Goal: Task Accomplishment & Management: Use online tool/utility

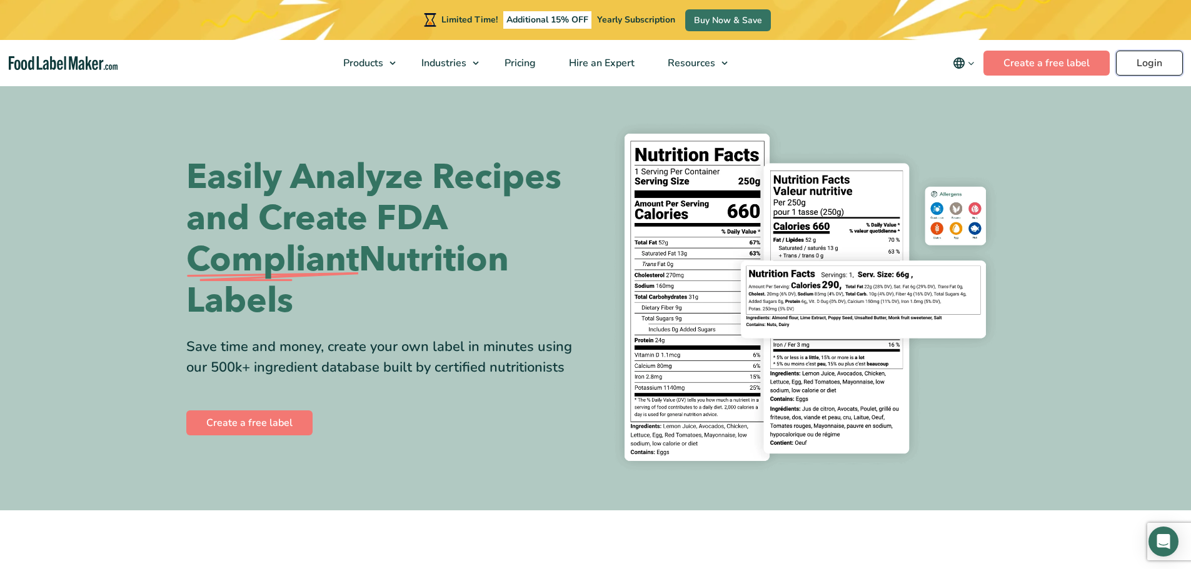
click at [1160, 61] on link "Login" at bounding box center [1149, 63] width 67 height 25
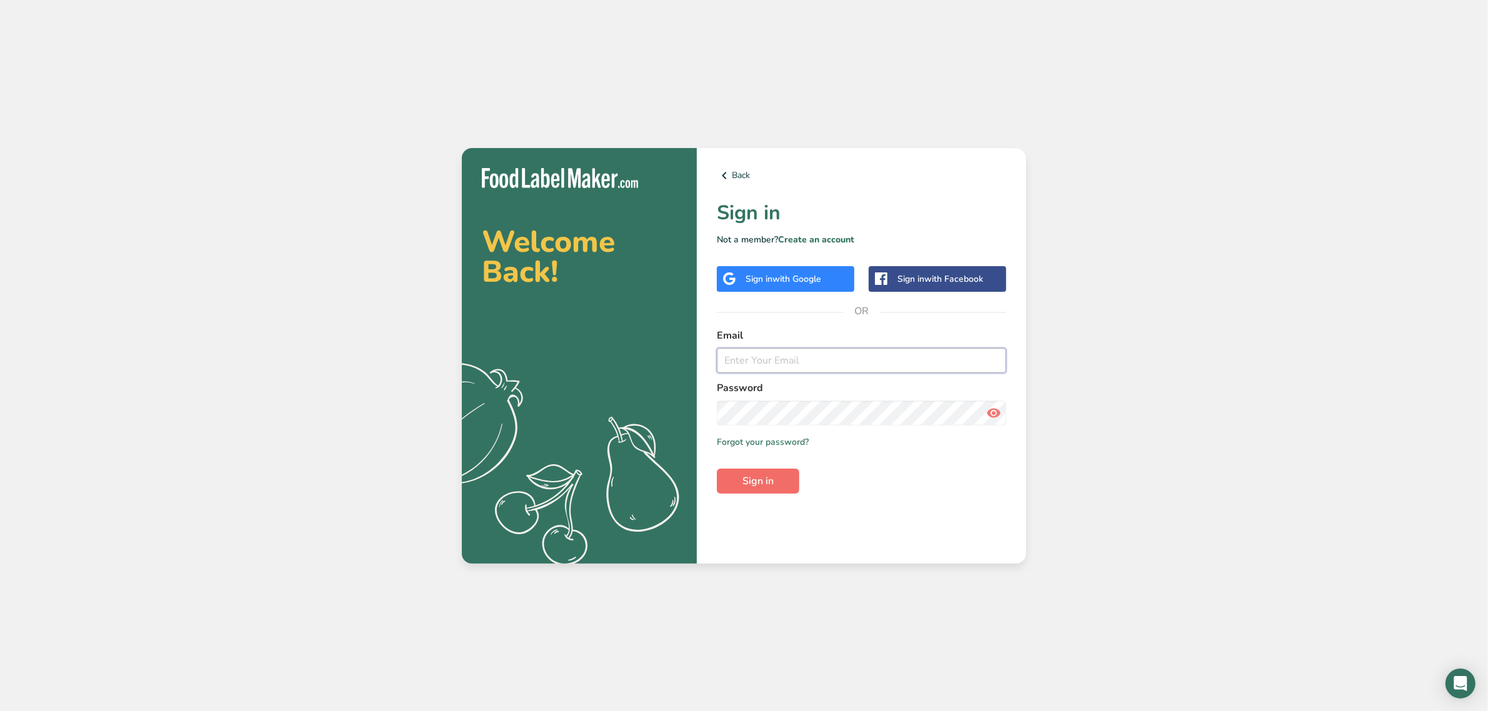
type input "srobinson@stuffed-foods.com"
click at [789, 479] on button "Sign in" at bounding box center [758, 481] width 82 height 25
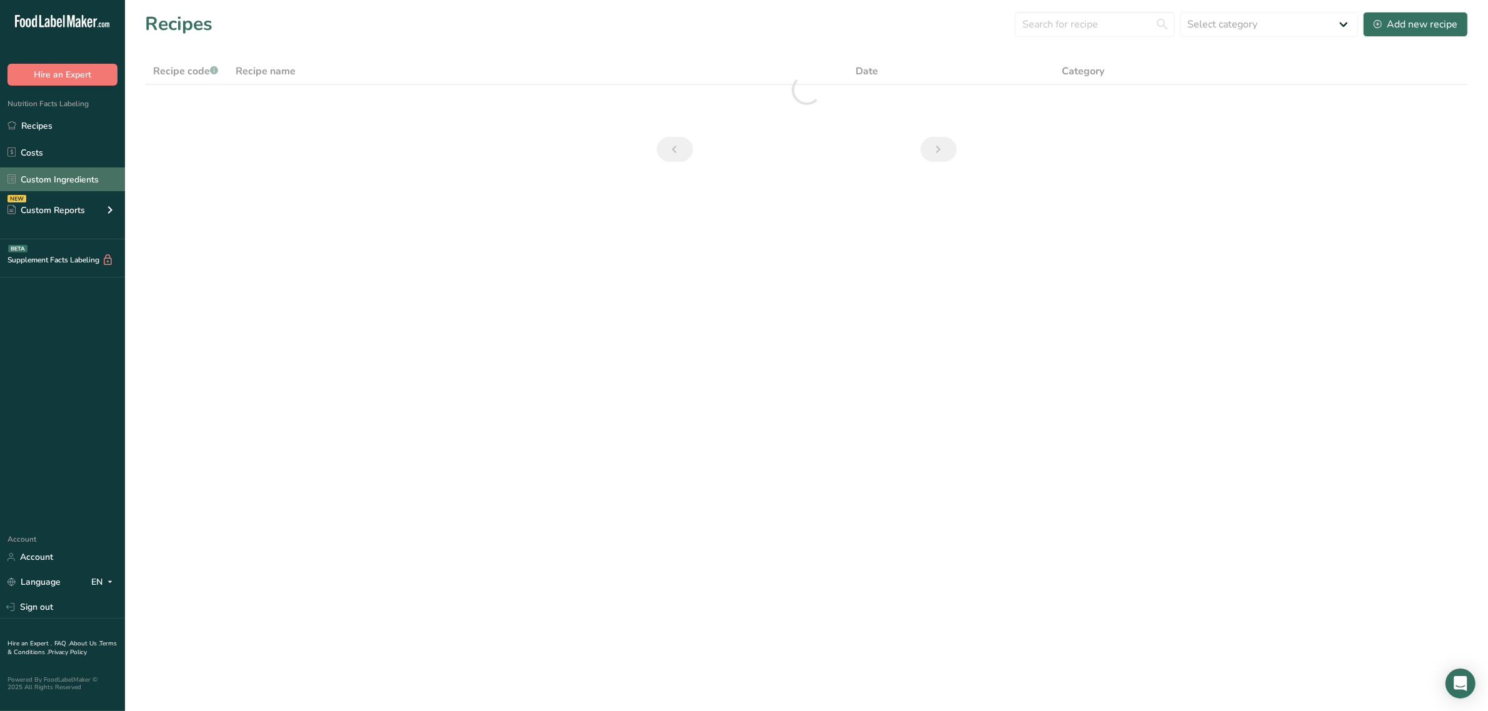
click at [70, 173] on link "Custom Ingredients" at bounding box center [62, 179] width 125 height 24
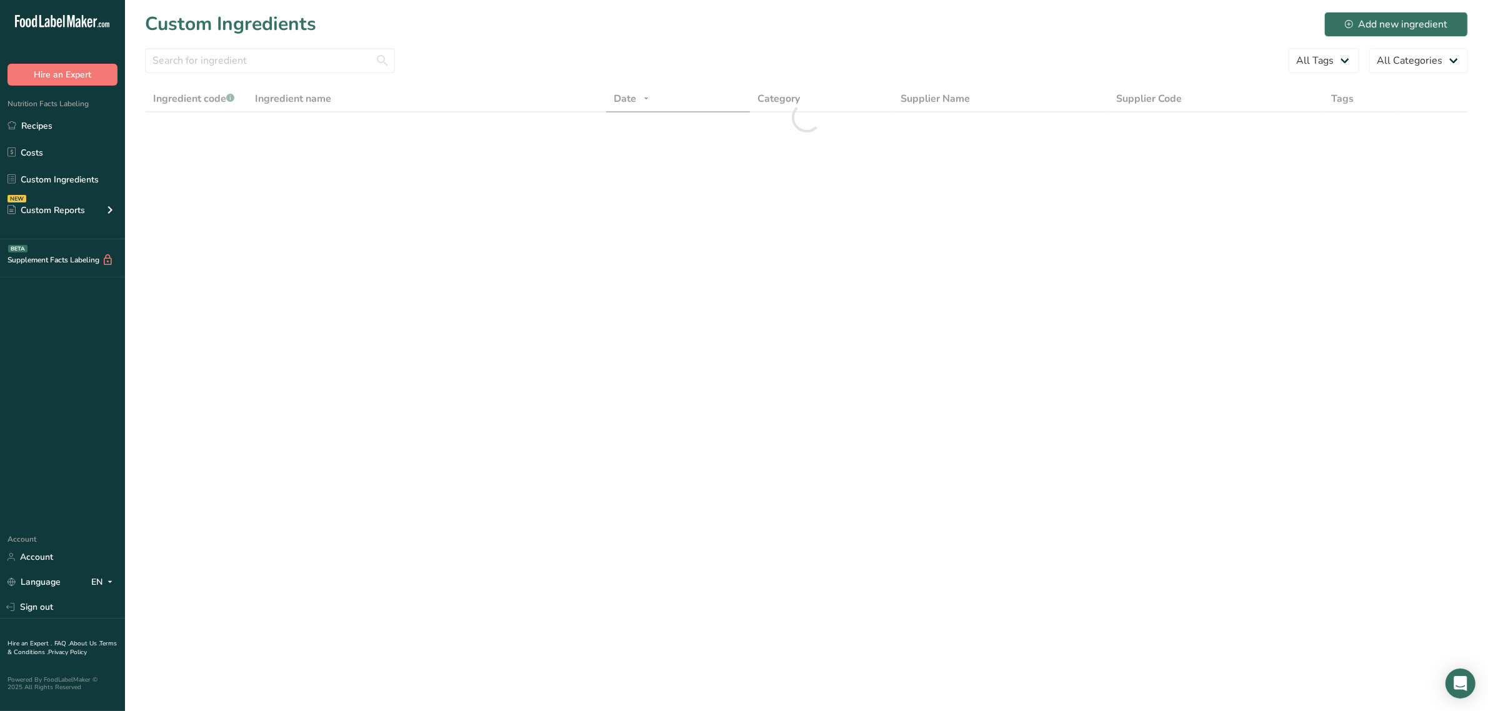
click at [187, 75] on div at bounding box center [270, 64] width 250 height 32
click at [187, 66] on input "text" at bounding box center [270, 60] width 250 height 25
paste input "DO-01355"
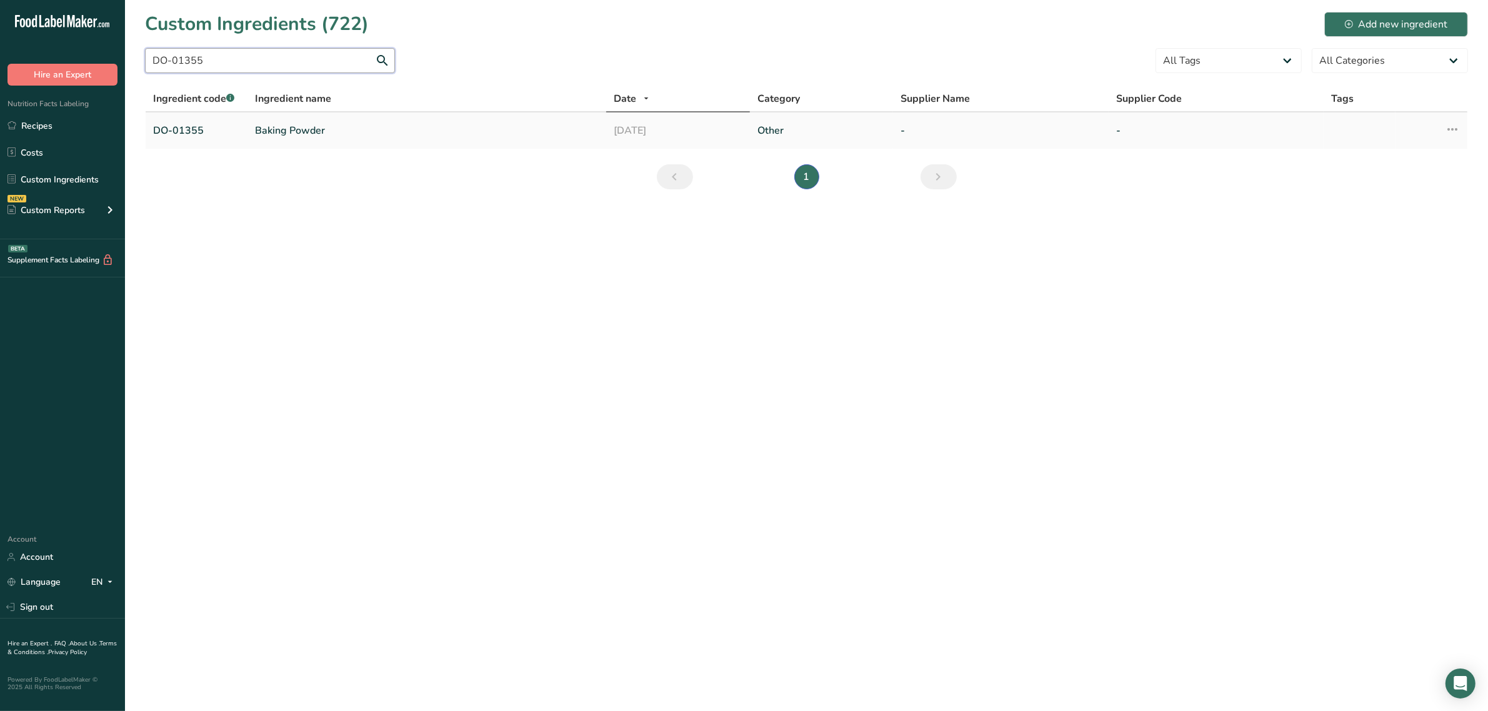
type input "DO-01355"
click at [306, 129] on link "Baking Powder" at bounding box center [427, 130] width 344 height 15
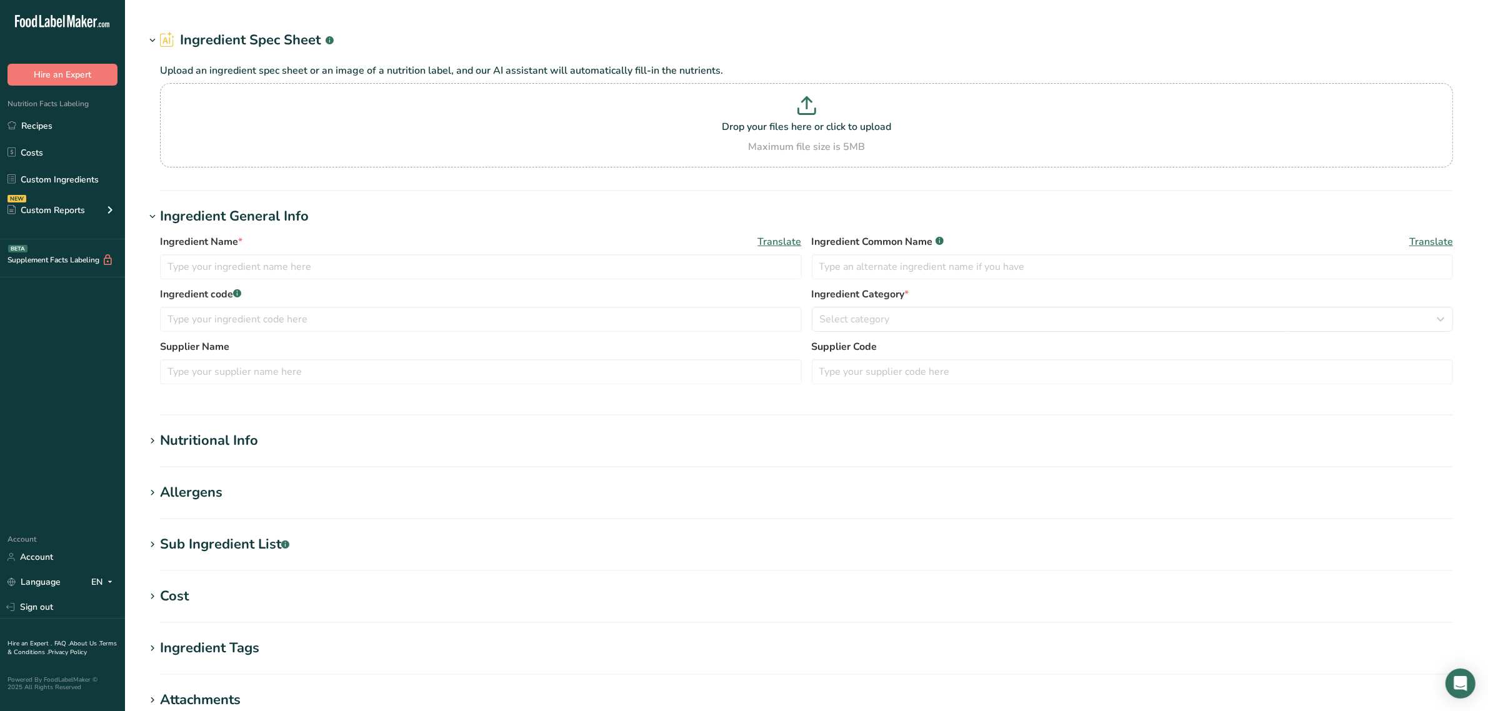
type input "Baking Powder"
type input "baking powder"
type input "DO-01355"
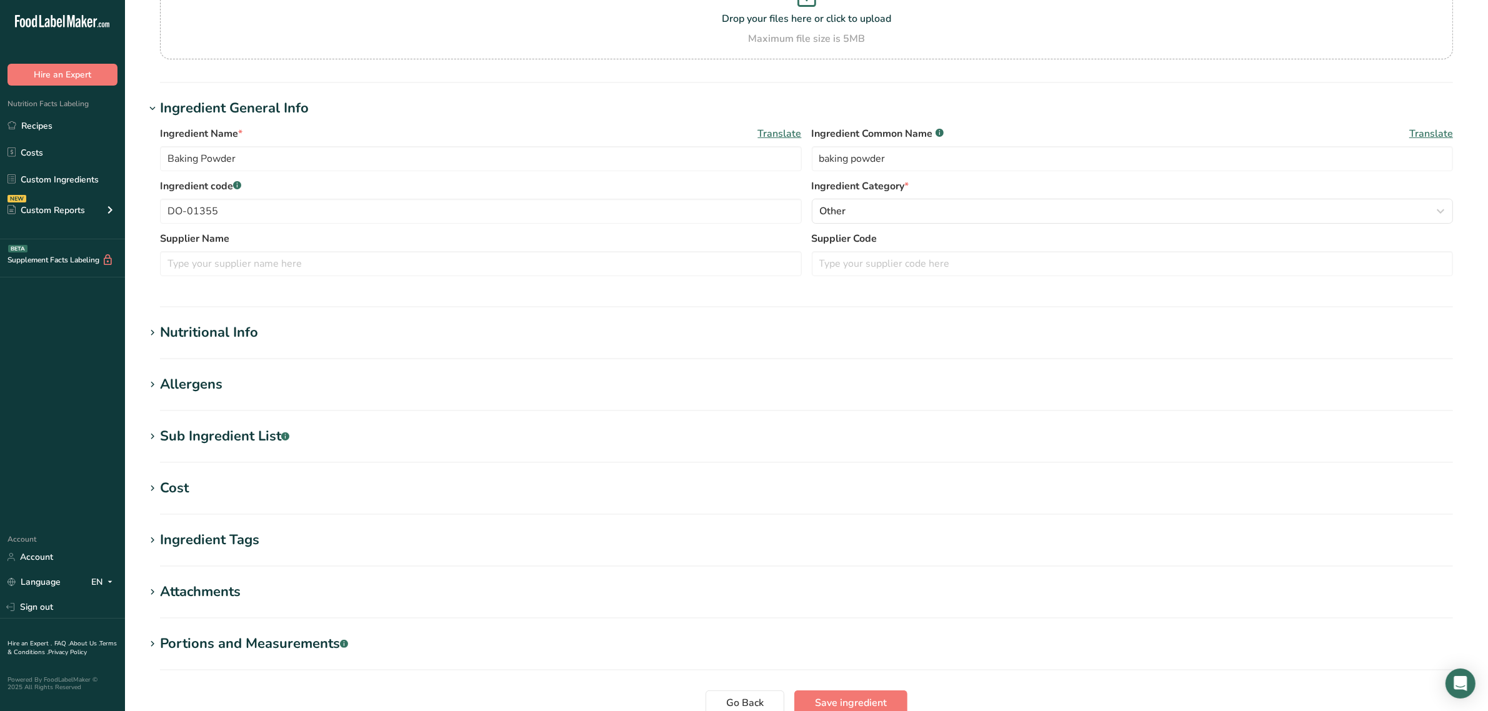
scroll to position [247, 0]
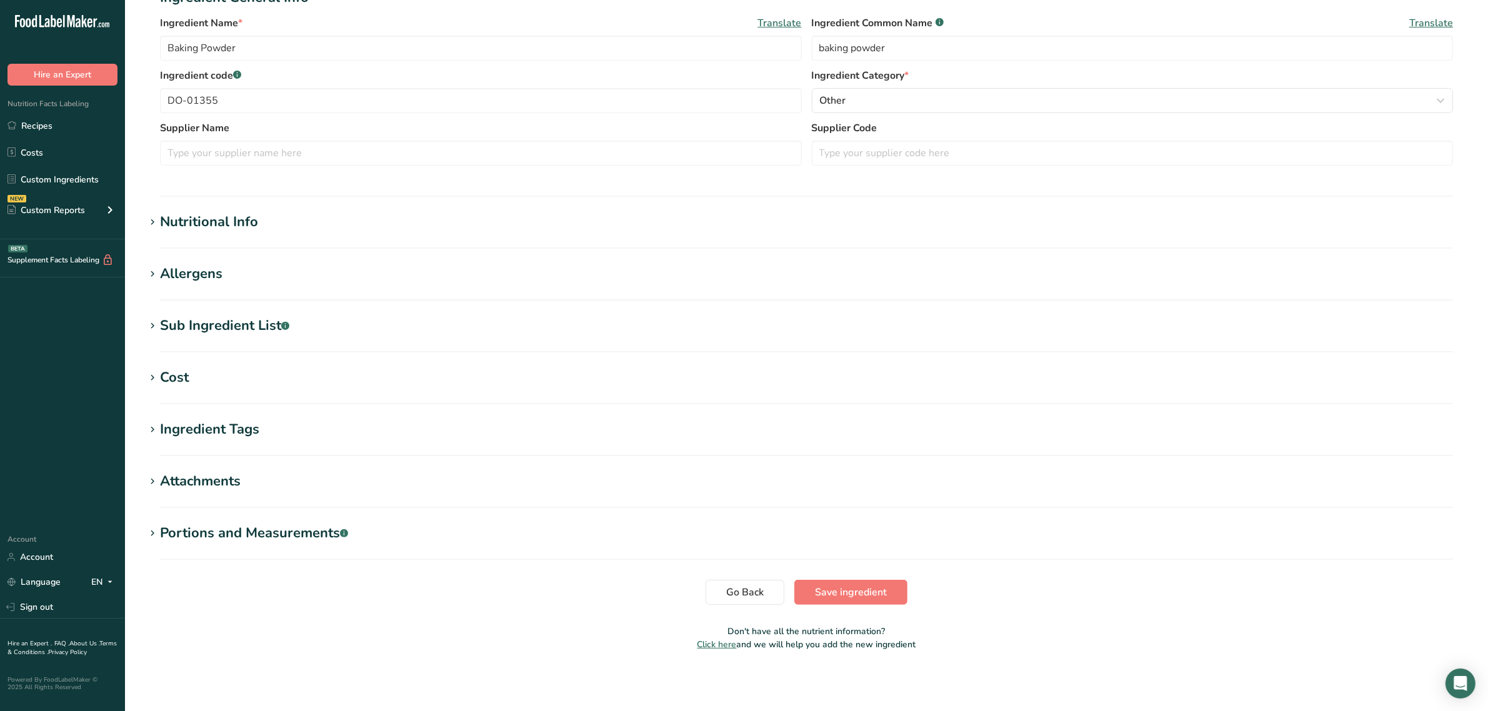
click at [222, 310] on section "Edit Baking Powder Ingredient Spec Sheet .a-a{fill:#347362;}.b-a{fill:#fff;} Up…" at bounding box center [806, 212] width 1363 height 918
click at [232, 322] on div "Sub Ingredient List .a-a{fill:#347362;}.b-a{fill:#fff;}" at bounding box center [224, 326] width 129 height 21
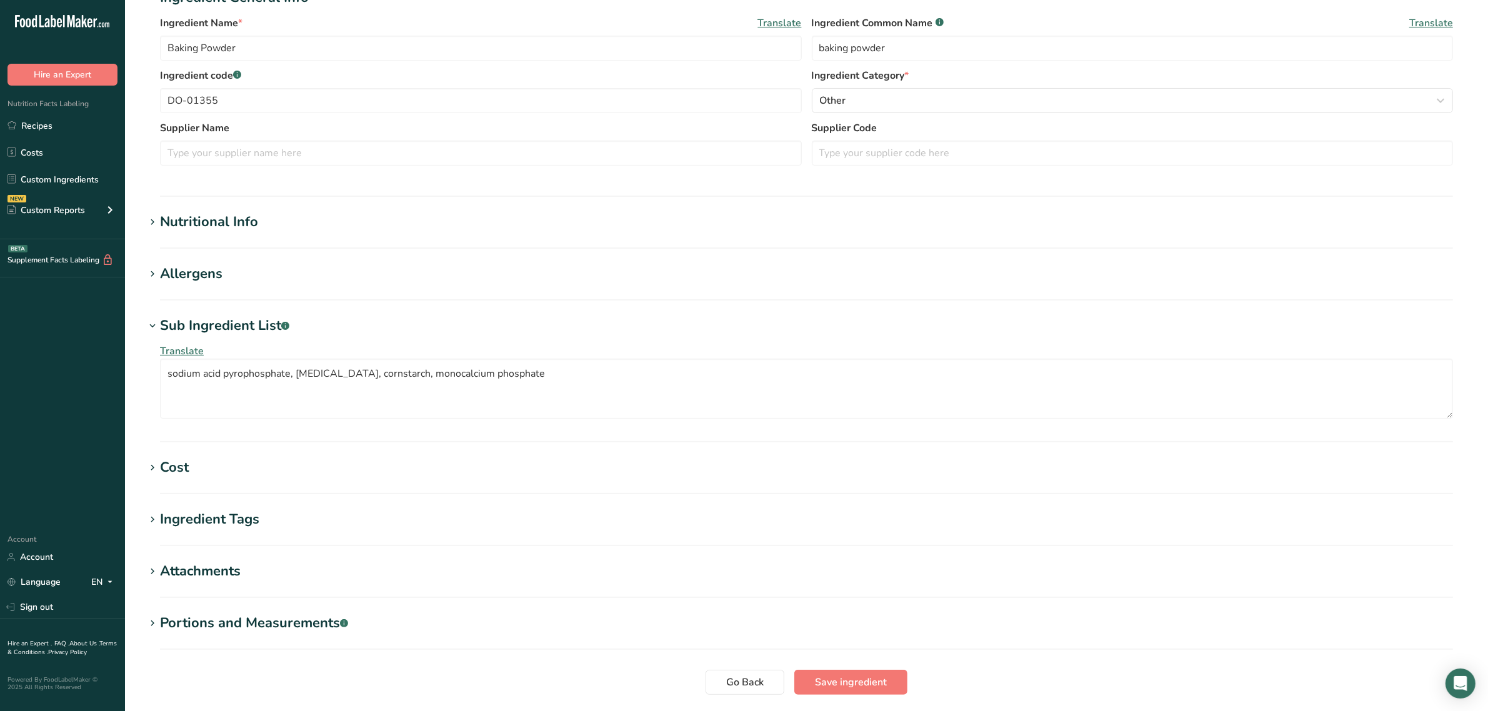
click at [210, 222] on div "Nutritional Info" at bounding box center [209, 222] width 98 height 21
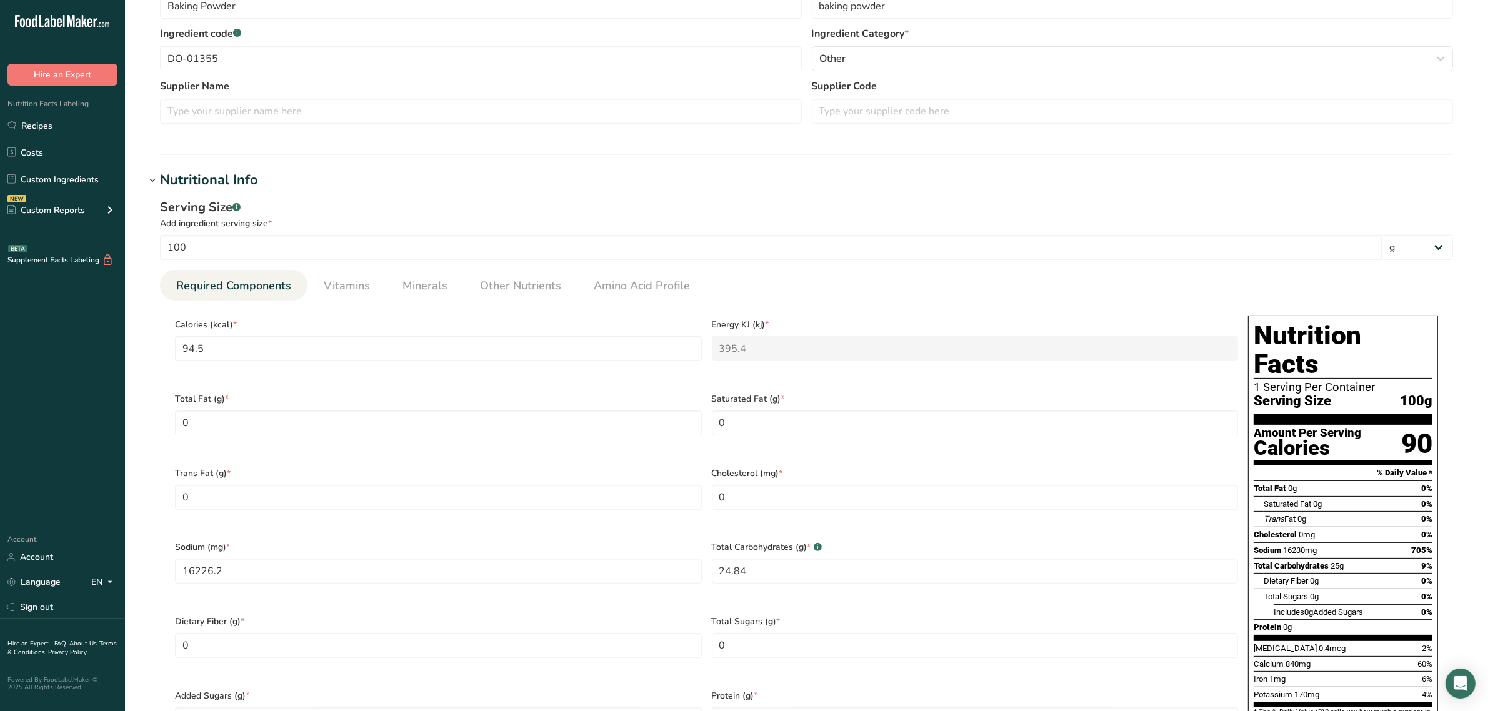
scroll to position [325, 0]
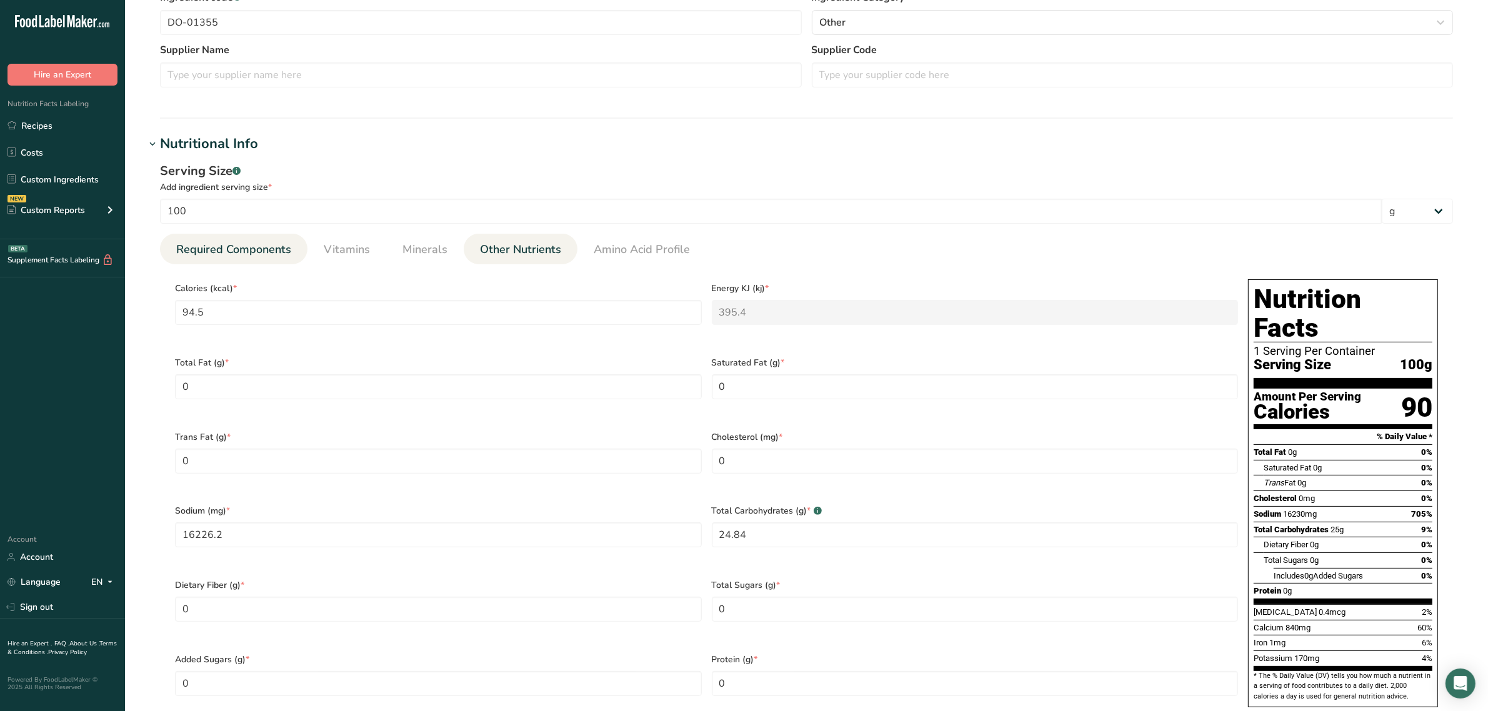
click at [507, 244] on span "Other Nutrients" at bounding box center [520, 249] width 81 height 17
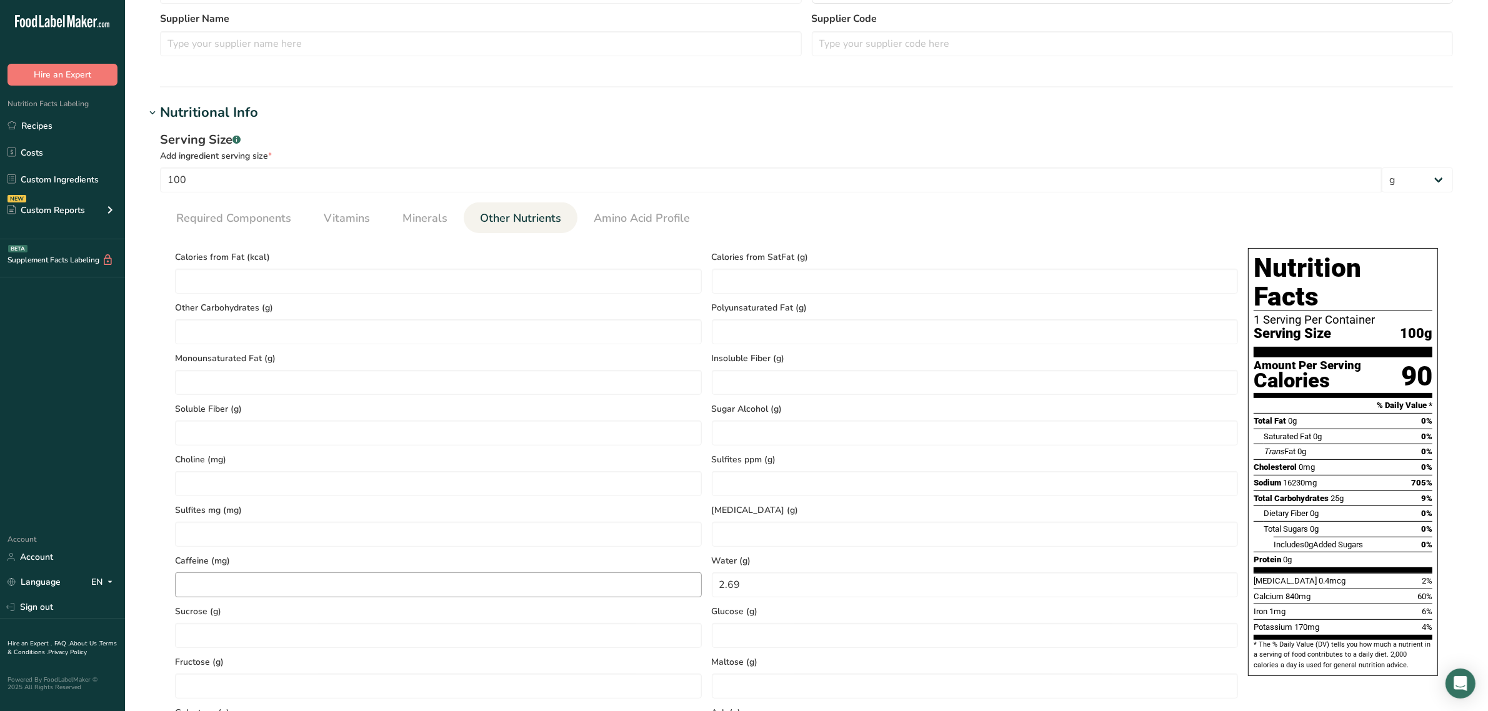
scroll to position [403, 0]
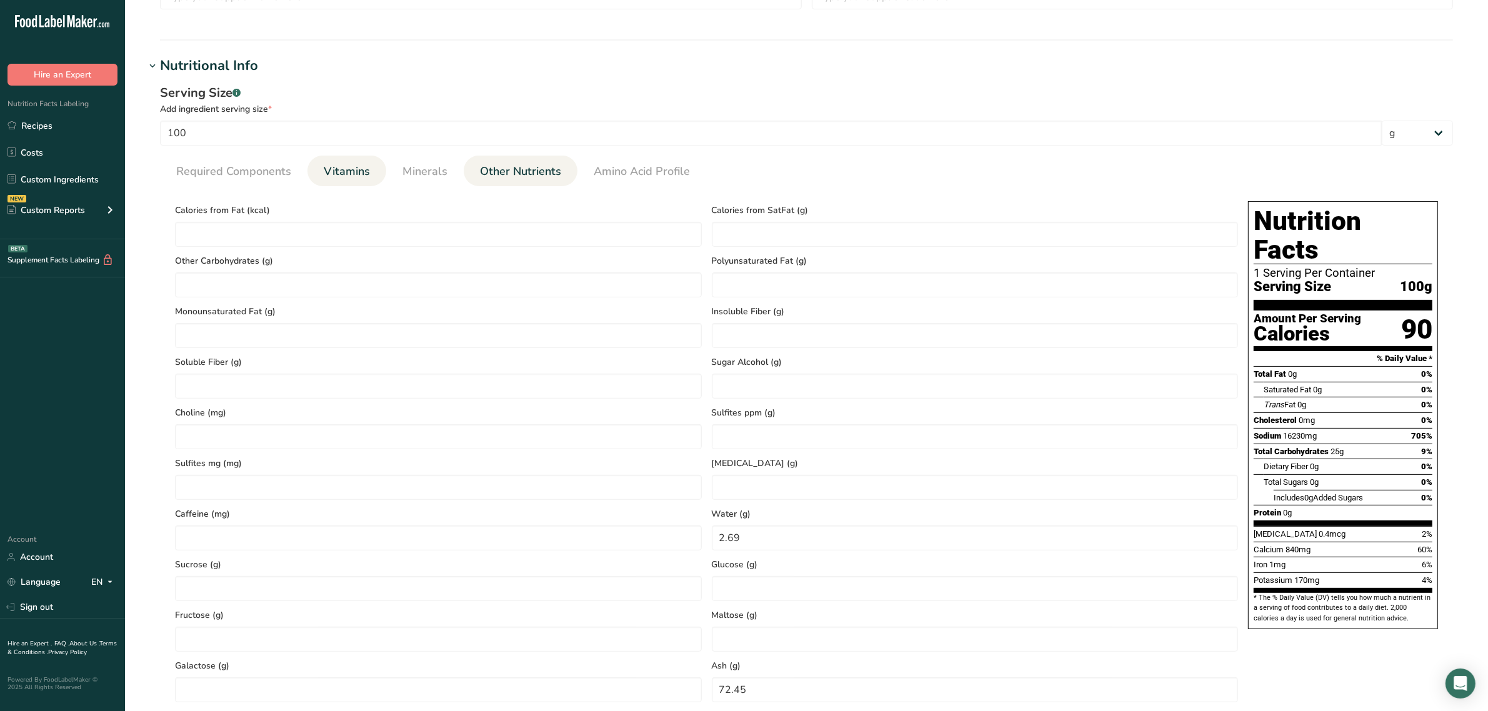
click at [371, 159] on link "Vitamins" at bounding box center [347, 172] width 56 height 32
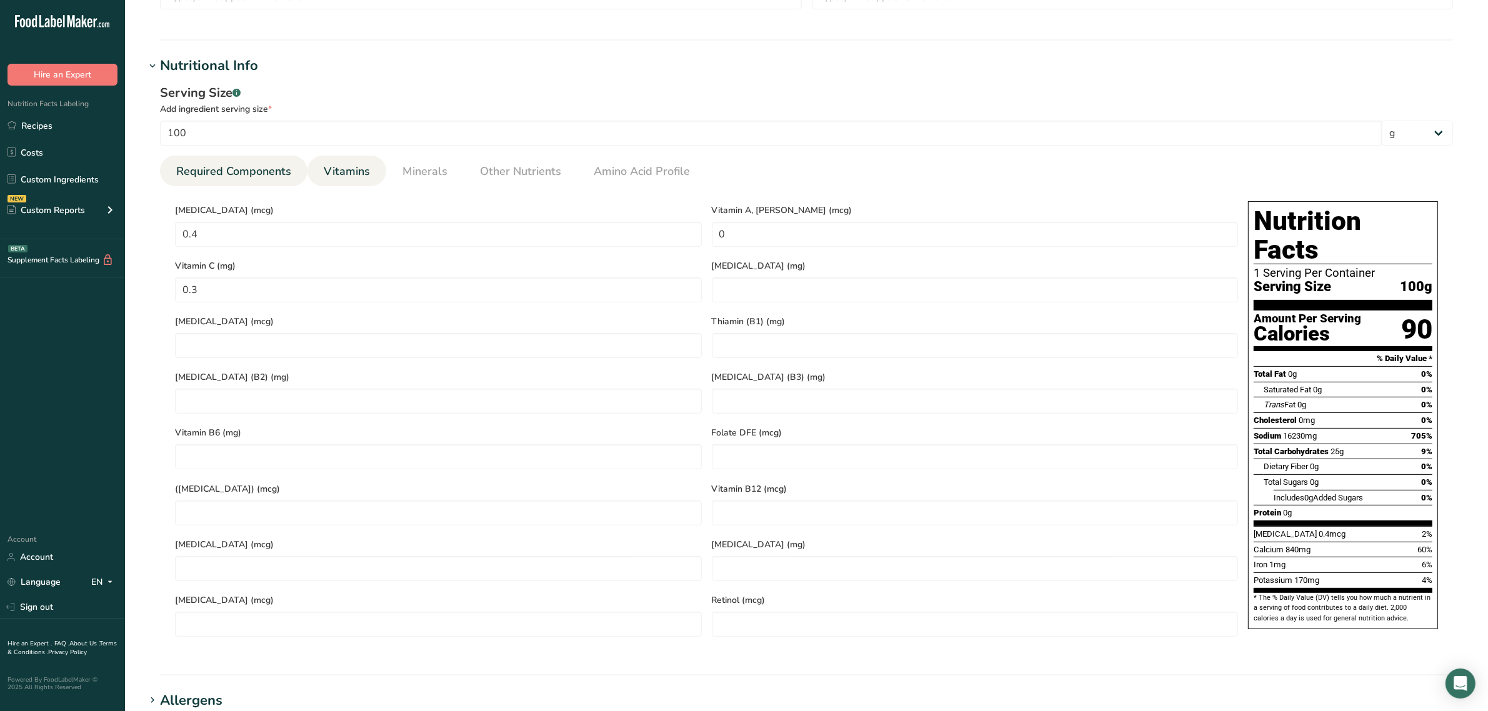
click at [257, 170] on span "Required Components" at bounding box center [233, 171] width 115 height 17
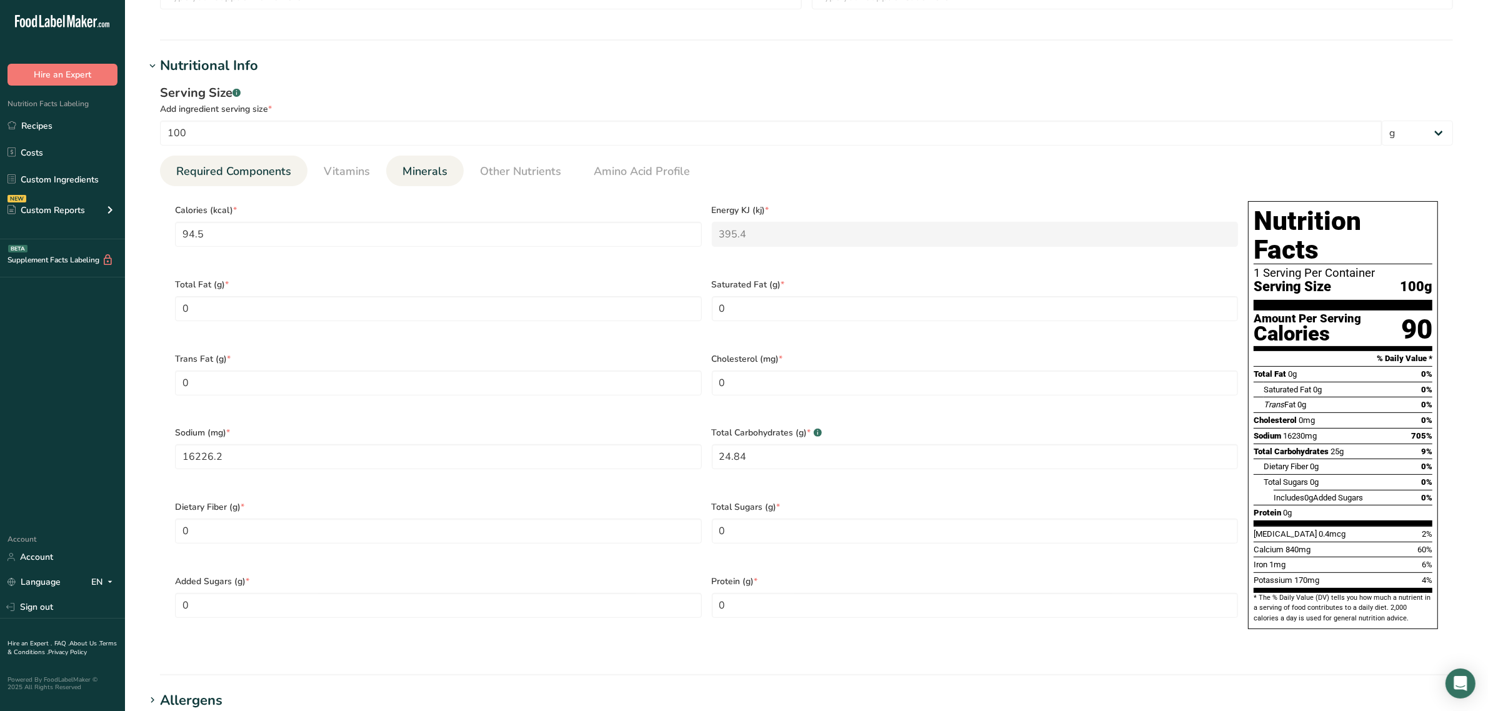
click at [444, 167] on span "Minerals" at bounding box center [424, 171] width 45 height 17
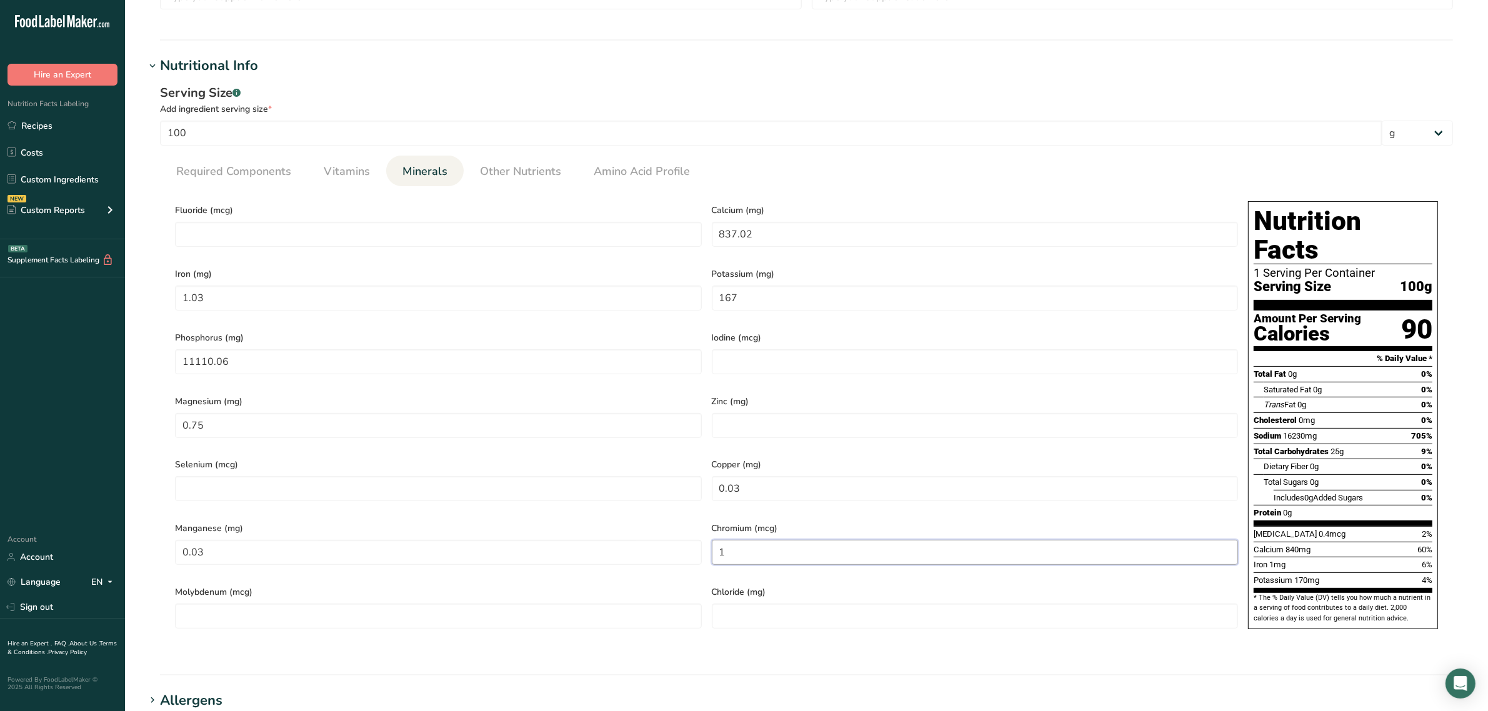
drag, startPoint x: 801, startPoint y: 529, endPoint x: 614, endPoint y: 548, distance: 187.2
click at [619, 551] on div "Fluoride (mcg) Calcium (mg) 837.02 Iron (mg) 1.03 Potassium (mg) 167 Phosphorus…" at bounding box center [706, 419] width 1073 height 446
type input "0"
type input "0.01"
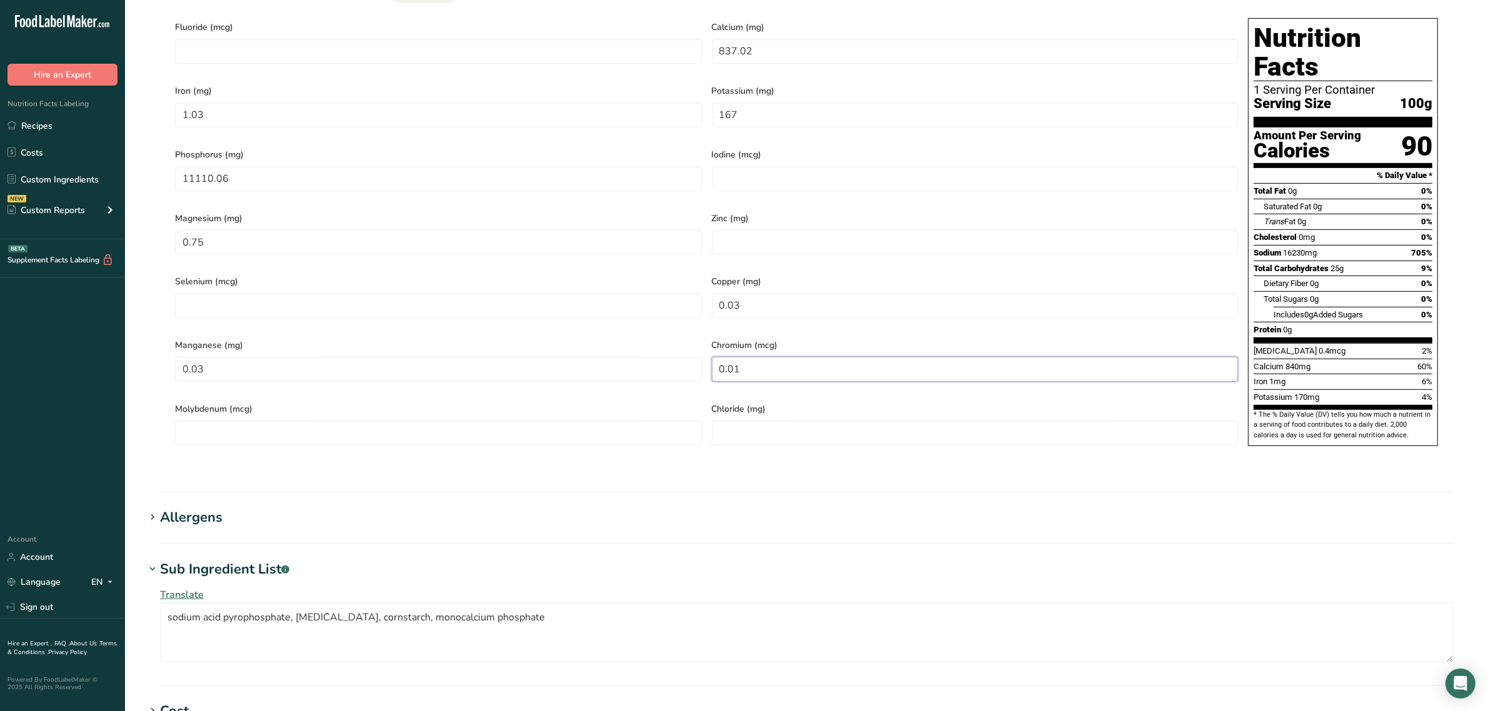
scroll to position [892, 0]
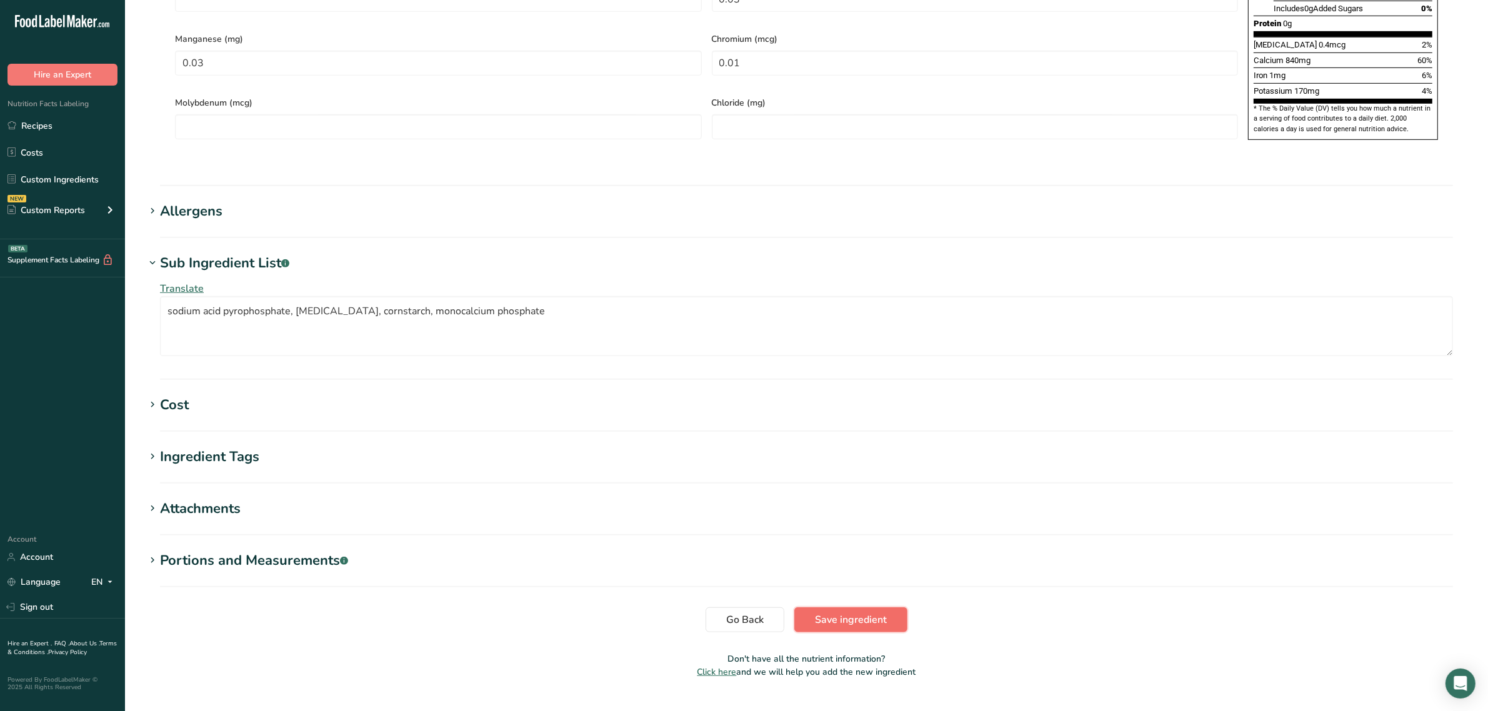
click at [808, 607] on button "Save ingredient" at bounding box center [850, 619] width 113 height 25
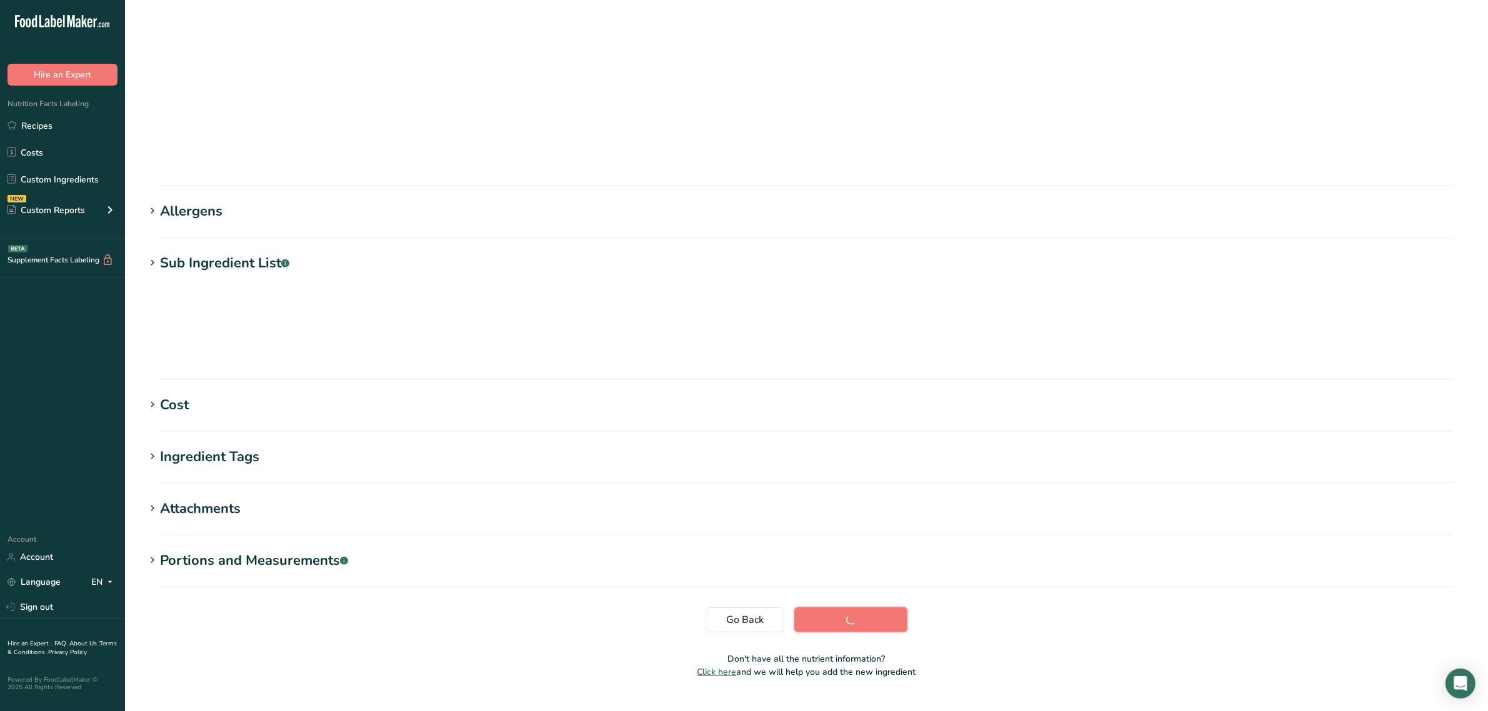
scroll to position [0, 0]
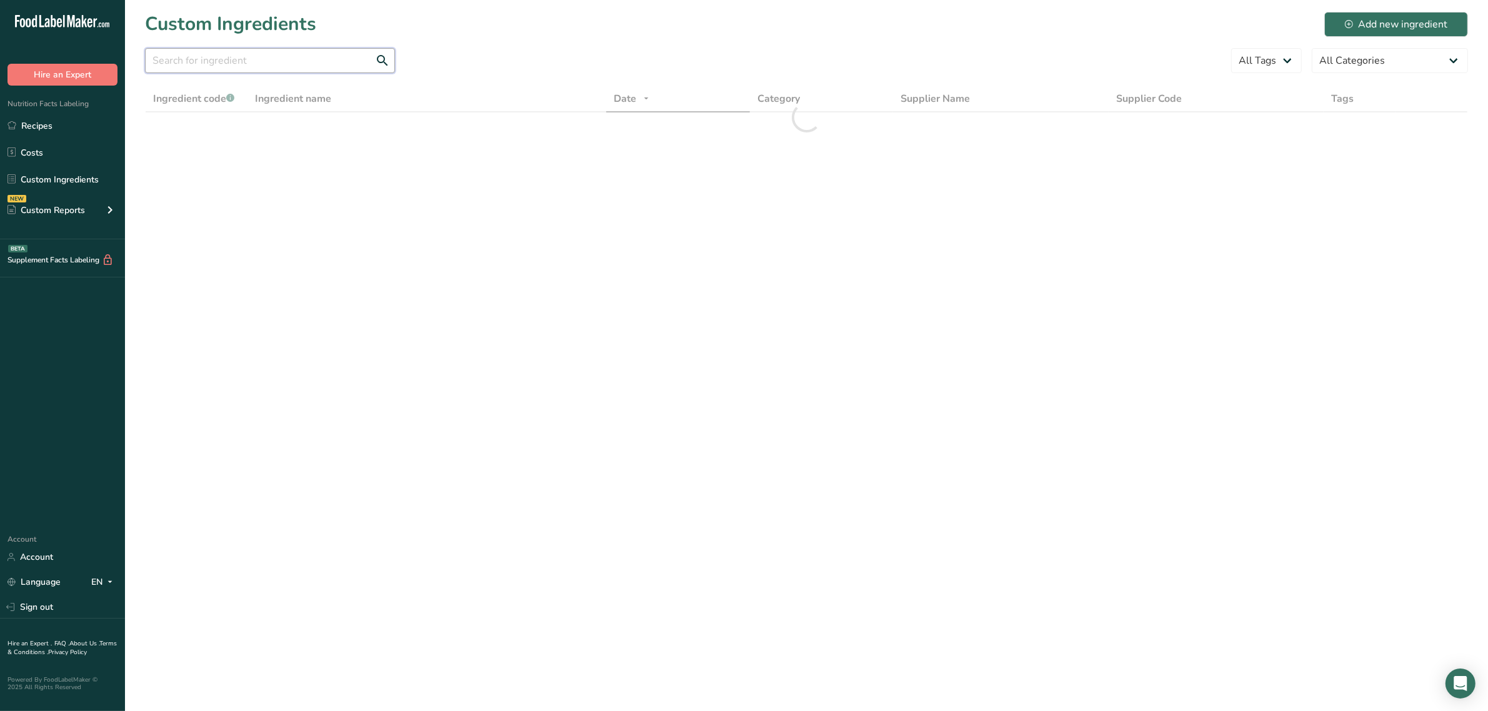
click at [317, 66] on input "text" at bounding box center [270, 60] width 250 height 25
paste input "RD-01074"
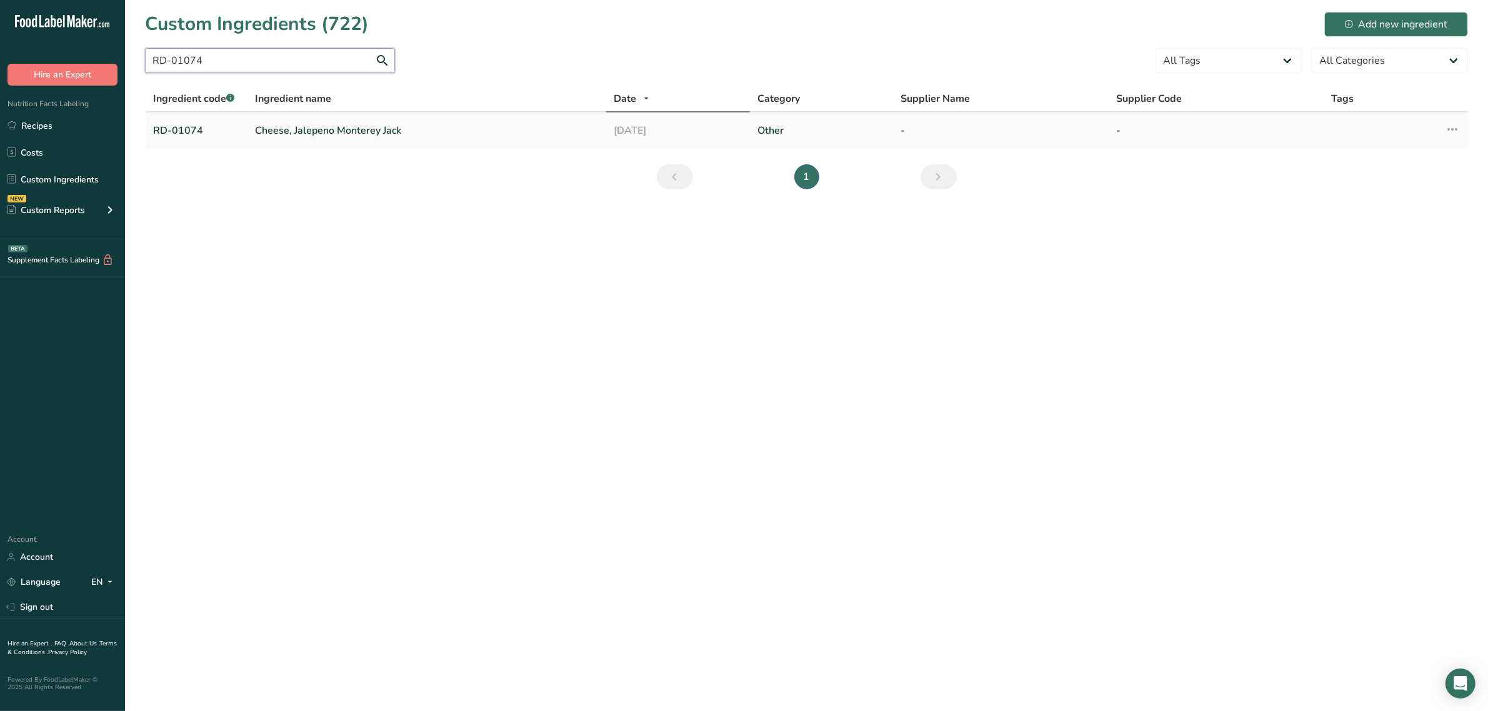
type input "RD-01074"
click at [289, 132] on link "Cheese, Jalepeno Monterey Jack" at bounding box center [427, 130] width 344 height 15
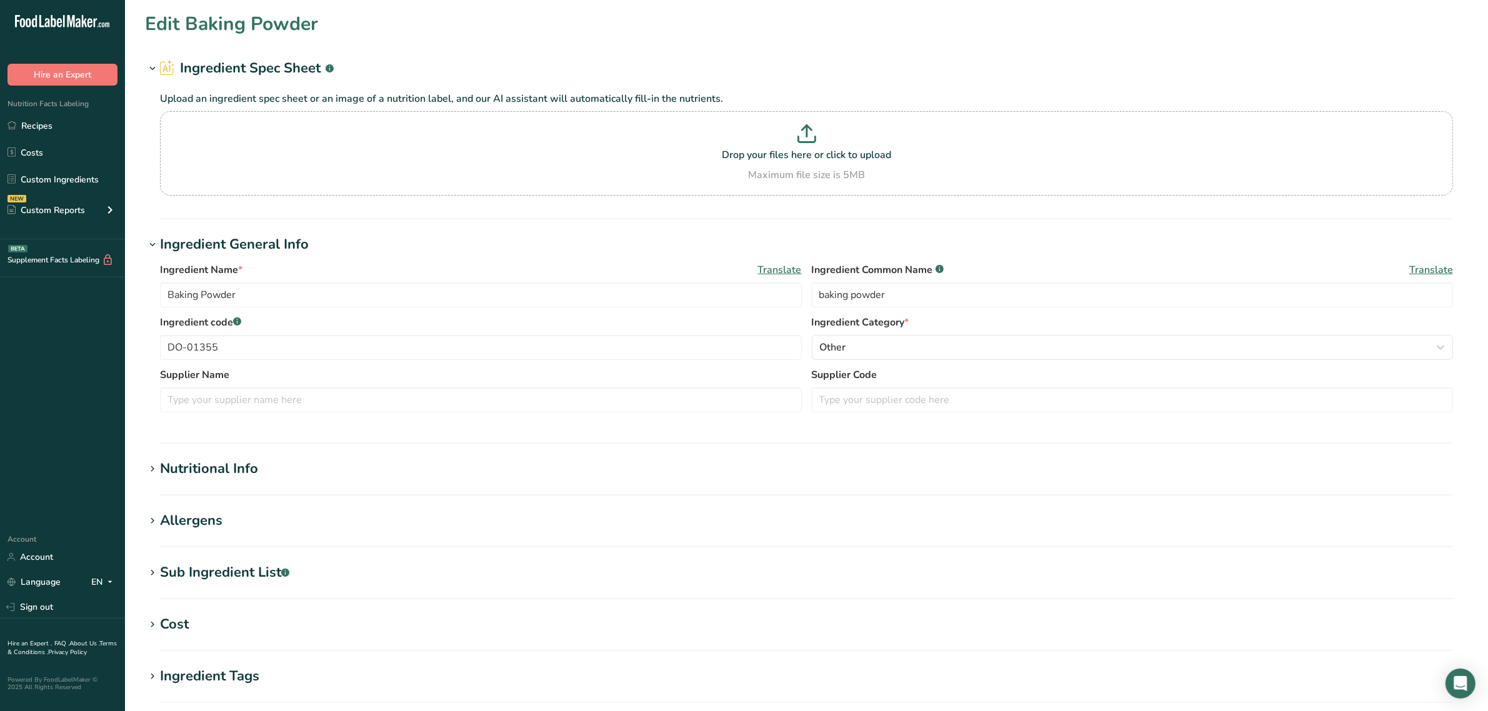
type input "Cheese, Jalepeno Monterey Jack"
type input "jalapeno monterey jack cheese"
type input "RD-01074"
click at [222, 576] on div "Sub Ingredient List .a-a{fill:#347362;}.b-a{fill:#fff;}" at bounding box center [224, 572] width 129 height 21
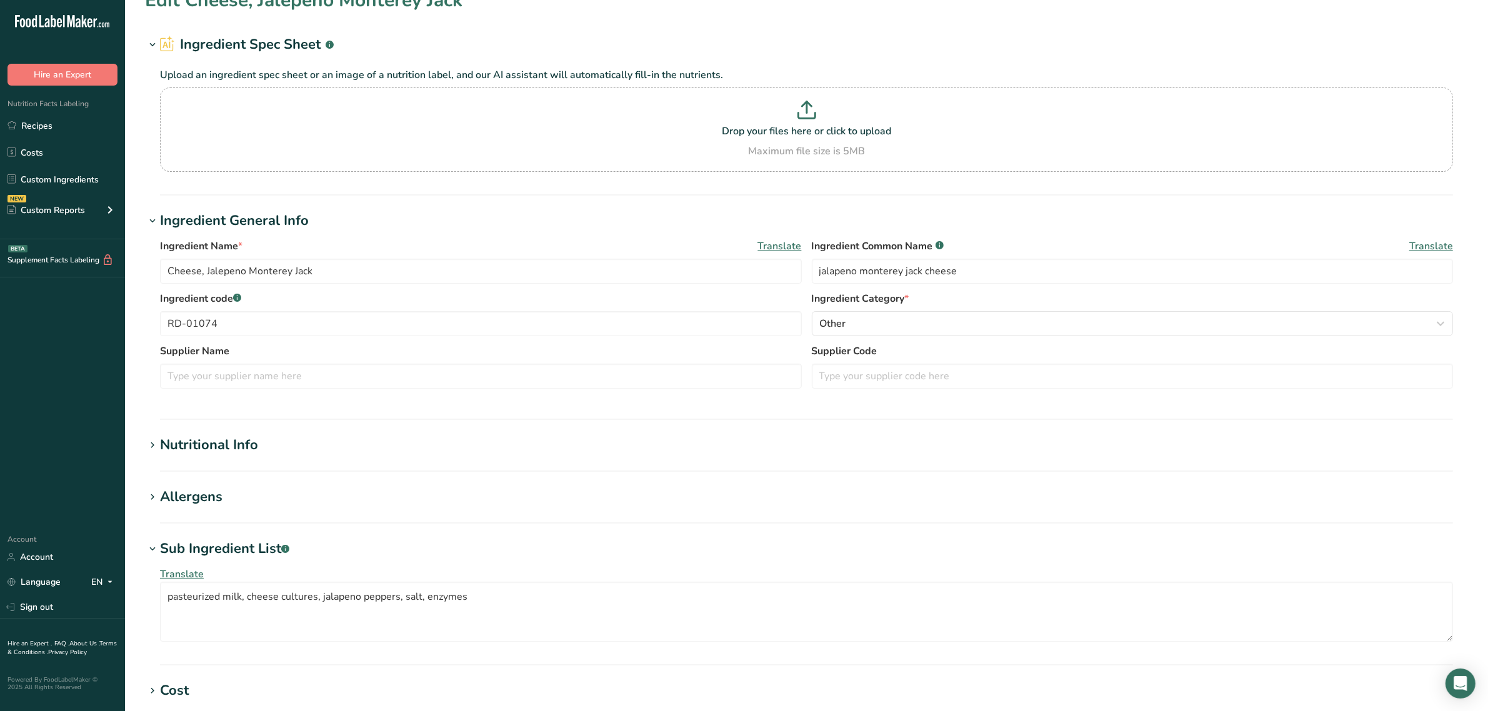
scroll to position [156, 0]
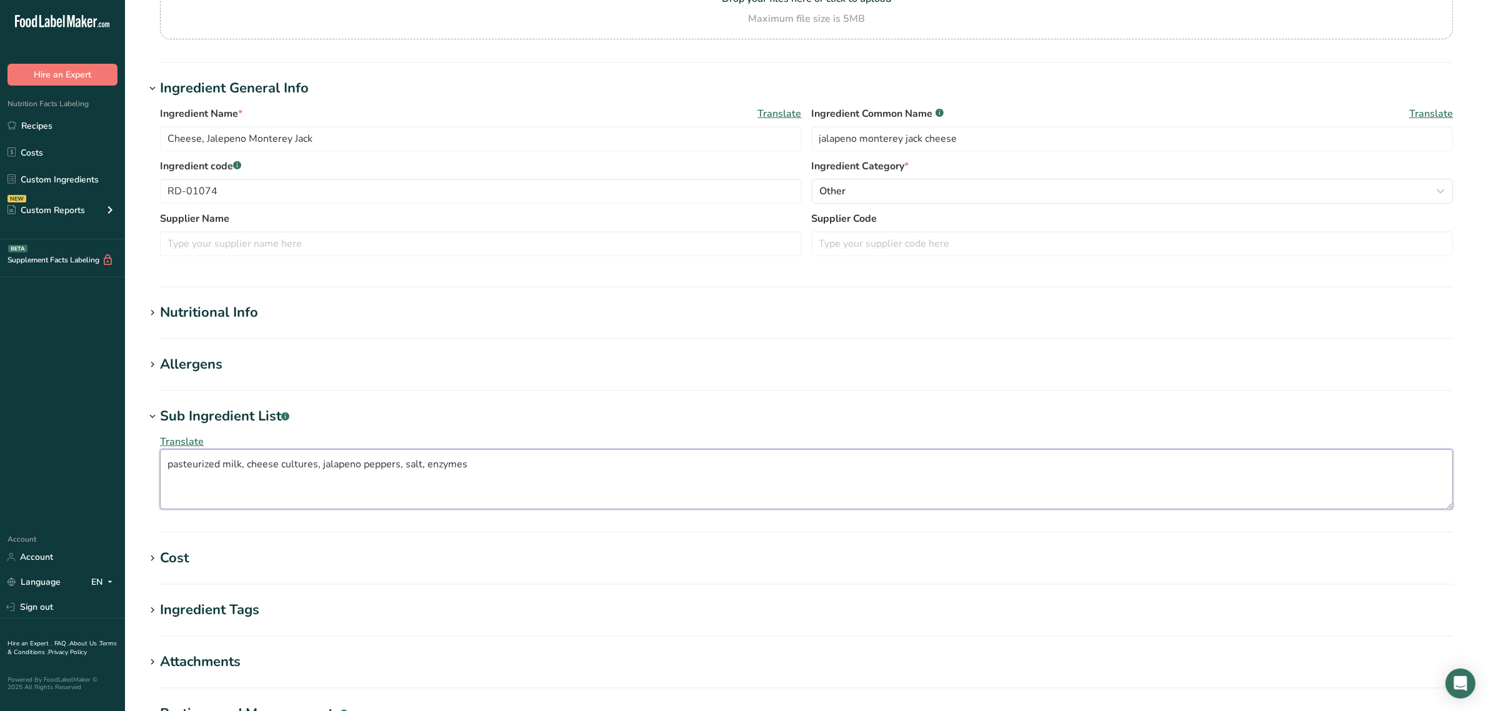
click at [342, 467] on textarea "pasteurized milk, cheese cultures, jalapeno peppers, salt, enzymes" at bounding box center [806, 479] width 1293 height 60
paste textarea "ño"
drag, startPoint x: 312, startPoint y: 466, endPoint x: 44, endPoint y: 452, distance: 269.1
click at [45, 452] on div ".a-20{fill:#fff;} Hire an Expert Nutrition Facts Labeling Recipes Costs Custom …" at bounding box center [744, 368] width 1488 height 1048
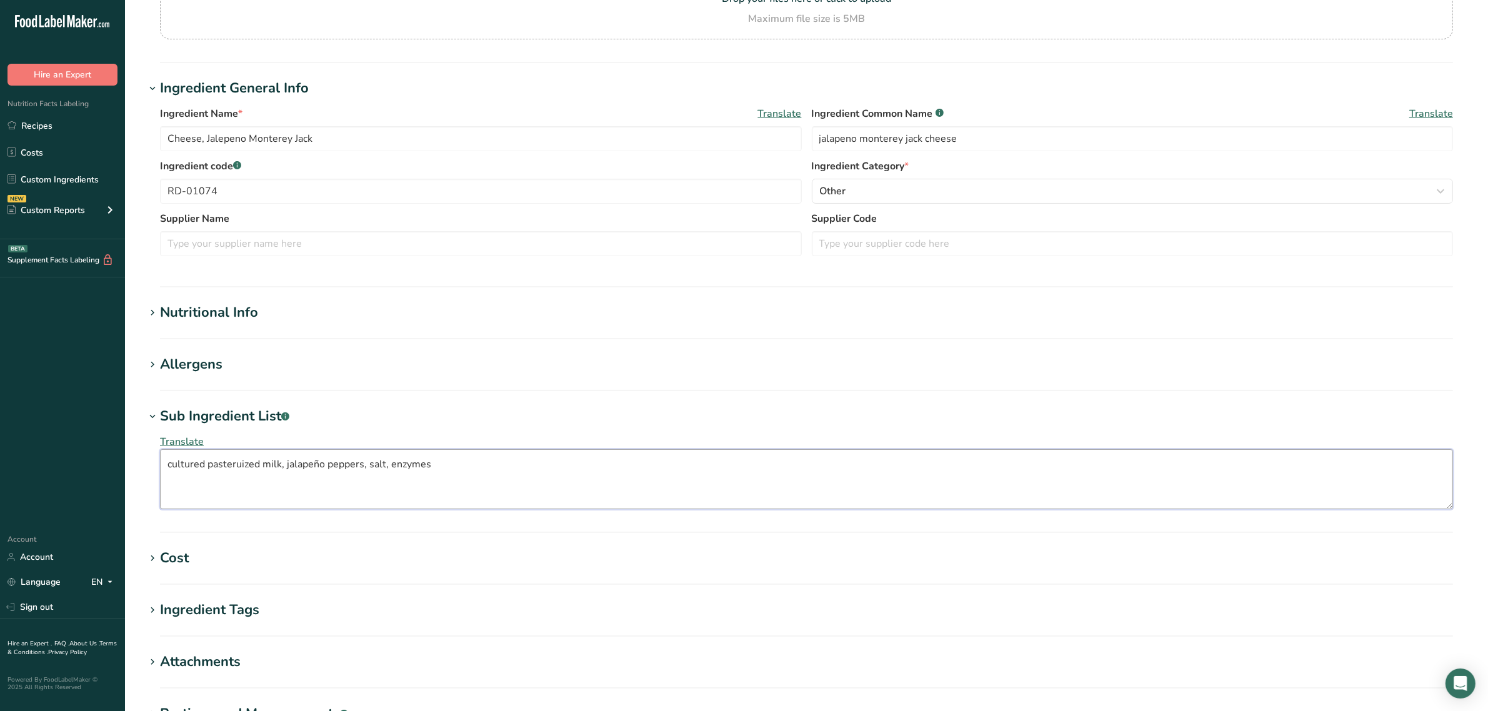
click at [234, 467] on textarea "cultured pasteruized milk, jalapeño peppers, salt, enzymes" at bounding box center [806, 479] width 1293 height 60
type textarea "cultured pasteurized milk, jalapeño peppers, salt, enzymes"
click at [242, 328] on section "Nutritional Info Serving Size .a-a{fill:#347362;}.b-a{fill:#fff;} Add ingredien…" at bounding box center [806, 320] width 1323 height 37
click at [239, 321] on div "Nutritional Info" at bounding box center [209, 312] width 98 height 21
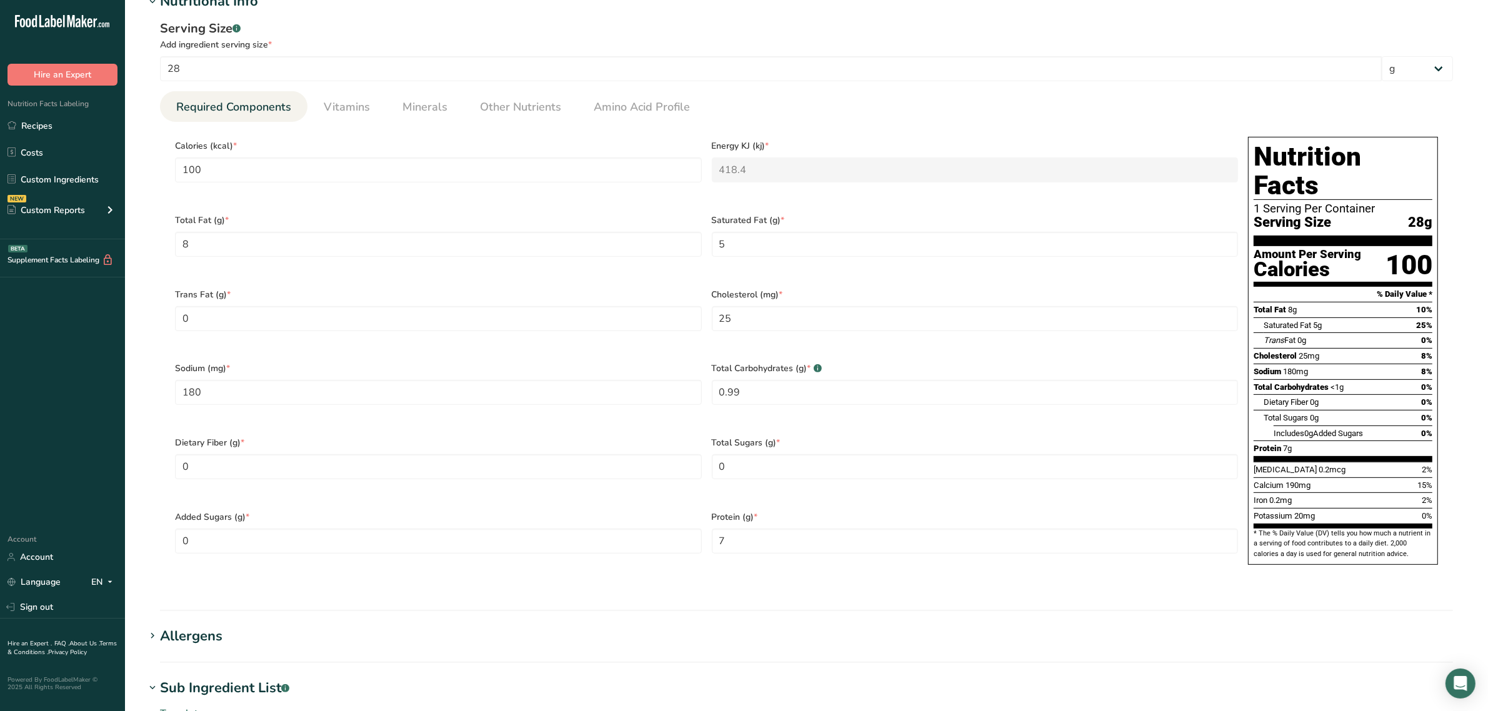
scroll to position [469, 0]
click at [328, 119] on link "Vitamins" at bounding box center [347, 106] width 56 height 32
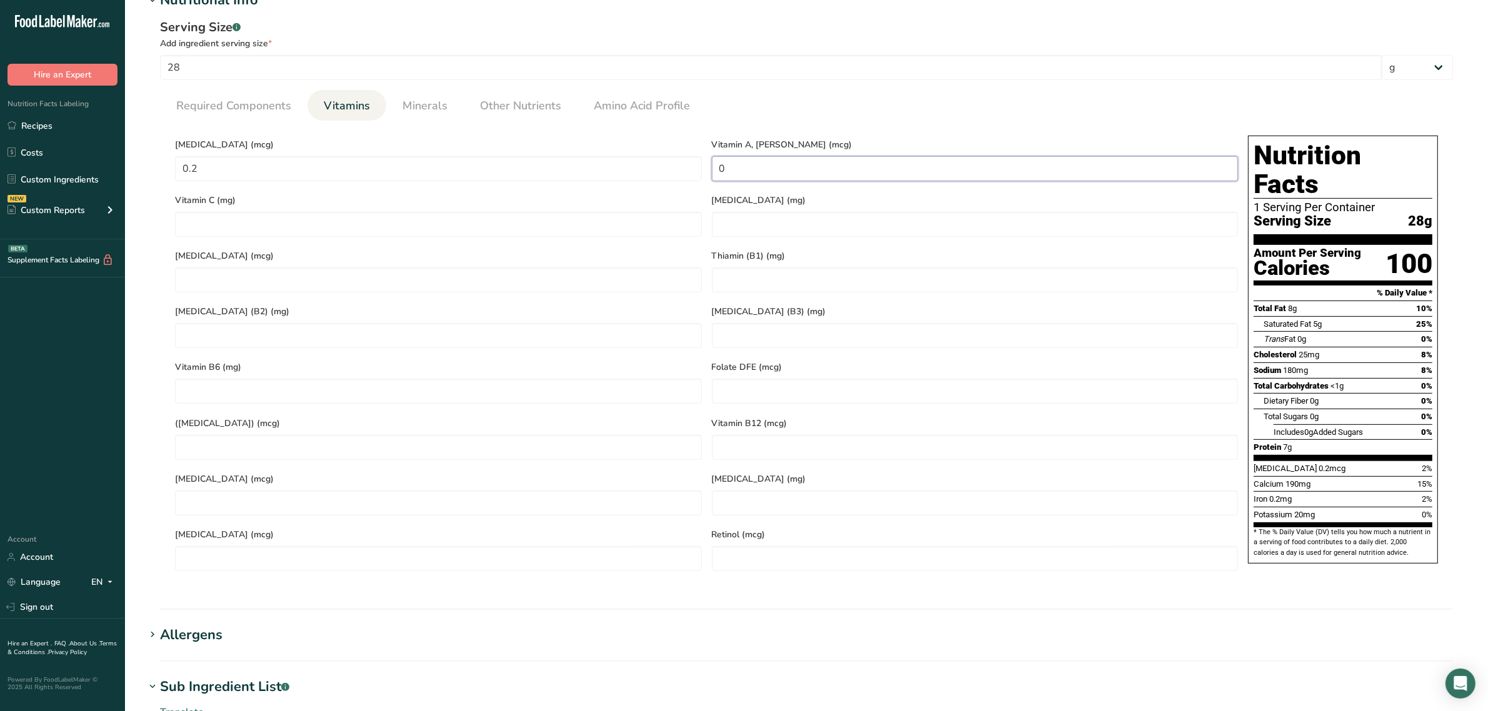
click at [747, 166] on RAE "0" at bounding box center [975, 168] width 527 height 25
click at [441, 107] on span "Minerals" at bounding box center [424, 105] width 45 height 17
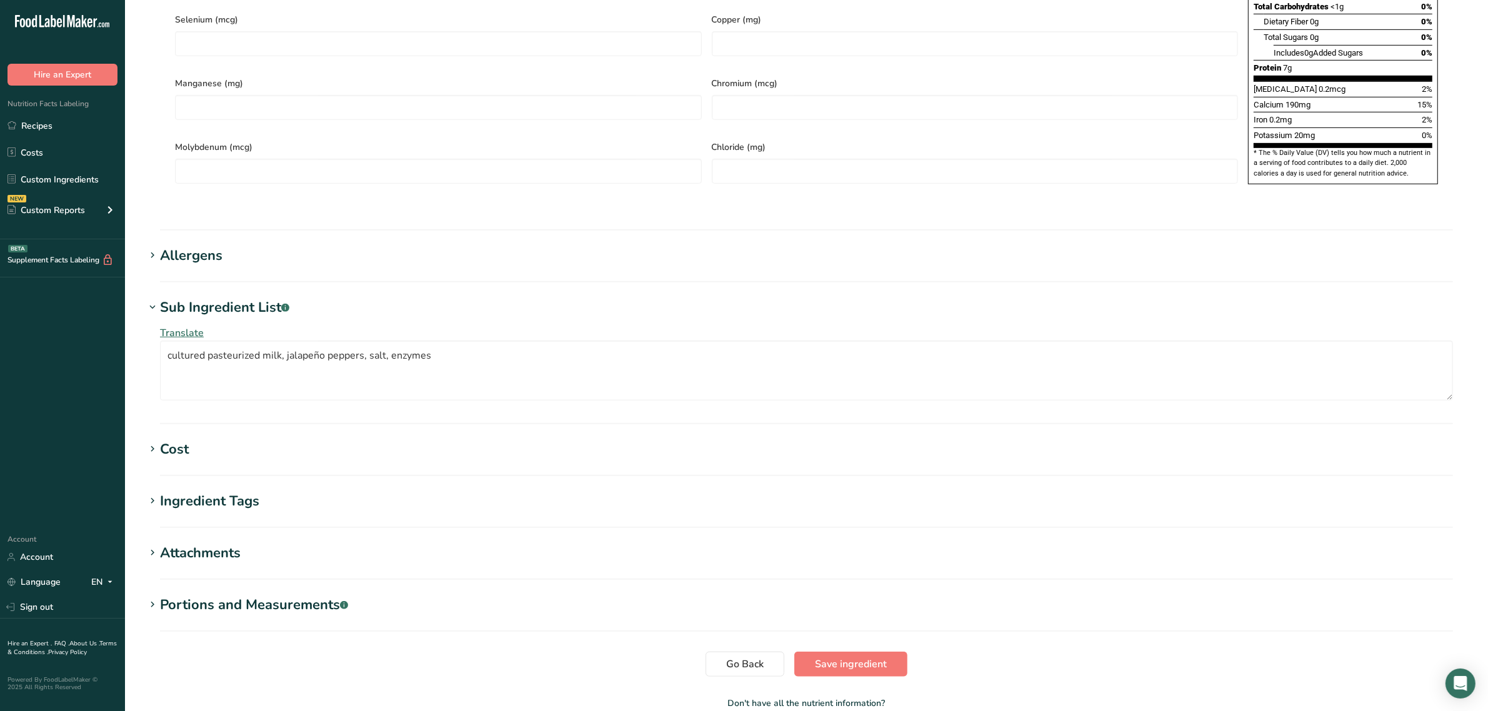
scroll to position [892, 0]
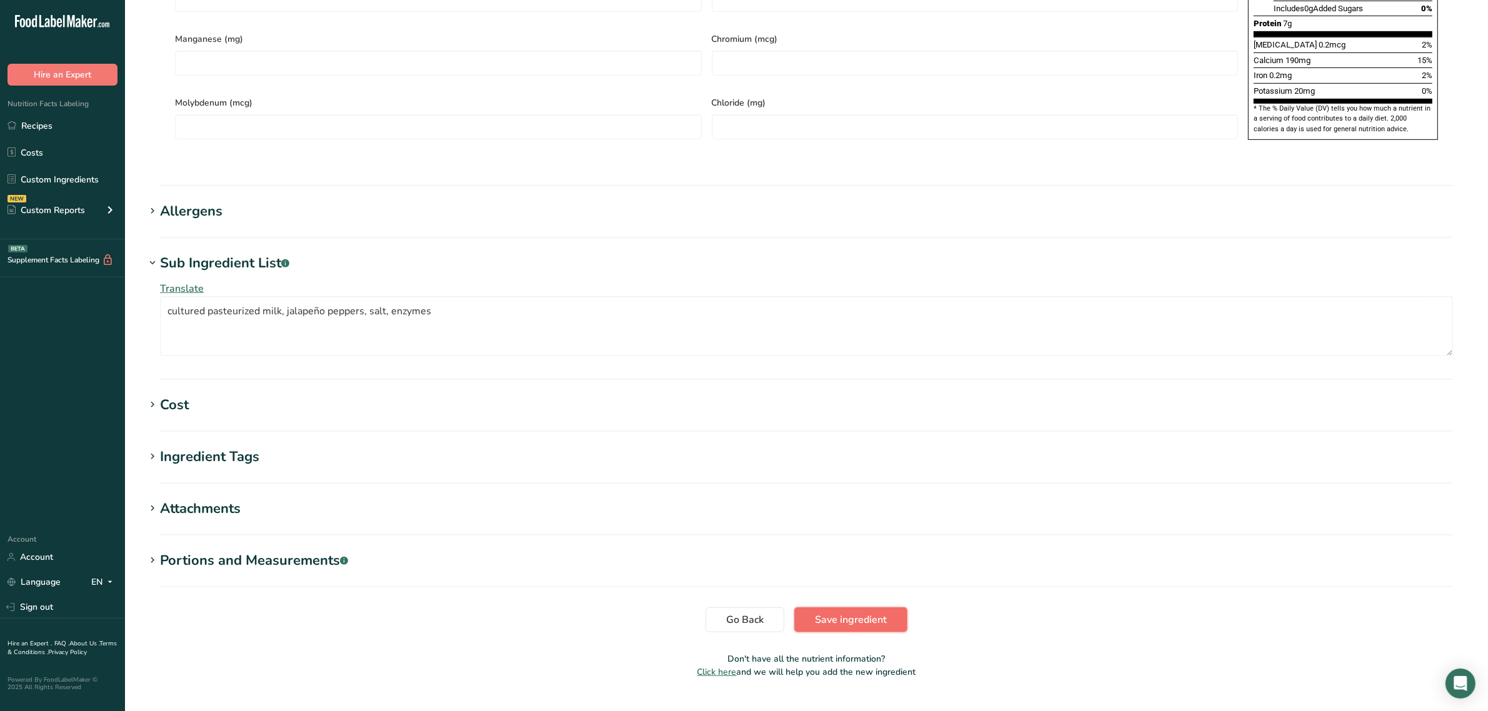
click at [864, 612] on span "Save ingredient" at bounding box center [851, 619] width 72 height 15
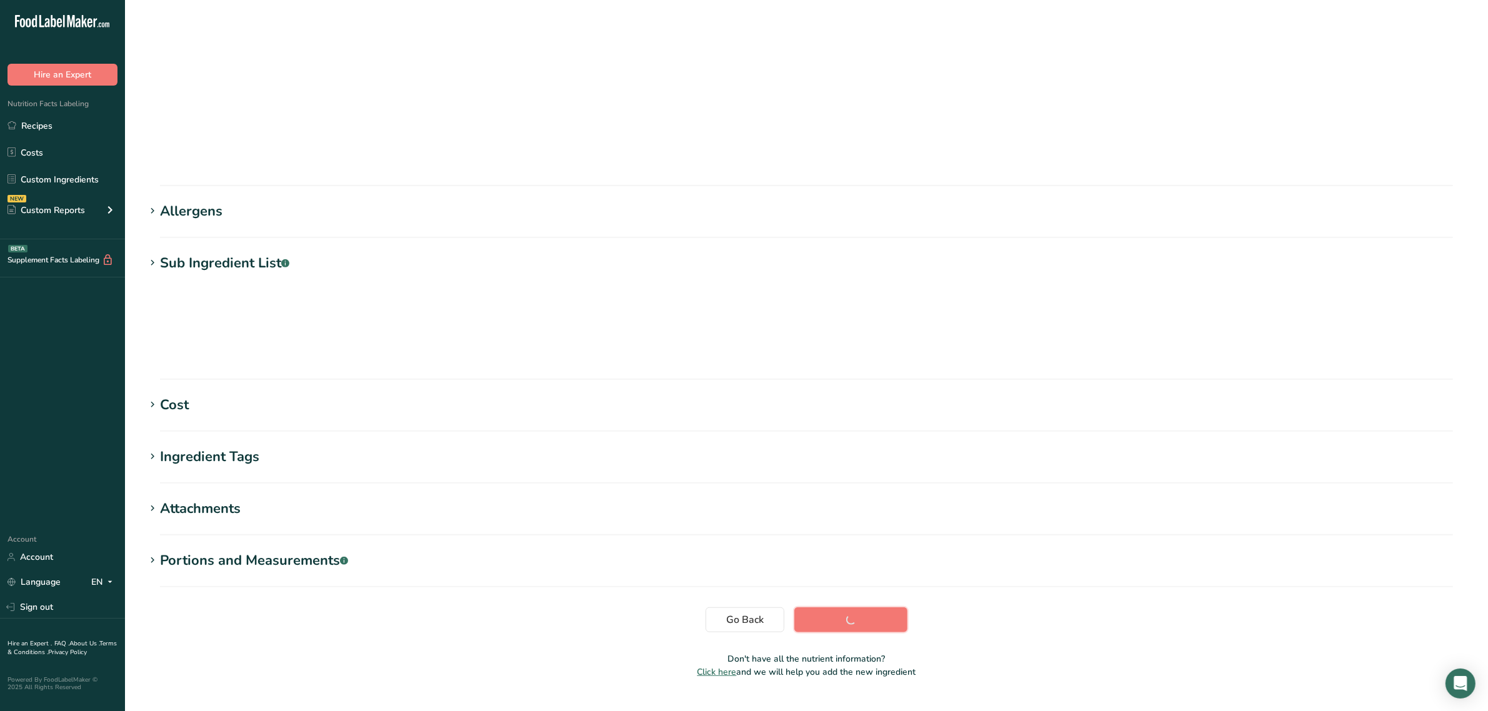
scroll to position [0, 0]
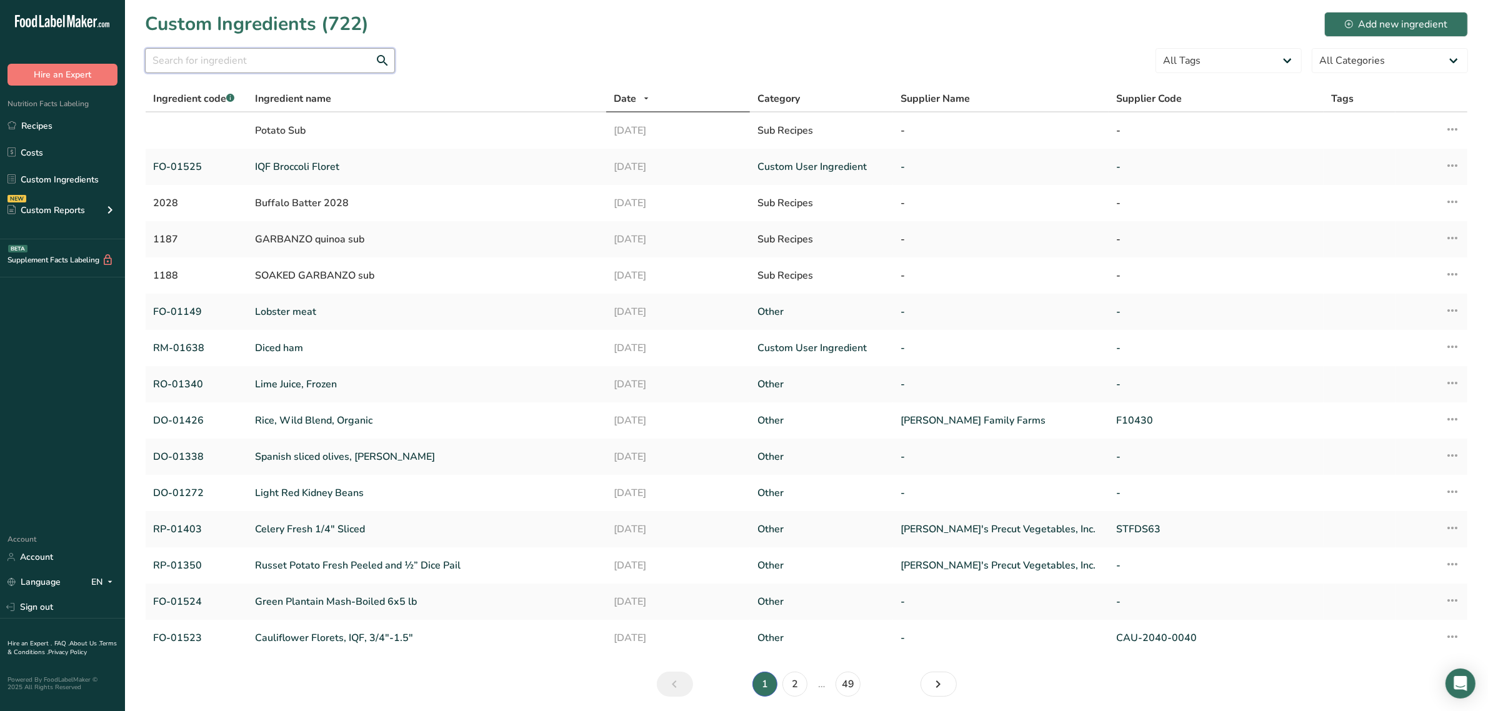
click at [217, 51] on input "text" at bounding box center [270, 60] width 250 height 25
paste input "RD-01083"
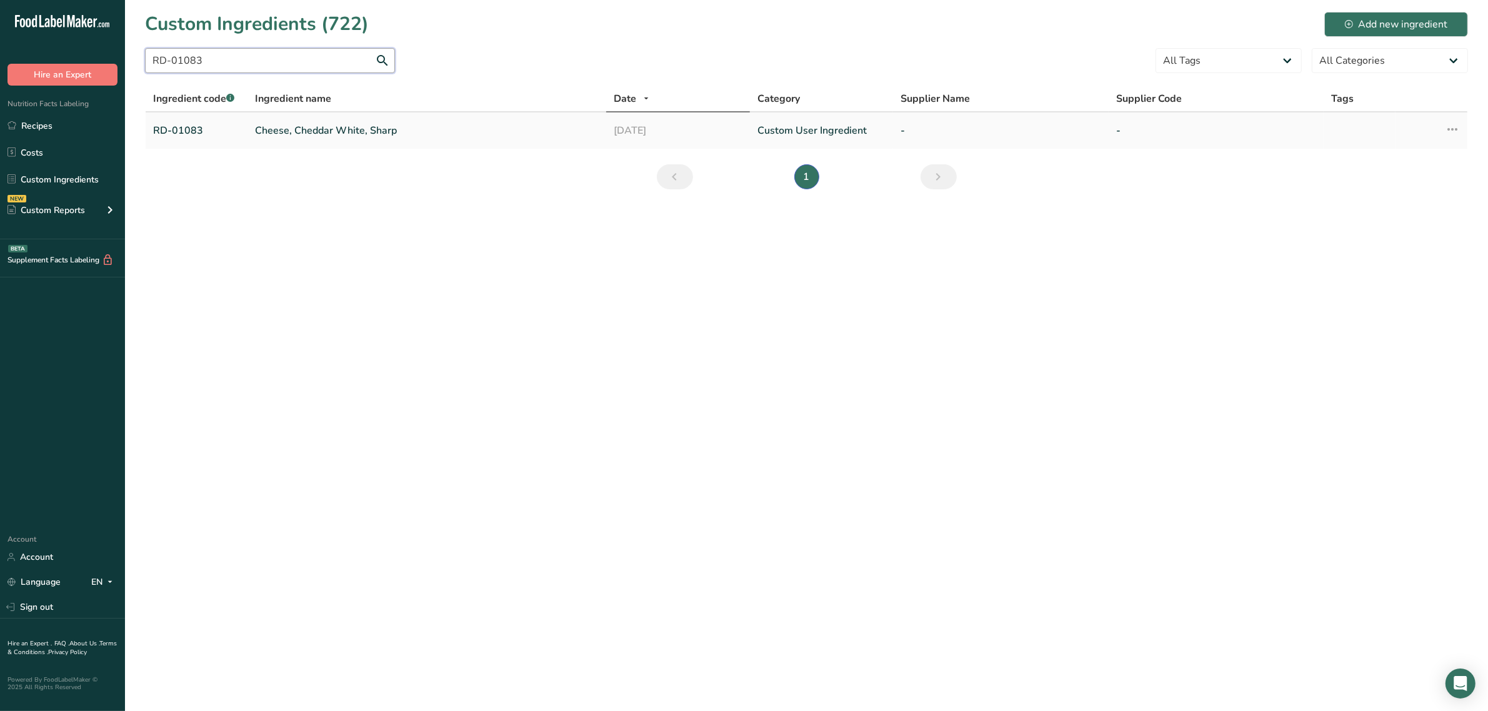
type input "RD-01083"
click at [266, 132] on link "Cheese, Cheddar White, Sharp" at bounding box center [427, 130] width 344 height 15
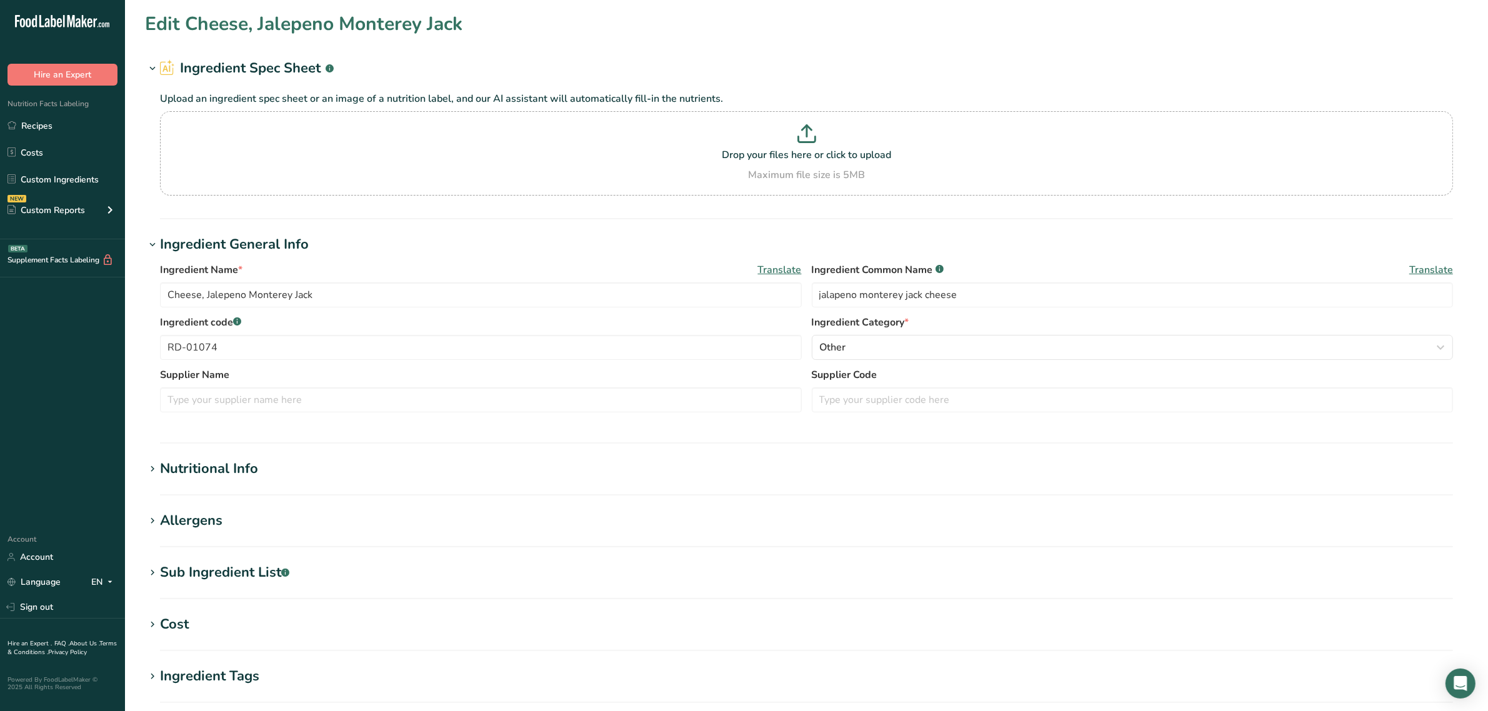
type input "Cheese, Cheddar White, Sharp"
type input "cheddar cheese"
type input "RD-01083"
click at [259, 567] on div "Sub Ingredient List .a-a{fill:#347362;}.b-a{fill:#fff;}" at bounding box center [224, 572] width 129 height 21
drag, startPoint x: 312, startPoint y: 624, endPoint x: 10, endPoint y: 536, distance: 315.0
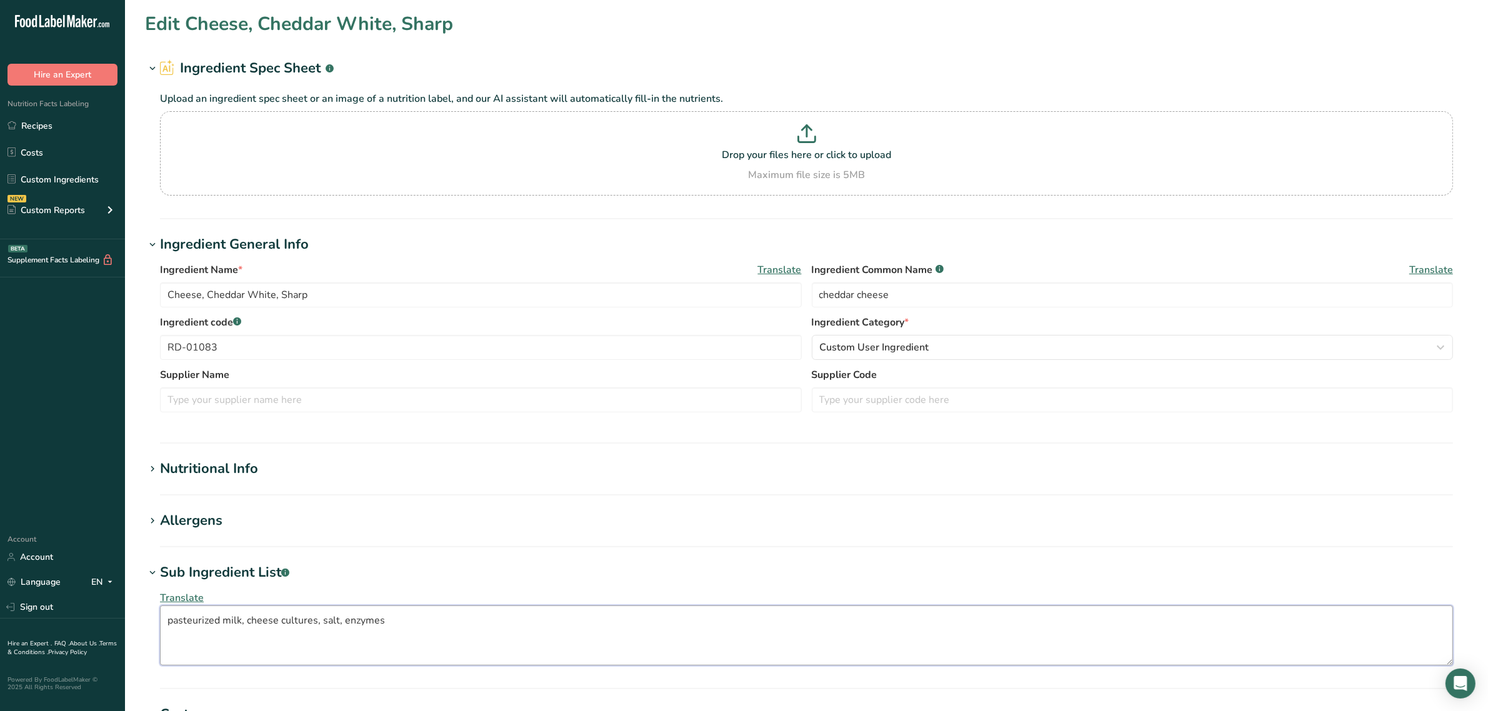
click at [51, 613] on div ".a-20{fill:#fff;} Hire an Expert Nutrition Facts Labeling Recipes Costs Custom …" at bounding box center [744, 524] width 1488 height 1048
drag, startPoint x: 389, startPoint y: 629, endPoint x: 0, endPoint y: 629, distance: 389.3
click at [0, 629] on div ".a-20{fill:#fff;} Hire an Expert Nutrition Facts Labeling Recipes Costs Custom …" at bounding box center [744, 524] width 1488 height 1048
paste textarea "salt, enzymes, annatto (color)"
click at [392, 620] on textarea "cultured pasteurized milk, salt, enzymes, annatto (color]" at bounding box center [806, 636] width 1293 height 60
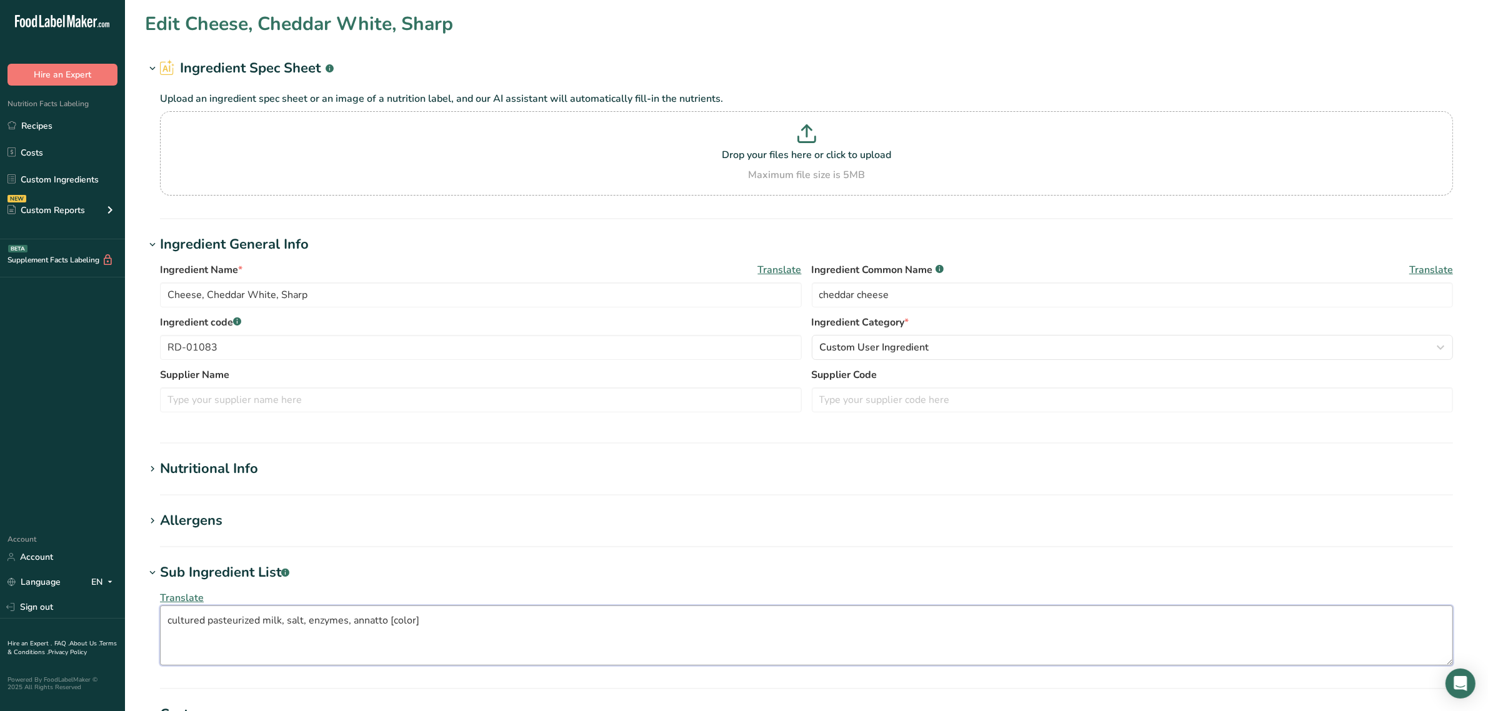
type textarea "cultured pasteurized milk, salt, enzymes, annatto [color]"
click at [231, 454] on section "Edit Cheese, Cheddar White, Sharp Ingredient Spec Sheet .a-a{fill:#347362;}.b-a…" at bounding box center [806, 504] width 1363 height 1008
click at [234, 462] on div "Nutritional Info" at bounding box center [209, 469] width 98 height 21
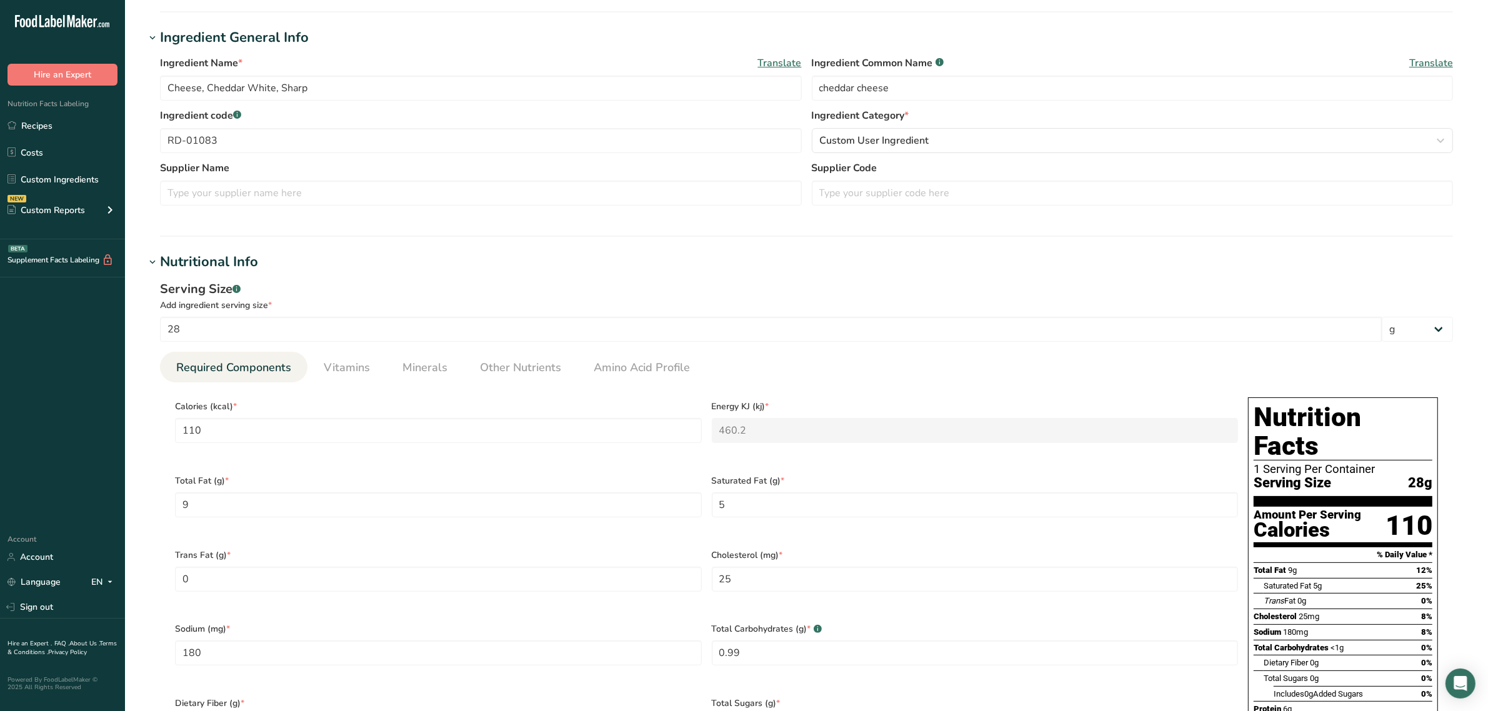
scroll to position [234, 0]
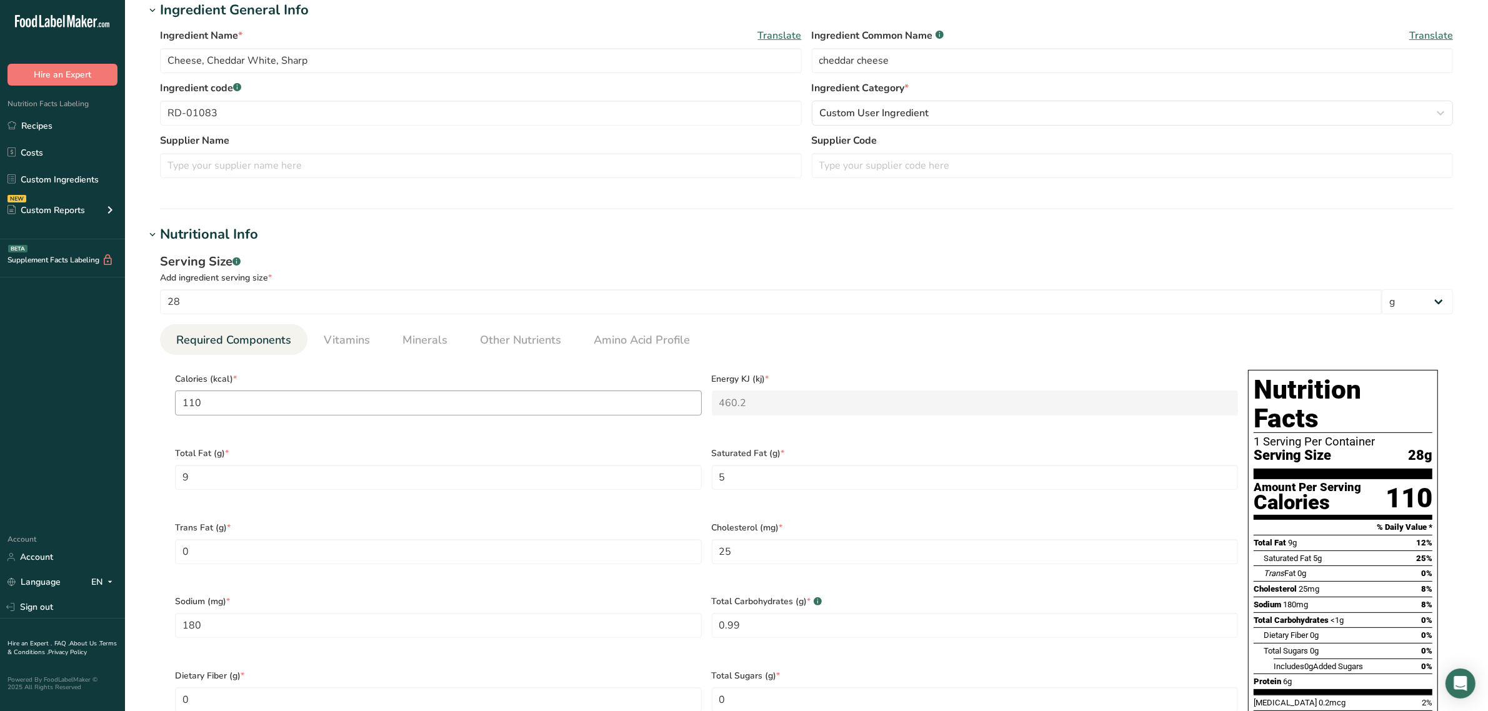
drag, startPoint x: 232, startPoint y: 419, endPoint x: 226, endPoint y: 406, distance: 13.7
click at [226, 406] on div "Calories (kcal) * 110" at bounding box center [438, 402] width 537 height 74
drag, startPoint x: 163, startPoint y: 406, endPoint x: 270, endPoint y: 386, distance: 108.7
click at [160, 404] on section "Calories (kcal) * 110 Energy KJ (kj) * 460.2 Total Fat (g) * 9 Saturated Fat (g…" at bounding box center [806, 588] width 1293 height 466
type input "1"
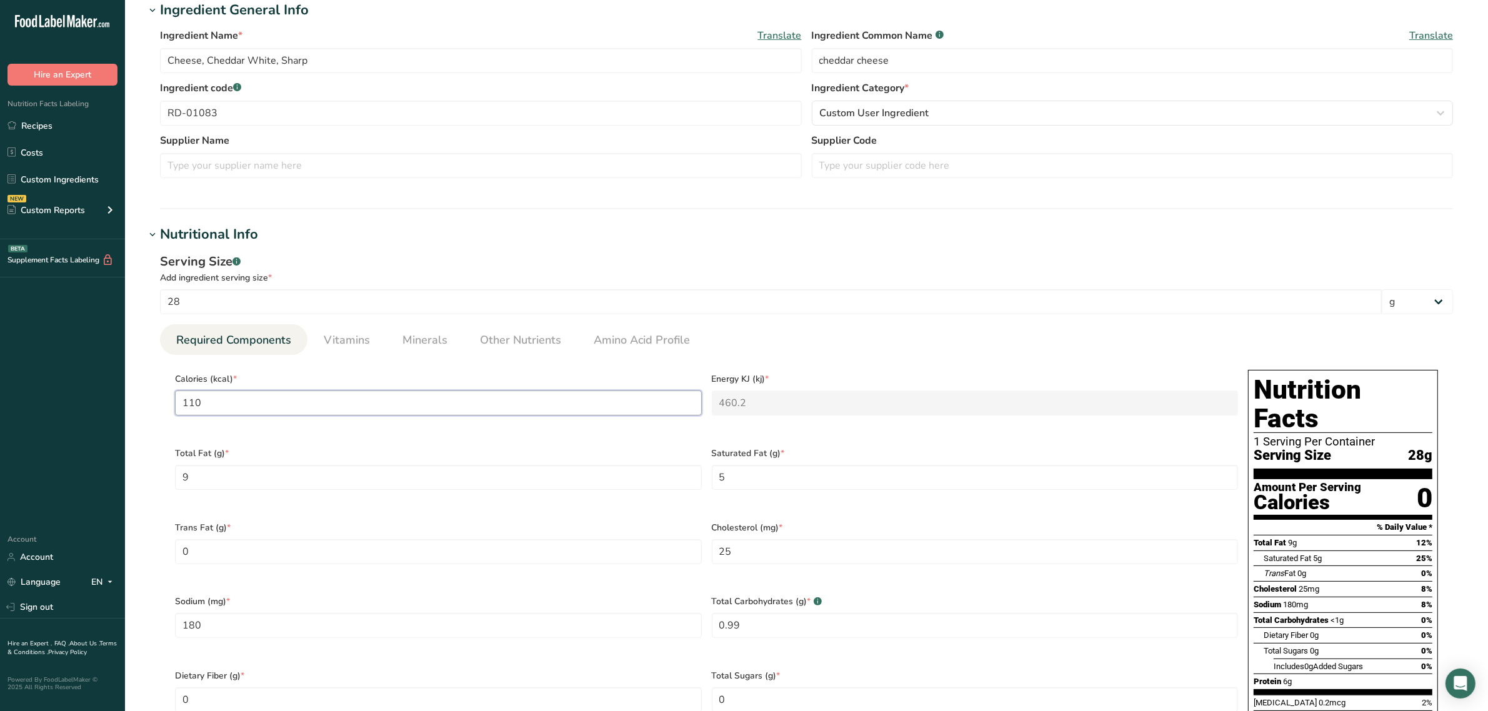
type KJ "4.2"
type input "10"
type KJ "41.8"
type input "100"
type KJ "418.4"
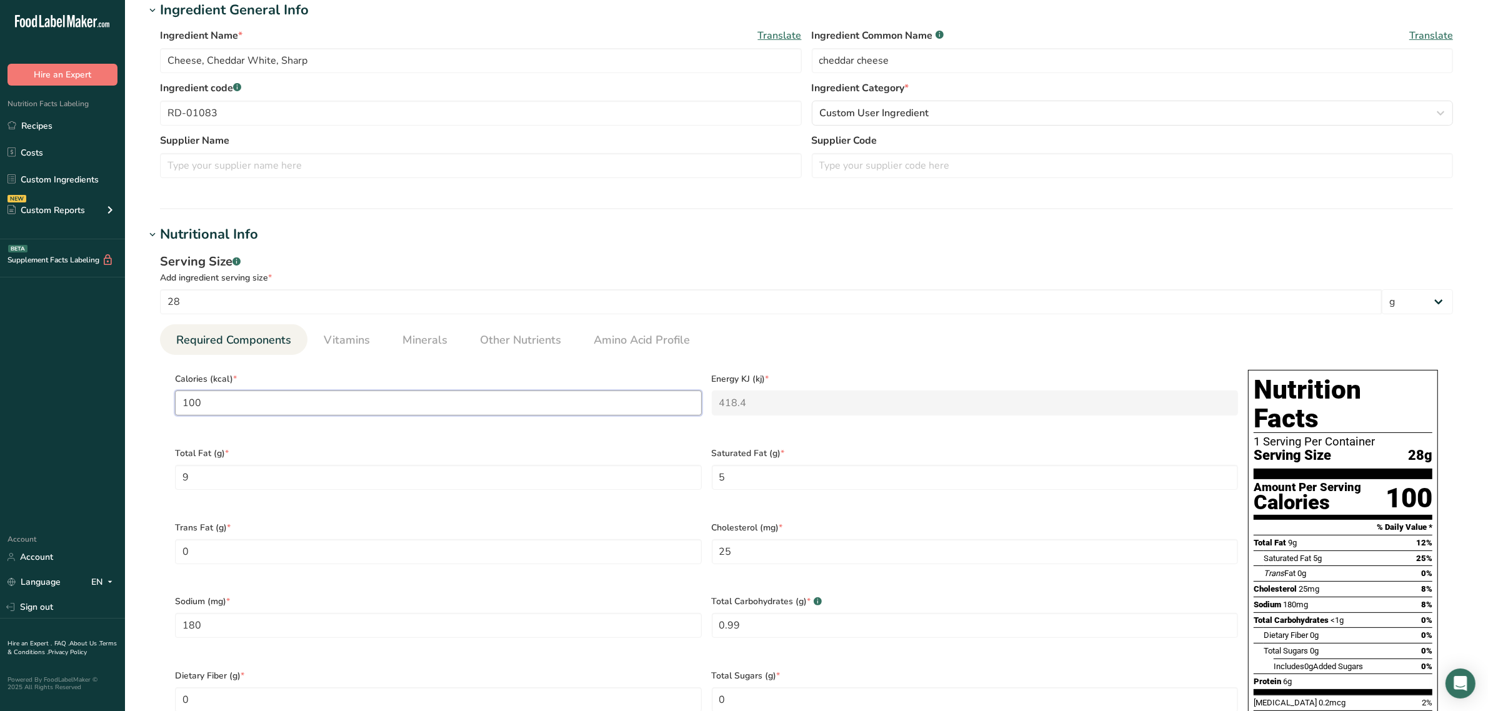
type input "10"
type KJ "41.8"
type input "1"
type KJ "4.2"
type input "110"
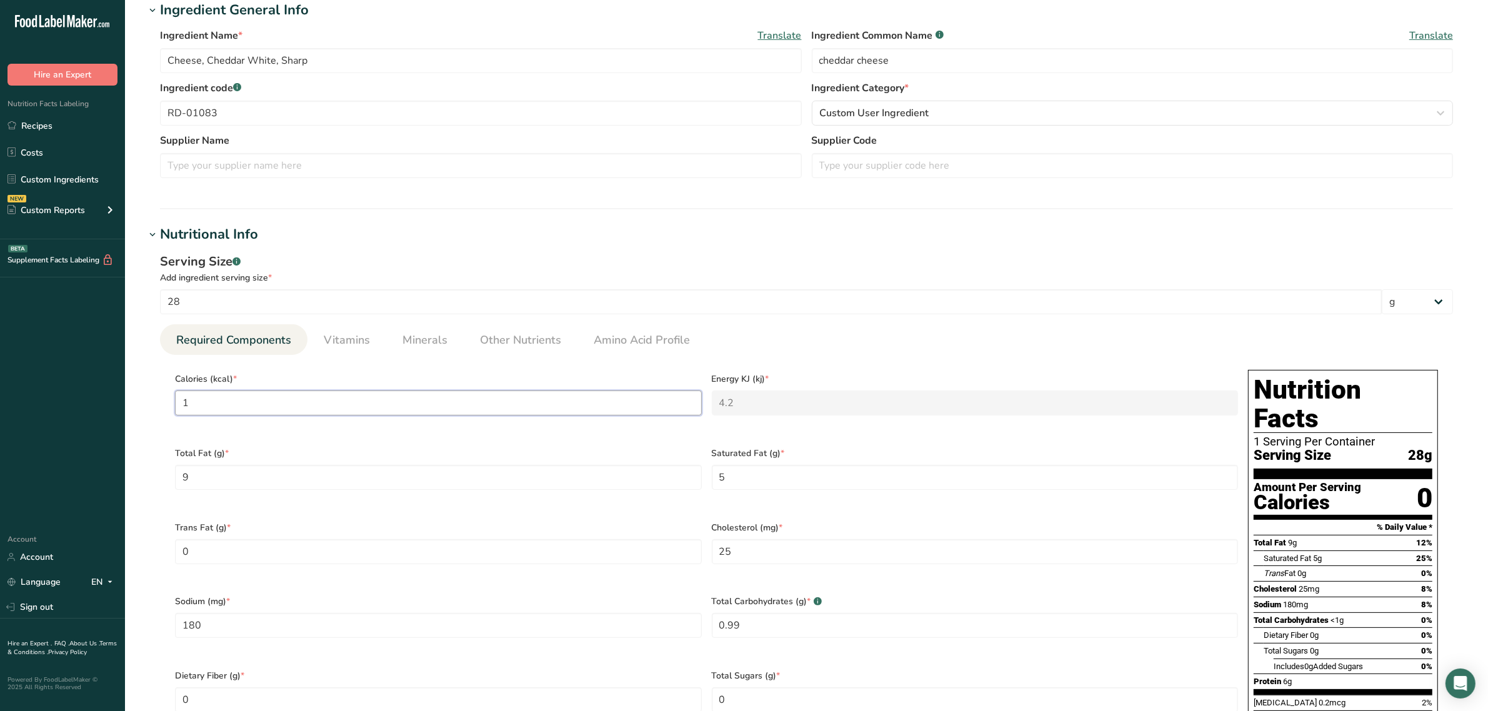
type KJ "460.2"
type input "110"
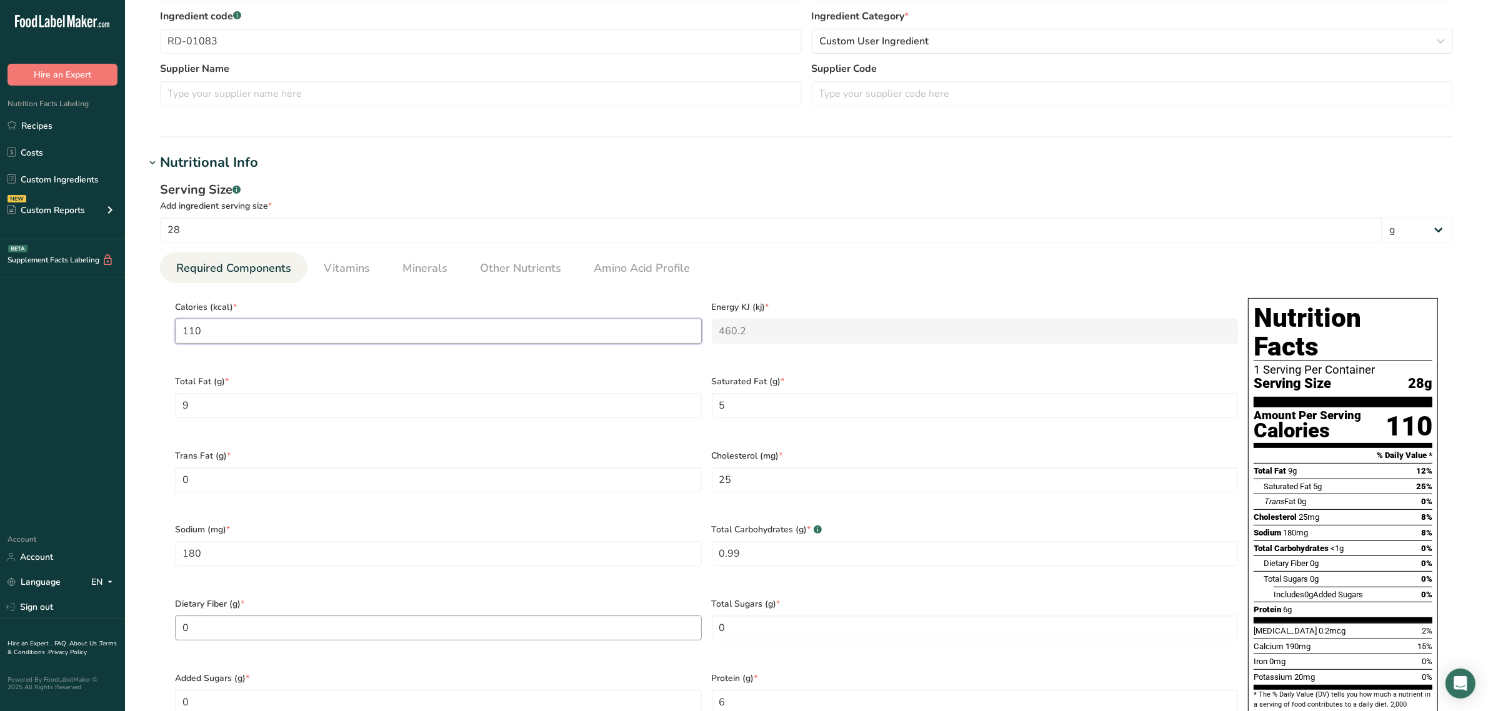
scroll to position [391, 0]
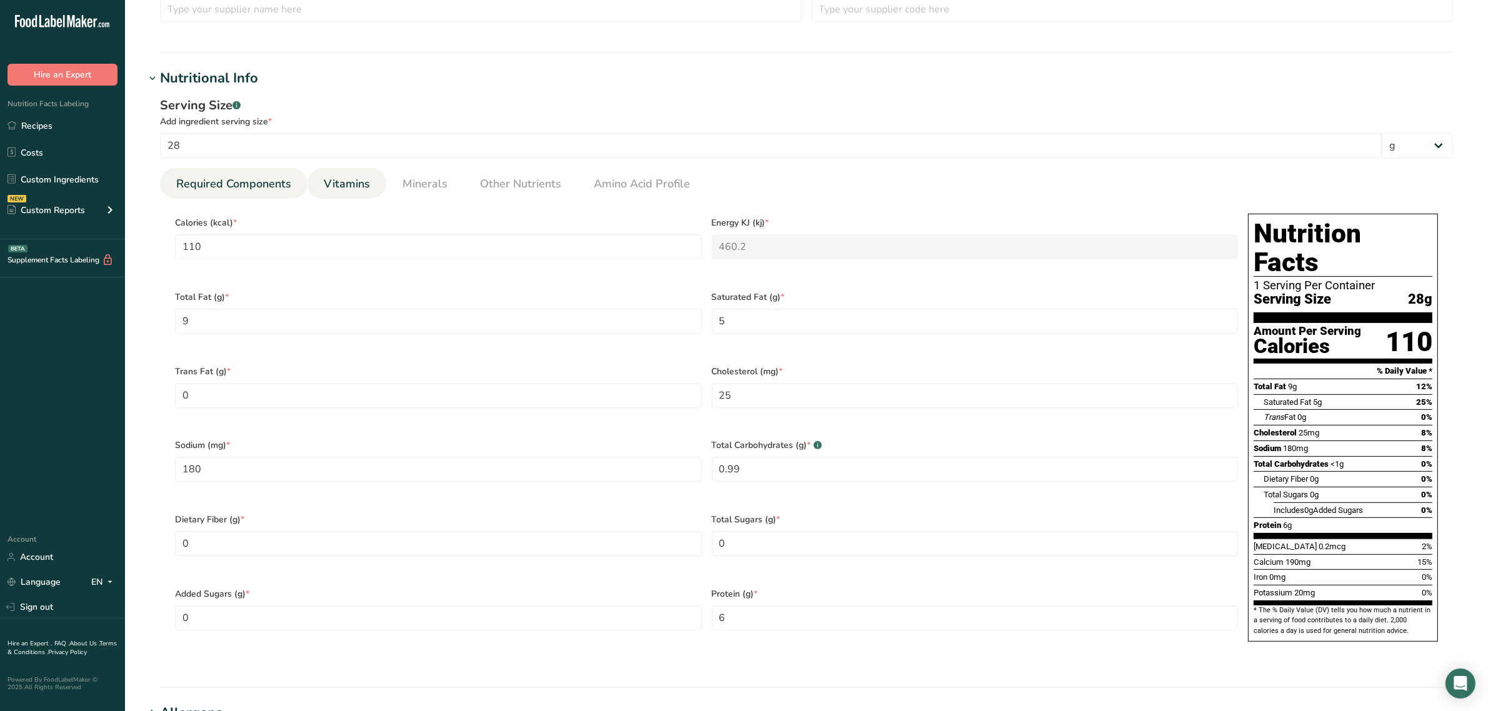
click at [333, 191] on span "Vitamins" at bounding box center [347, 184] width 46 height 17
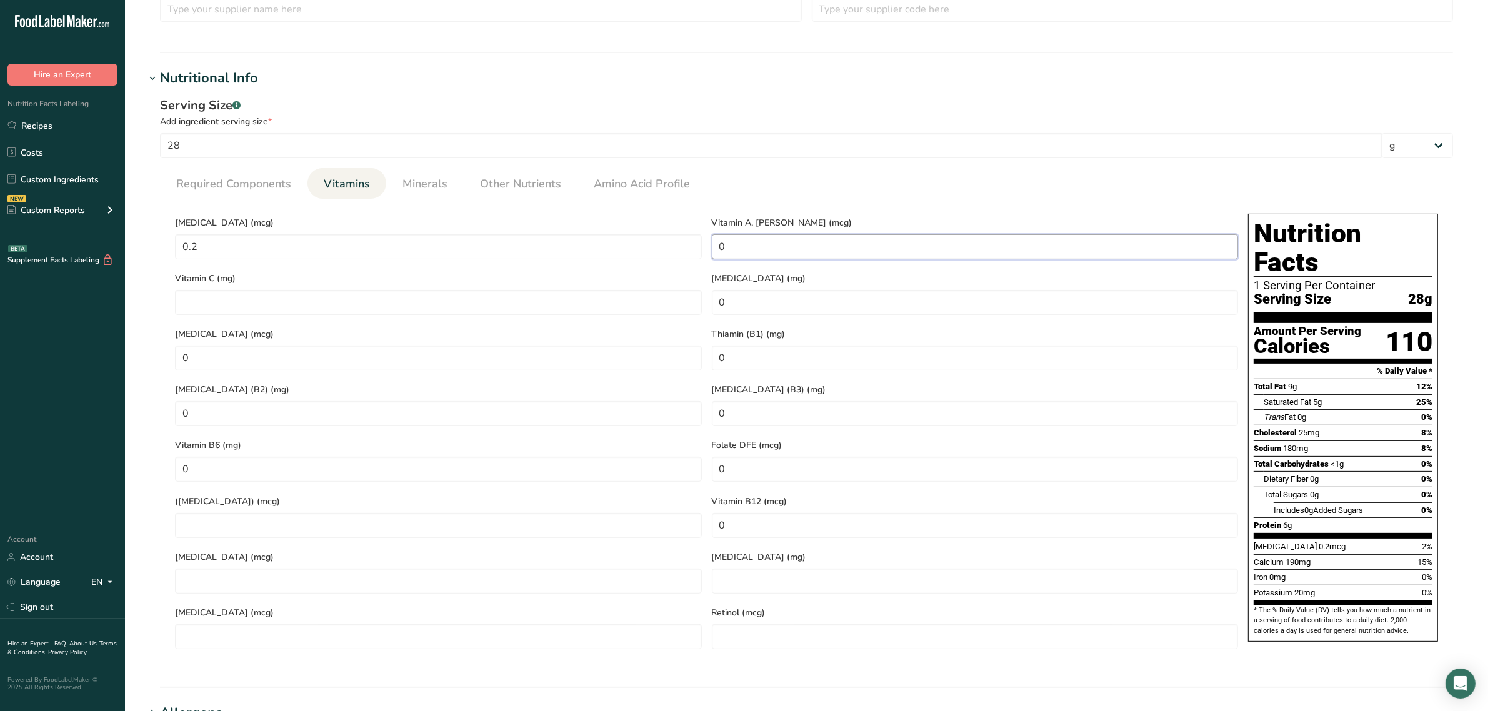
click at [789, 242] on RAE "0" at bounding box center [975, 246] width 527 height 25
click at [429, 164] on div "Serving Size .a-a{fill:#347362;}.b-a{fill:#fff;} Add ingredient serving size * …" at bounding box center [806, 380] width 1323 height 583
click at [434, 174] on link "Minerals" at bounding box center [424, 184] width 55 height 32
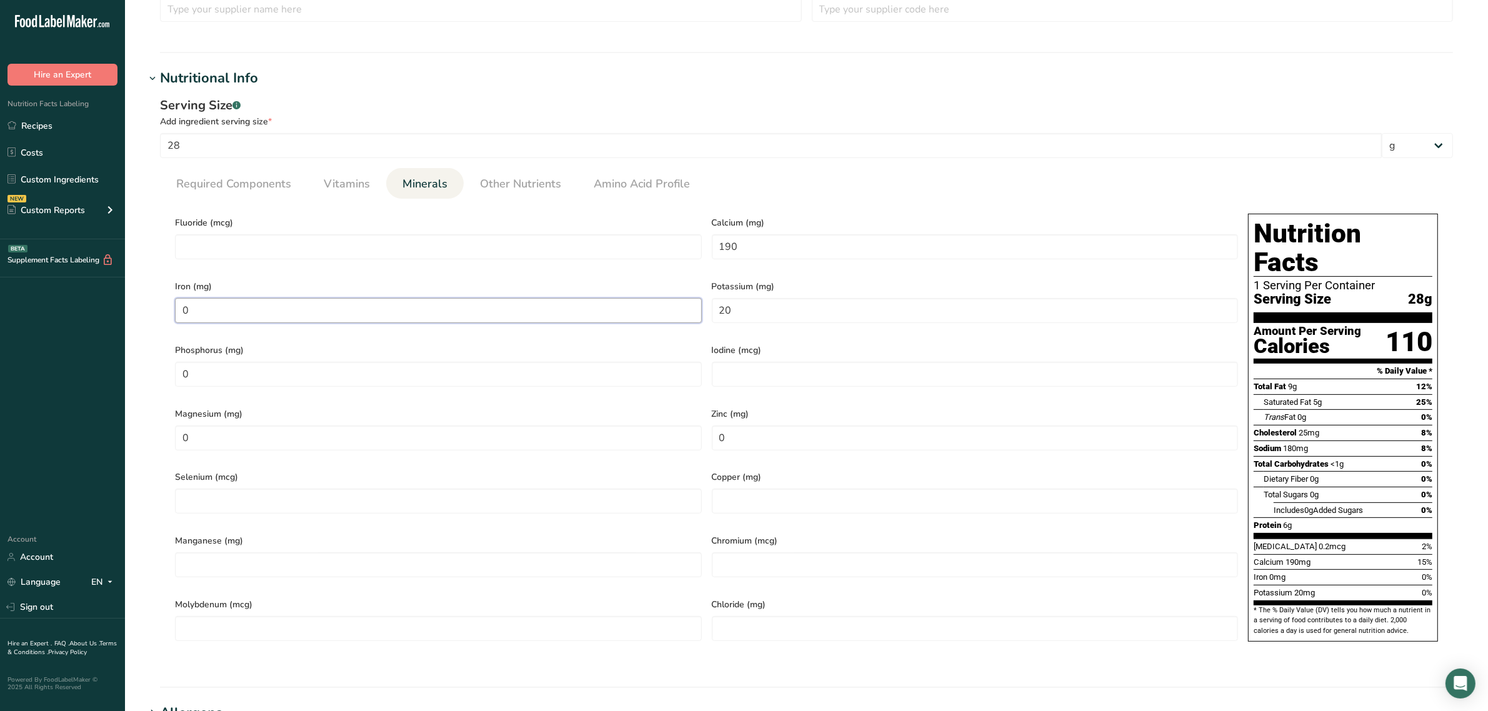
click at [238, 310] on input "0" at bounding box center [438, 310] width 527 height 25
click at [241, 369] on input "0" at bounding box center [438, 374] width 527 height 25
click at [266, 434] on input "0" at bounding box center [438, 438] width 527 height 25
click at [752, 429] on input "0" at bounding box center [975, 438] width 527 height 25
click at [557, 187] on span "Other Nutrients" at bounding box center [520, 184] width 81 height 17
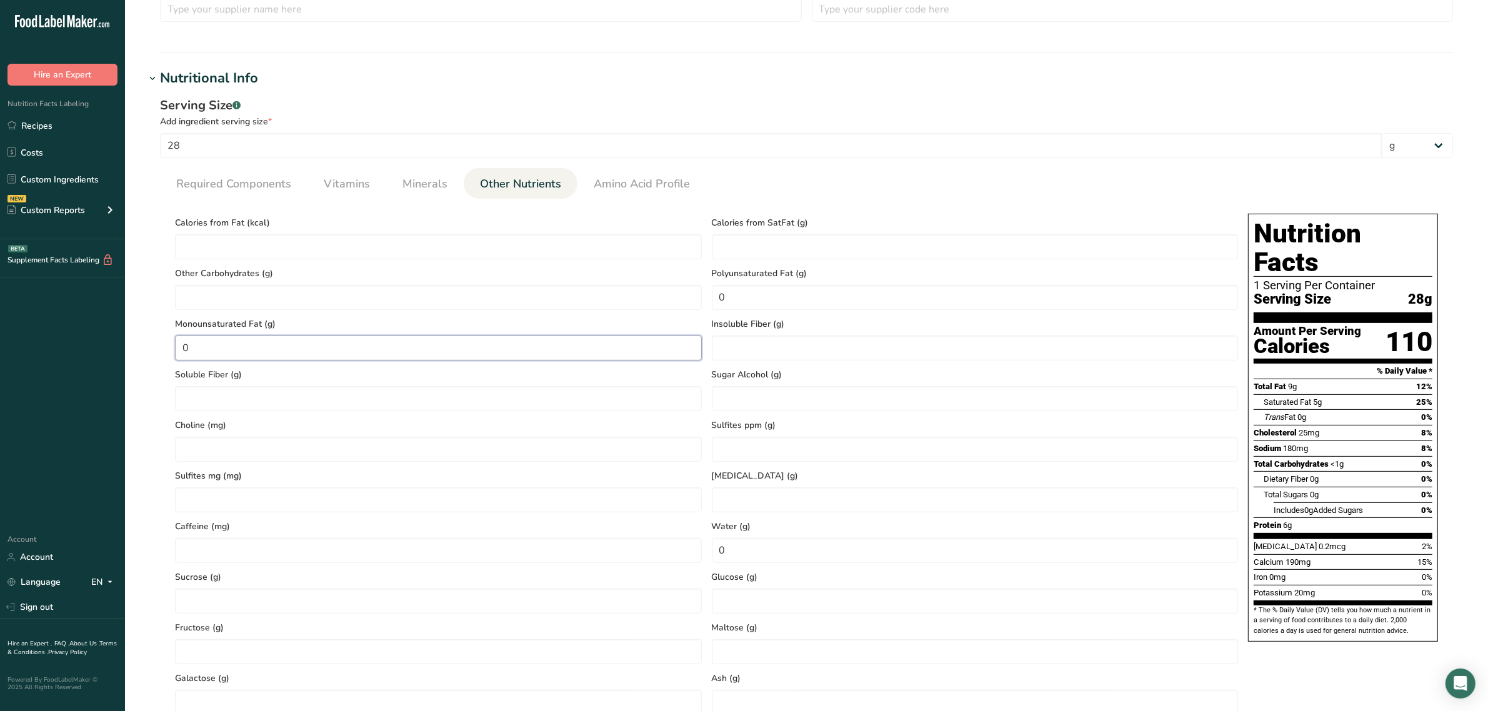
click at [407, 353] on Fat "0" at bounding box center [438, 348] width 527 height 25
click at [732, 301] on Fat "0" at bounding box center [975, 297] width 527 height 25
click at [758, 539] on input "0" at bounding box center [975, 550] width 527 height 25
click at [670, 202] on section "Calories (kcal) * 110 Energy KJ (kj) * 460.2 Total Fat (g) * 9 Saturated Fat (g…" at bounding box center [806, 487] width 1293 height 577
click at [666, 194] on link "Amino Acid Profile" at bounding box center [642, 184] width 106 height 32
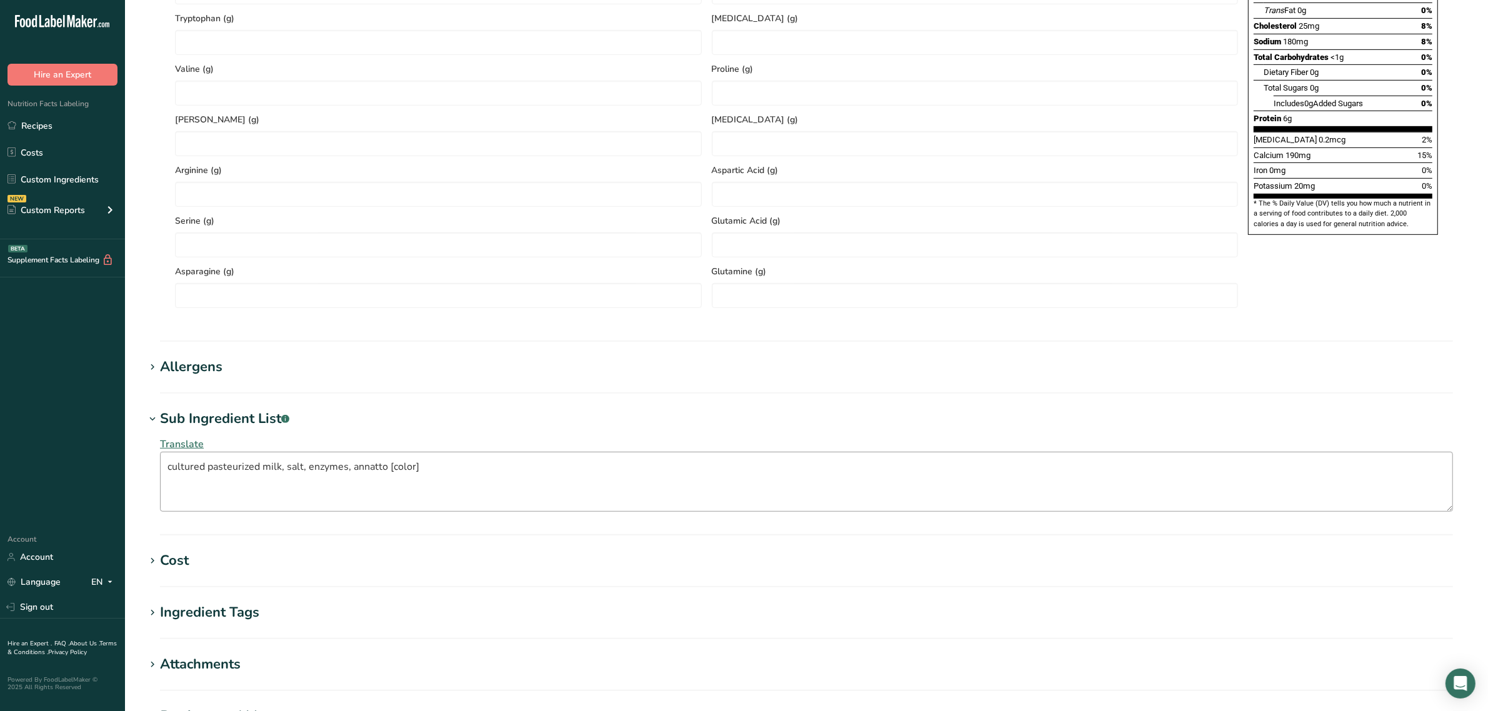
scroll to position [980, 0]
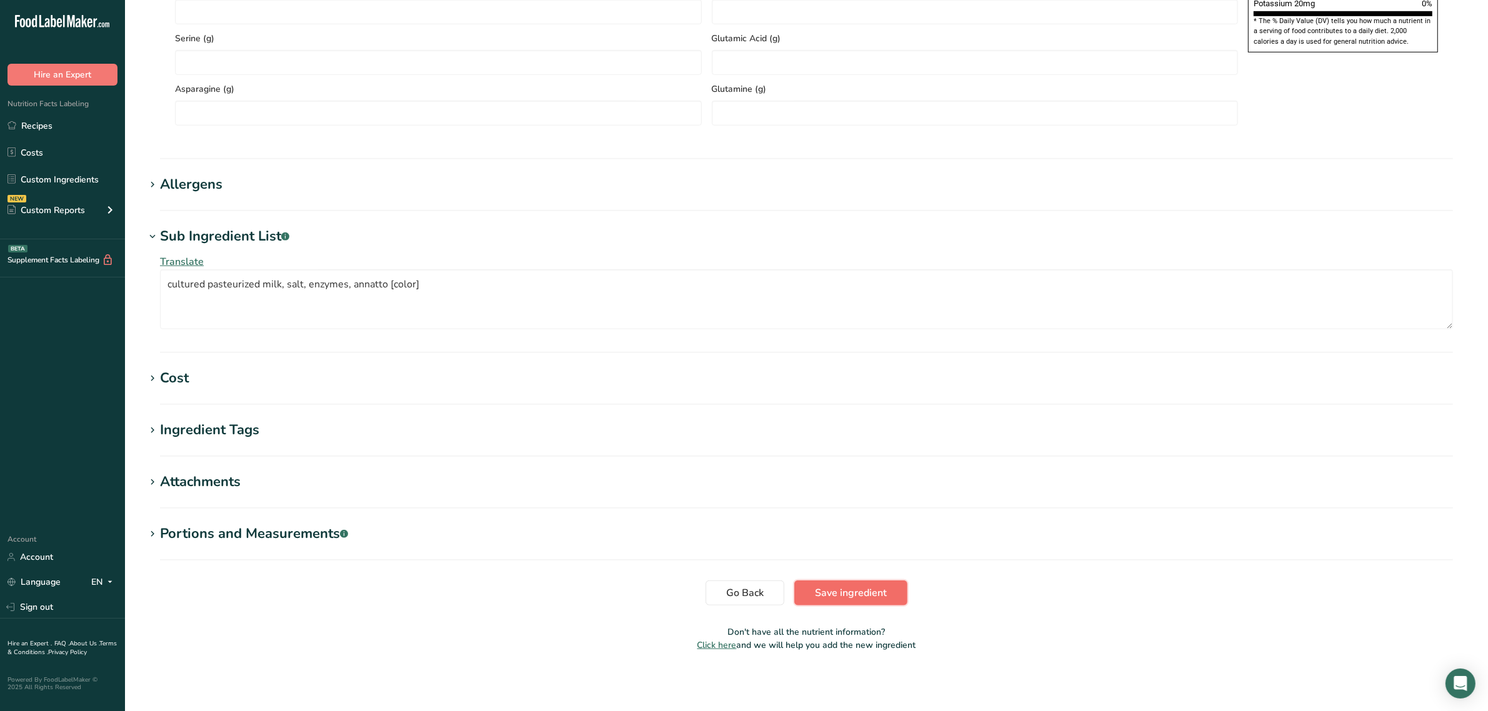
click at [854, 601] on button "Save ingredient" at bounding box center [850, 593] width 113 height 25
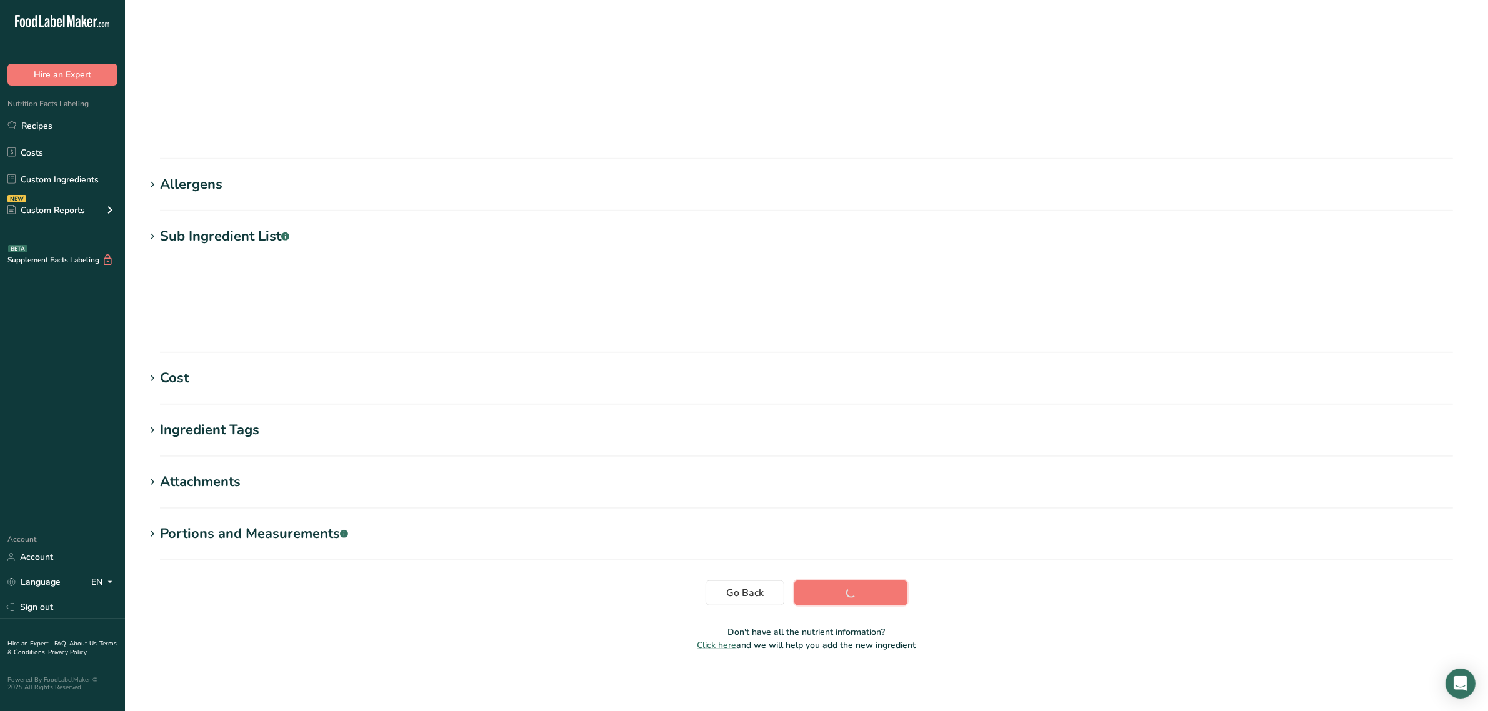
scroll to position [0, 0]
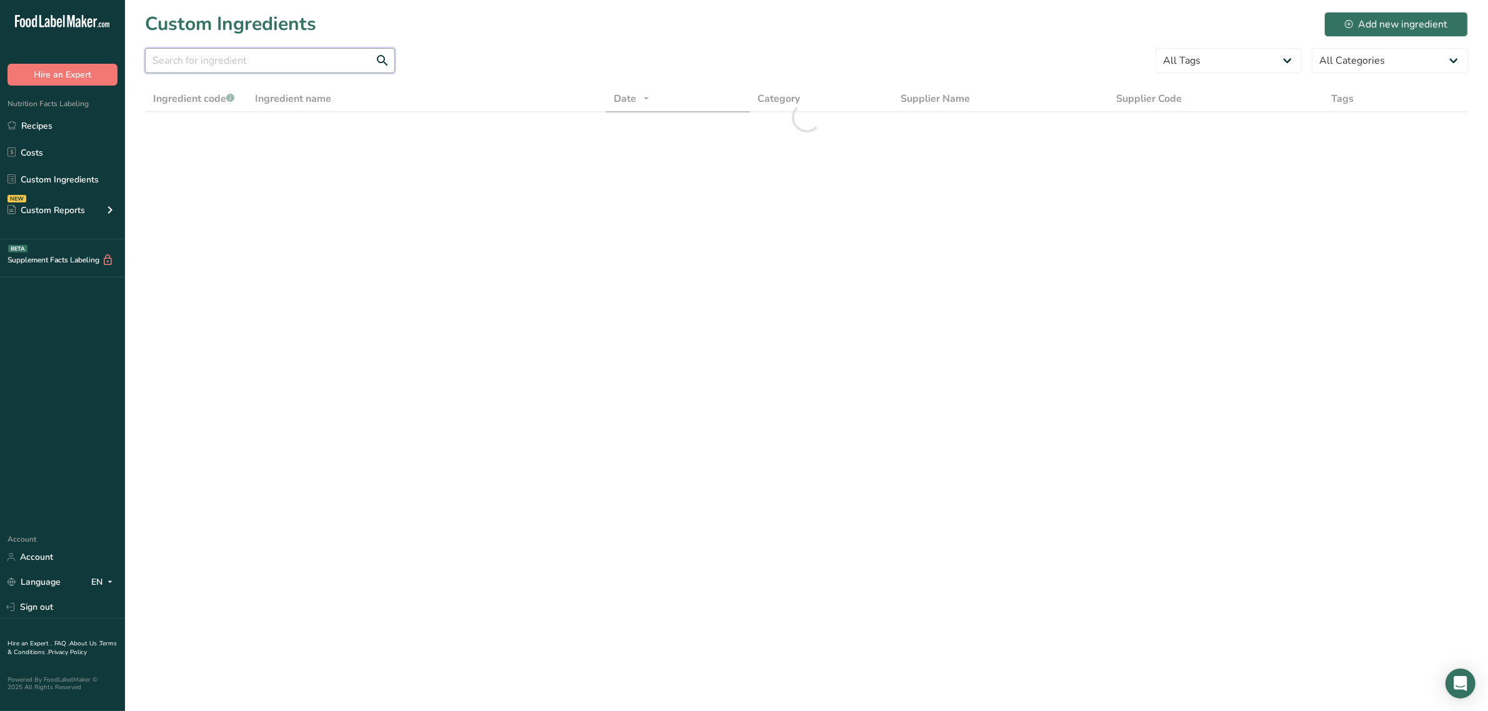
click at [192, 57] on input "text" at bounding box center [270, 60] width 250 height 25
paste input "RD-01074"
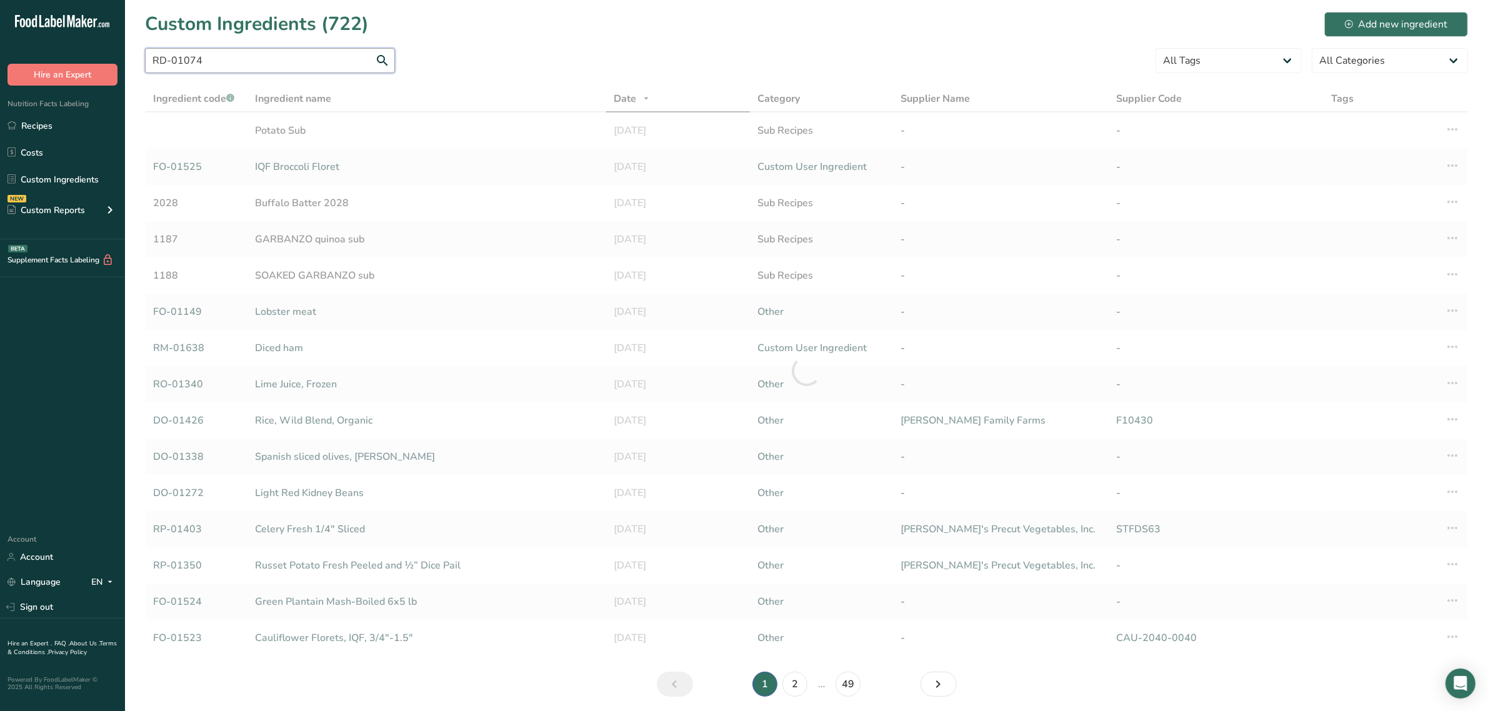
type input "RD-01074"
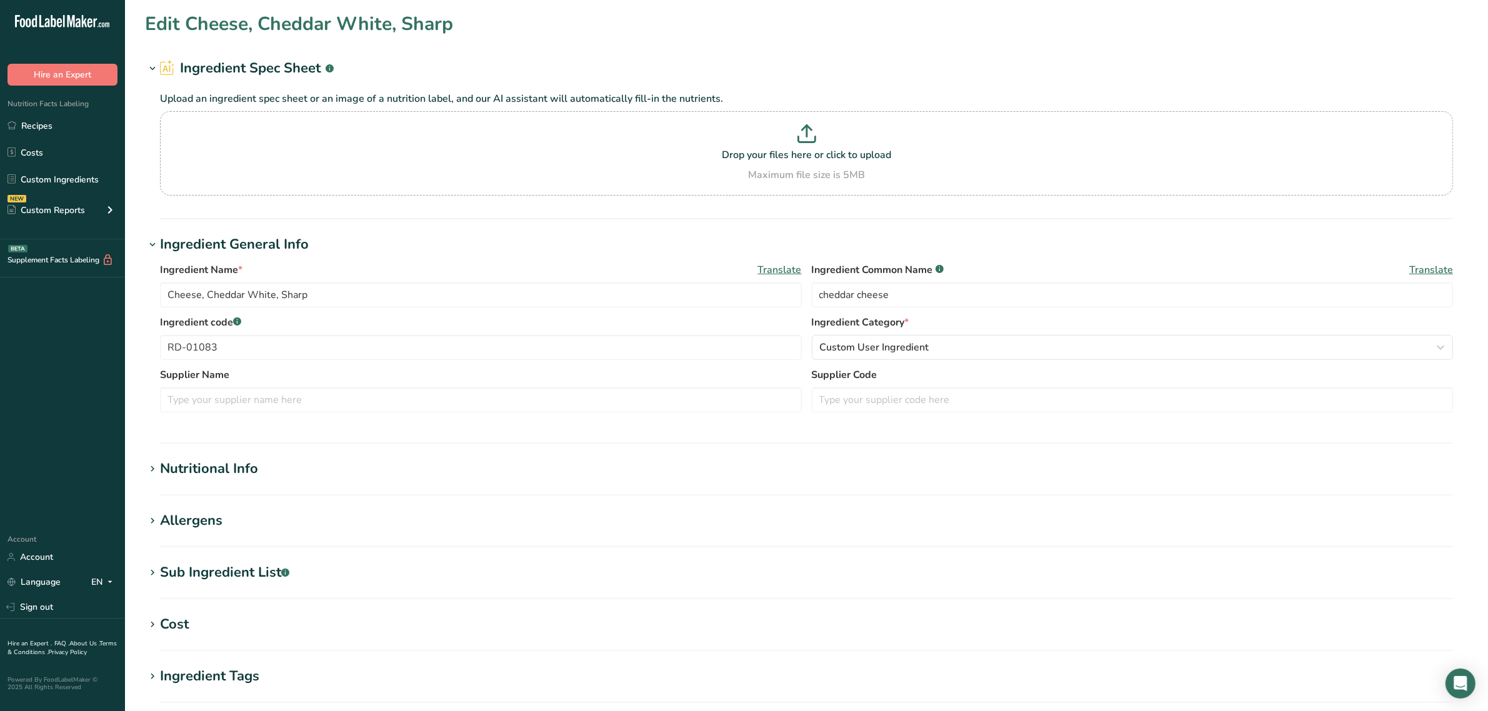
type input "Cheese, Jalepeno Monterey Jack"
type input "jalapeno monterey jack cheese"
type input "RD-01074"
click at [214, 463] on div "Nutritional Info" at bounding box center [209, 469] width 98 height 21
type input "100"
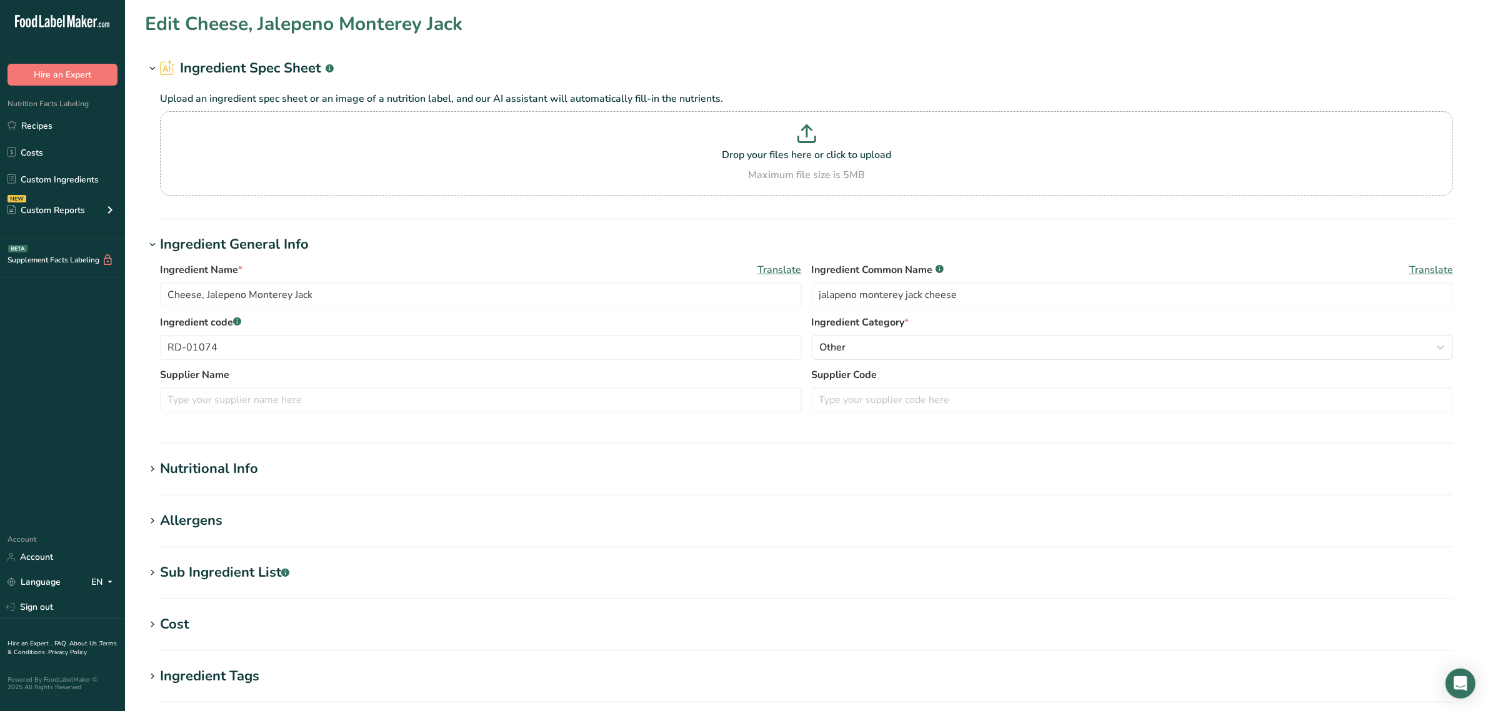
type KJ "418.4"
type Fat "8"
type Fat "5"
type Fat "0"
type input "25"
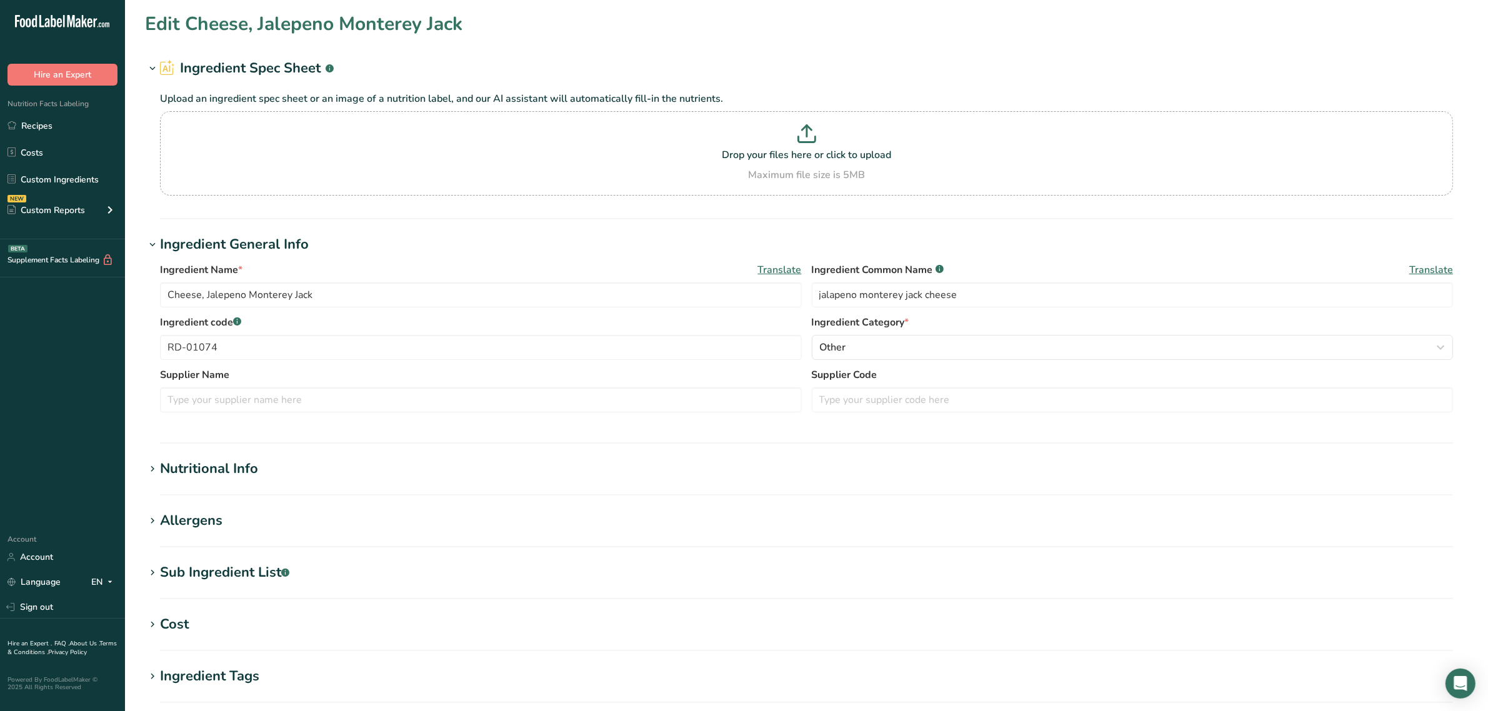
type input "180"
type Carbohydrates "0.99"
type Fiber "0"
type Sugars "0"
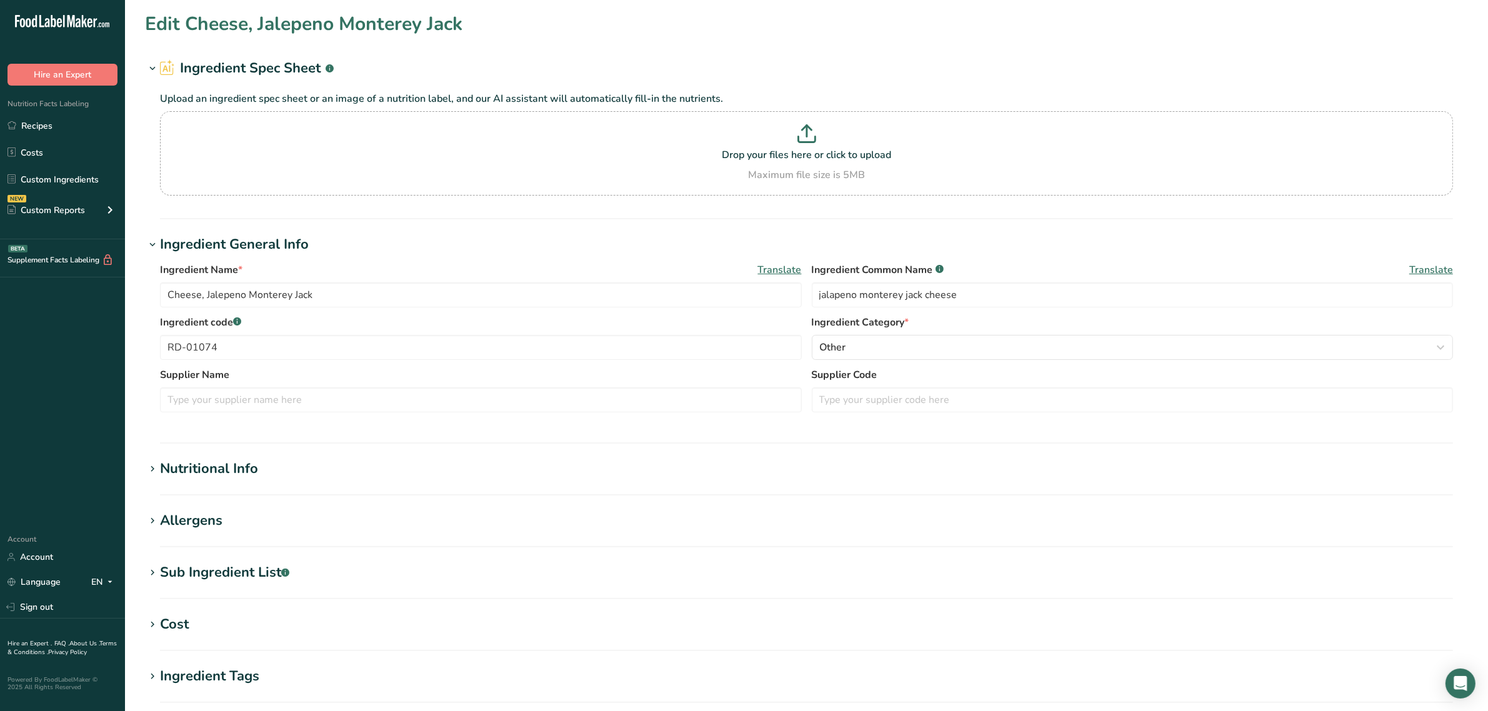
type input "7"
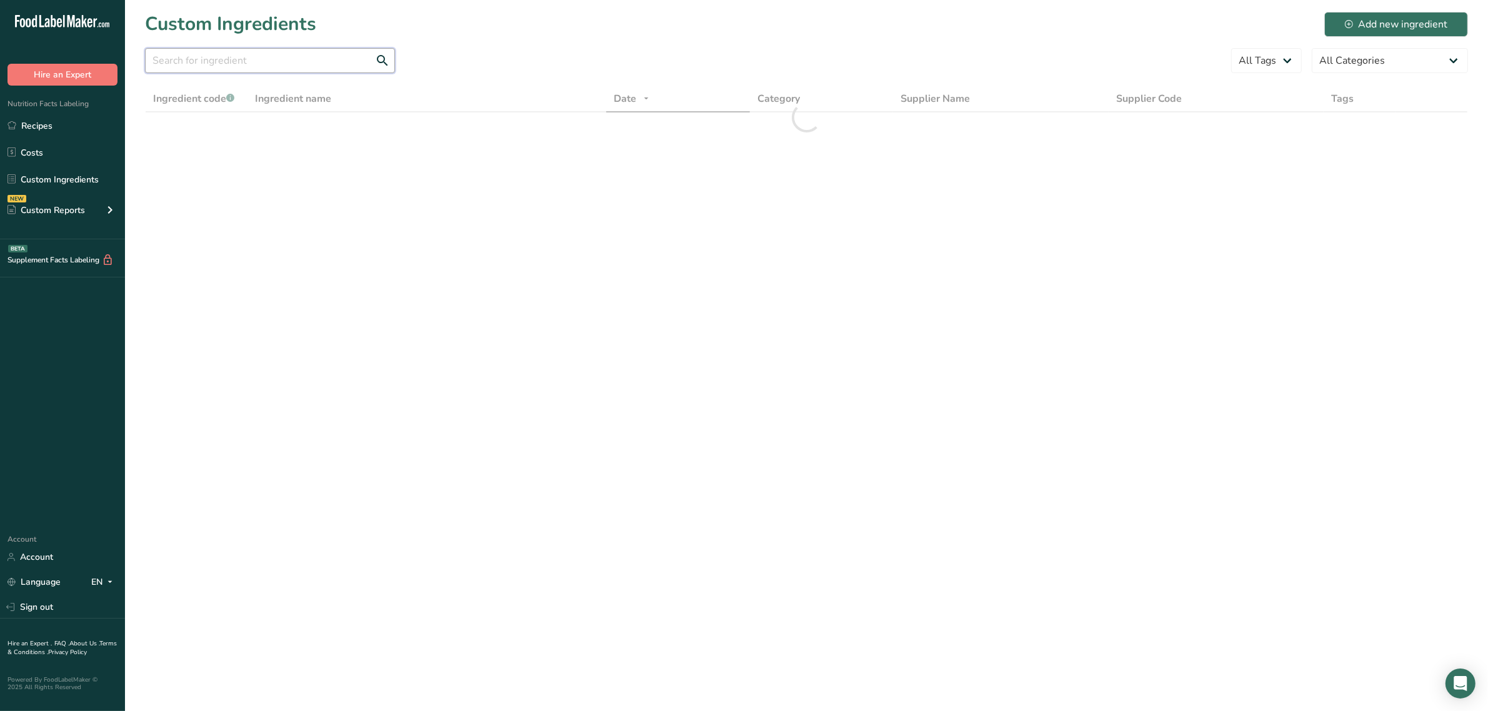
click at [292, 69] on input "text" at bounding box center [270, 60] width 250 height 25
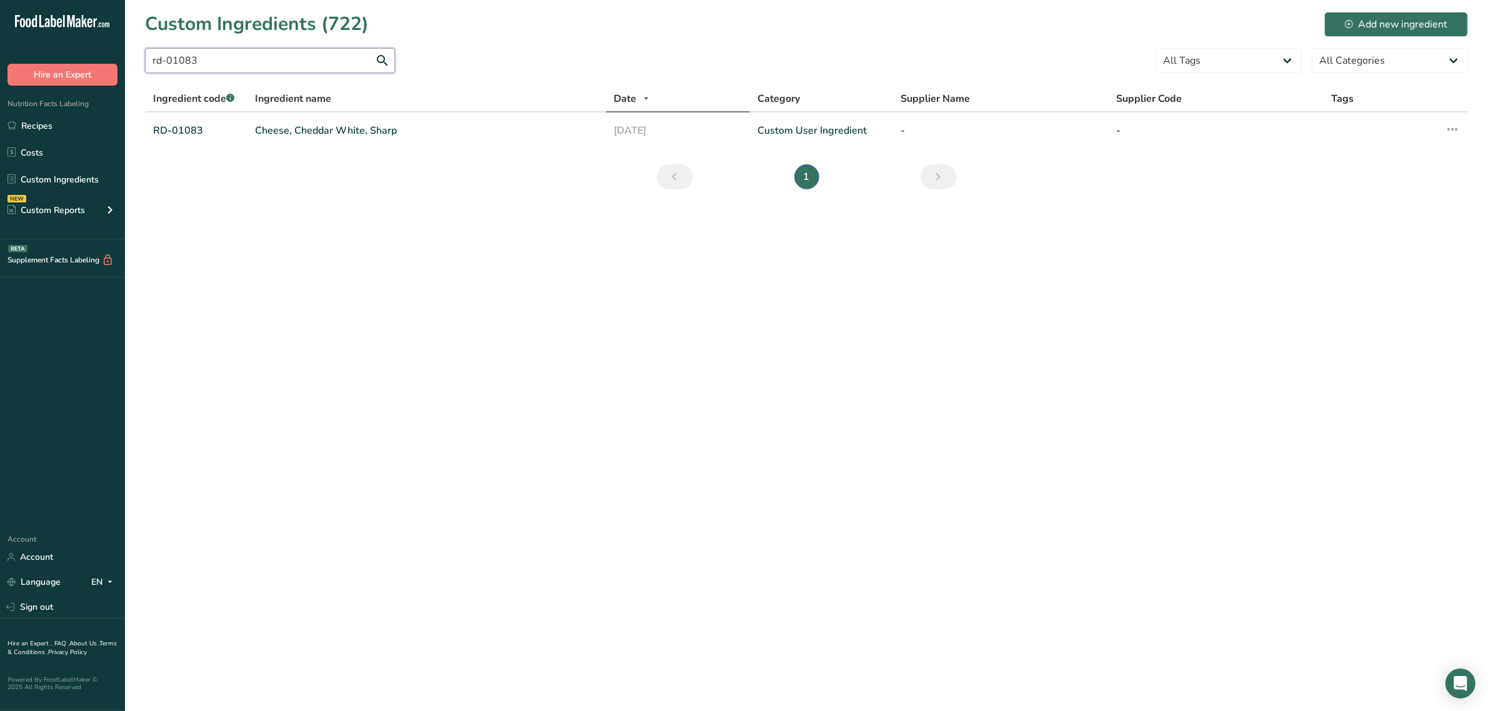
type input "rd-01083"
click at [296, 135] on link "Cheese, Cheddar White, Sharp" at bounding box center [427, 130] width 344 height 15
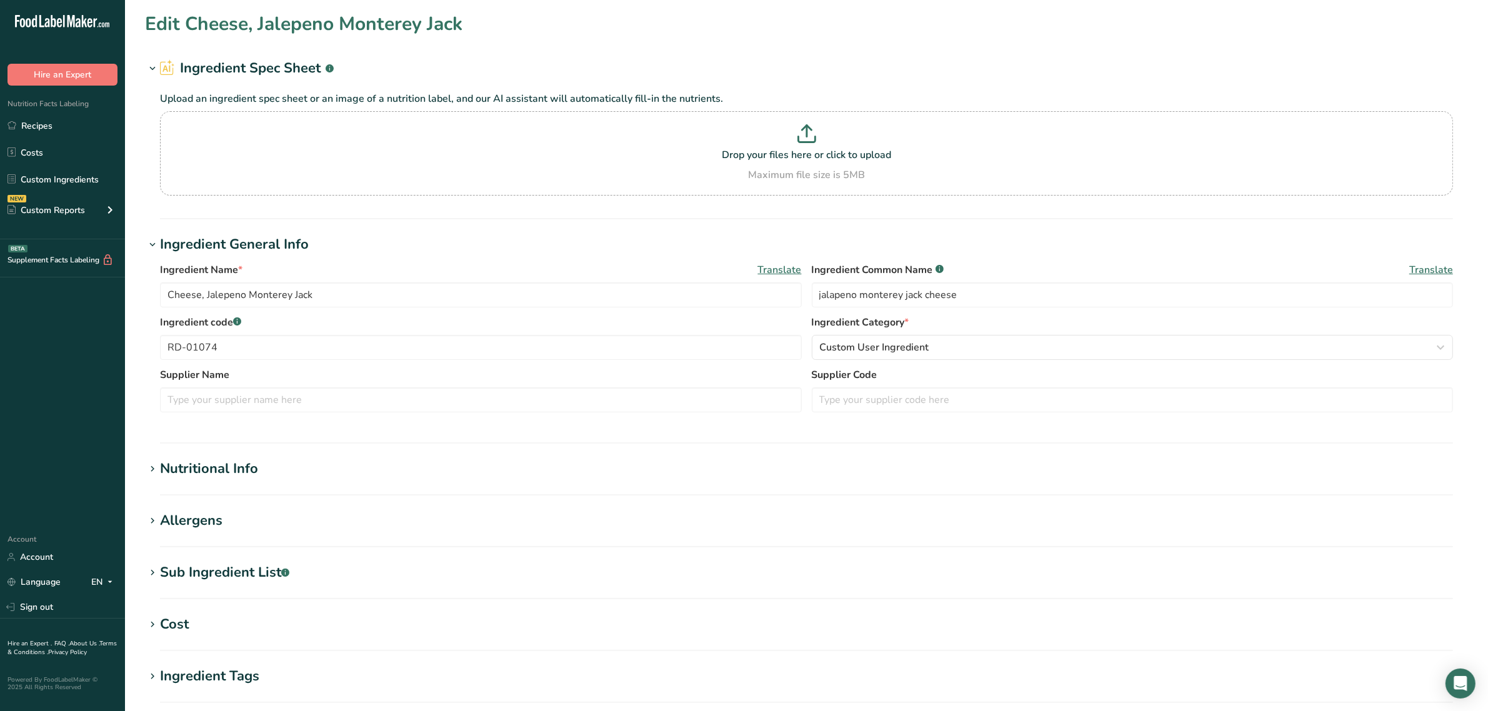
type input "Cheese, Cheddar White, Sharp"
type input "cheddar cheese"
type input "RD-01083"
type textarea "cultured pasteurized milk, salt, enzymes, annatto [color]"
click at [244, 561] on section "Edit Cheese, Jalepeno Monterey Jack Ingredient Spec Sheet .a-a{fill:#347362;}.b…" at bounding box center [806, 459] width 1363 height 918
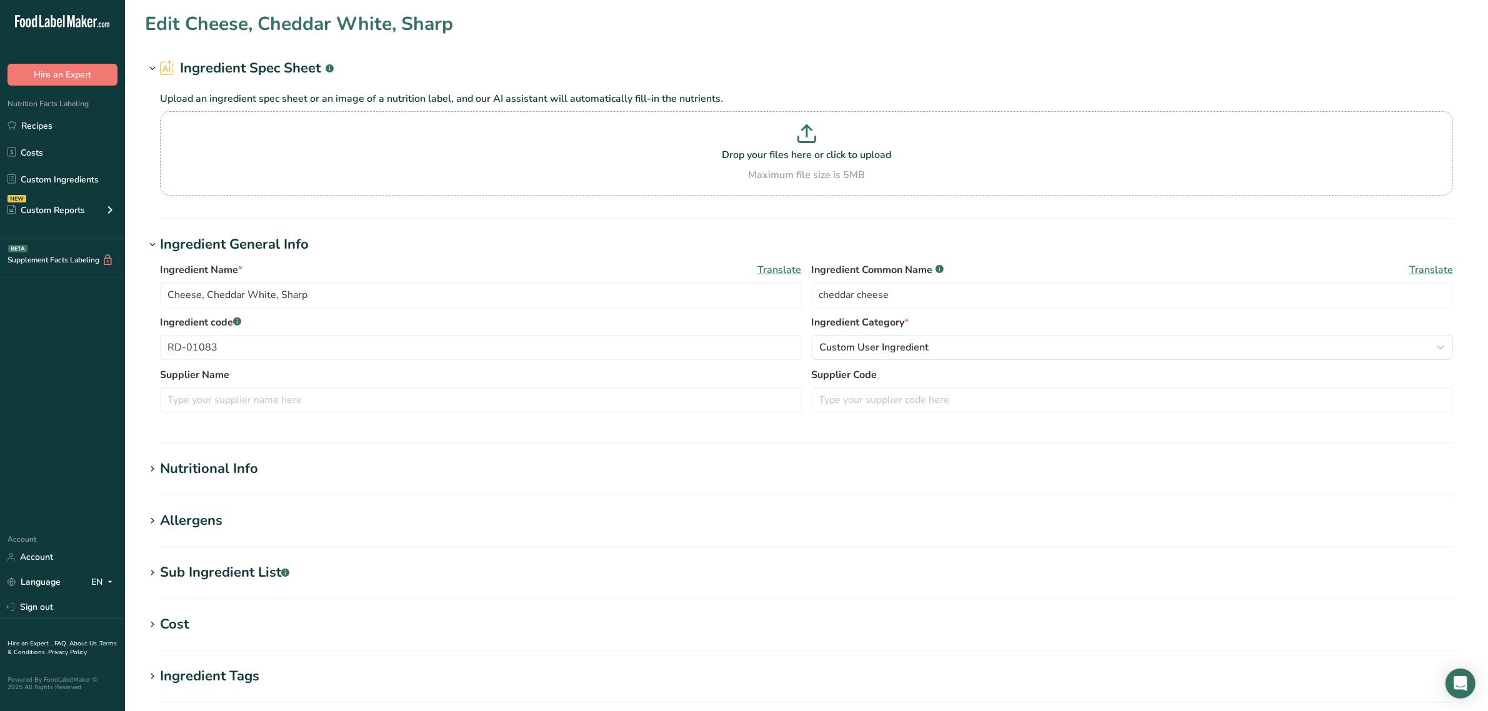
click at [250, 570] on div "Sub Ingredient List .a-a{fill:#347362;}.b-a{fill:#fff;}" at bounding box center [224, 572] width 129 height 21
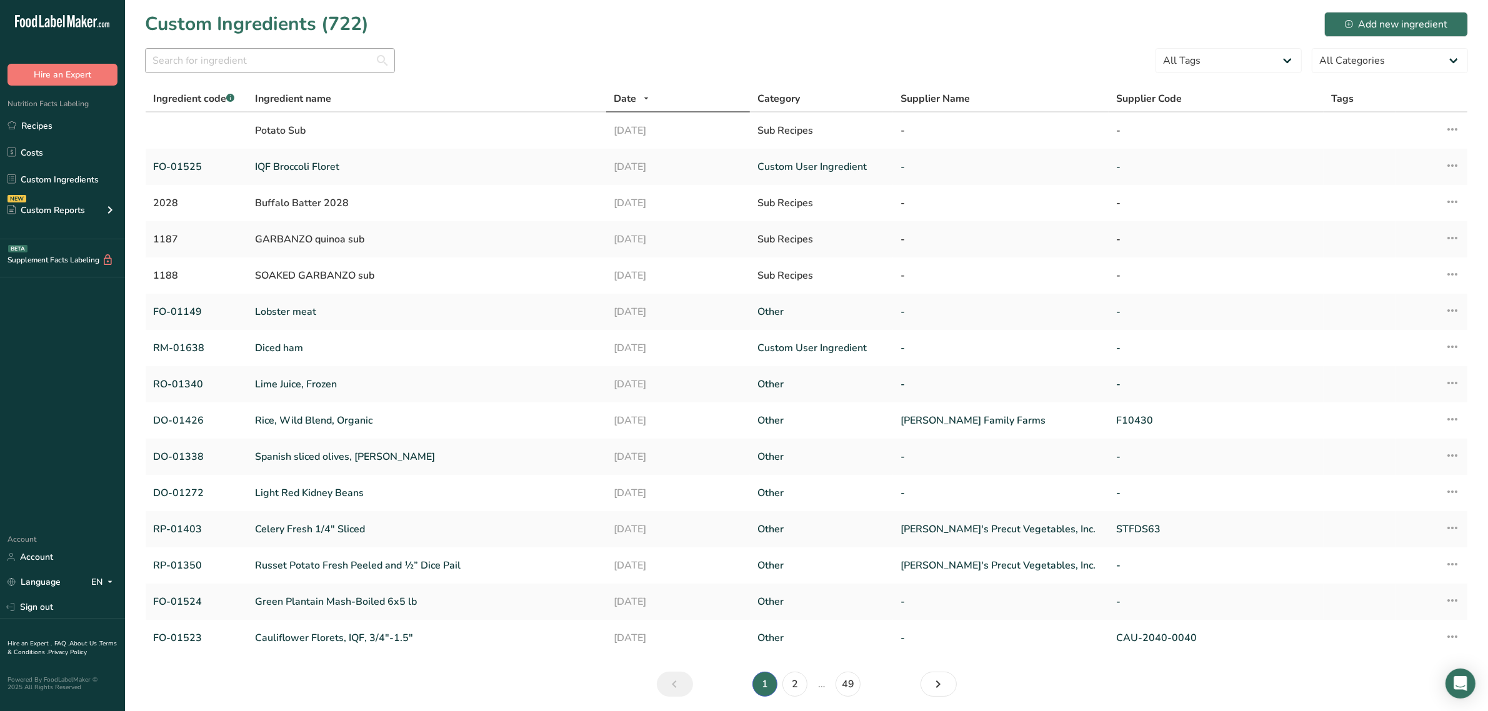
click at [267, 44] on section "Custom Ingredients (722) Add new ingredient All Tags Source of Antioxidants Pre…" at bounding box center [806, 358] width 1363 height 717
click at [266, 51] on input "text" at bounding box center [270, 60] width 250 height 25
paste input "RD-01345"
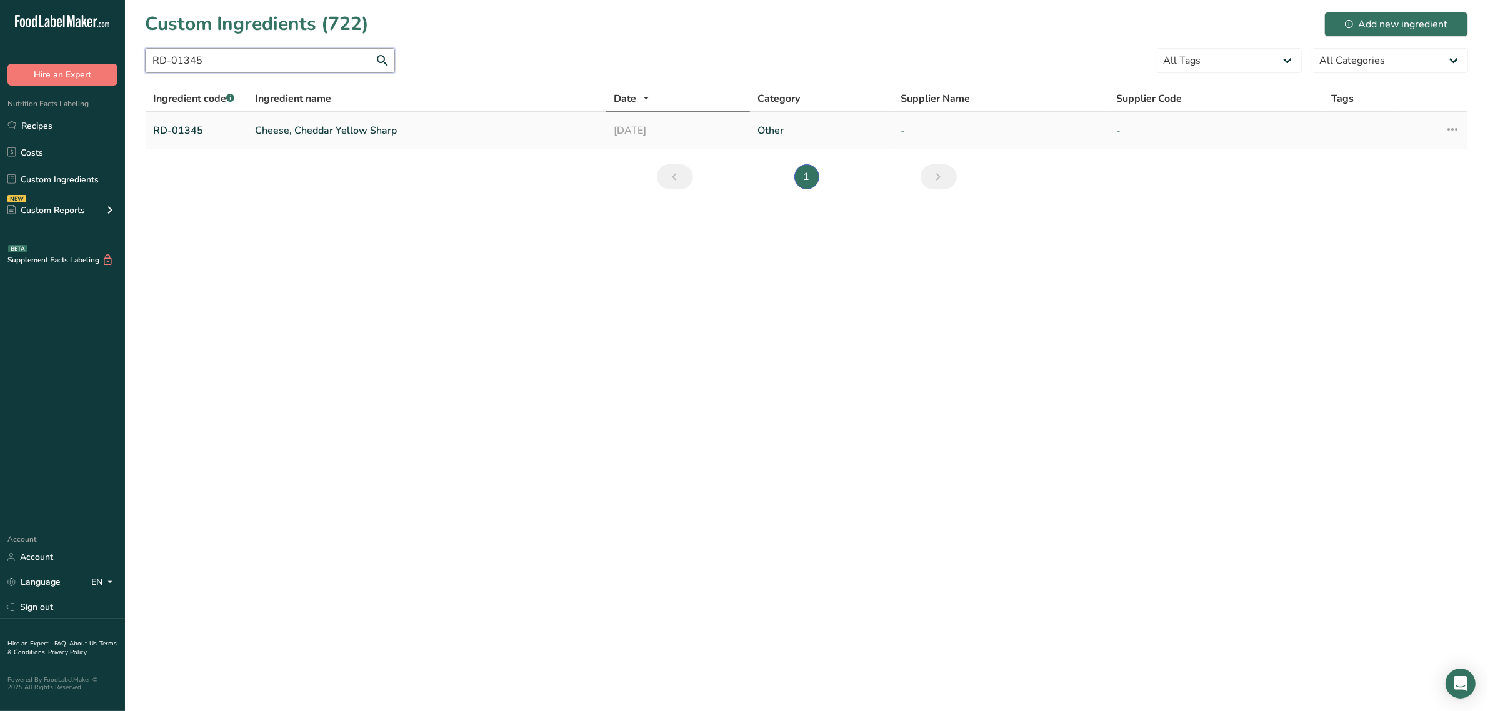
type input "RD-01345"
click at [297, 126] on link "Cheese, Cheddar Yellow Sharp" at bounding box center [427, 130] width 344 height 15
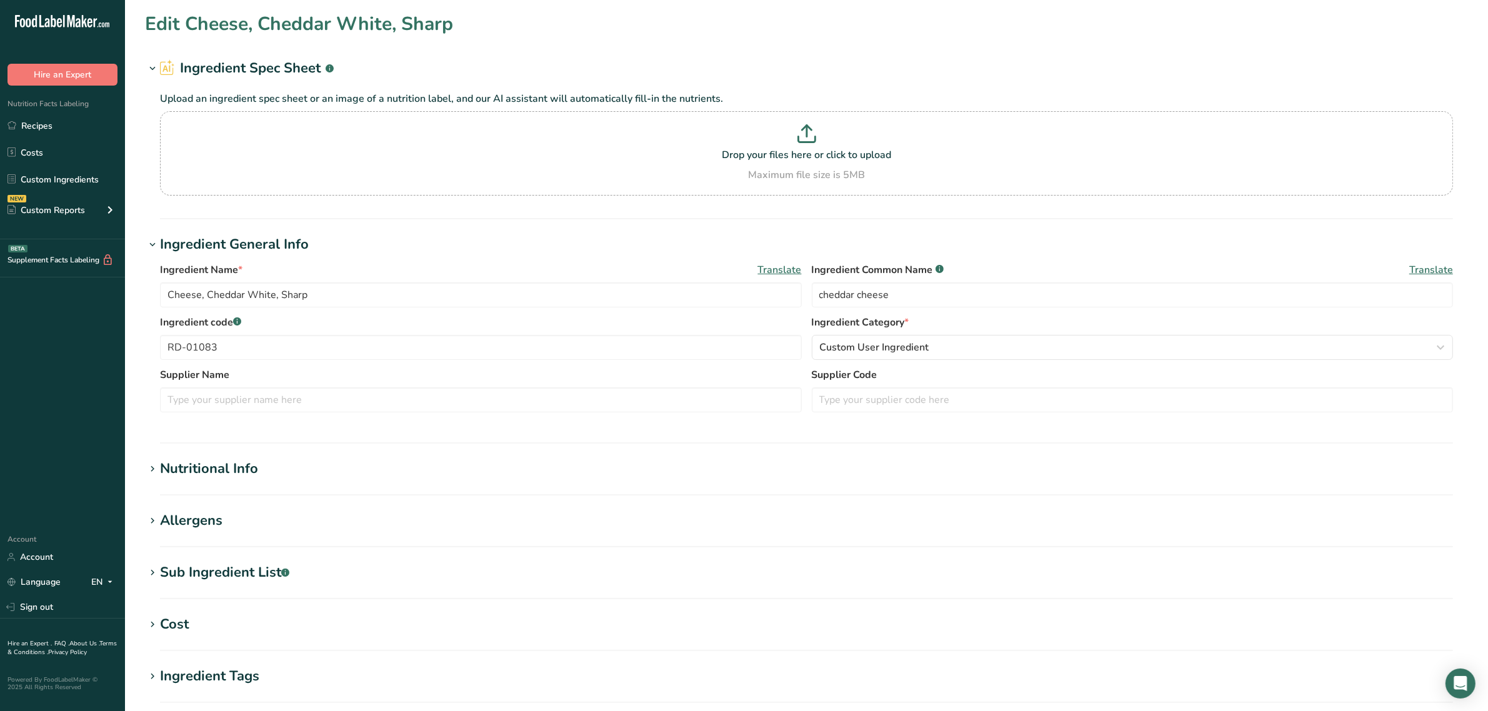
type input "Cheese, Cheddar Yellow Sharp"
type input "RD-01345"
click at [266, 567] on div "Sub Ingredient List .a-a{fill:#347362;}.b-a{fill:#fff;}" at bounding box center [224, 572] width 129 height 21
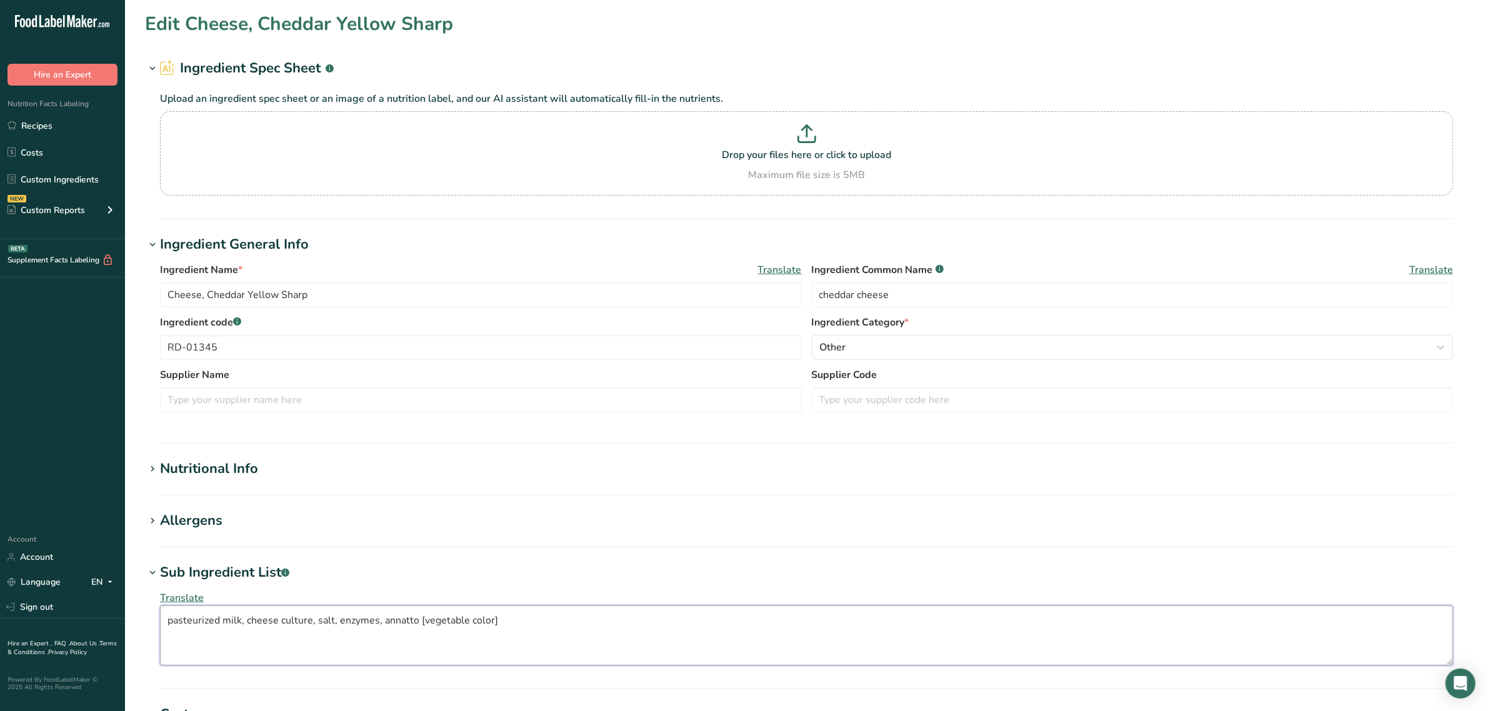
drag, startPoint x: 312, startPoint y: 617, endPoint x: 0, endPoint y: 637, distance: 313.2
click at [0, 637] on div ".a-20{fill:#fff;} Hire an Expert Nutrition Facts Labeling Recipes Costs Custom …" at bounding box center [744, 524] width 1488 height 1048
click at [404, 626] on textarea "cultured pasteurized milk, salt, enzymes, annatto [vegetable color]" at bounding box center [806, 636] width 1293 height 60
type textarea "cultured pasteurized milk, salt, enzymes, annatto [color]"
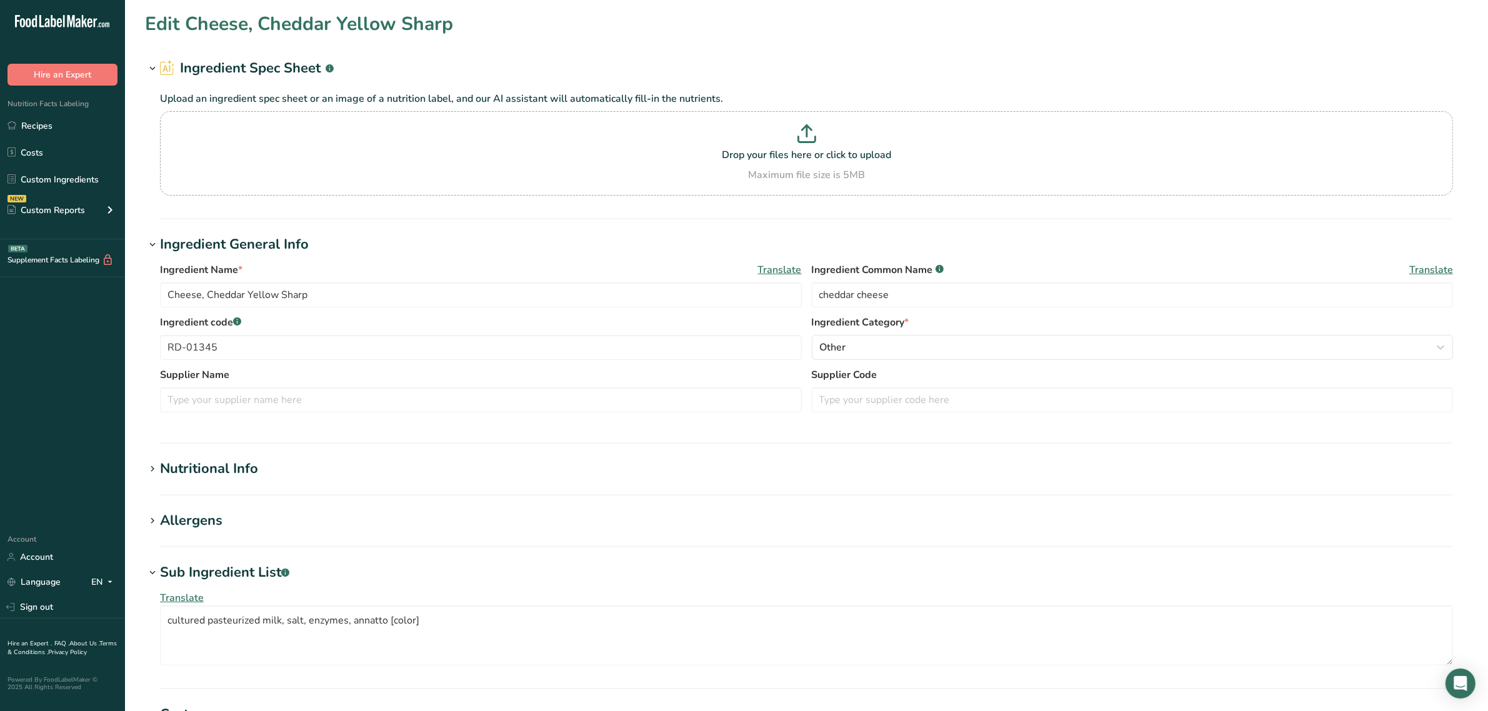
click at [192, 461] on div "Nutritional Info" at bounding box center [209, 469] width 98 height 21
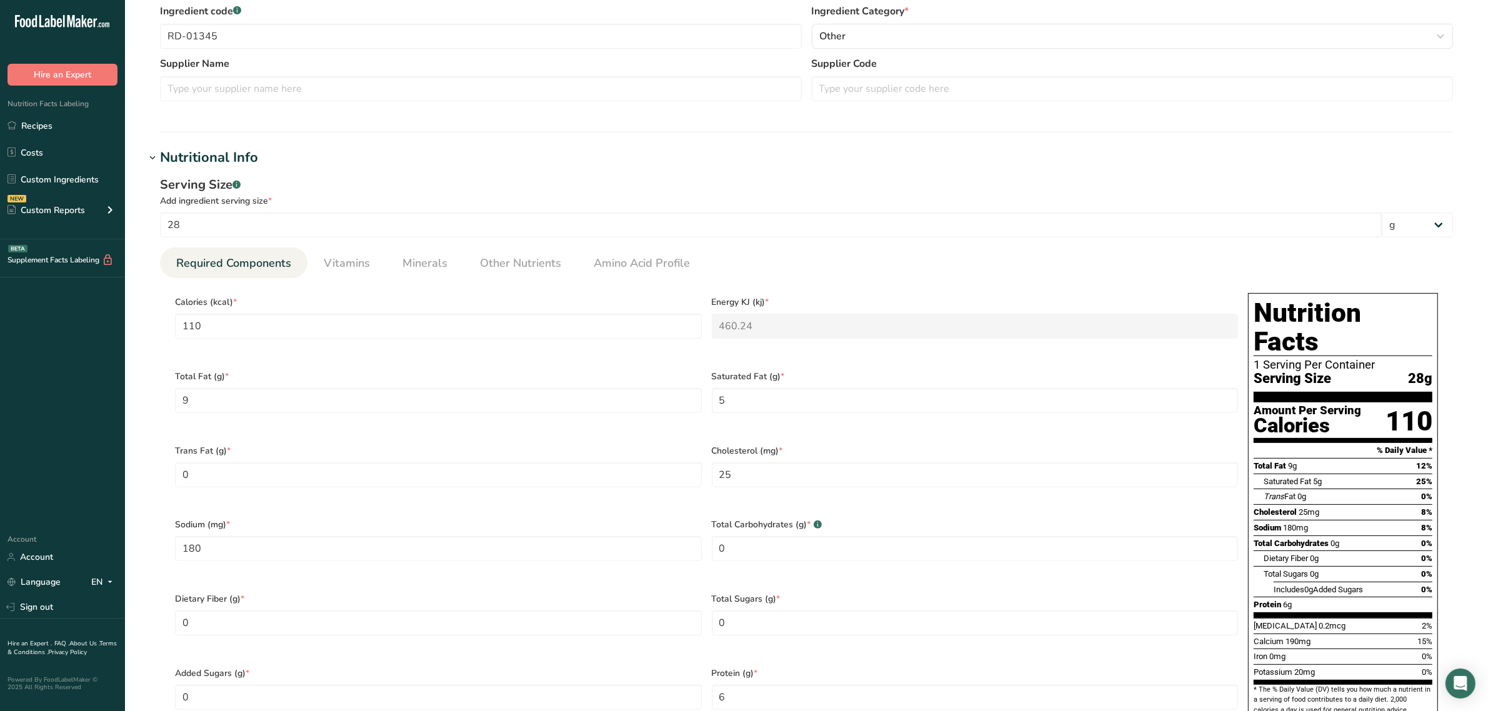
scroll to position [312, 0]
click at [372, 257] on li "Vitamins" at bounding box center [346, 261] width 79 height 31
click at [371, 261] on link "Vitamins" at bounding box center [347, 262] width 56 height 32
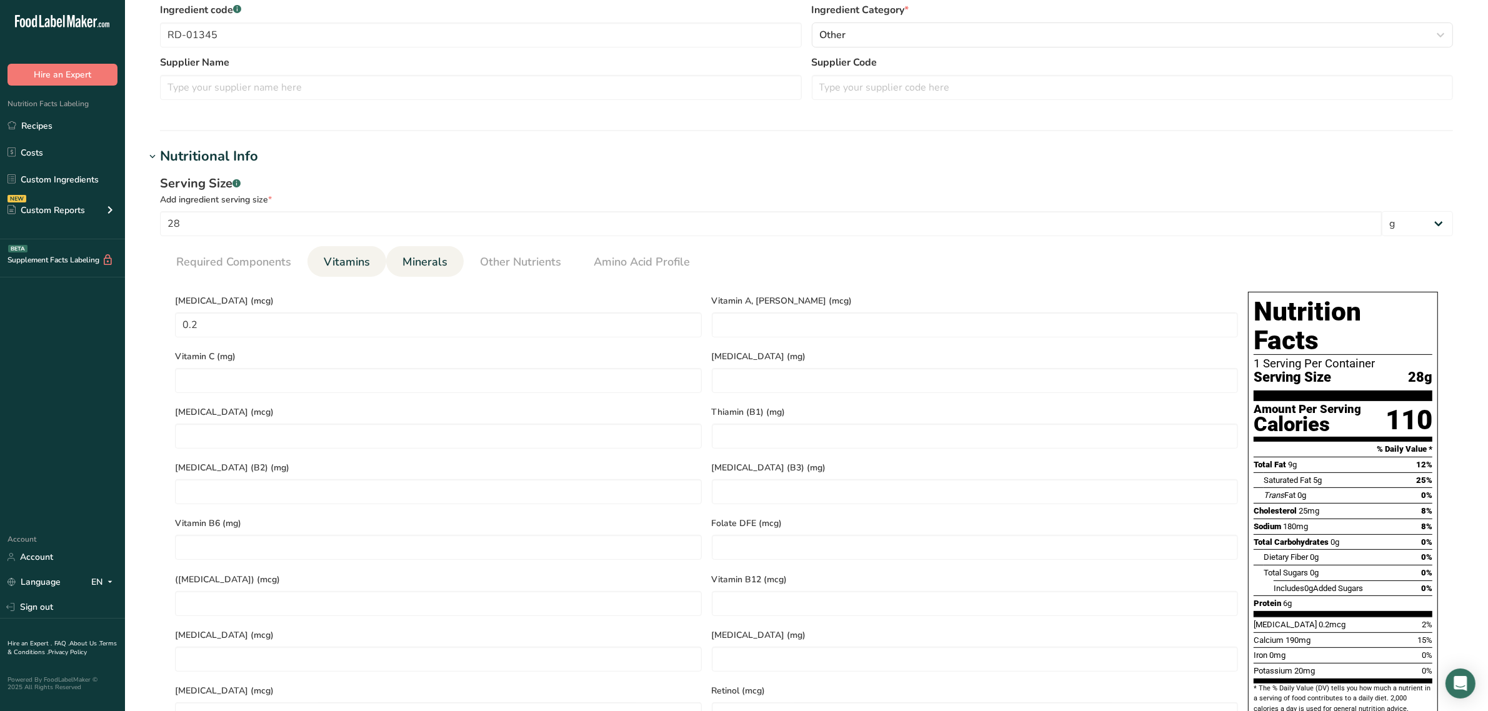
click at [445, 250] on link "Minerals" at bounding box center [424, 262] width 55 height 32
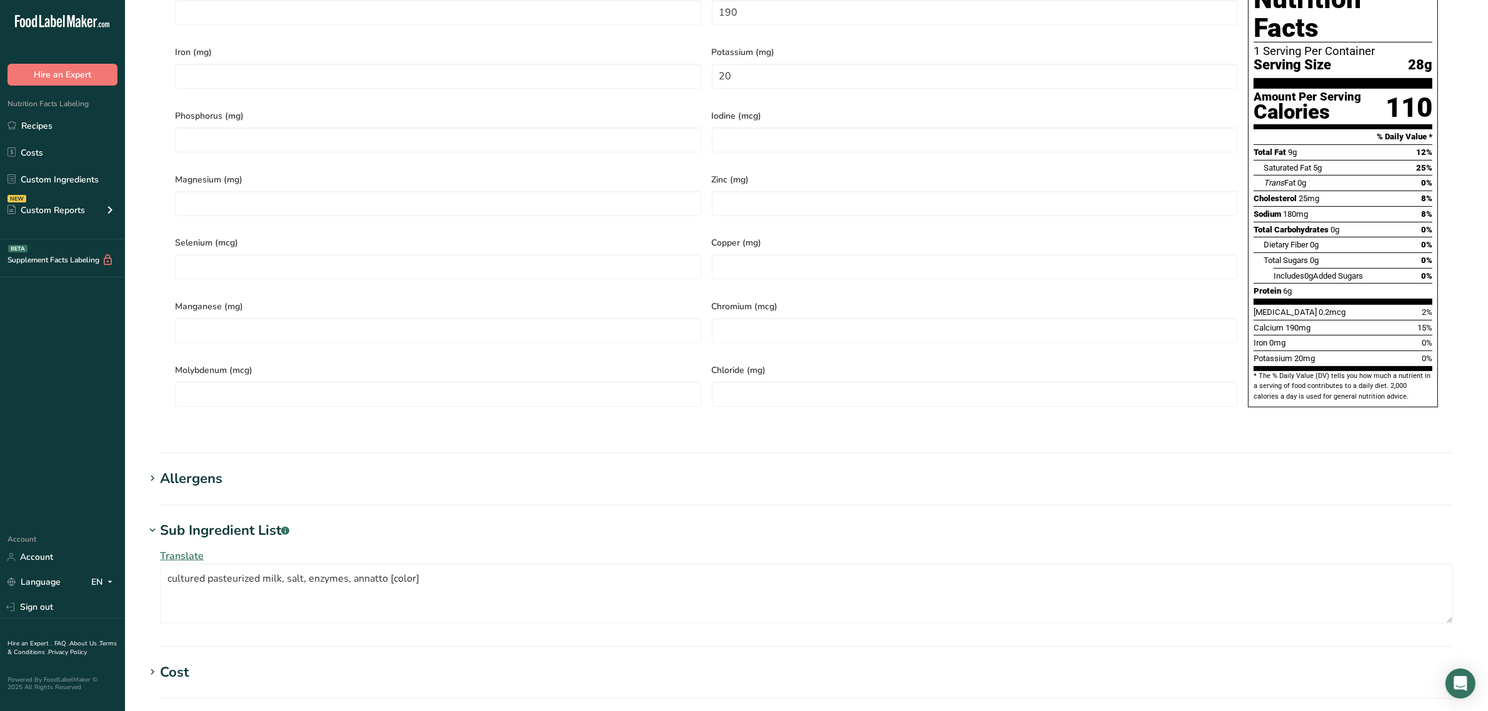
scroll to position [892, 0]
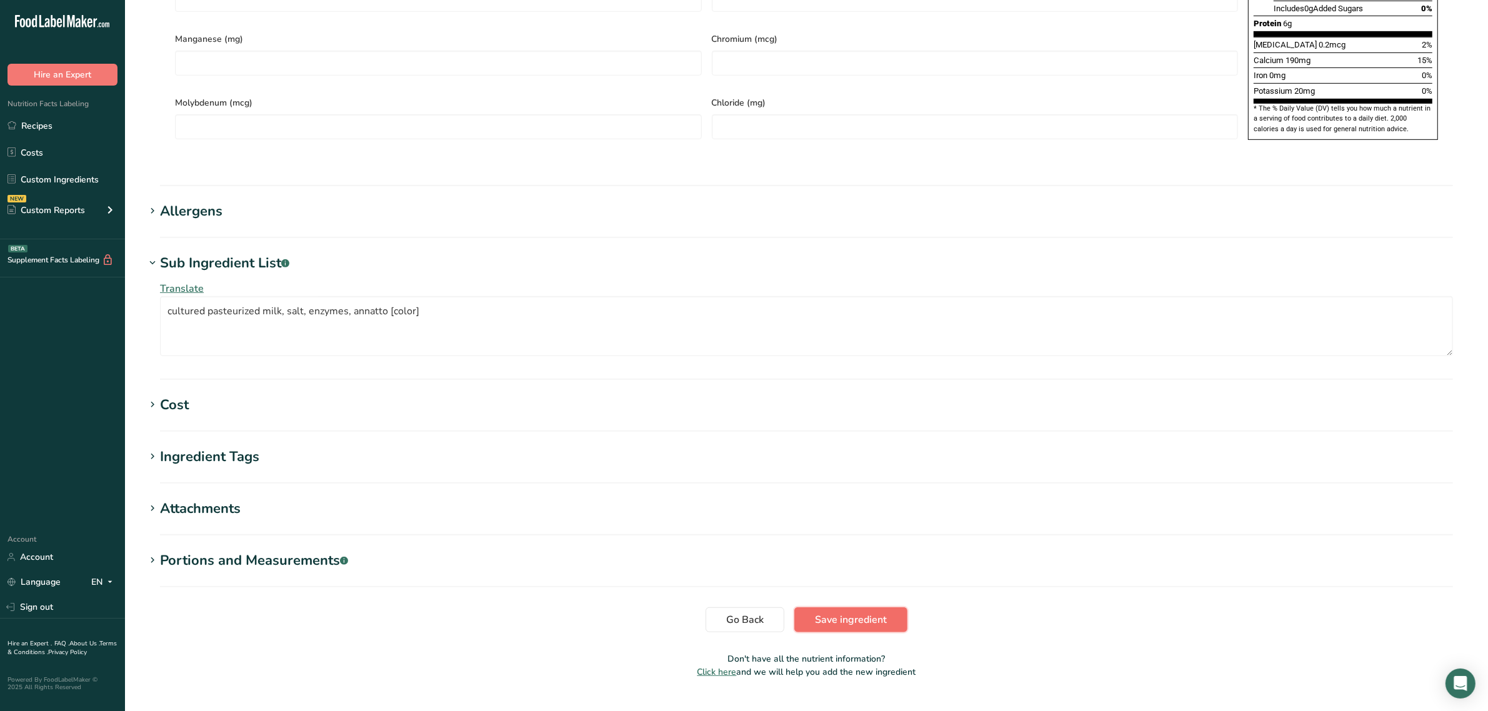
click at [845, 612] on span "Save ingredient" at bounding box center [851, 619] width 72 height 15
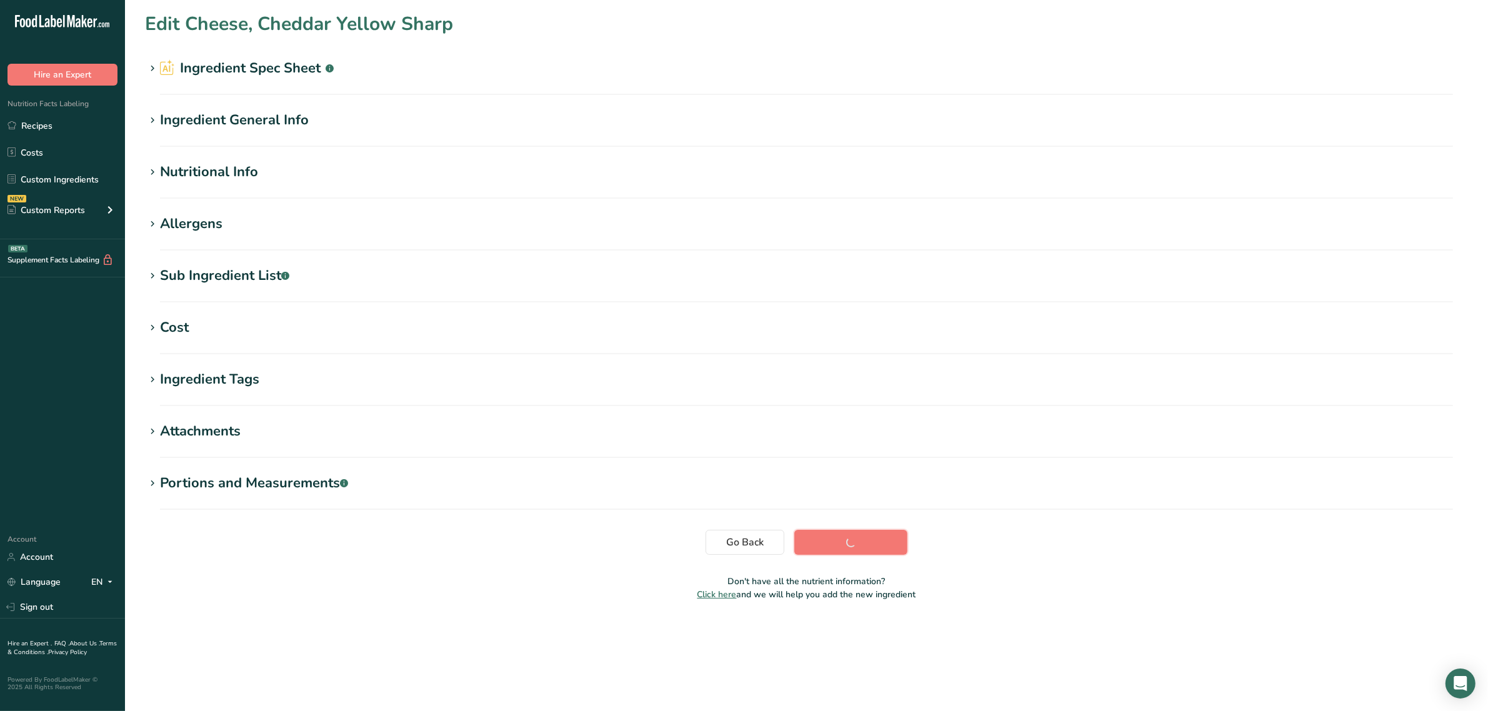
scroll to position [0, 0]
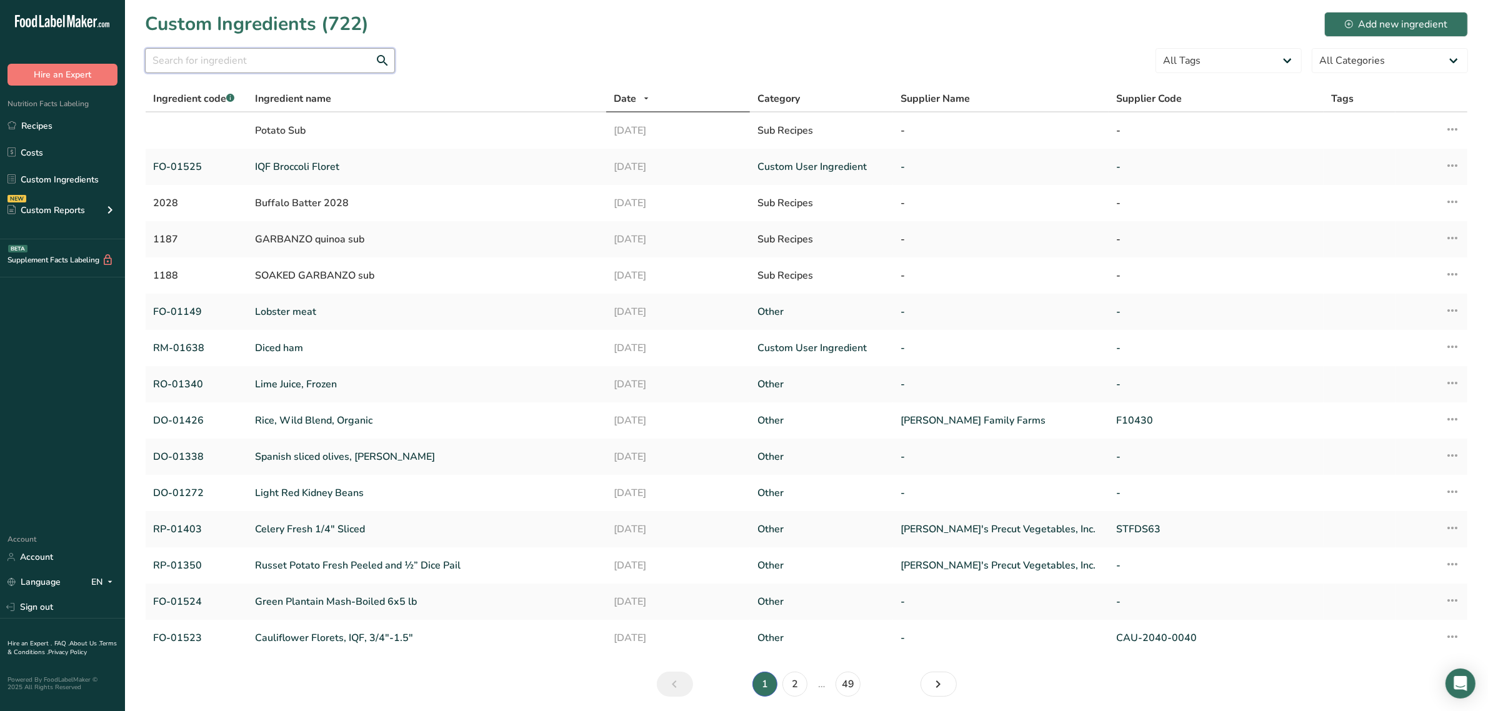
click at [255, 55] on input "text" at bounding box center [270, 60] width 250 height 25
paste input "RO-01508"
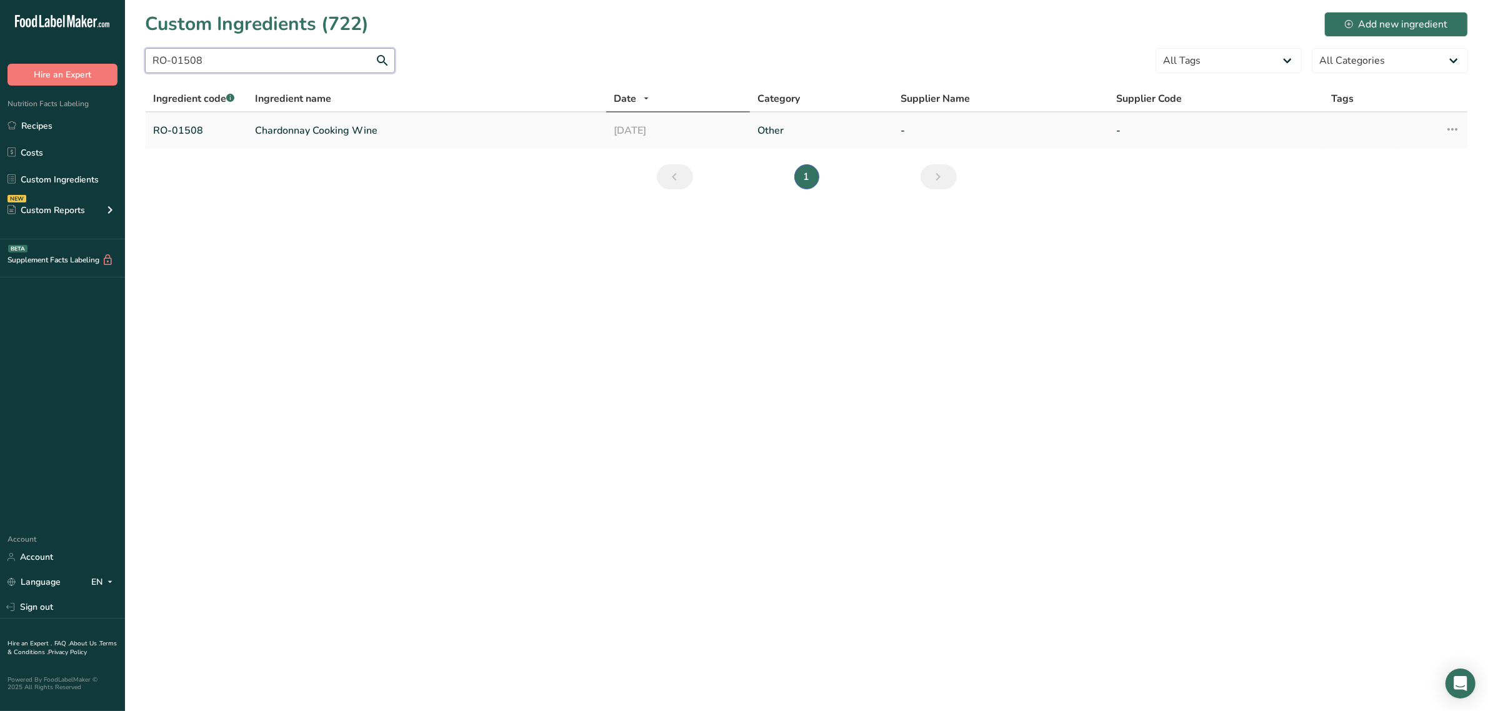
type input "RO-01508"
click at [280, 136] on link "Chardonnay Cooking Wine" at bounding box center [427, 130] width 344 height 15
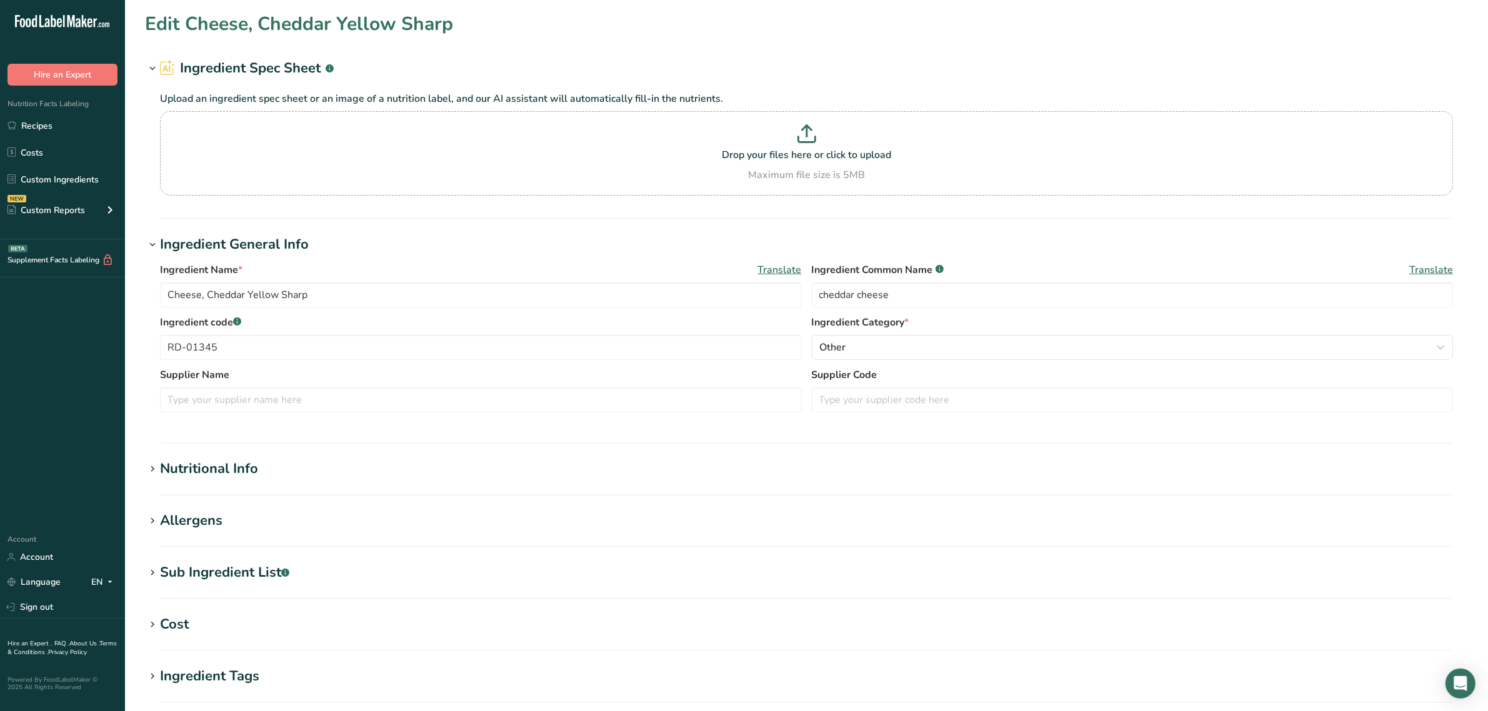
type input "Chardonnay Cooking Wine"
type input "white wine"
type input "RO-01508"
click at [221, 576] on div "Sub Ingredient List .a-a{fill:#347362;}.b-a{fill:#fff;}" at bounding box center [224, 572] width 129 height 21
click at [201, 628] on textarea "chardonnay wine, salt, sulfur dioxide" at bounding box center [806, 636] width 1293 height 60
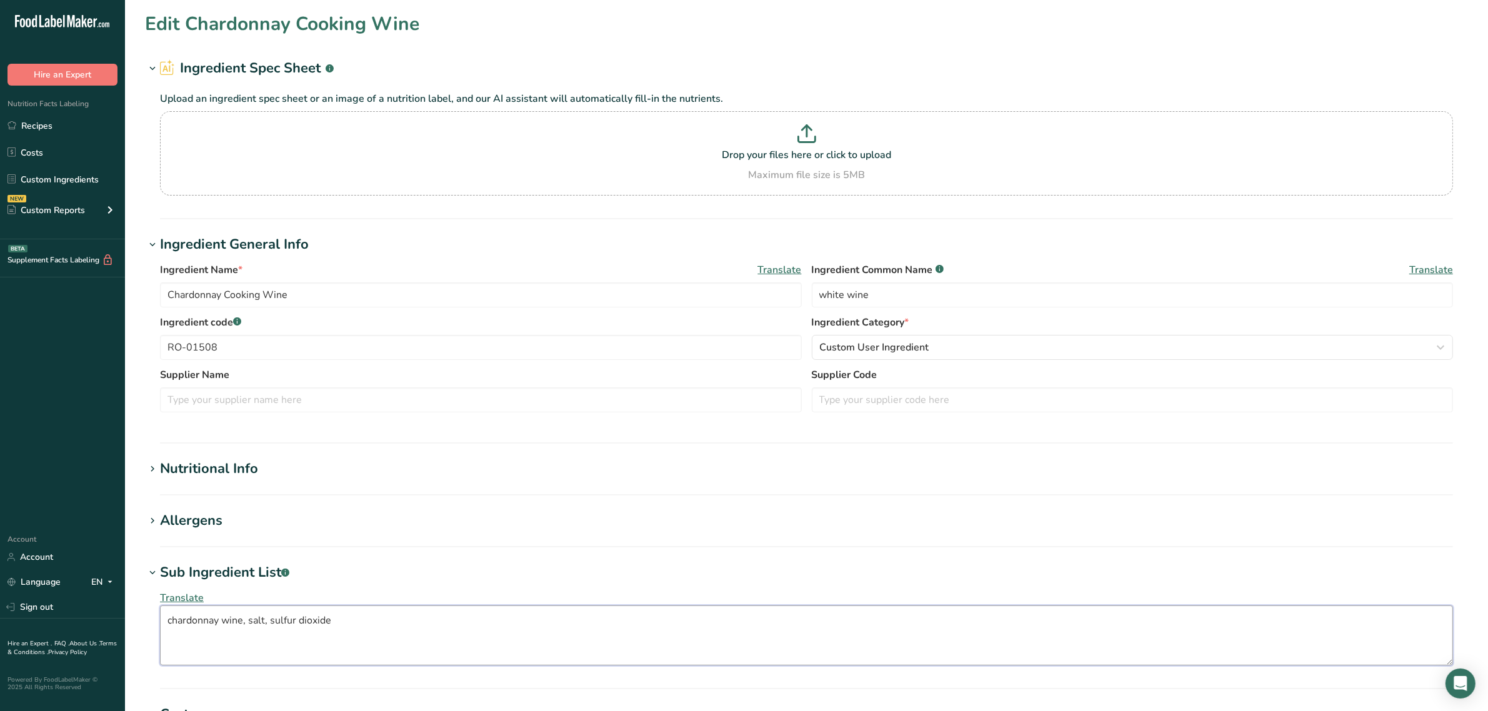
click at [201, 628] on textarea "chardonnay wine, salt, sulfur dioxide" at bounding box center [806, 636] width 1293 height 60
drag, startPoint x: 192, startPoint y: 616, endPoint x: 144, endPoint y: 617, distance: 48.7
click at [144, 617] on section "Edit Chardonnay Cooking Wine Ingredient Spec Sheet .a-a{fill:#347362;}.b-a{fill…" at bounding box center [806, 504] width 1363 height 1008
type textarea "wine, salt, sulfur dioxide"
drag, startPoint x: 220, startPoint y: 346, endPoint x: 41, endPoint y: 345, distance: 179.4
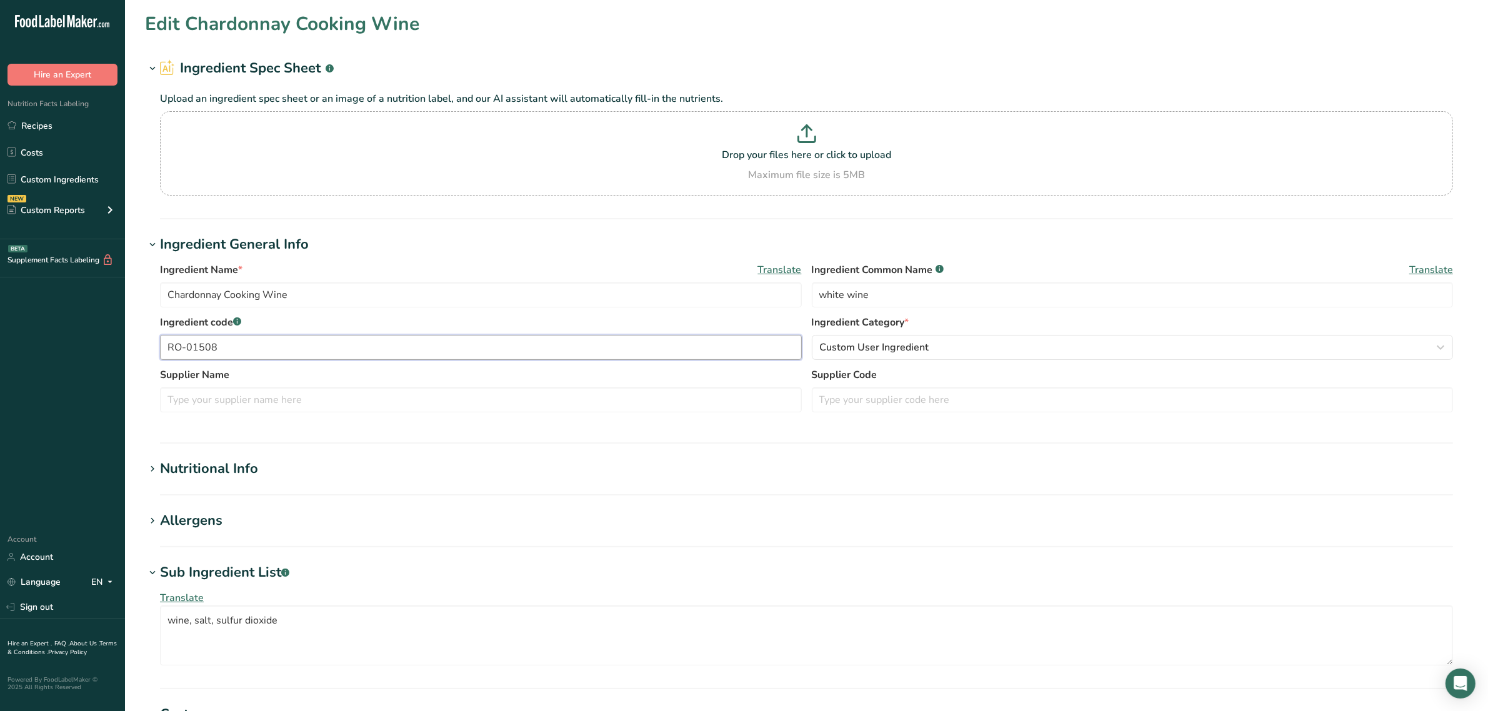
click at [41, 345] on div ".a-20{fill:#fff;} Hire an Expert Nutrition Facts Labeling Recipes Costs Custom …" at bounding box center [744, 524] width 1488 height 1048
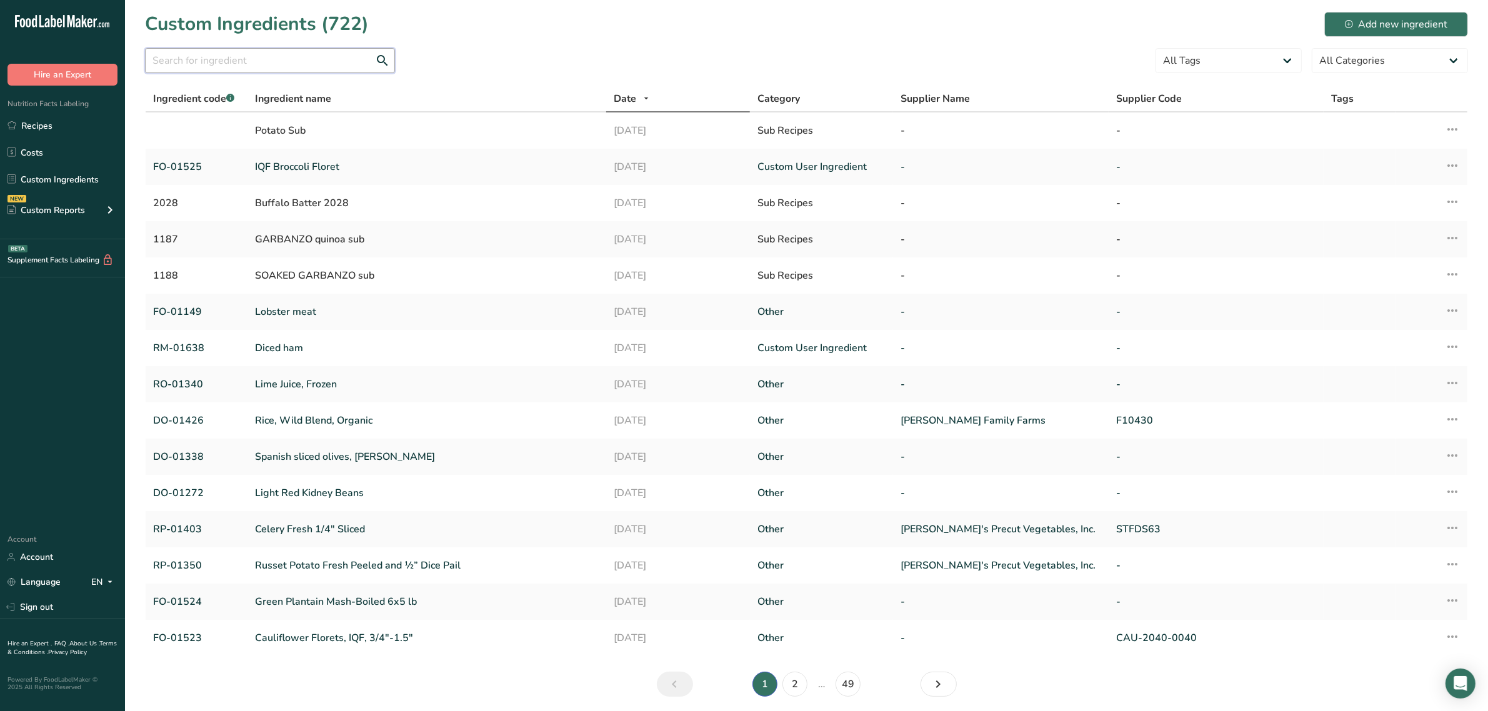
click at [261, 57] on input "text" at bounding box center [270, 60] width 250 height 25
paste input "RO-01542"
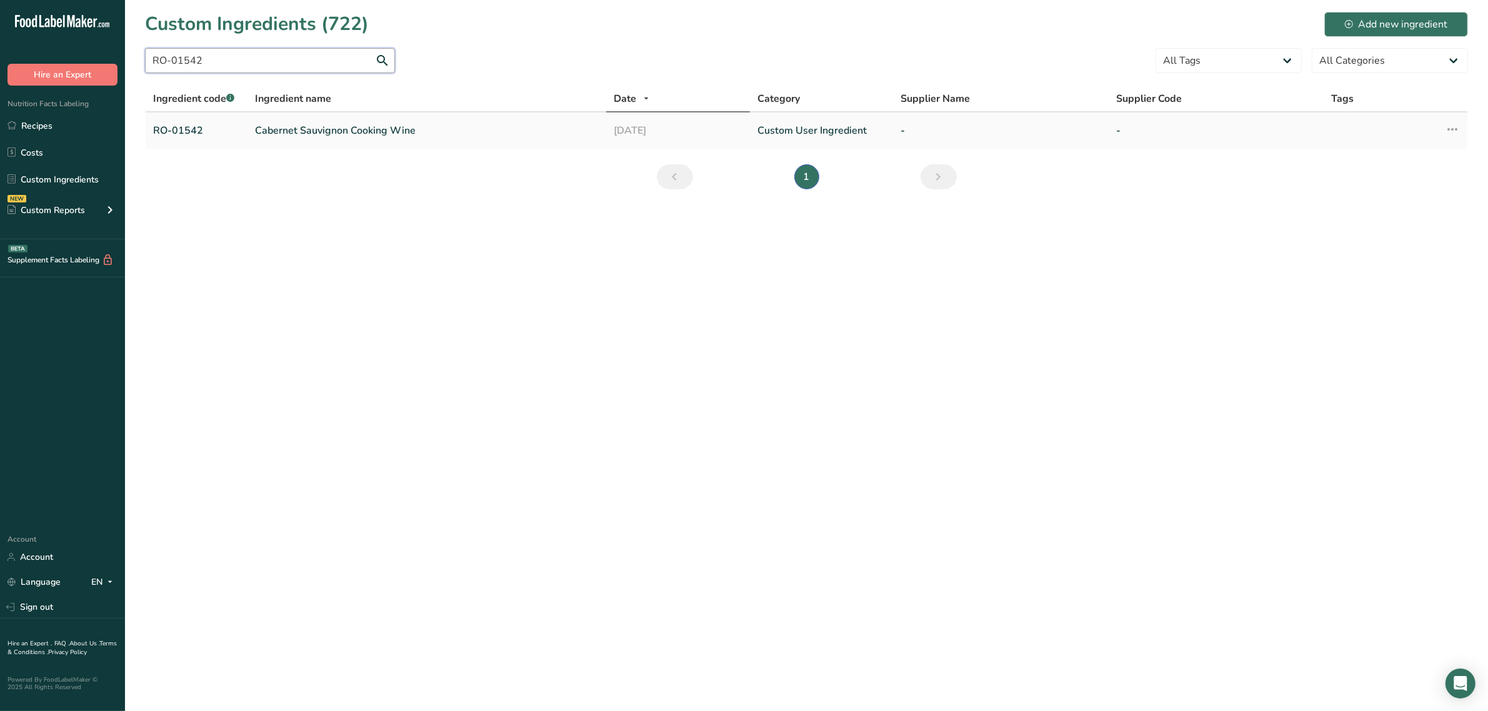
type input "RO-01542"
click at [294, 123] on link "Cabernet Sauvignon Cooking Wine" at bounding box center [427, 130] width 344 height 15
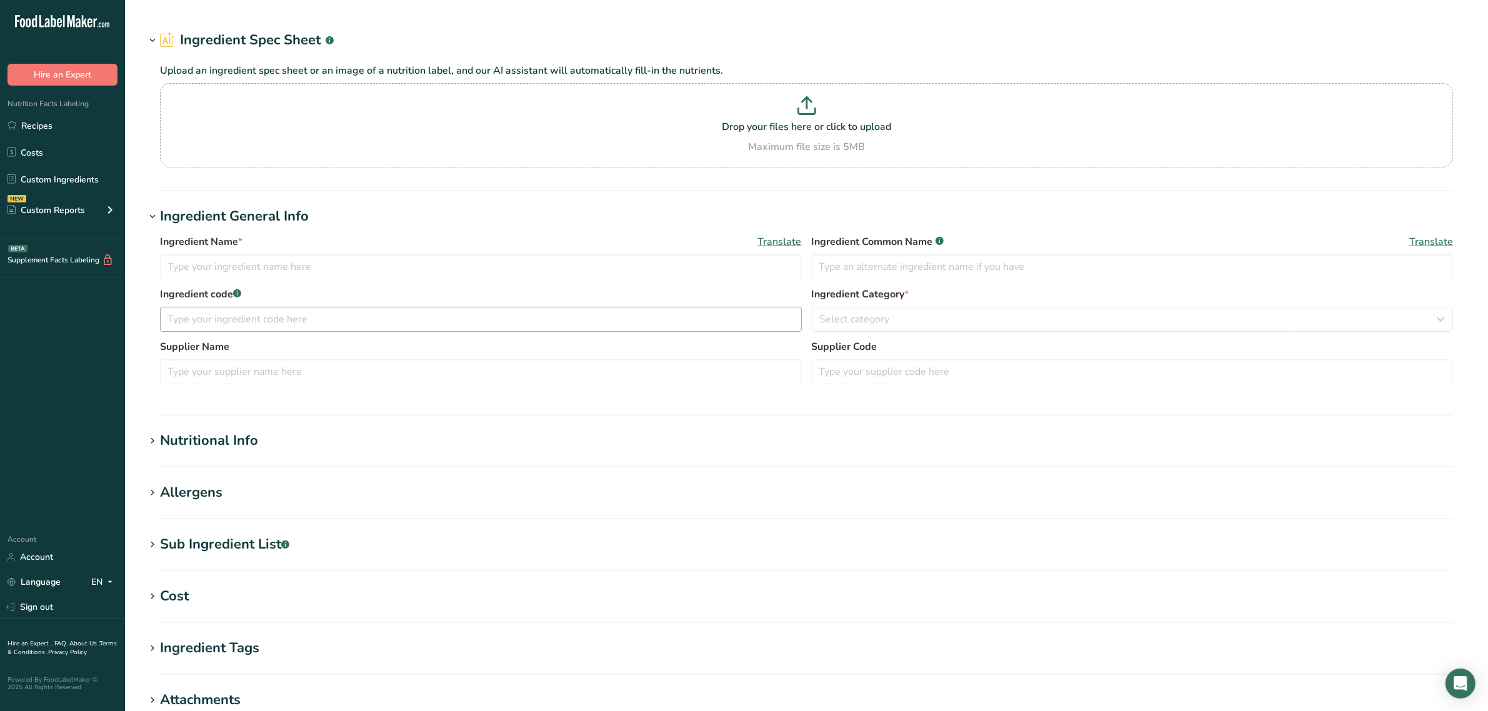
type input "Cabernet Sauvignon Cooking Wine"
type input "red wine"
type input "RO-01542"
type textarea "wine, salt, sulfites"
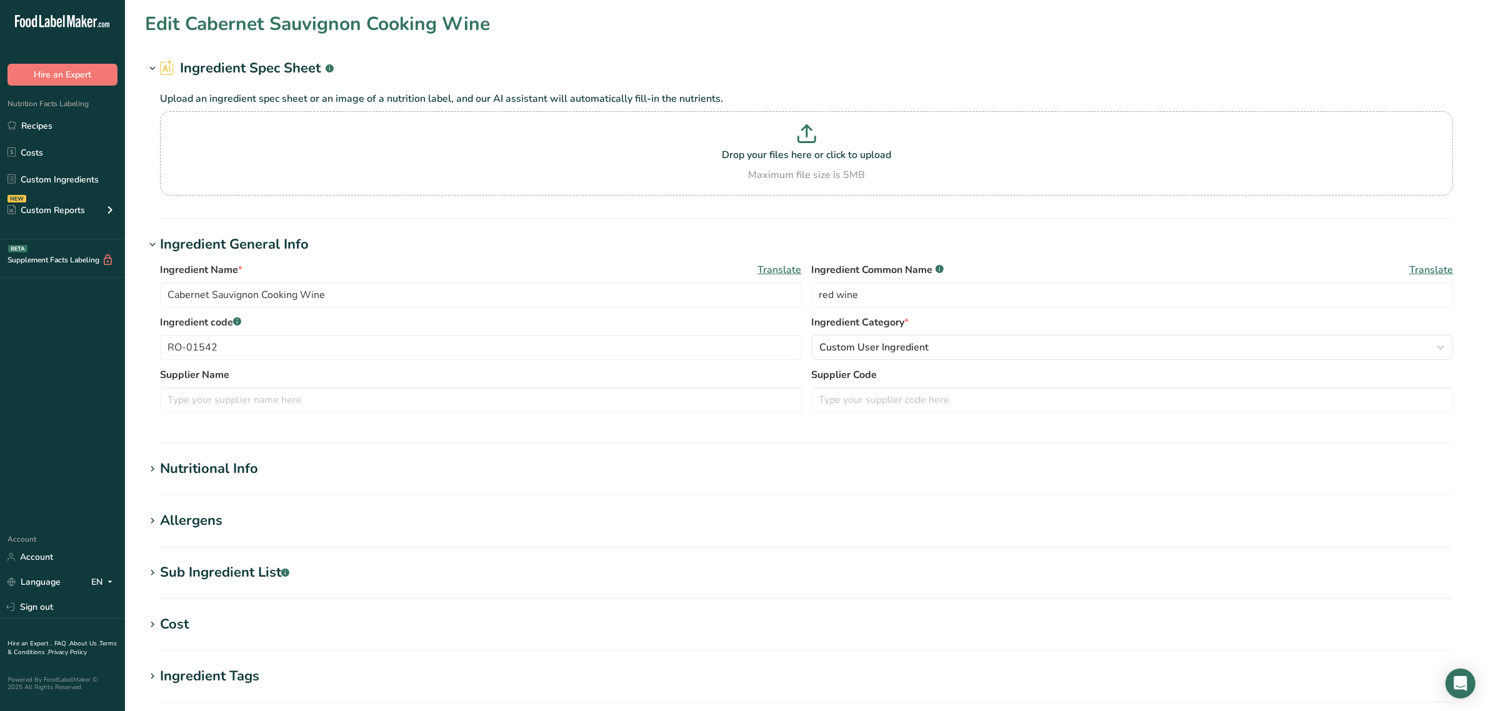
click at [210, 578] on div "Sub Ingredient List .a-a{fill:#347362;}.b-a{fill:#fff;}" at bounding box center [224, 572] width 129 height 21
click at [58, 602] on link "Sign out" at bounding box center [62, 607] width 125 height 22
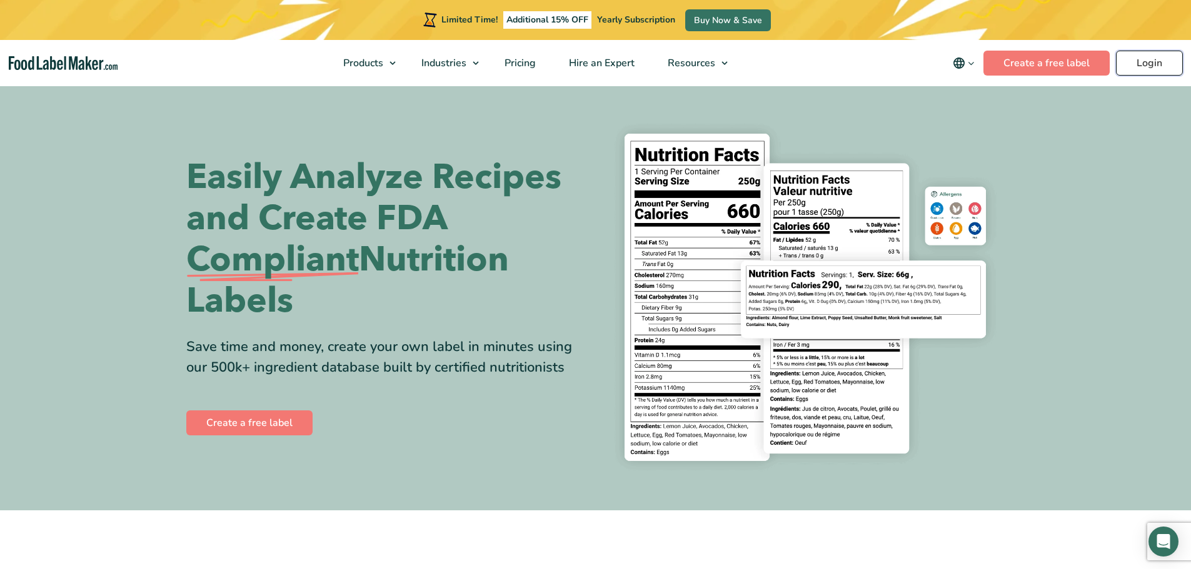
click at [1155, 67] on link "Login" at bounding box center [1149, 63] width 67 height 25
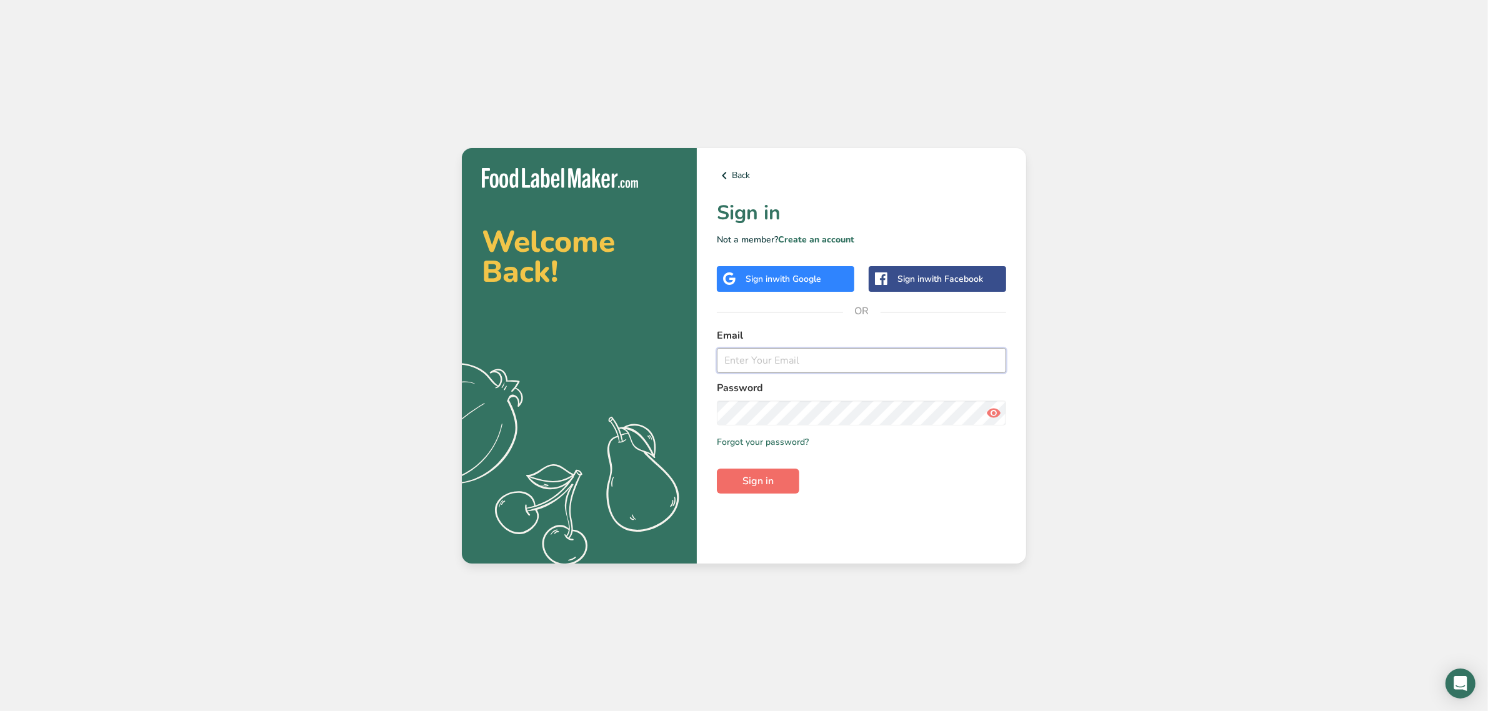
type input "[EMAIL_ADDRESS][DOMAIN_NAME]"
click at [771, 482] on span "Sign in" at bounding box center [757, 481] width 31 height 15
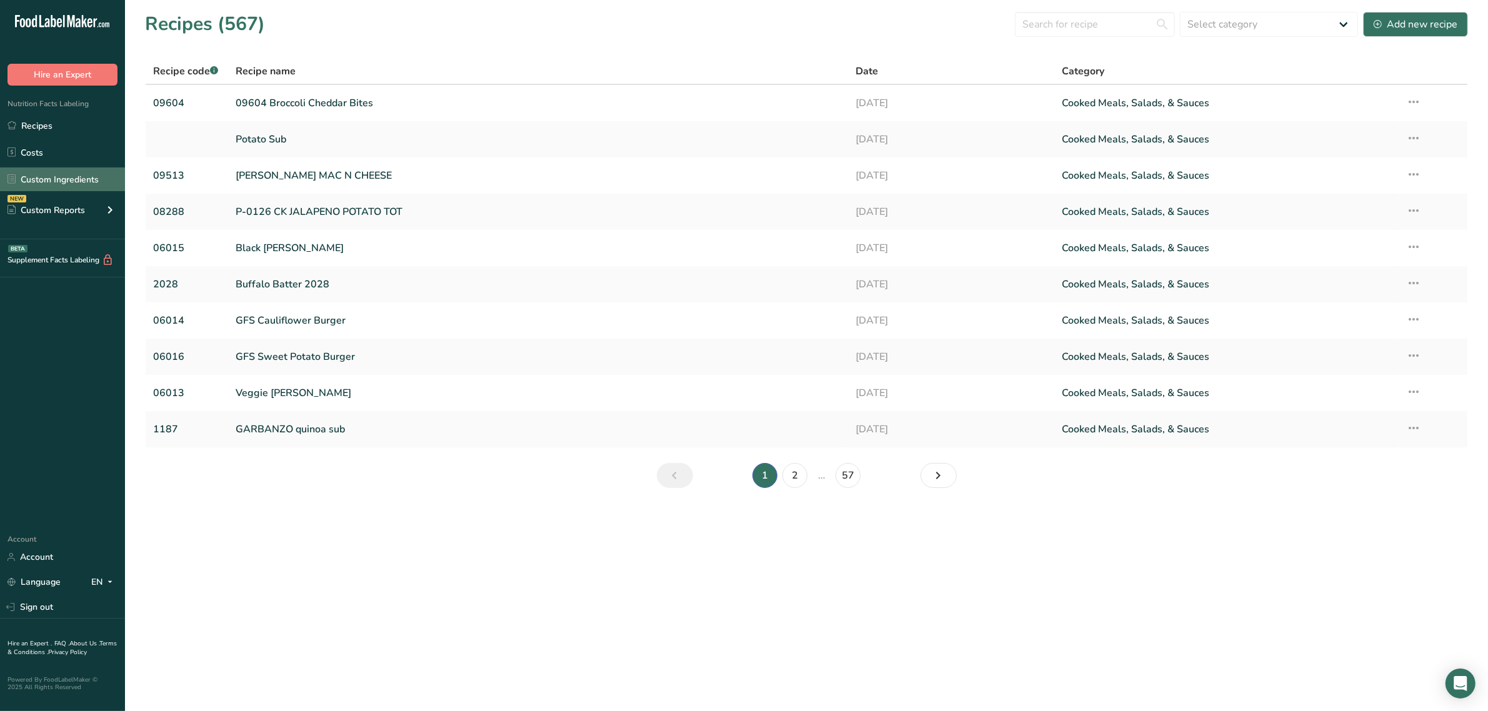
click at [45, 183] on link "Custom Ingredients" at bounding box center [62, 179] width 125 height 24
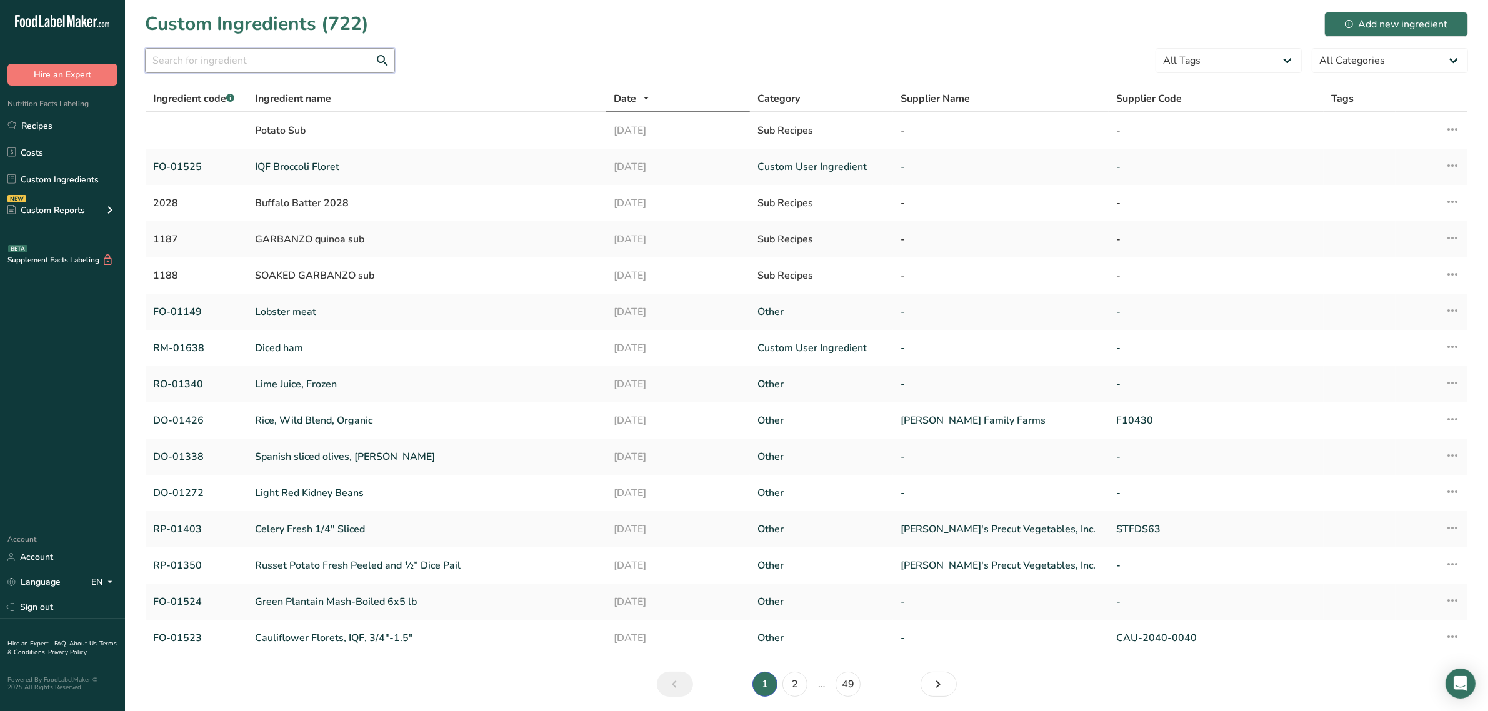
click at [304, 56] on input "text" at bounding box center [270, 60] width 250 height 25
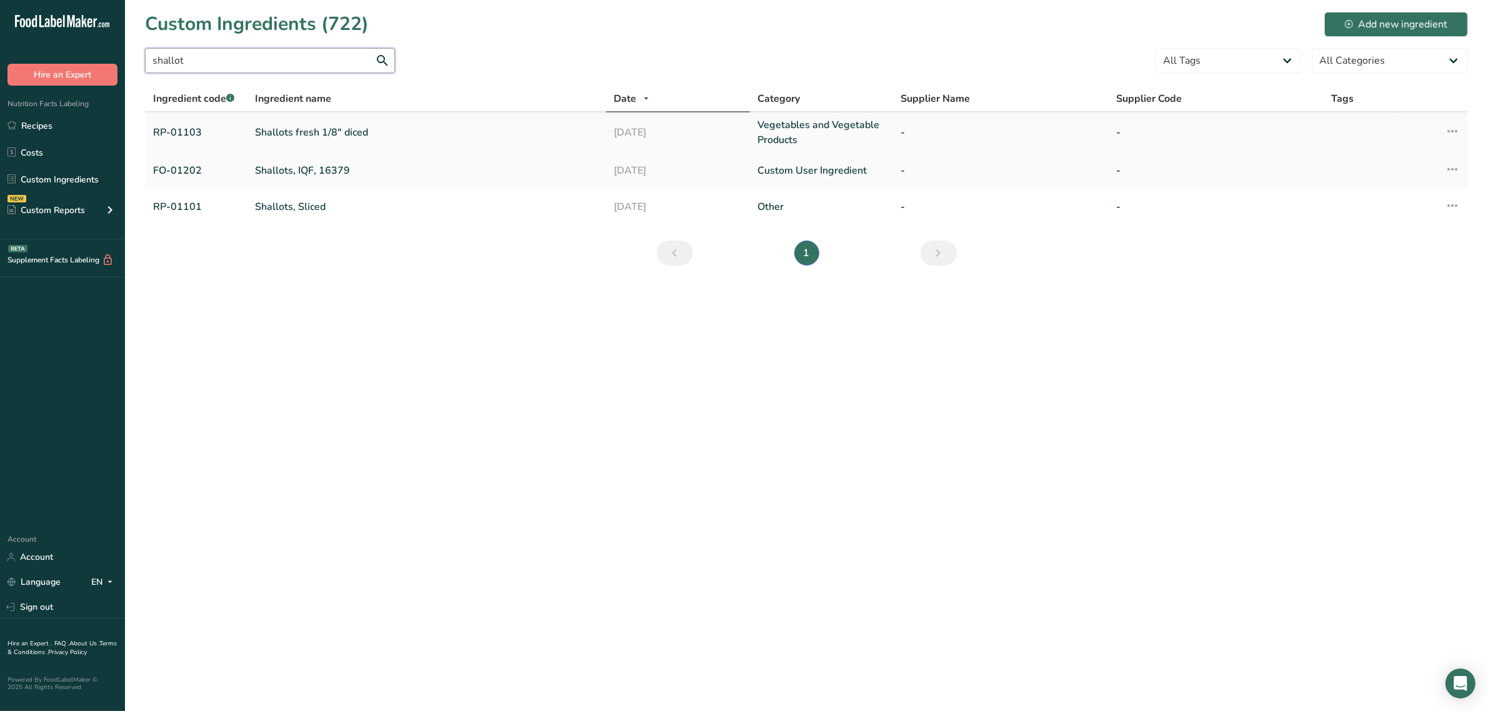
type input "shallot"
click at [314, 126] on link "Shallots fresh 1/8" diced" at bounding box center [427, 132] width 344 height 15
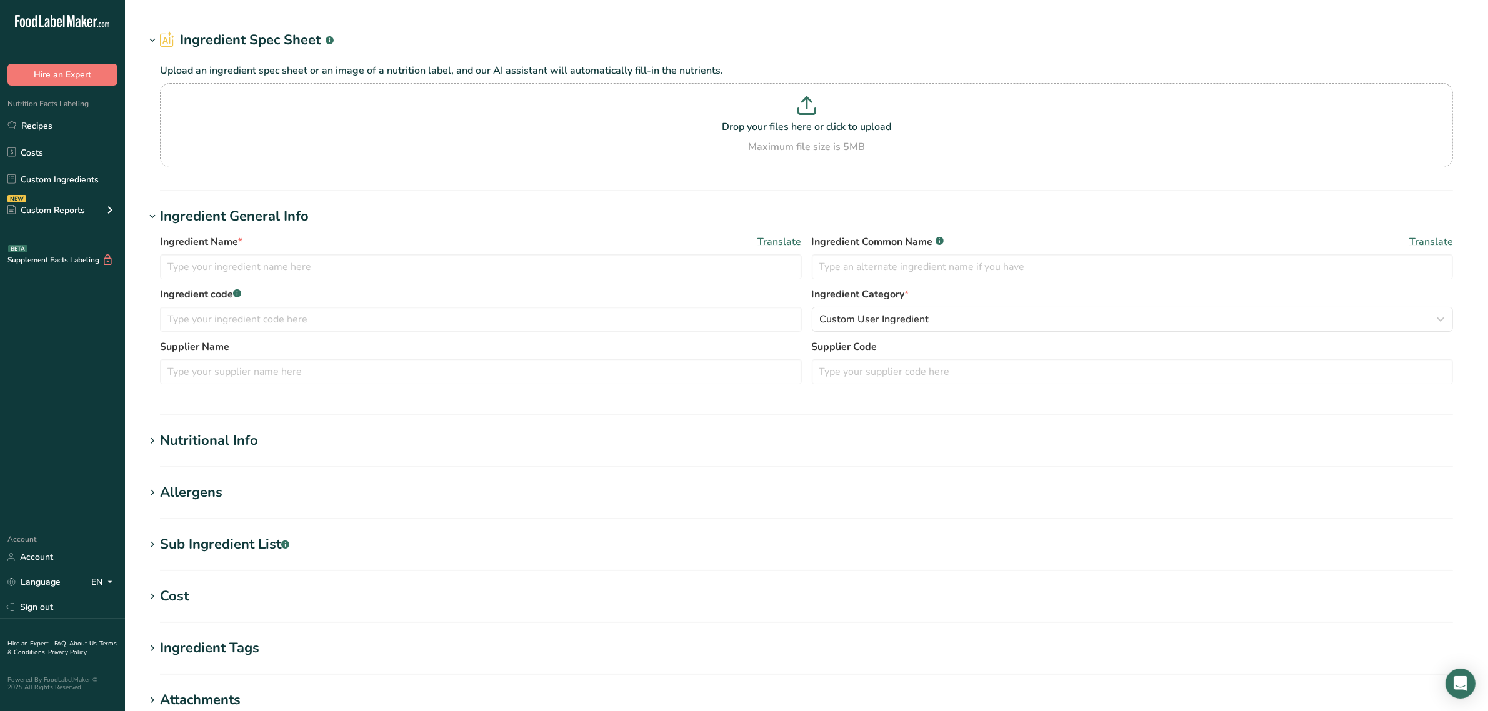
type input "Shallots fresh 1/8" diced"
type input "shallots"
type input "RP-01103"
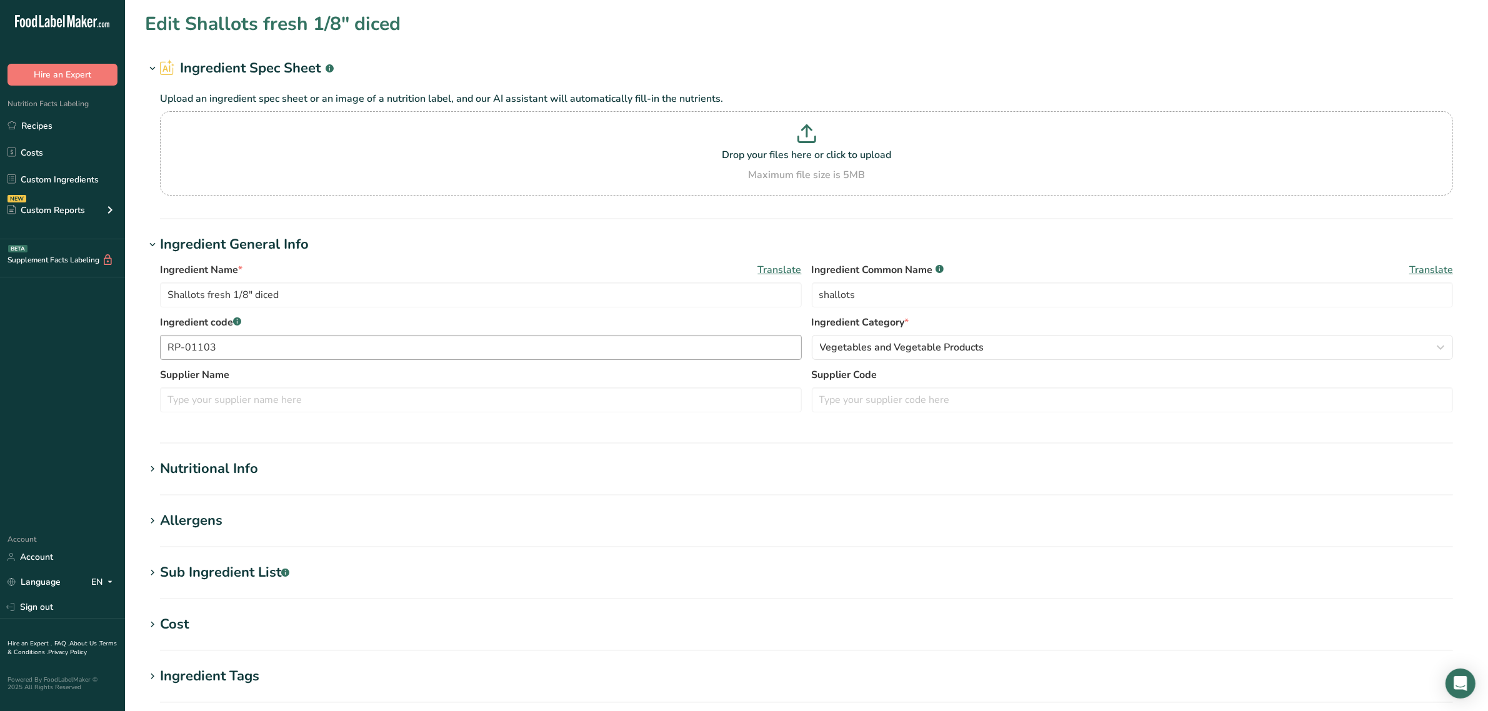
scroll to position [156, 0]
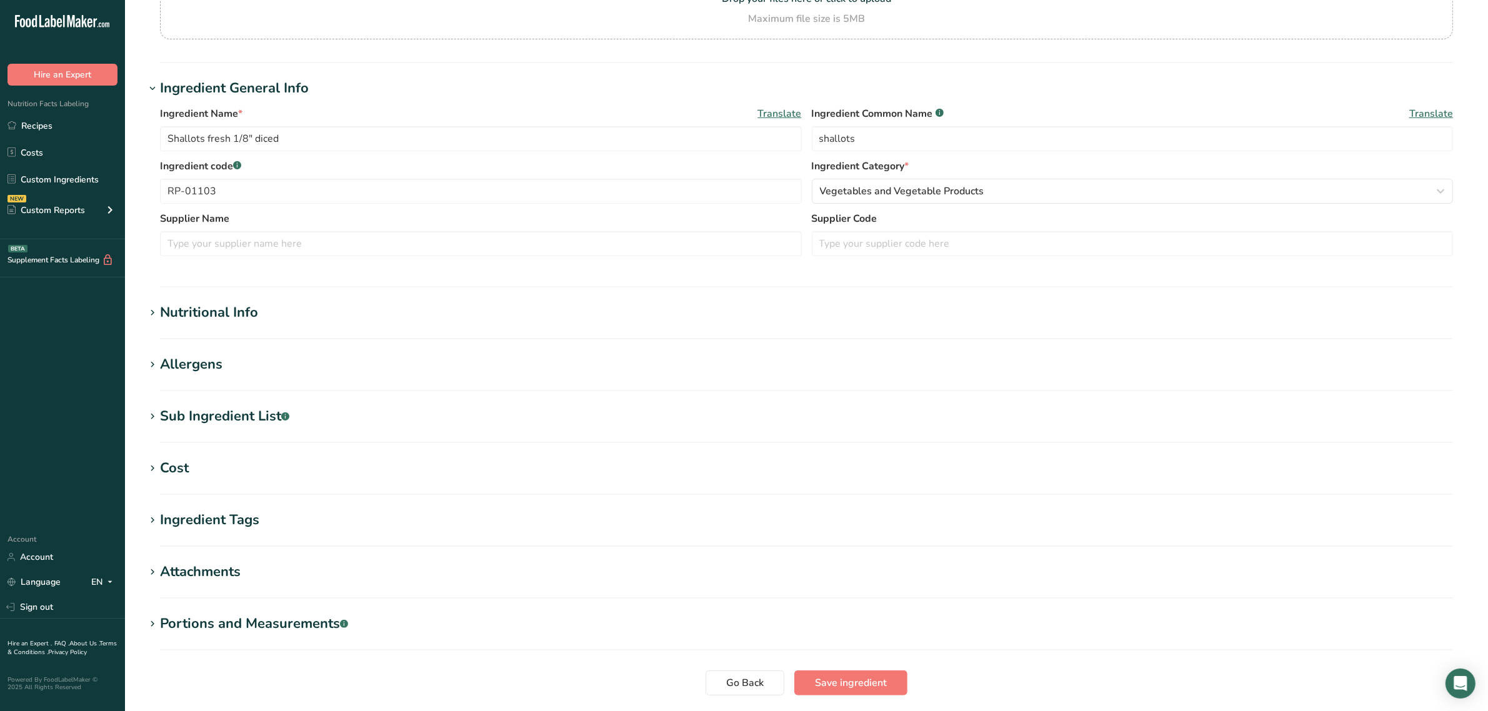
click at [247, 323] on div "Nutritional Info" at bounding box center [209, 312] width 98 height 21
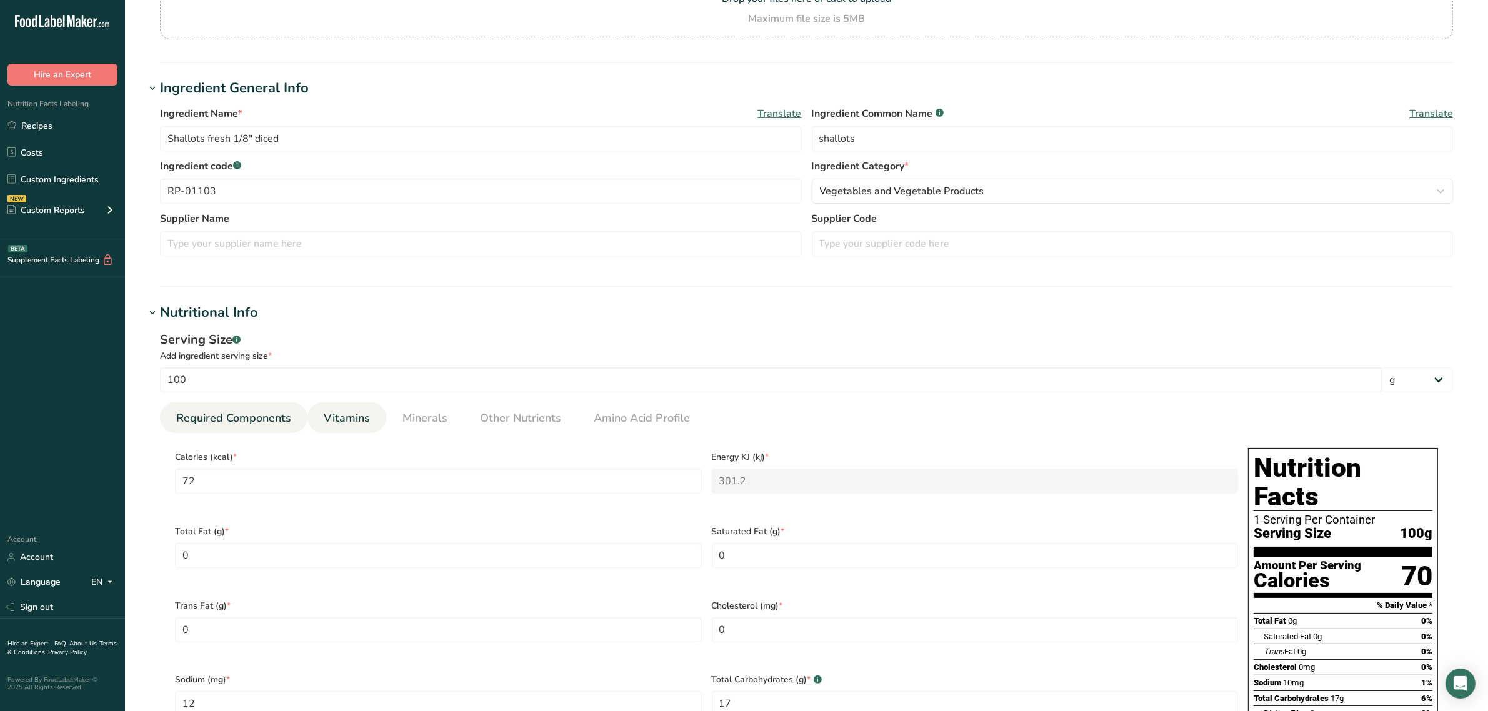
click at [370, 416] on link "Vitamins" at bounding box center [347, 418] width 56 height 32
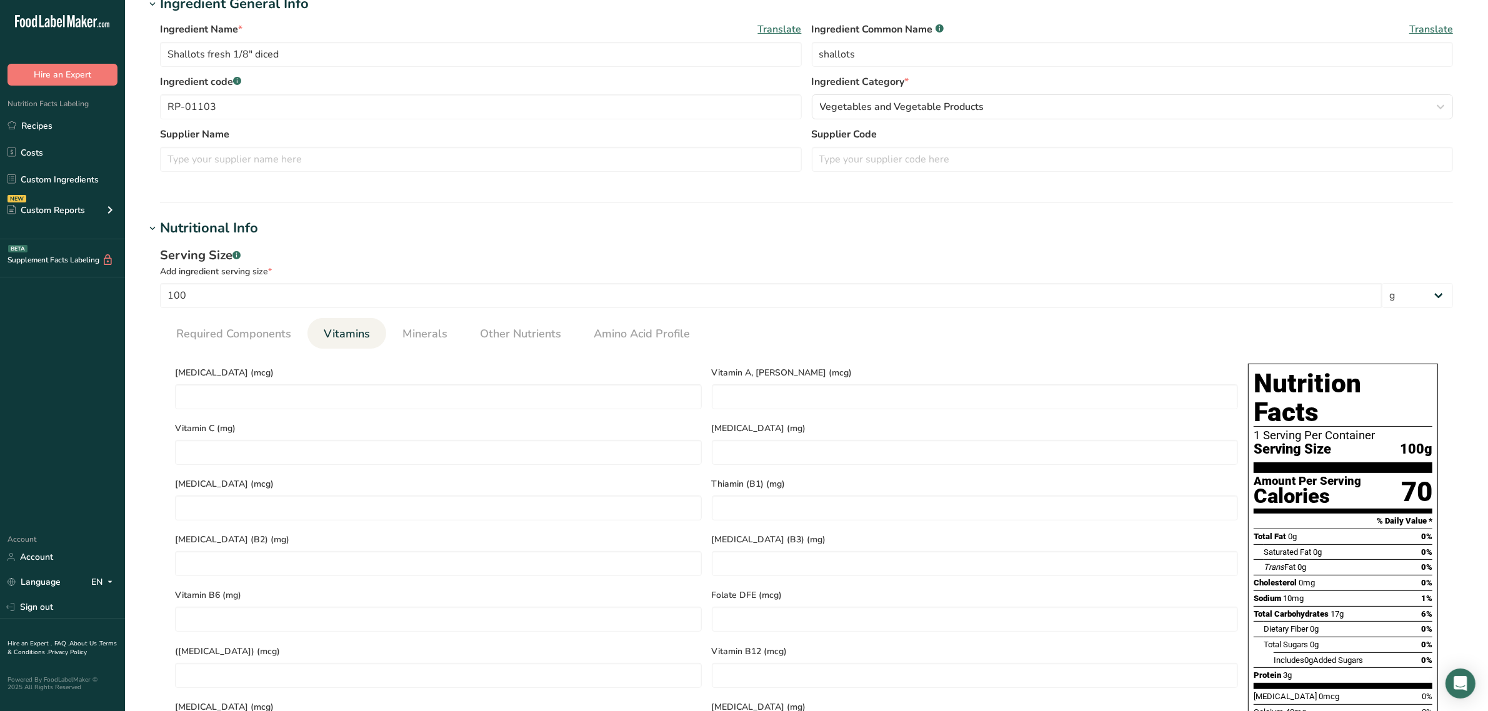
scroll to position [802, 0]
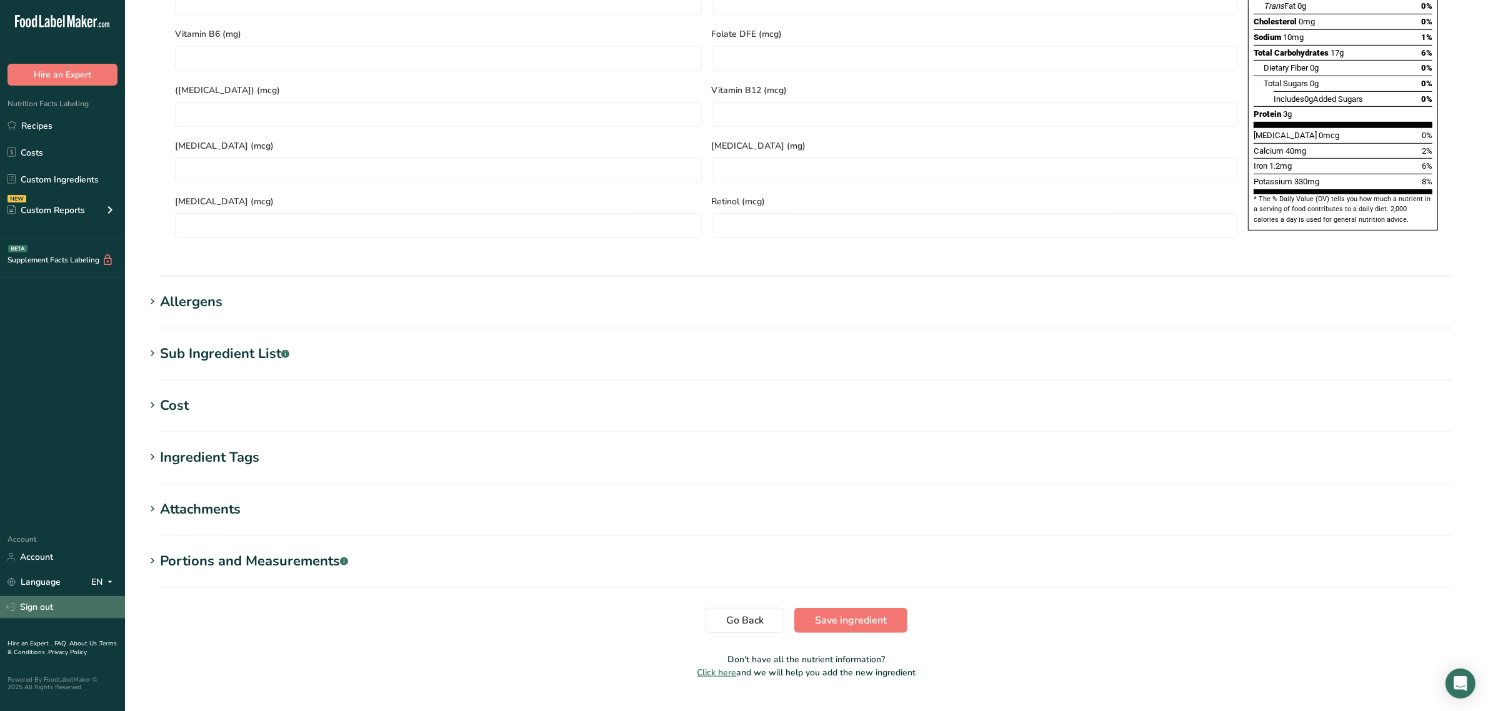
click at [71, 600] on link "Sign out" at bounding box center [62, 607] width 125 height 22
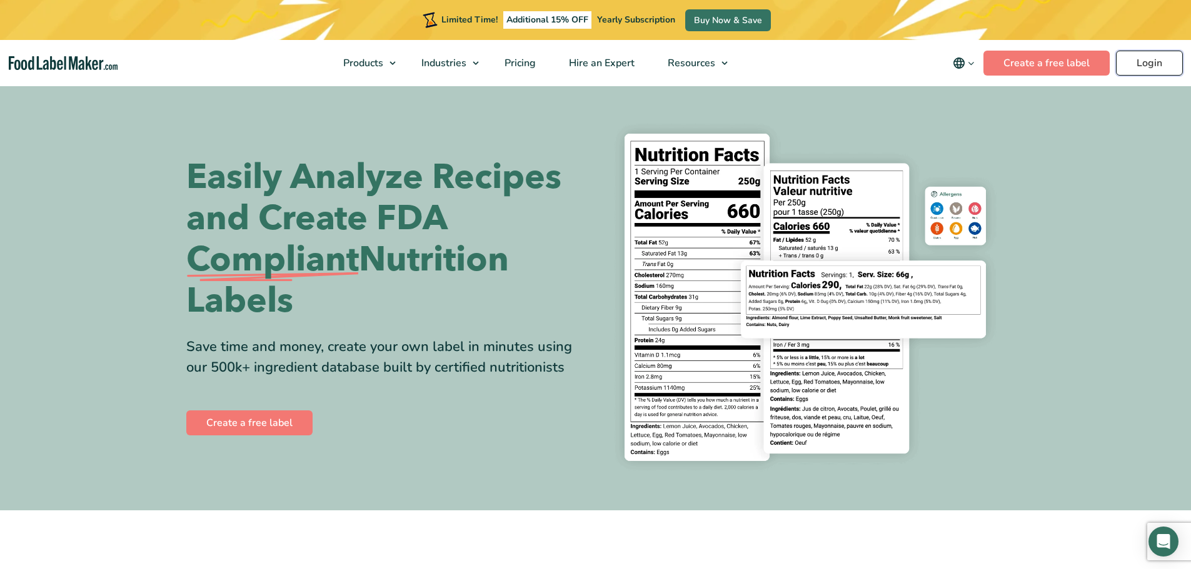
click at [1146, 65] on link "Login" at bounding box center [1149, 63] width 67 height 25
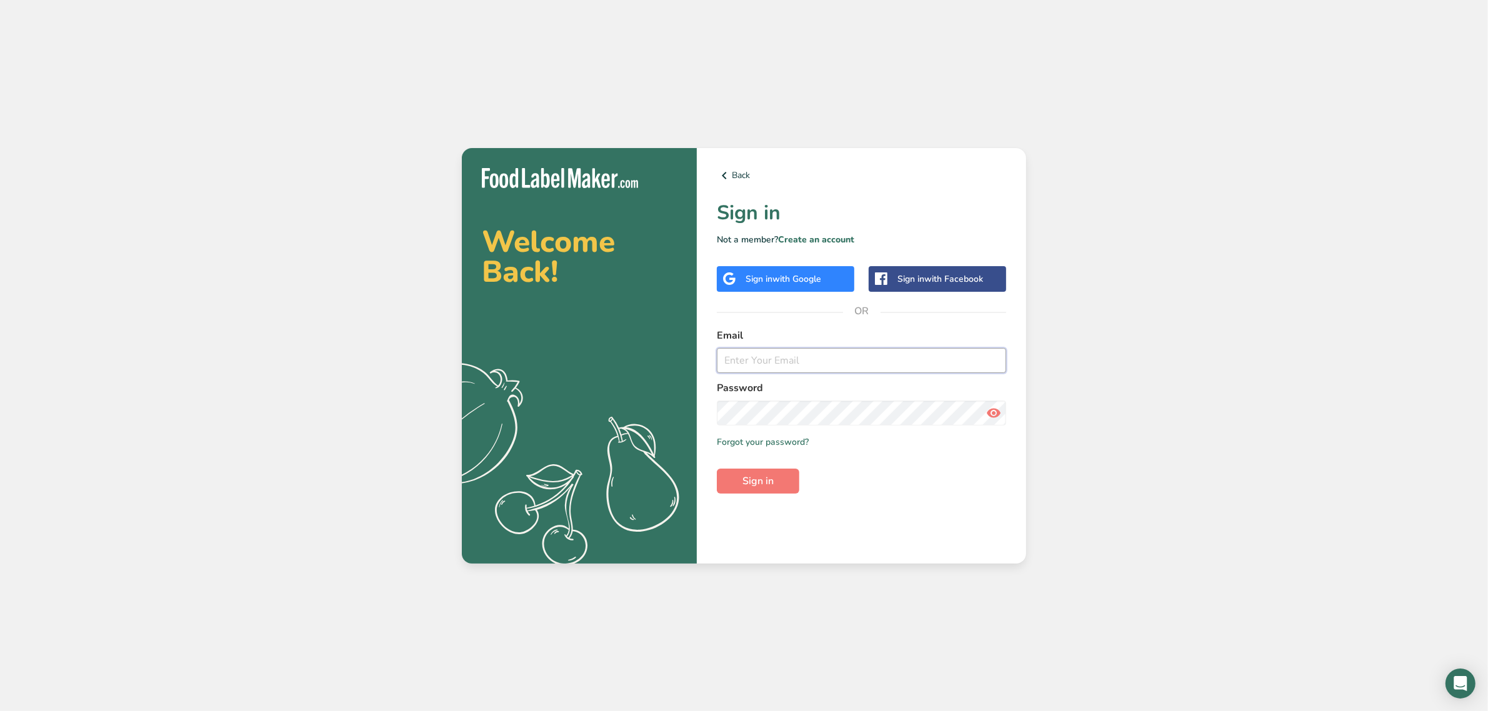
type input "[EMAIL_ADDRESS][DOMAIN_NAME]"
click at [785, 467] on form "Email [EMAIL_ADDRESS][DOMAIN_NAME] Password Remember me Forgot your password? S…" at bounding box center [861, 411] width 289 height 166
click at [779, 476] on button "Sign in" at bounding box center [758, 481] width 82 height 25
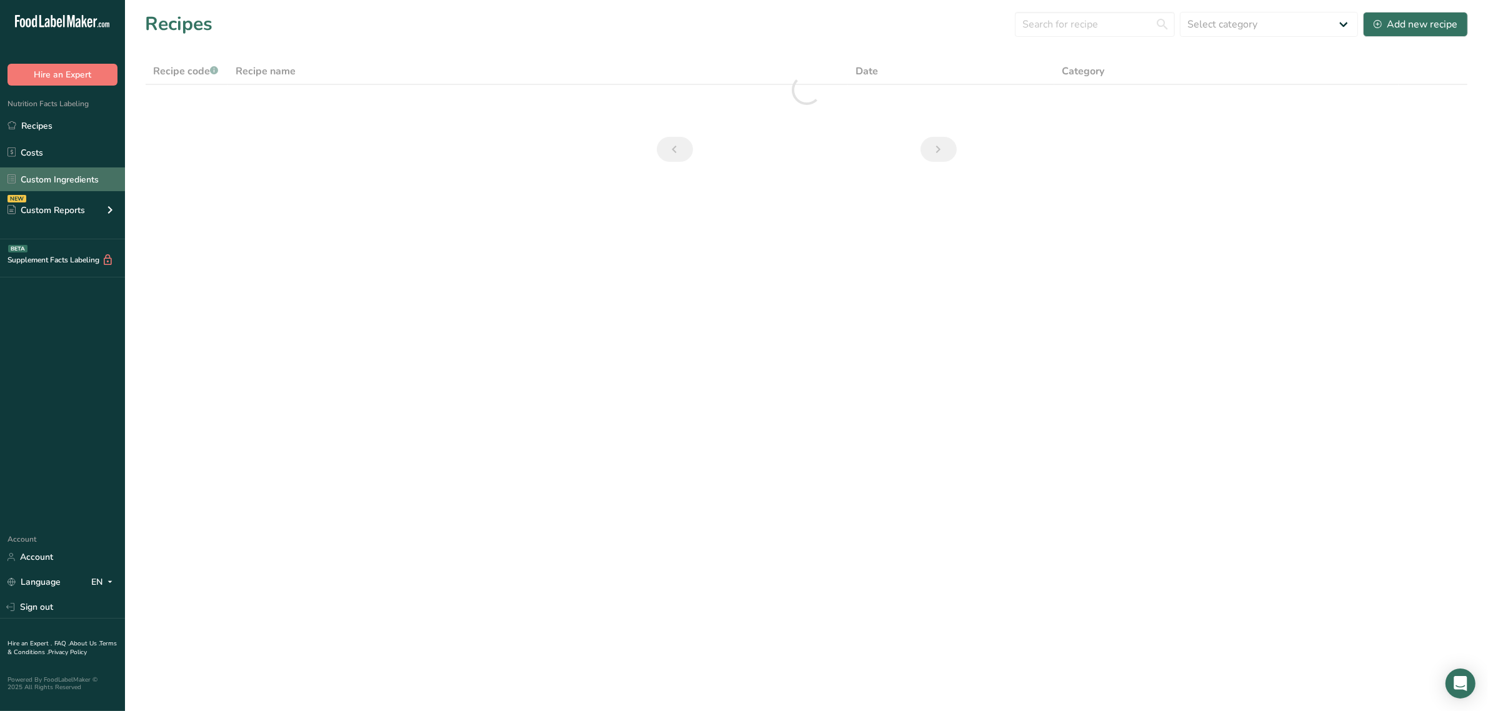
click at [55, 181] on link "Custom Ingredients" at bounding box center [62, 179] width 125 height 24
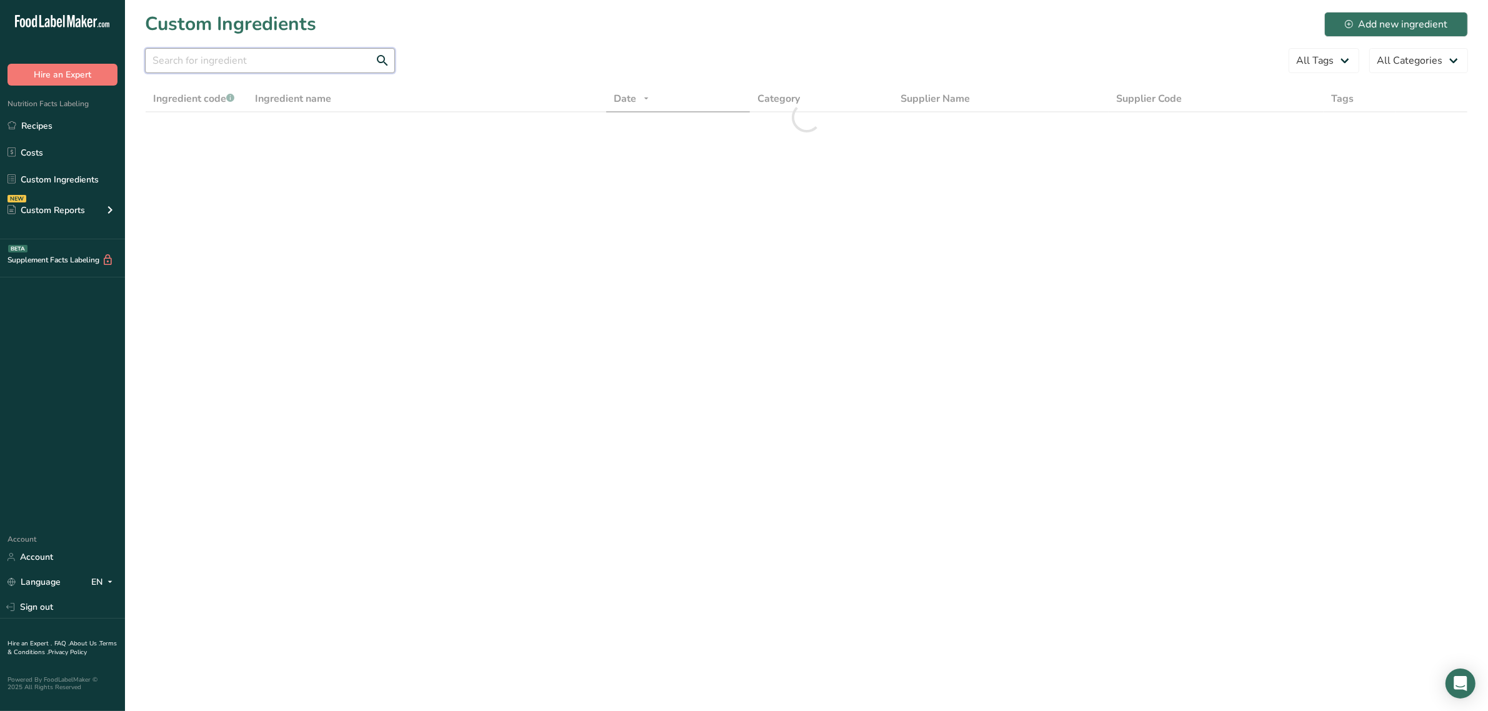
click at [221, 60] on input "text" at bounding box center [270, 60] width 250 height 25
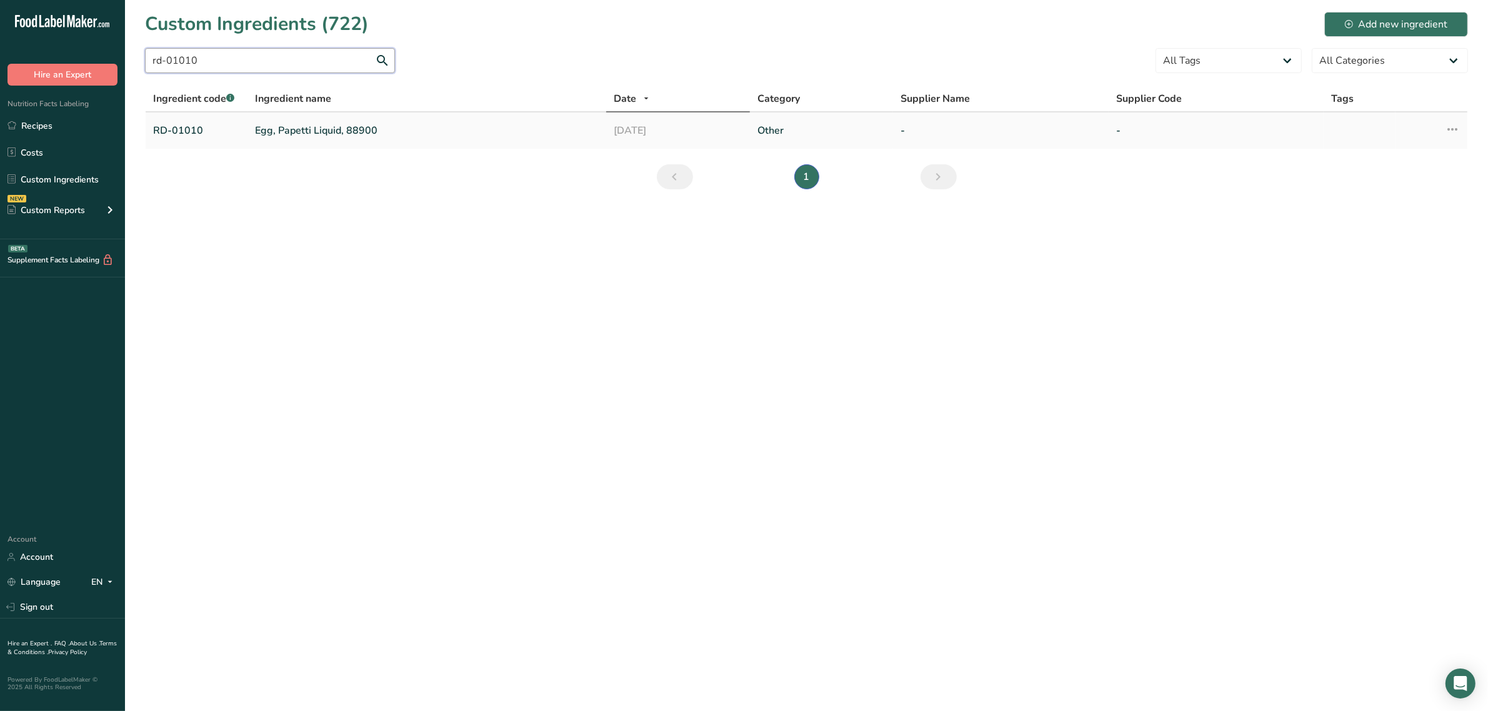
type input "rd-01010"
click at [292, 138] on td "Egg, Papetti Liquid, 88900" at bounding box center [426, 130] width 359 height 36
click at [296, 127] on link "Egg, Papetti Liquid, 88900" at bounding box center [427, 130] width 344 height 15
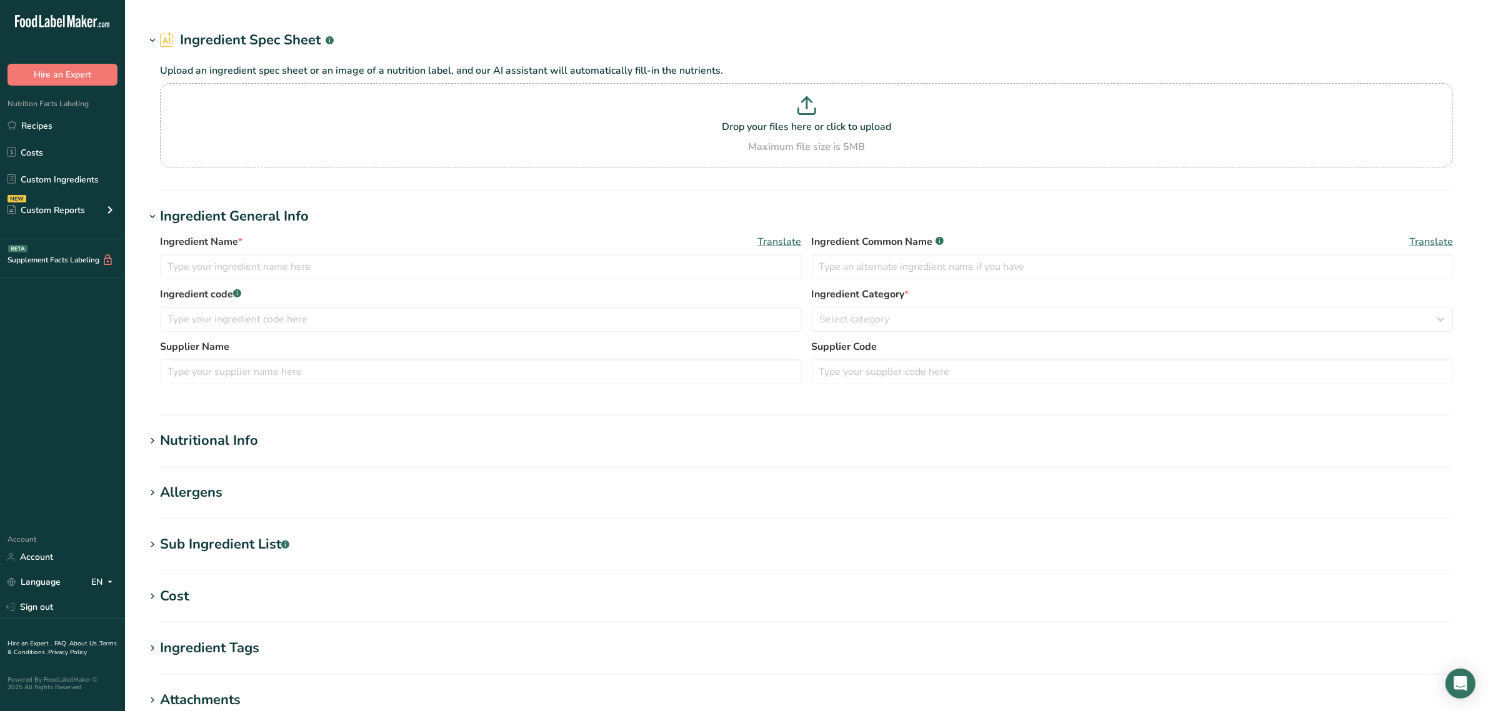
type input "Egg, Papetti Liquid, 88900"
type input "liquid whole eggs"
type input "RD-01010"
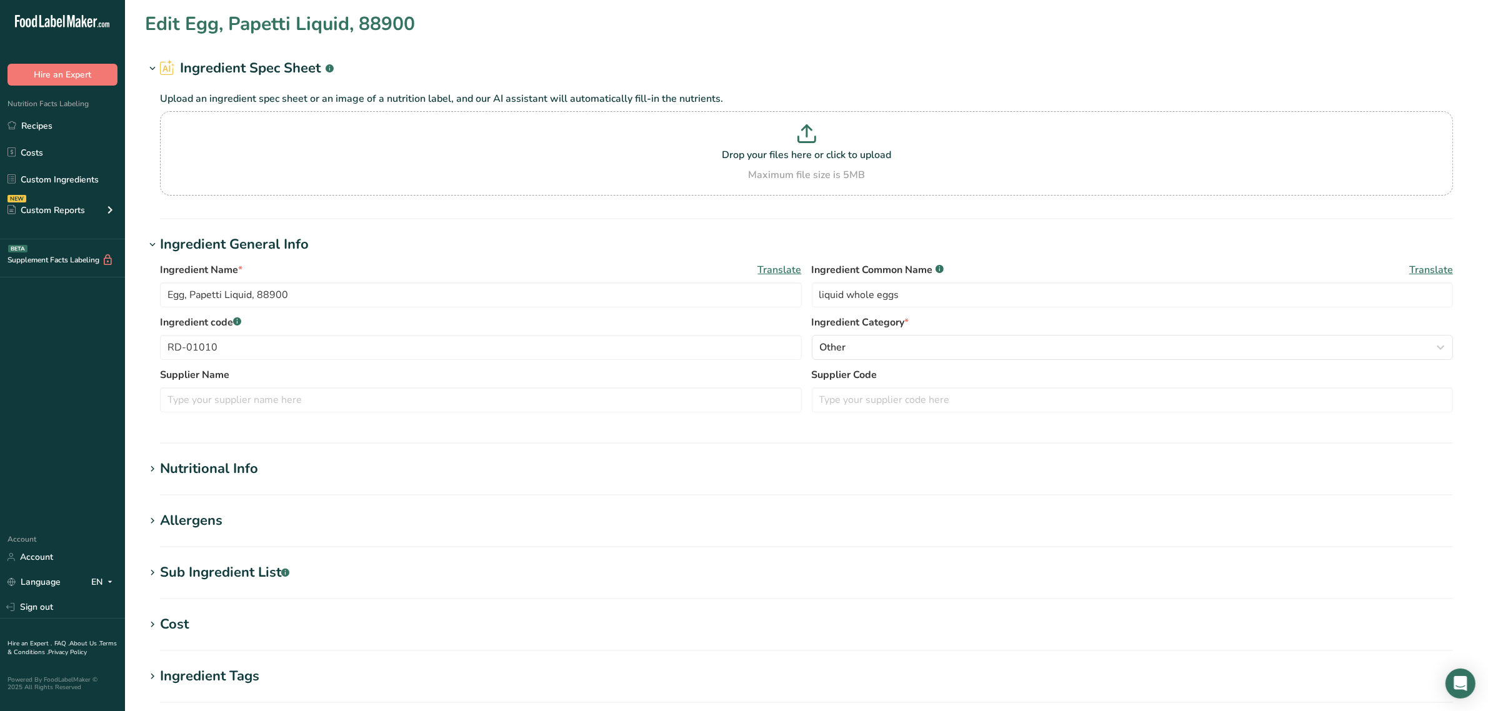
click at [241, 467] on div "Nutritional Info" at bounding box center [209, 469] width 98 height 21
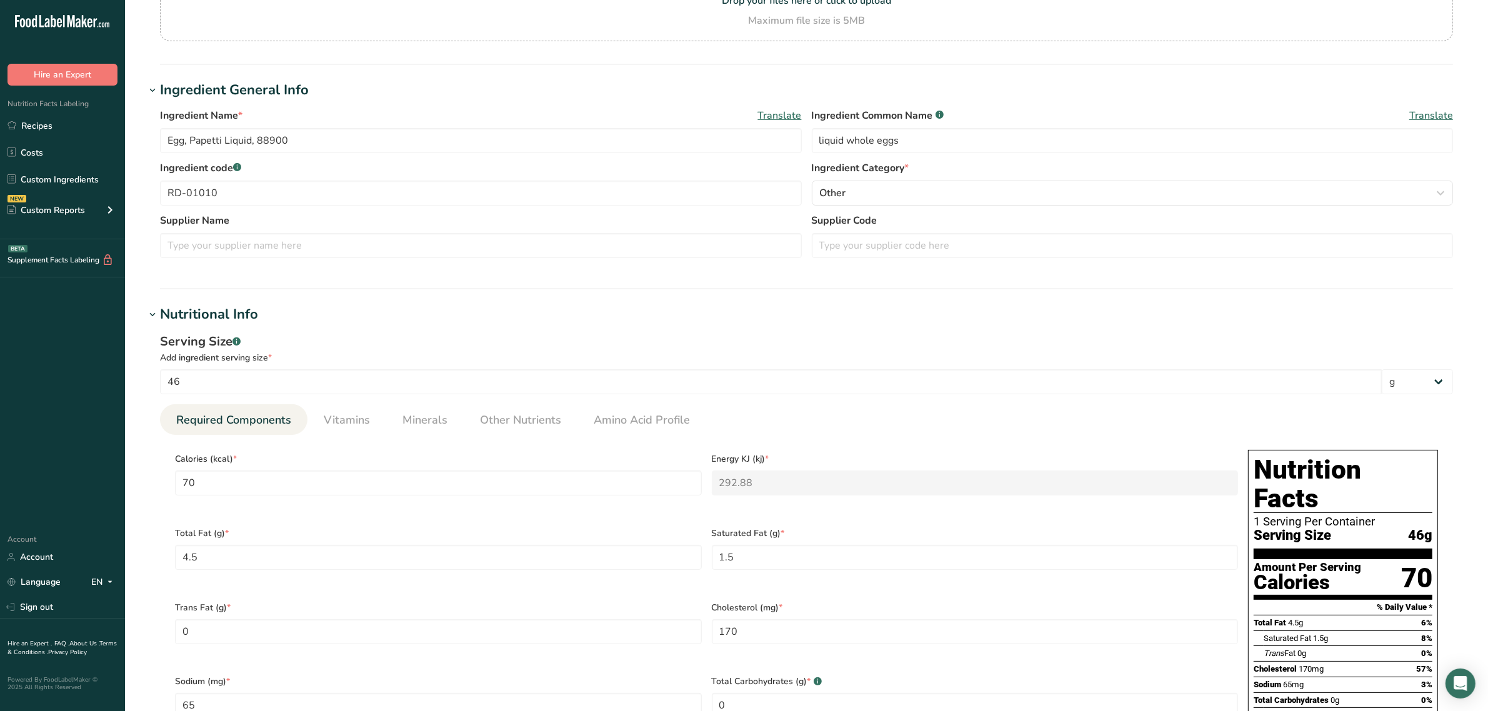
scroll to position [156, 0]
click at [367, 419] on span "Vitamins" at bounding box center [347, 418] width 46 height 17
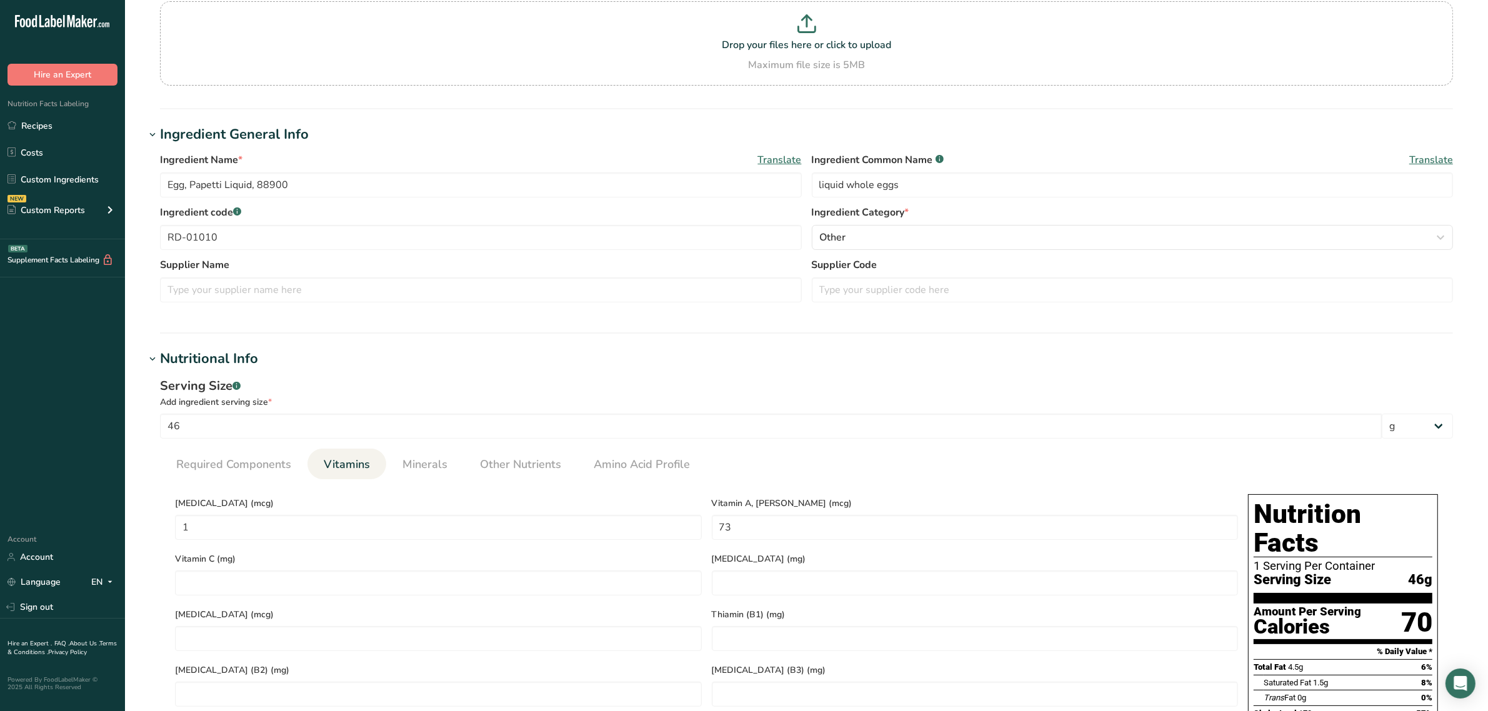
scroll to position [0, 0]
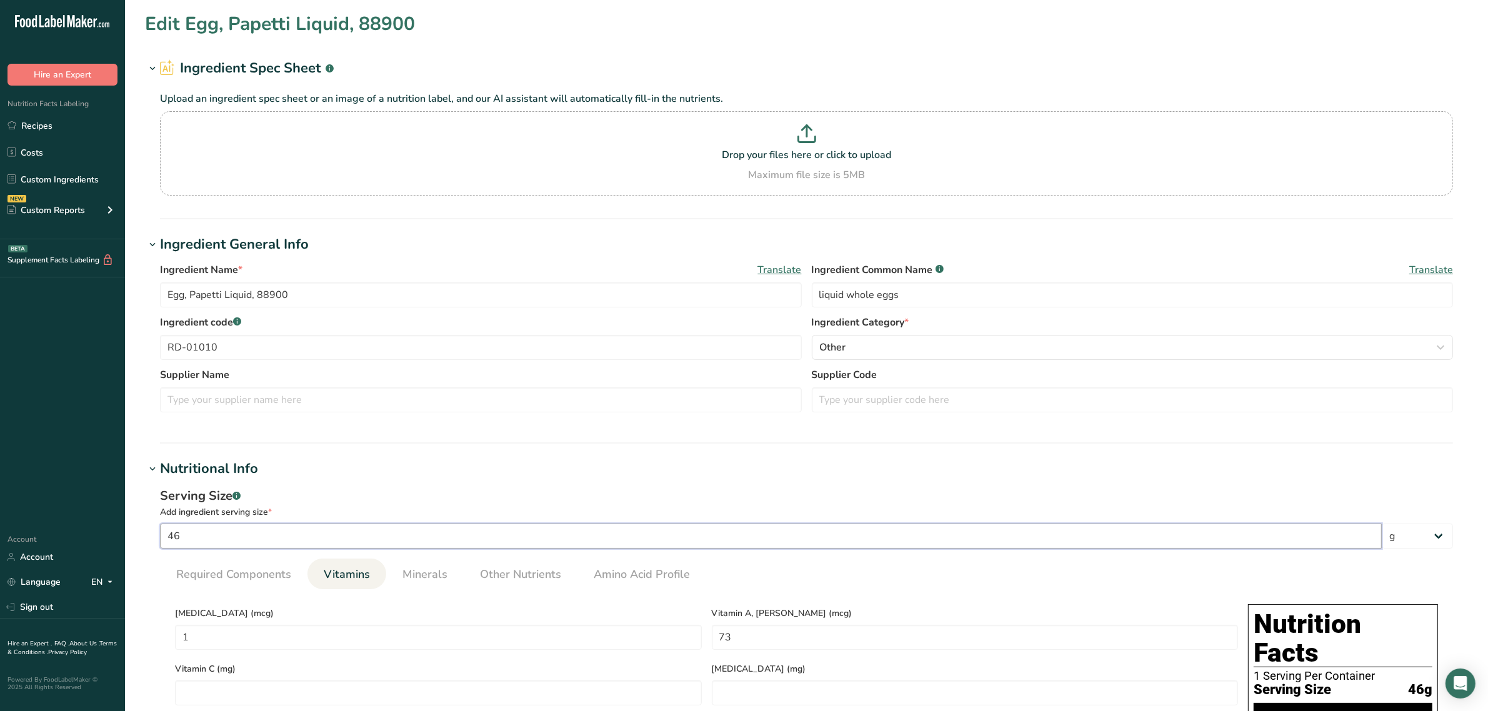
drag, startPoint x: 269, startPoint y: 534, endPoint x: 11, endPoint y: 542, distance: 258.2
type input "1"
type D "0.0217"
type RAE "1.587"
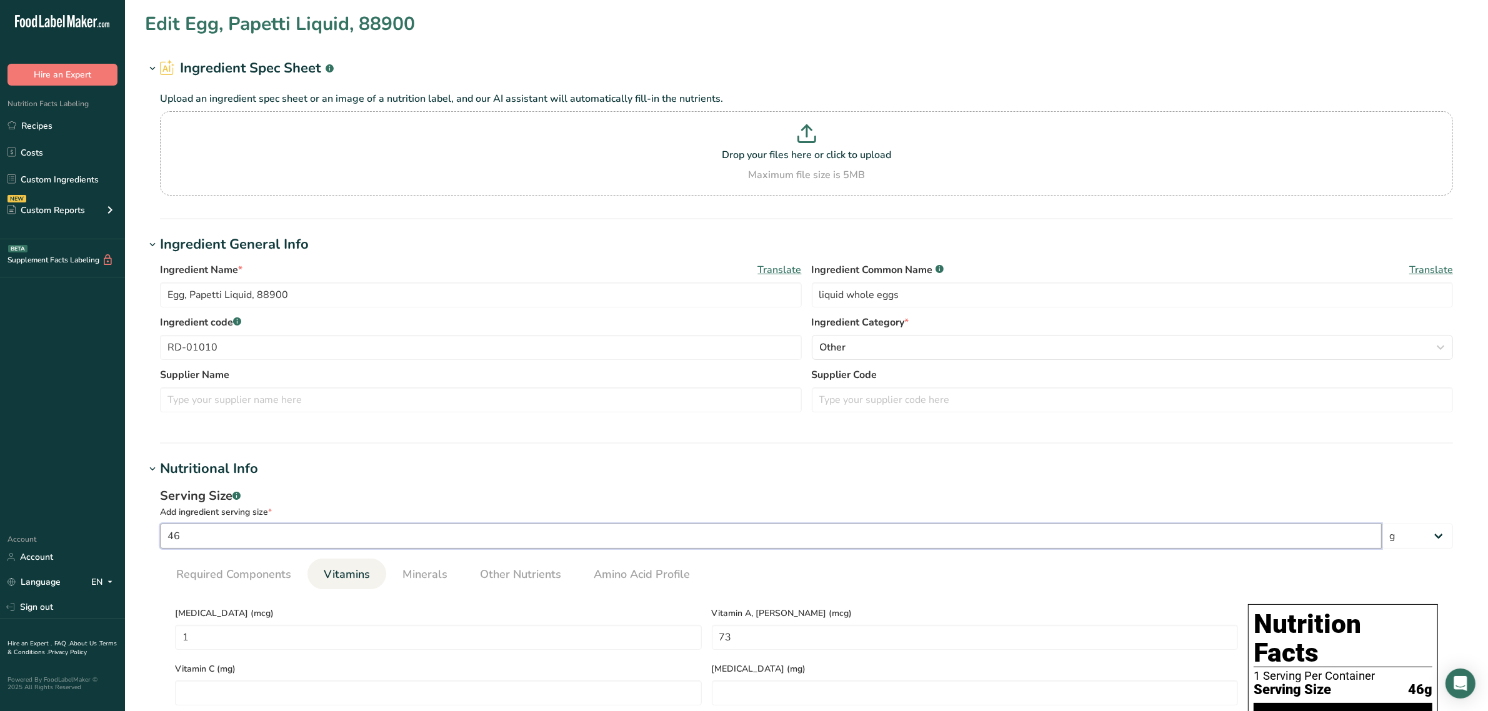
type B6 "0.0017"
type B12 "0.0089"
type input "10"
type D "0.2174"
type RAE "15.8696"
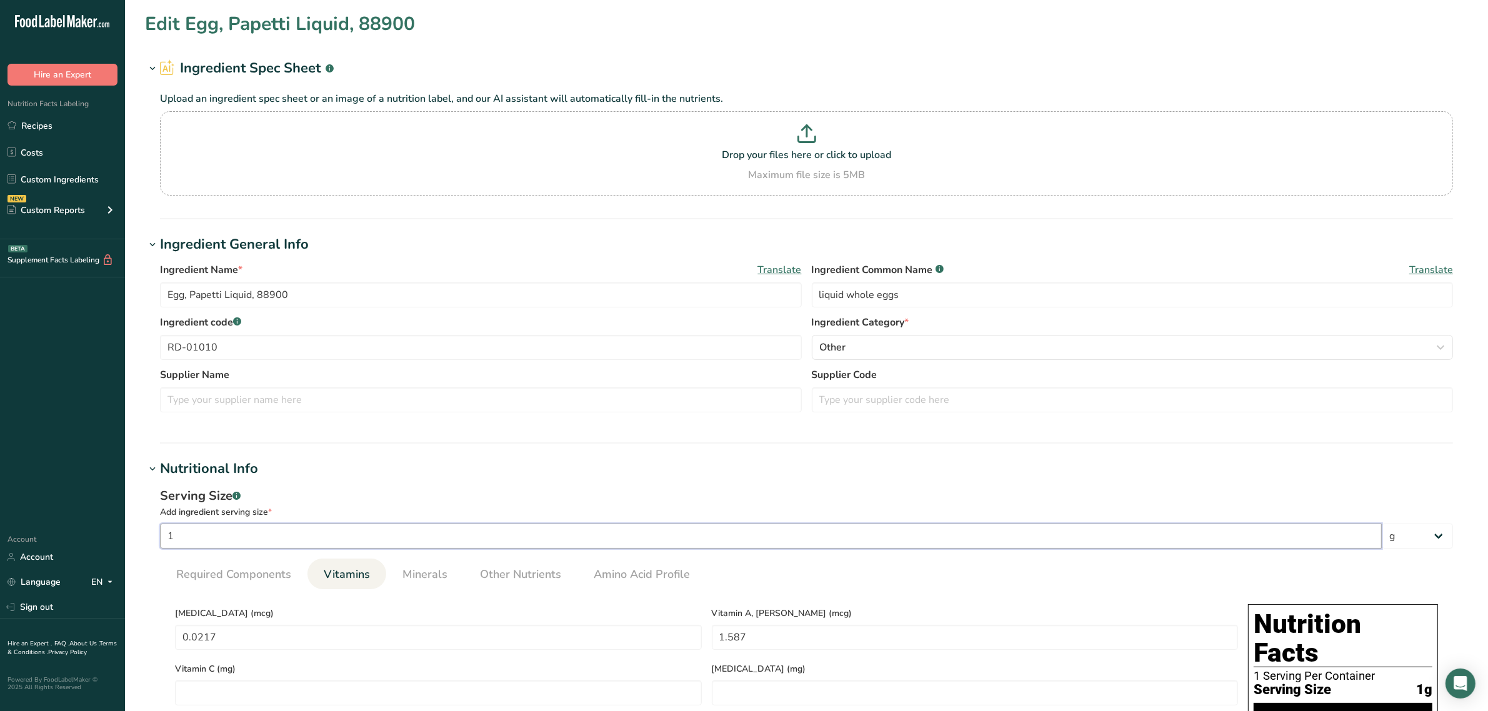
type B6 "0.0174"
type B12 "0.0891"
type input "100"
type D "2.1739"
type RAE "158.6957"
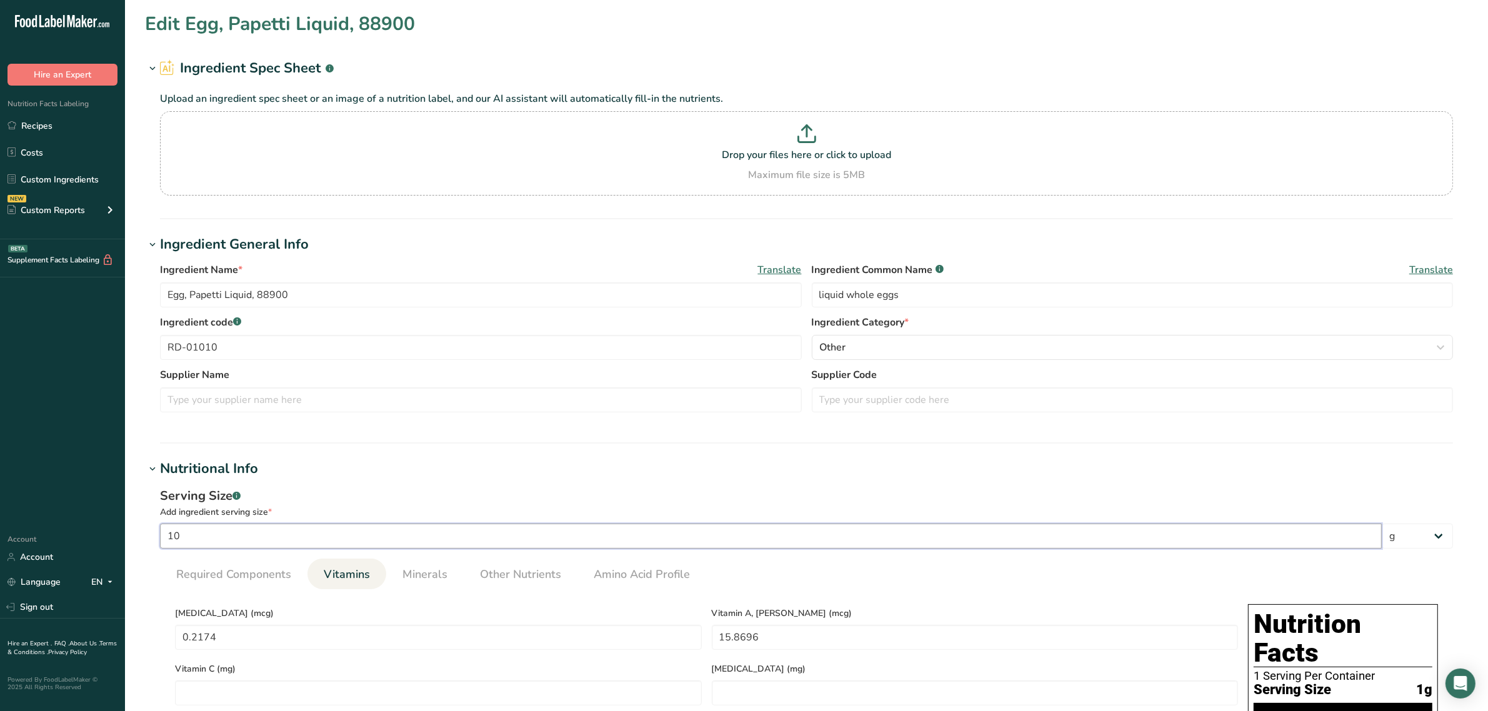
type B6 "0.1739"
type B12 "0.8913"
type input "100"
click at [249, 569] on span "Required Components" at bounding box center [233, 574] width 115 height 17
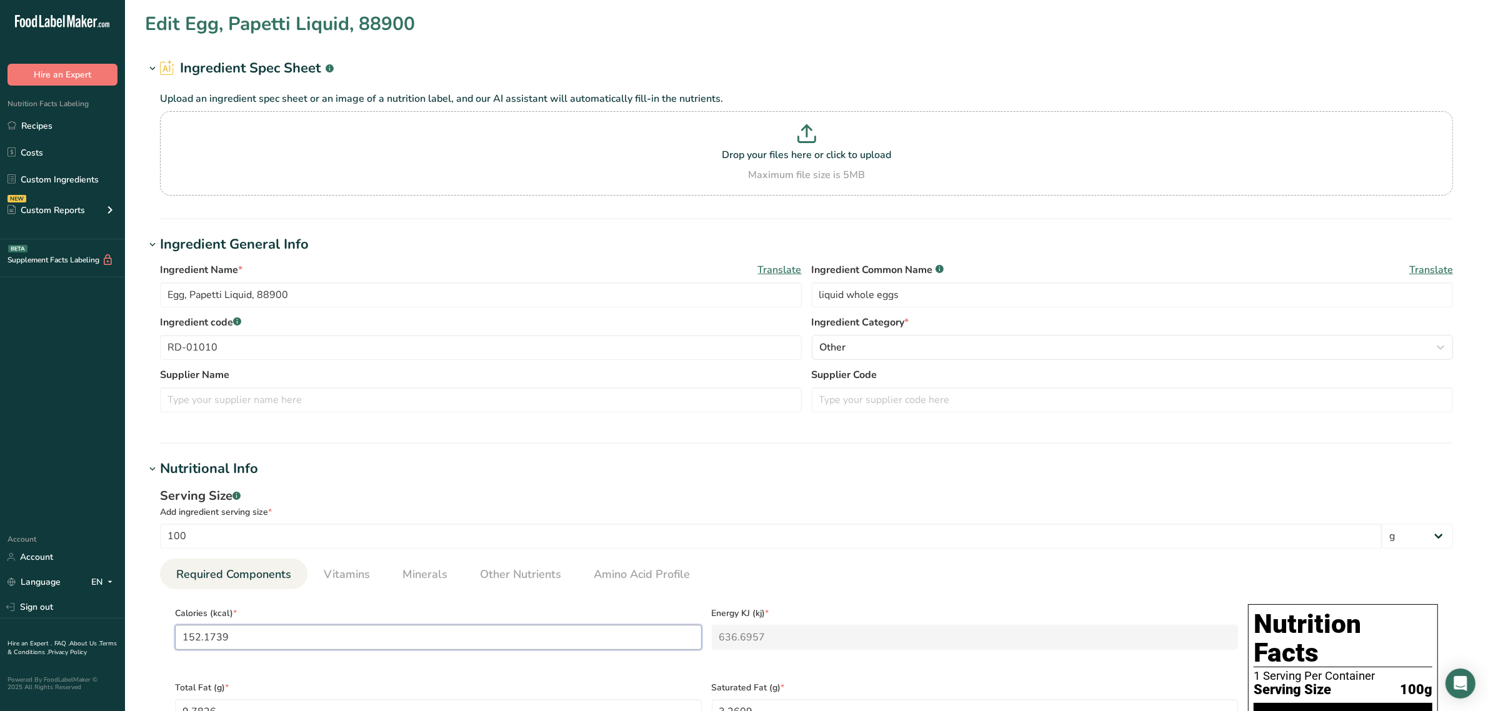
drag, startPoint x: 253, startPoint y: 632, endPoint x: 0, endPoint y: 634, distance: 253.1
type input "1"
type KJ "4.2"
type input "14"
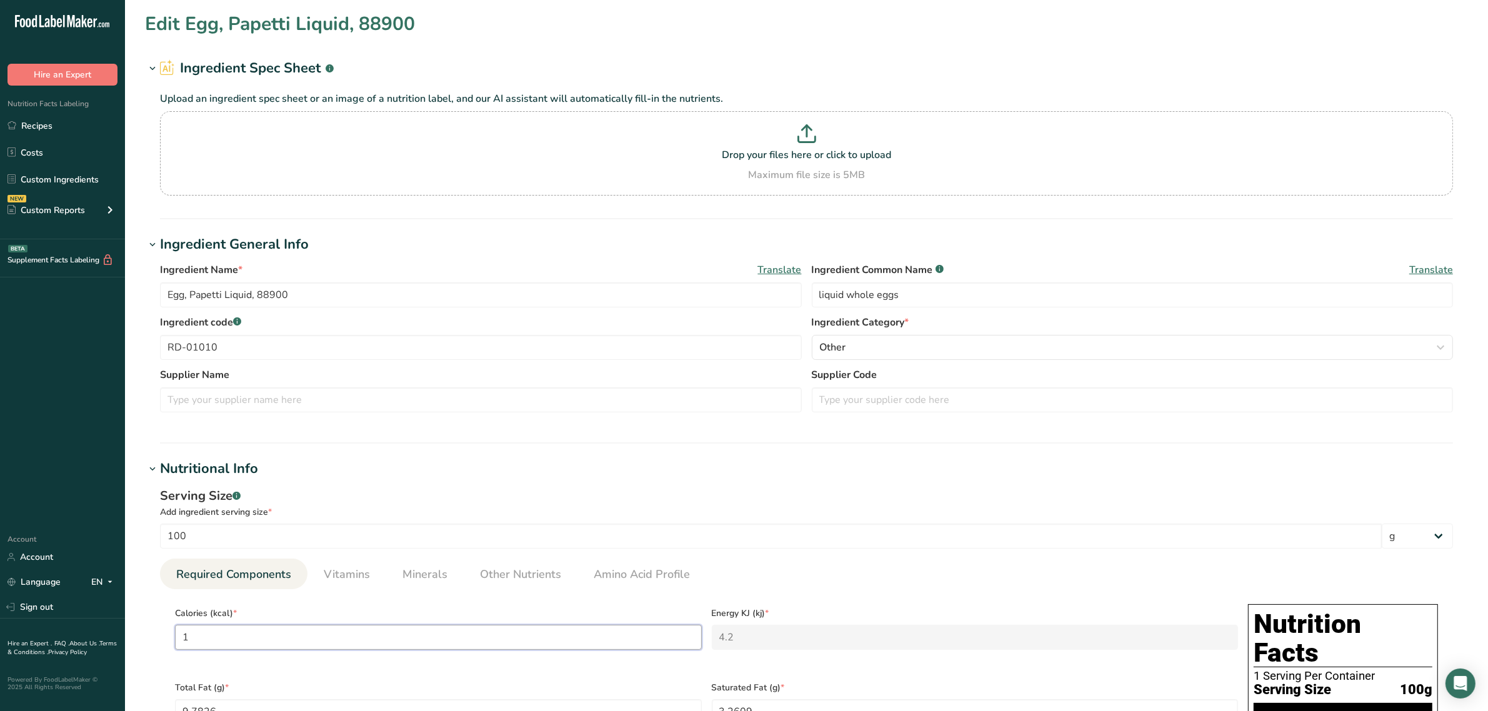
type KJ "58.6"
type input "147"
type KJ "615"
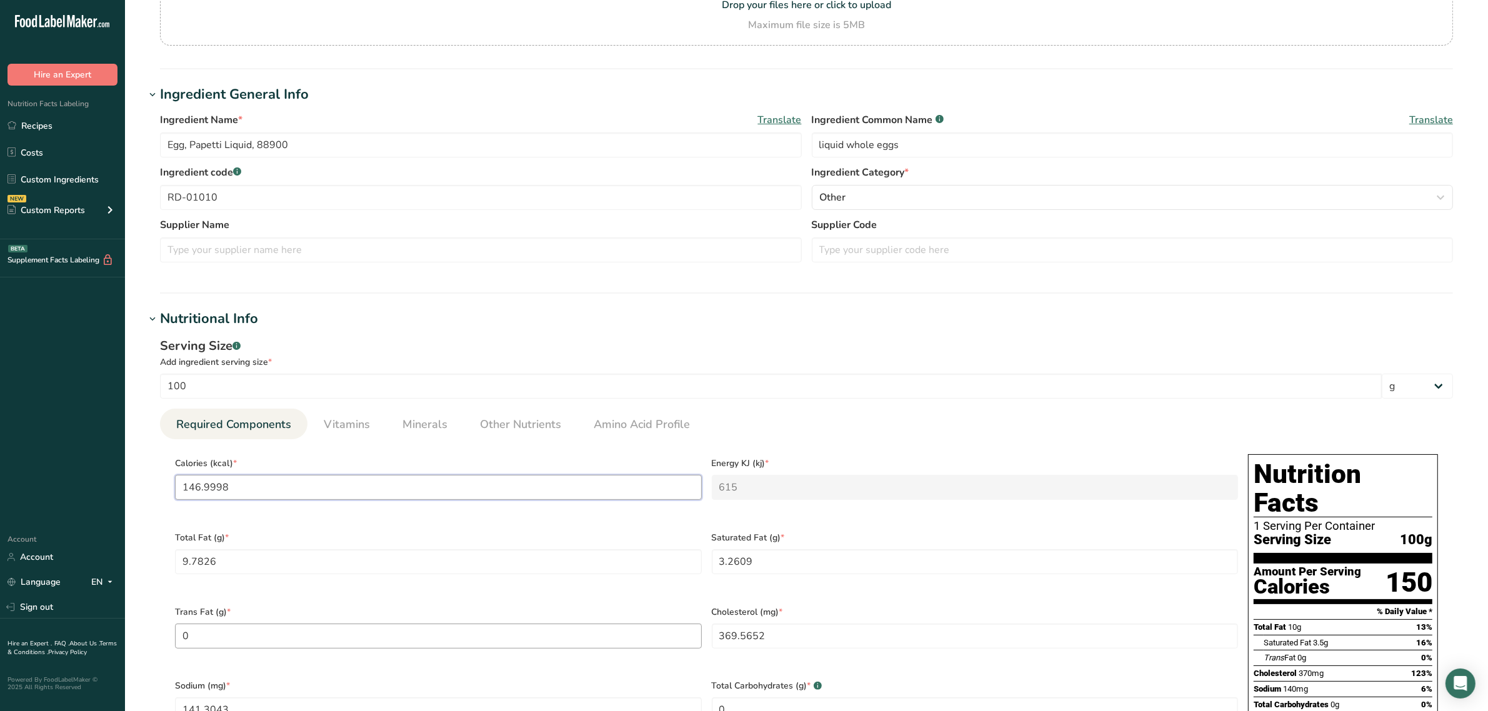
scroll to position [156, 0]
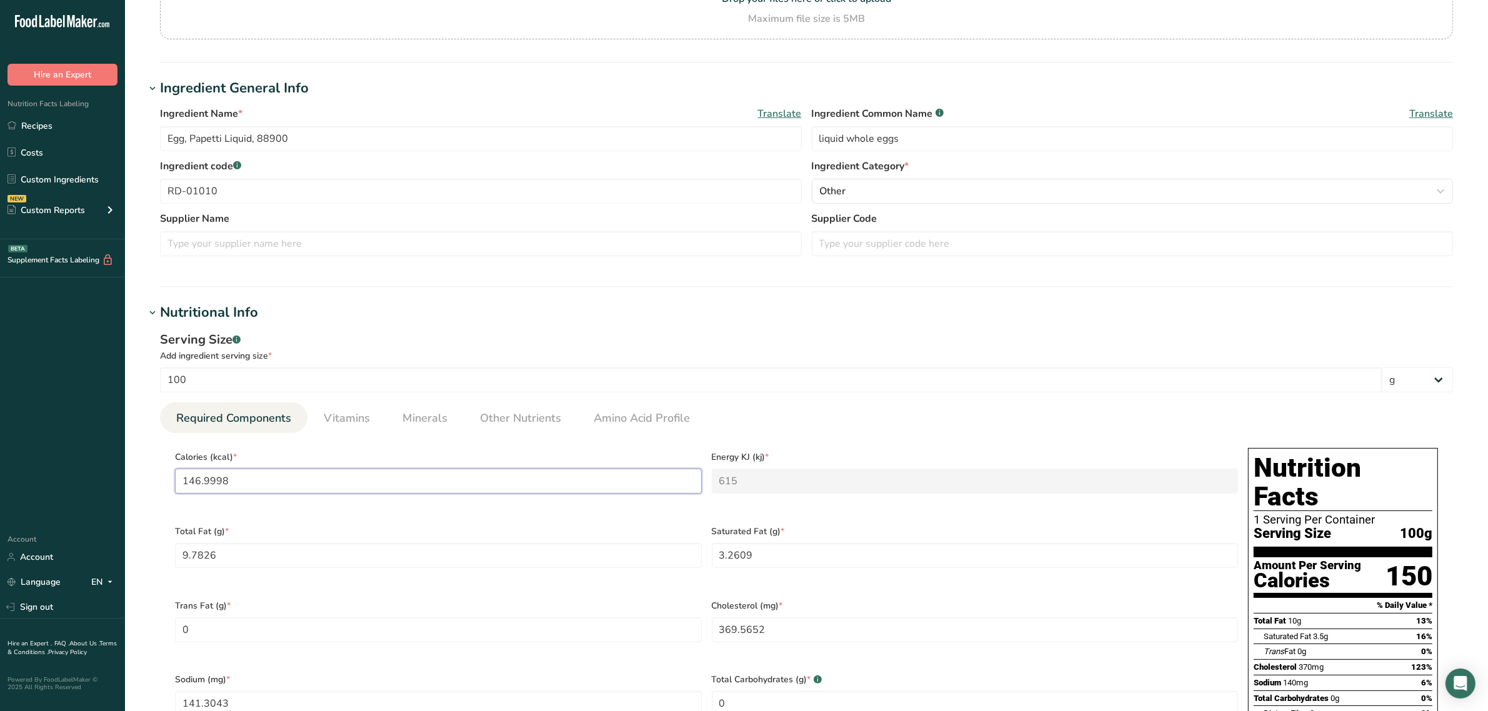
drag, startPoint x: 289, startPoint y: 488, endPoint x: 0, endPoint y: 485, distance: 288.7
click at [0, 485] on div ".a-20{fill:#fff;} Hire an Expert Nutrition Facts Labeling Recipes Costs Custom …" at bounding box center [744, 614] width 1488 height 1541
type input "1"
type KJ "4.2"
type input "14"
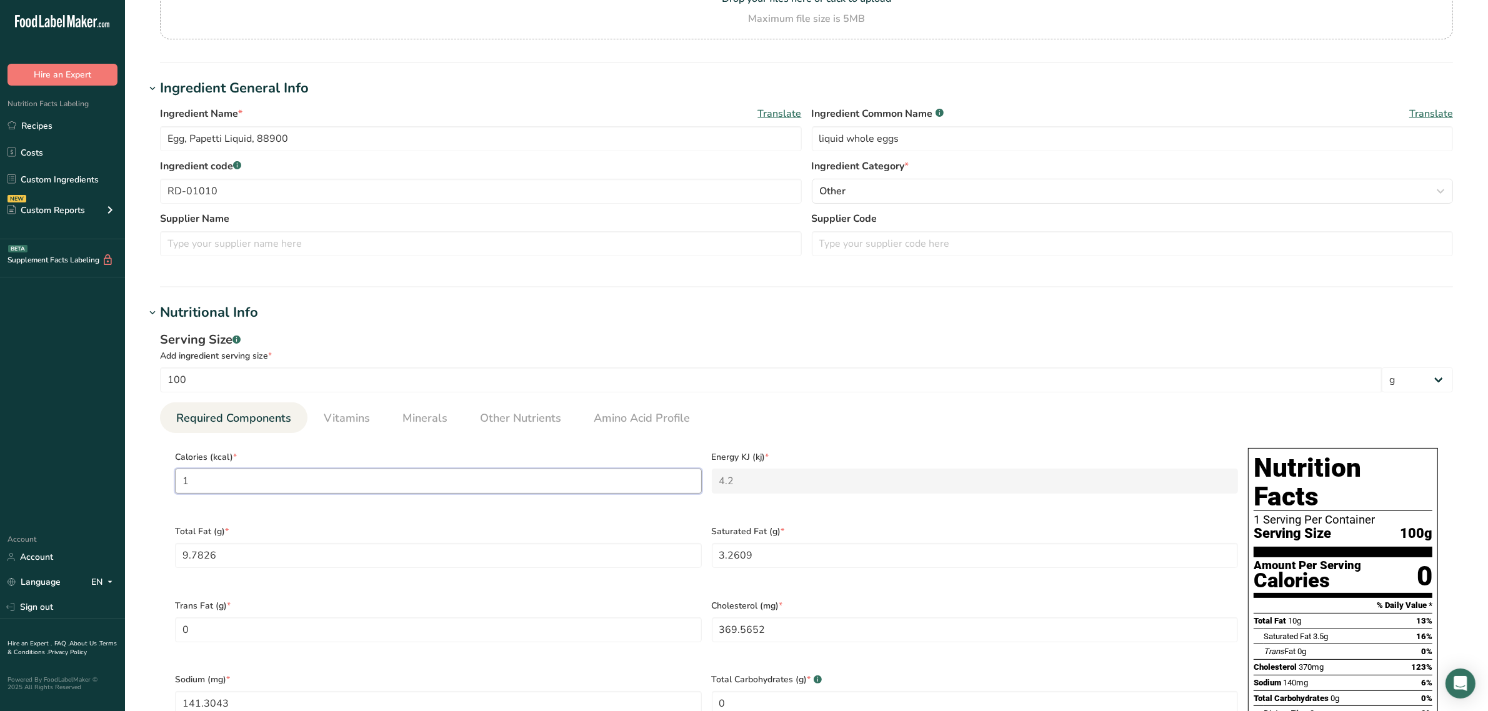
type KJ "58.6"
type input "147"
type KJ "615"
type input "147"
type Fat "9.95"
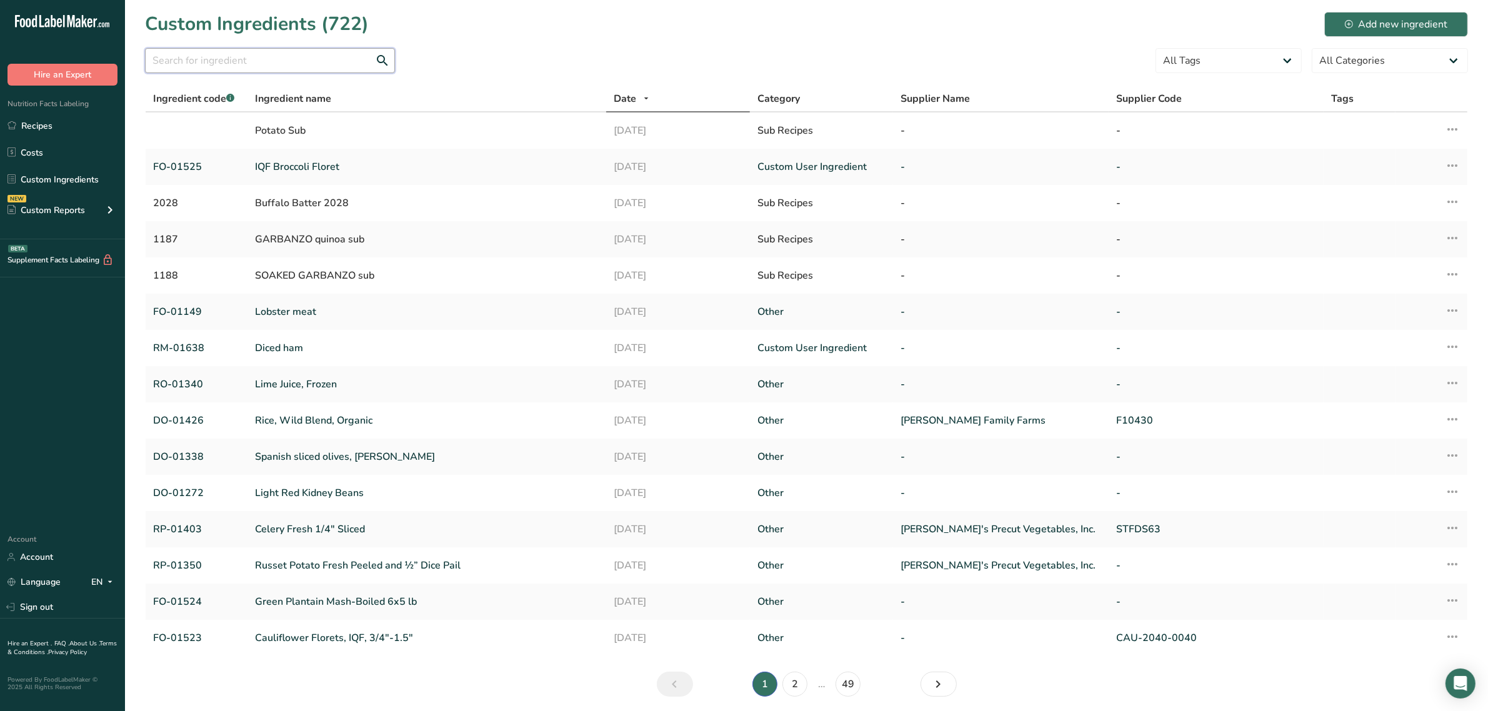
click at [295, 60] on input "text" at bounding box center [270, 60] width 250 height 25
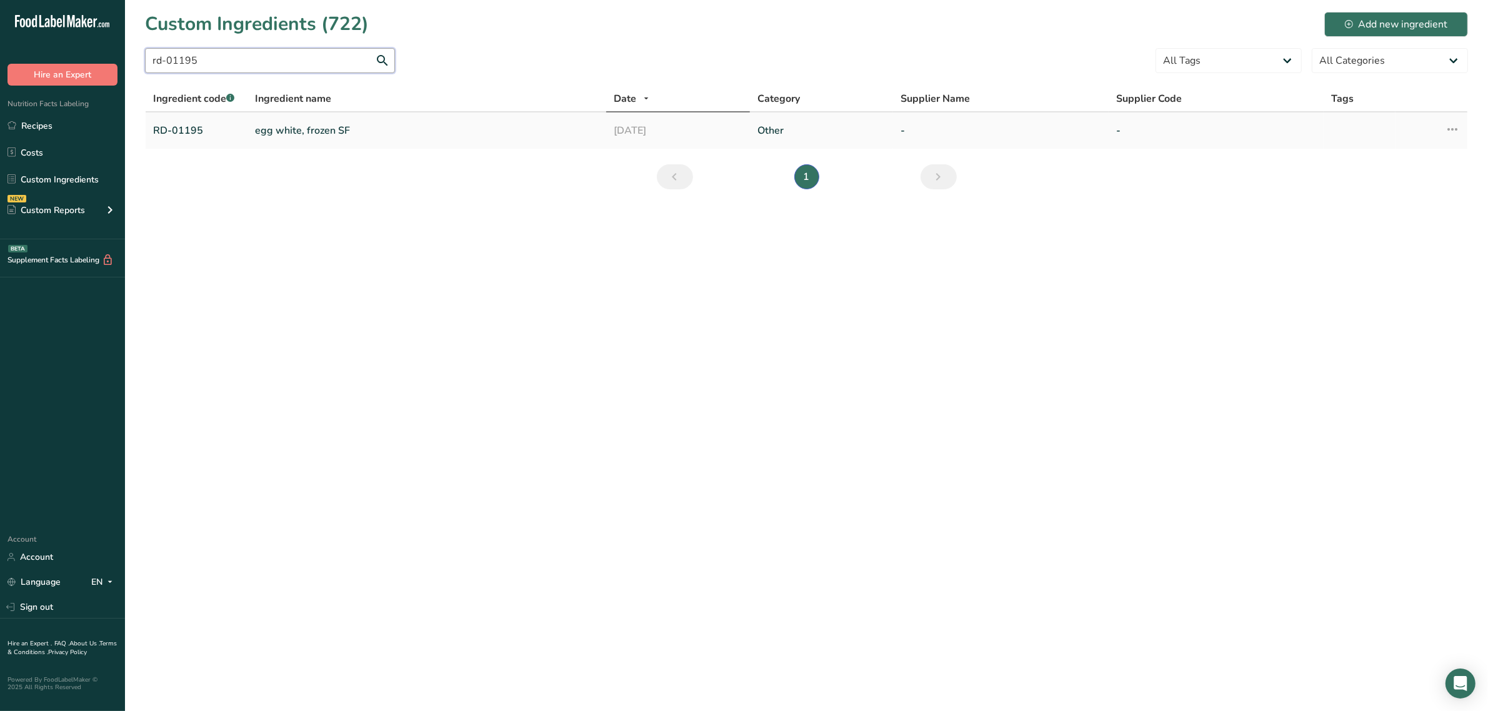
type input "rd-01195"
click at [276, 131] on link "egg white, frozen SF" at bounding box center [427, 130] width 344 height 15
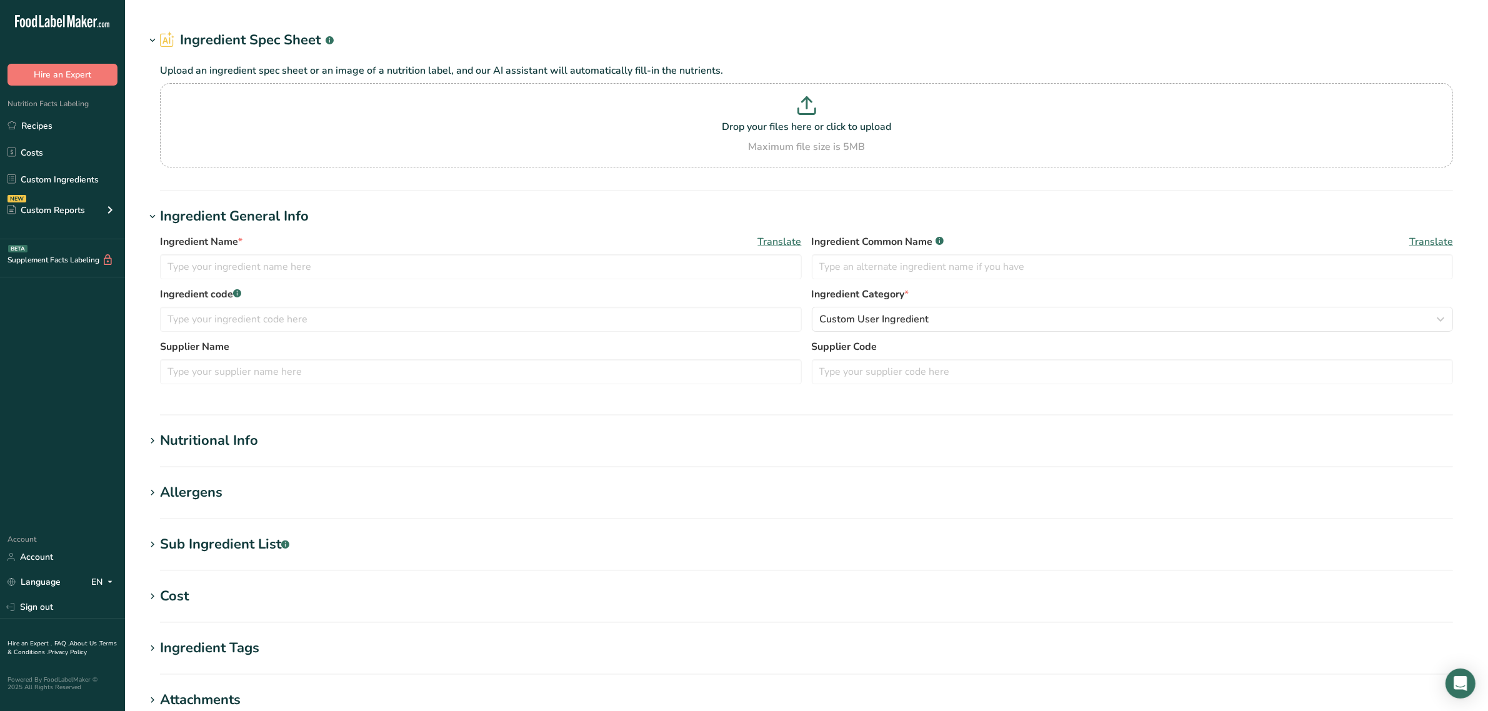
type input "egg white, frozen SF"
type input "egg whites"
type input "RD-01195"
type input "100"
click at [257, 519] on section "Allergens Add any known allergens associated with your ingredient Soy Tree Nuts…" at bounding box center [806, 500] width 1323 height 37
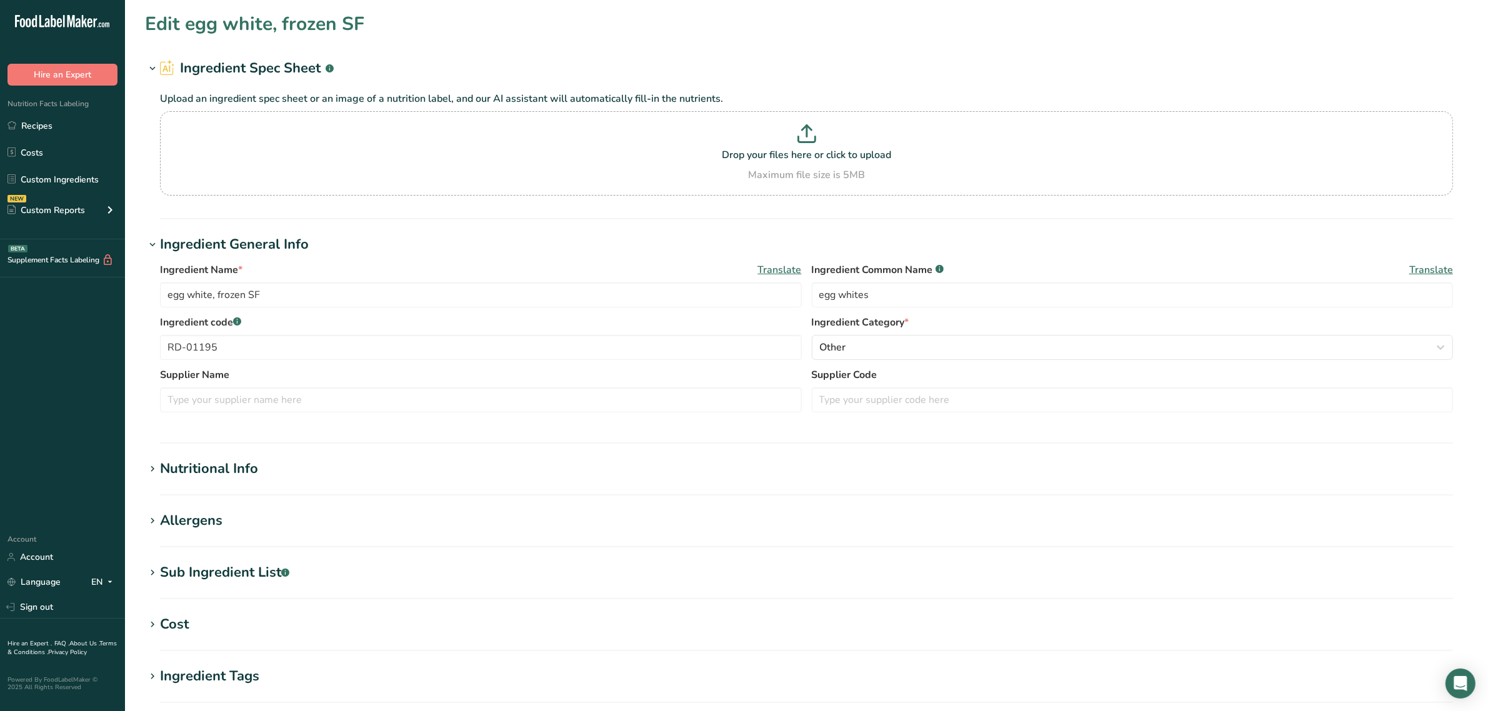
drag, startPoint x: 226, startPoint y: 474, endPoint x: 284, endPoint y: 506, distance: 67.1
click at [226, 474] on div "Nutritional Info" at bounding box center [209, 469] width 98 height 21
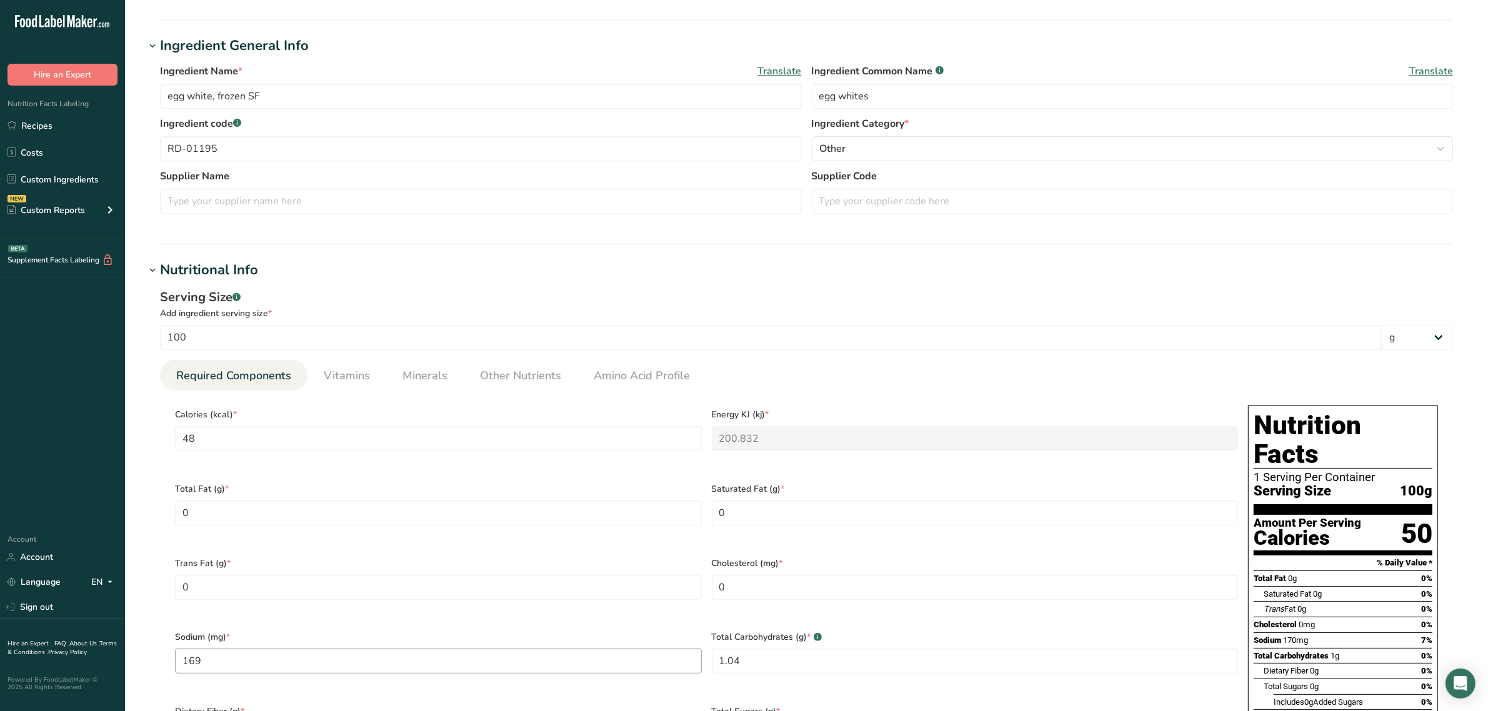
scroll to position [234, 0]
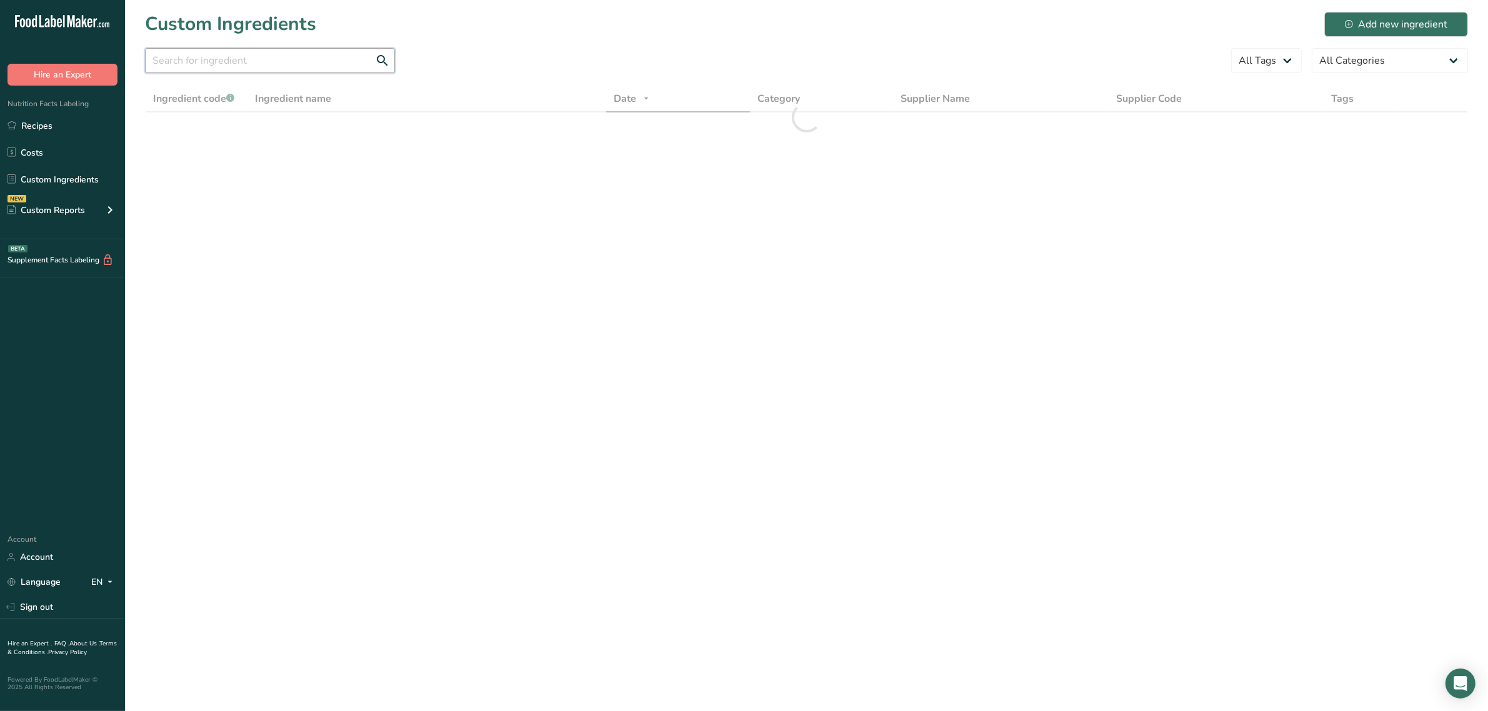
click at [239, 61] on input "text" at bounding box center [270, 60] width 250 height 25
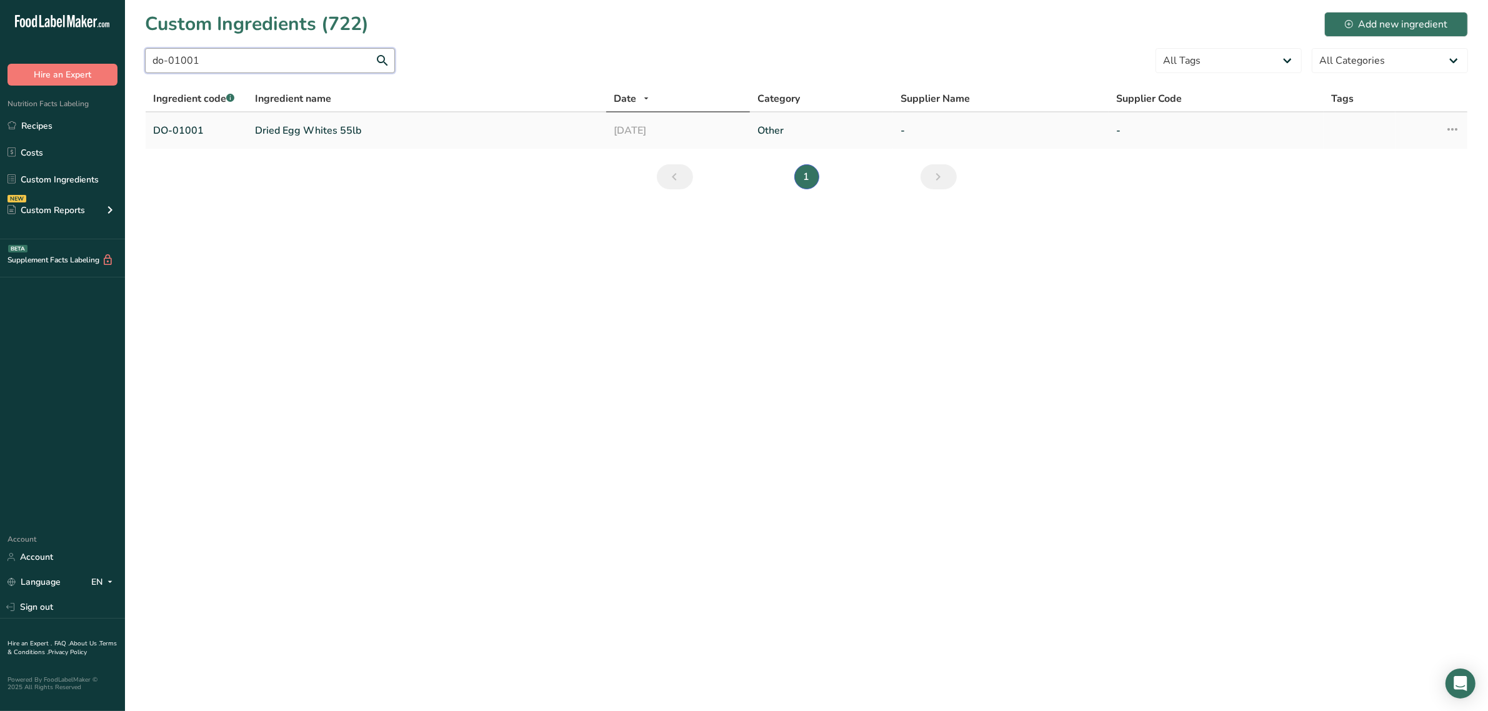
type input "do-01001"
click at [311, 132] on link "Dried Egg Whites 55lb" at bounding box center [427, 130] width 344 height 15
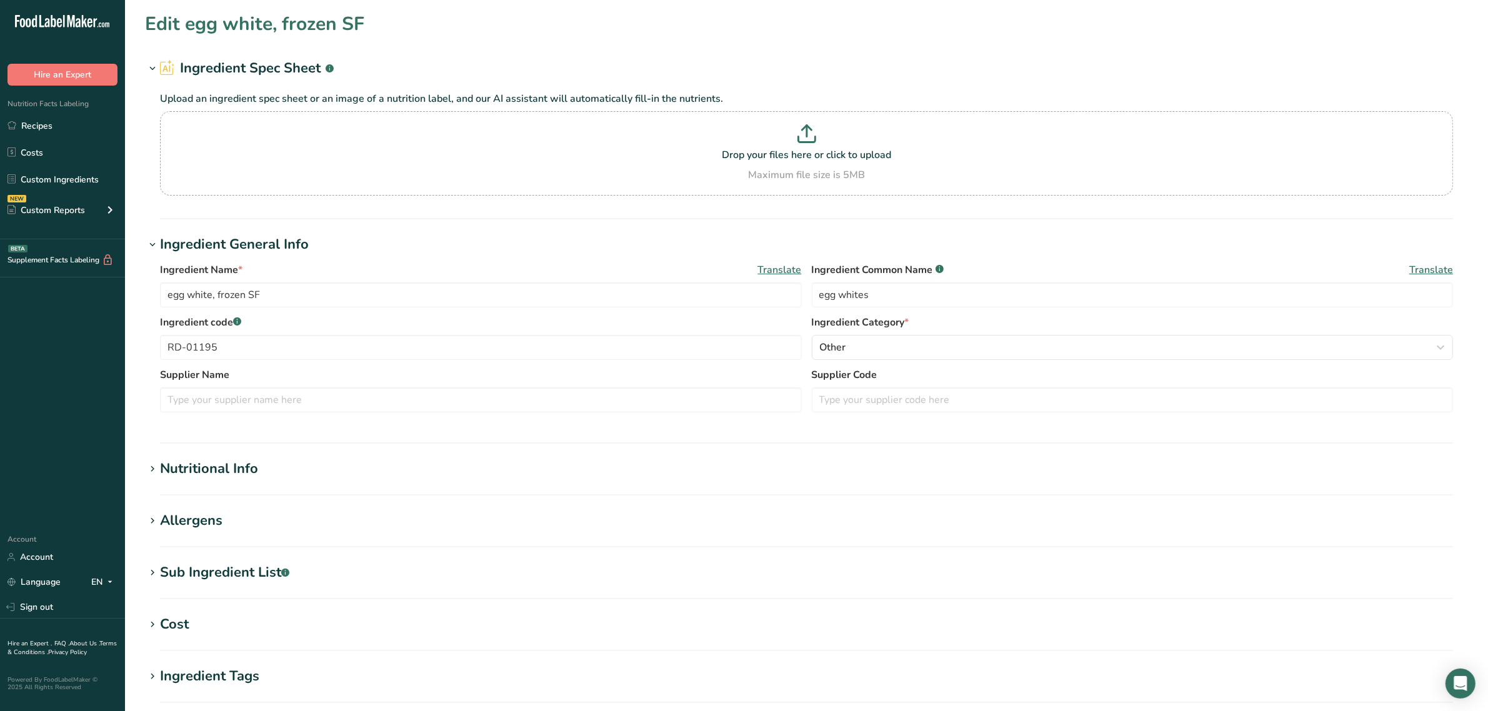
type input "Dried Egg Whites 55lb"
type input "dried egg whites"
type input "DO-01001"
type input "376"
type KJ "1573.184"
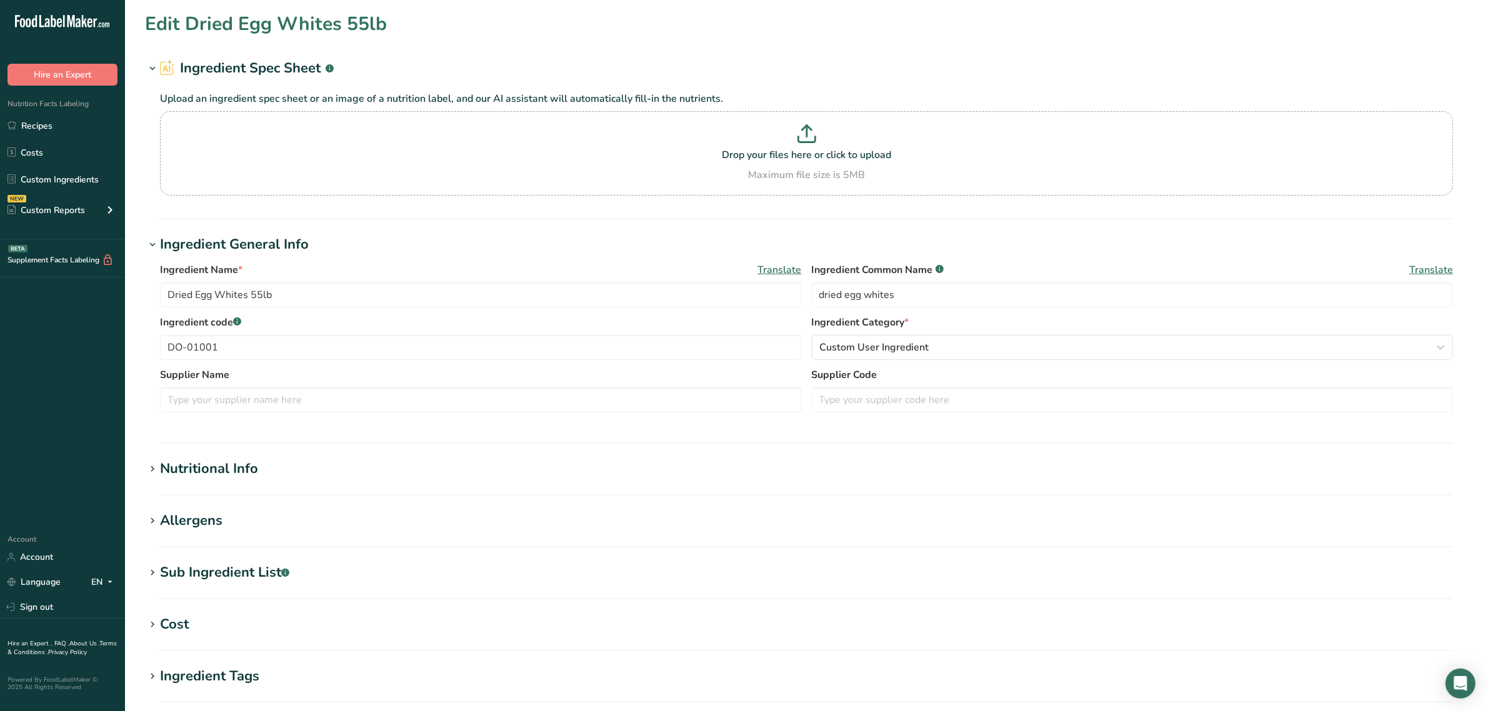
type Fat "0.65"
type Fat "0"
type input "17"
type input "1250"
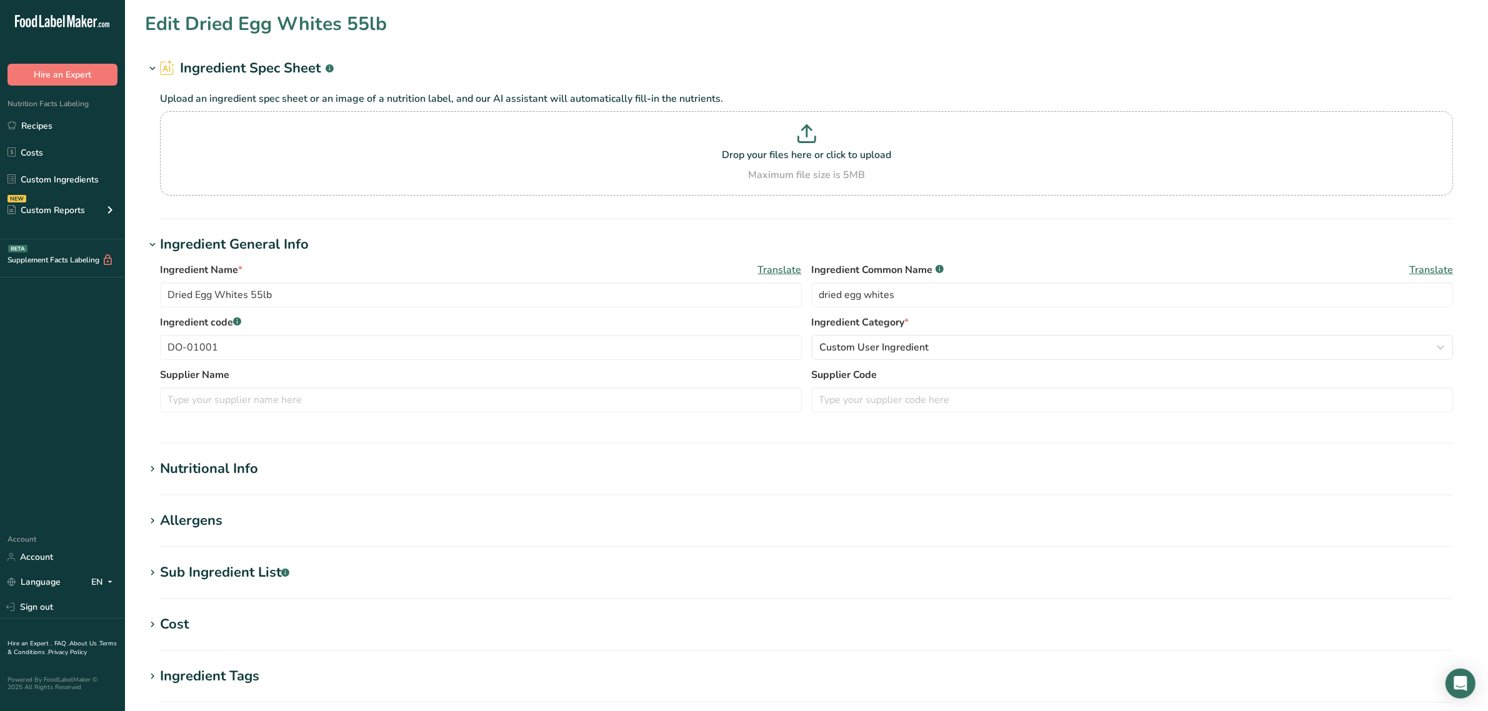
type Carbohydrates "6.02"
type Fiber "0"
type Sugars "0"
type input "79.9"
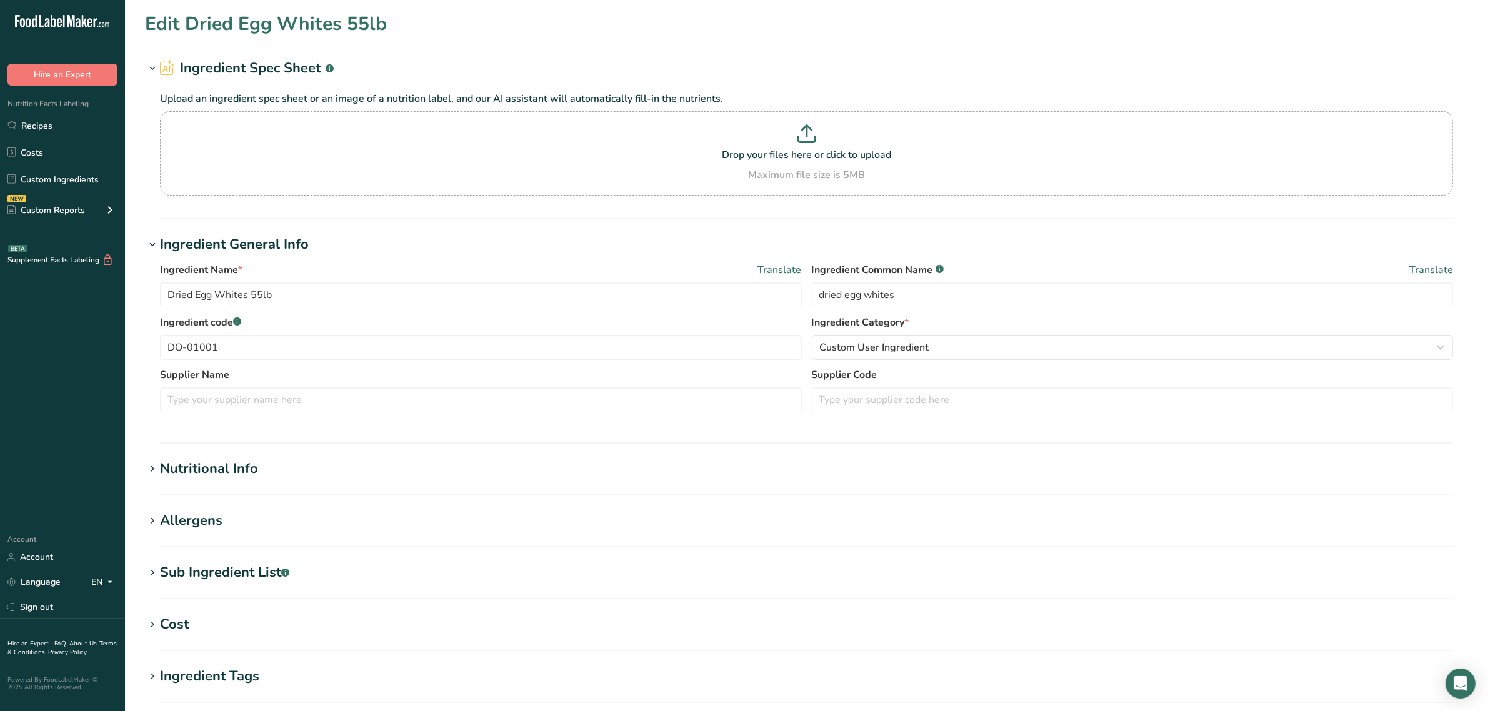
click at [222, 469] on div "Nutritional Info" at bounding box center [209, 469] width 98 height 21
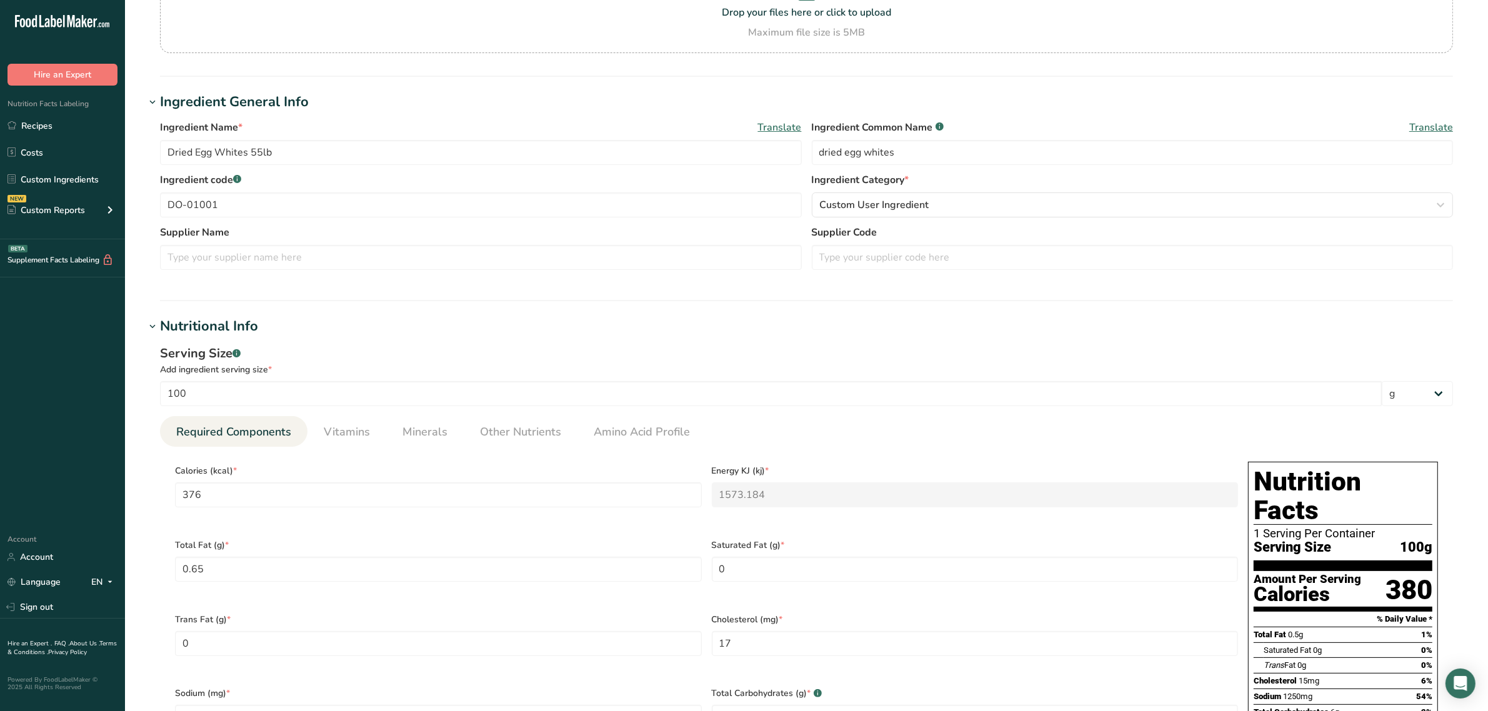
scroll to position [156, 0]
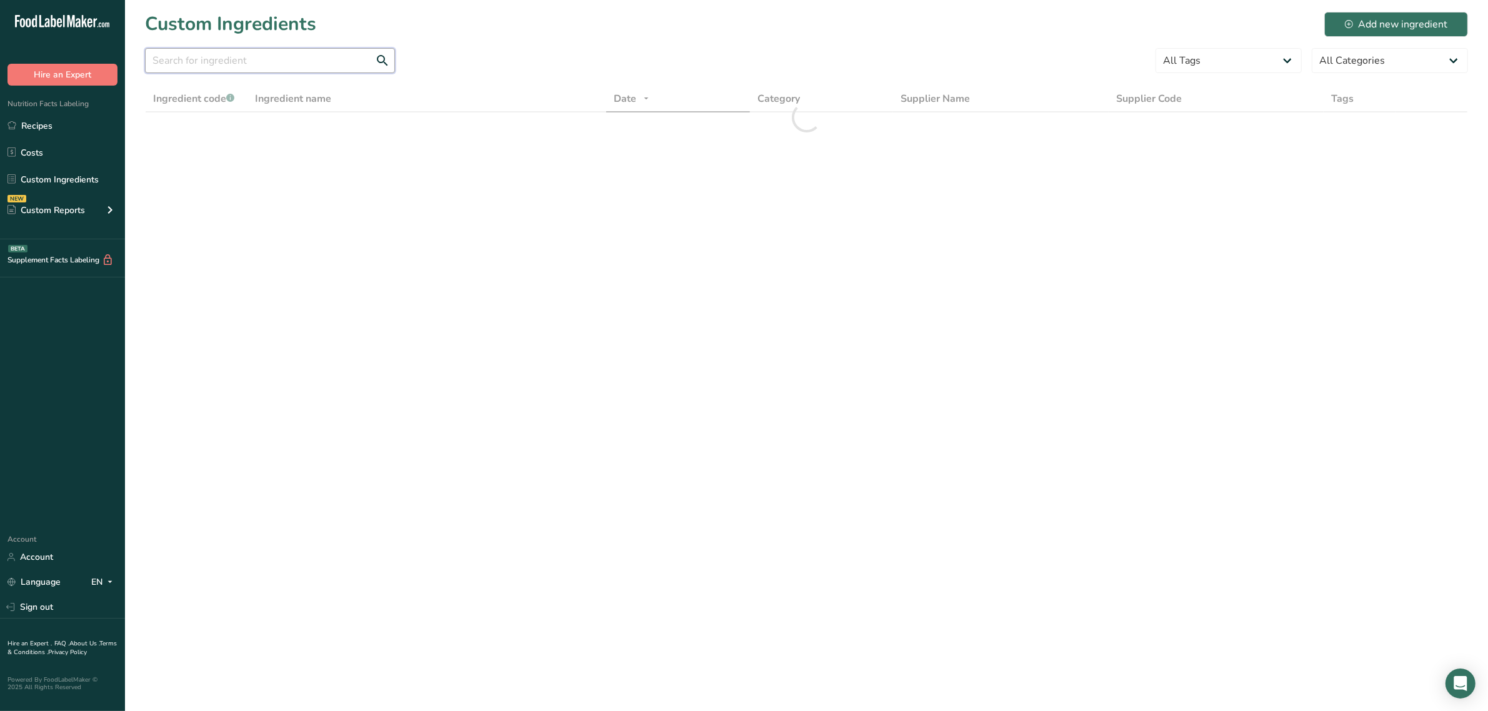
click at [253, 63] on input "text" at bounding box center [270, 60] width 250 height 25
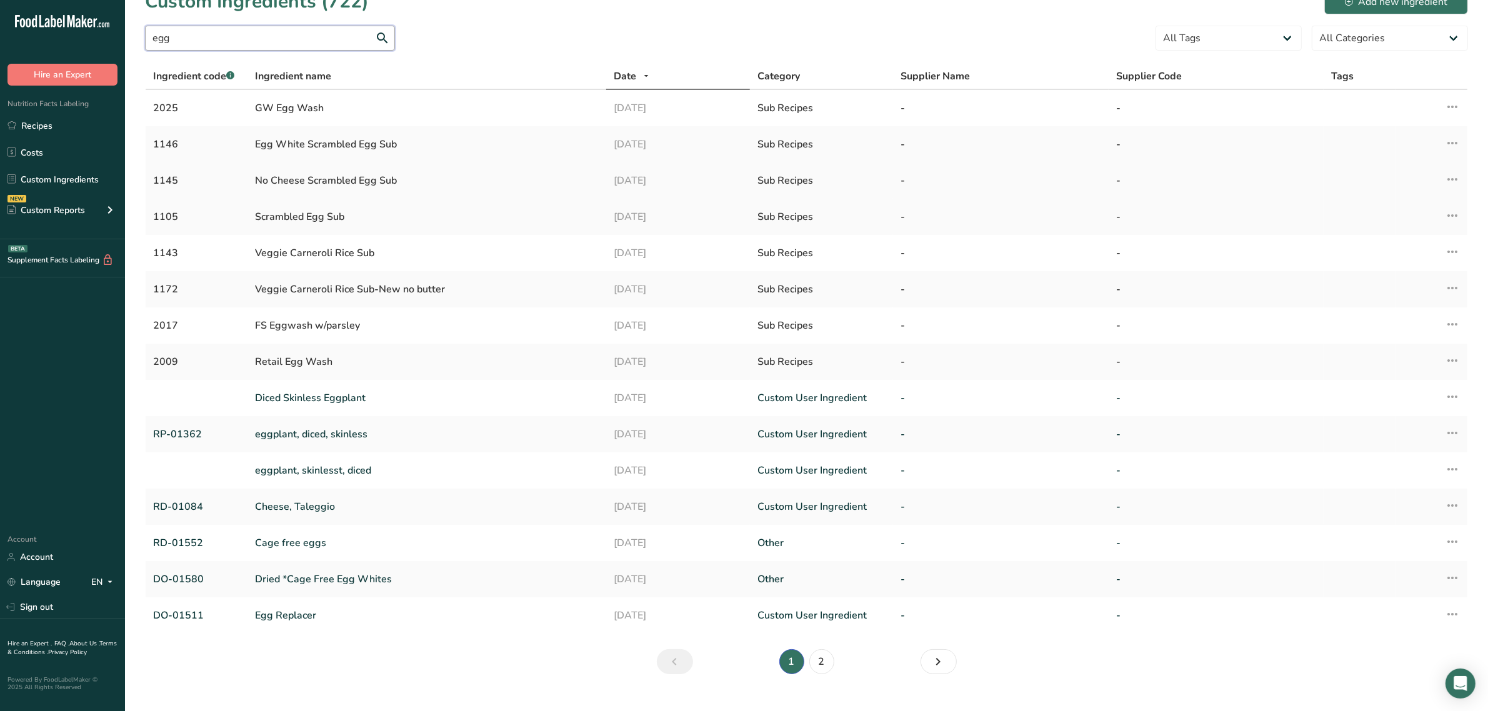
scroll to position [44, 0]
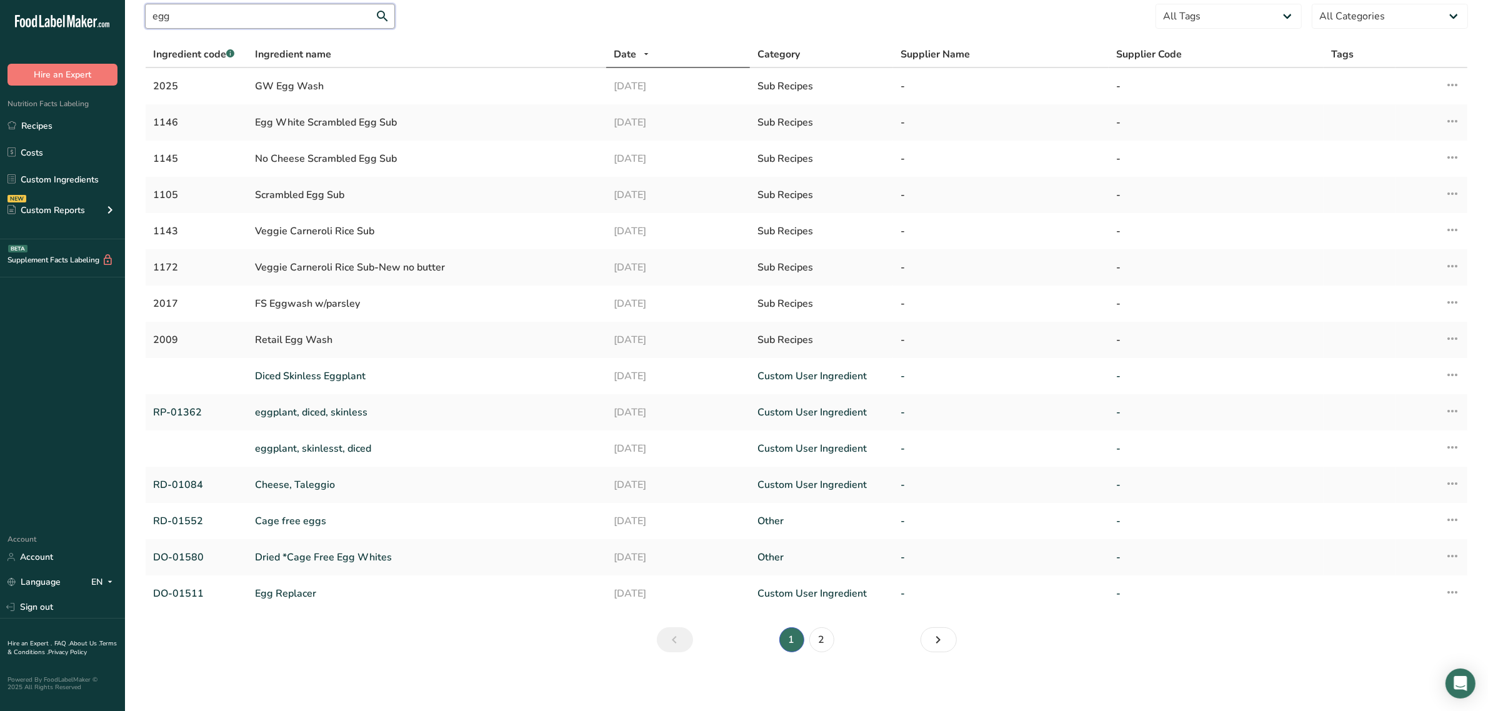
drag, startPoint x: 217, startPoint y: 25, endPoint x: 16, endPoint y: 23, distance: 201.2
click at [16, 23] on div ".a-20{fill:#fff;} Hire an Expert Nutrition Facts Labeling Recipes Costs Custom …" at bounding box center [744, 334] width 1488 height 757
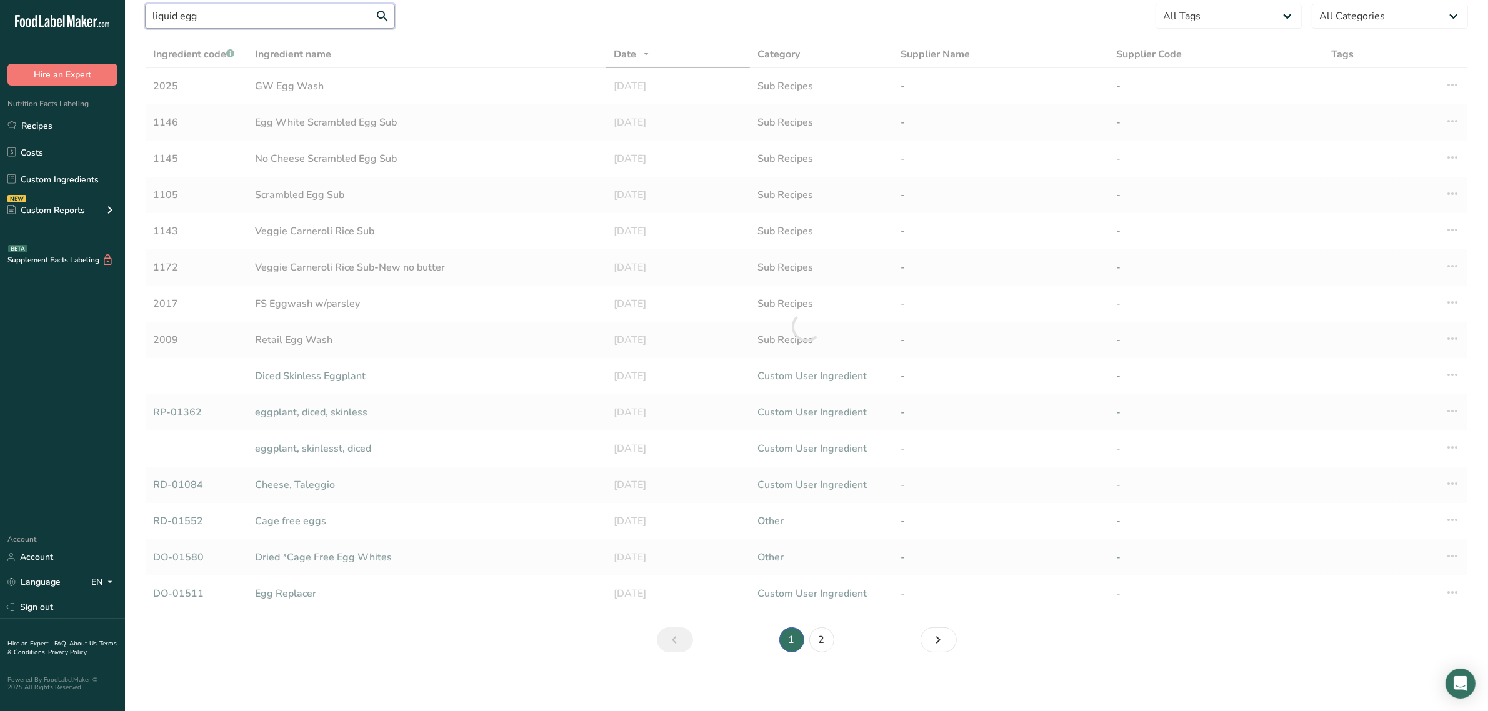
scroll to position [0, 0]
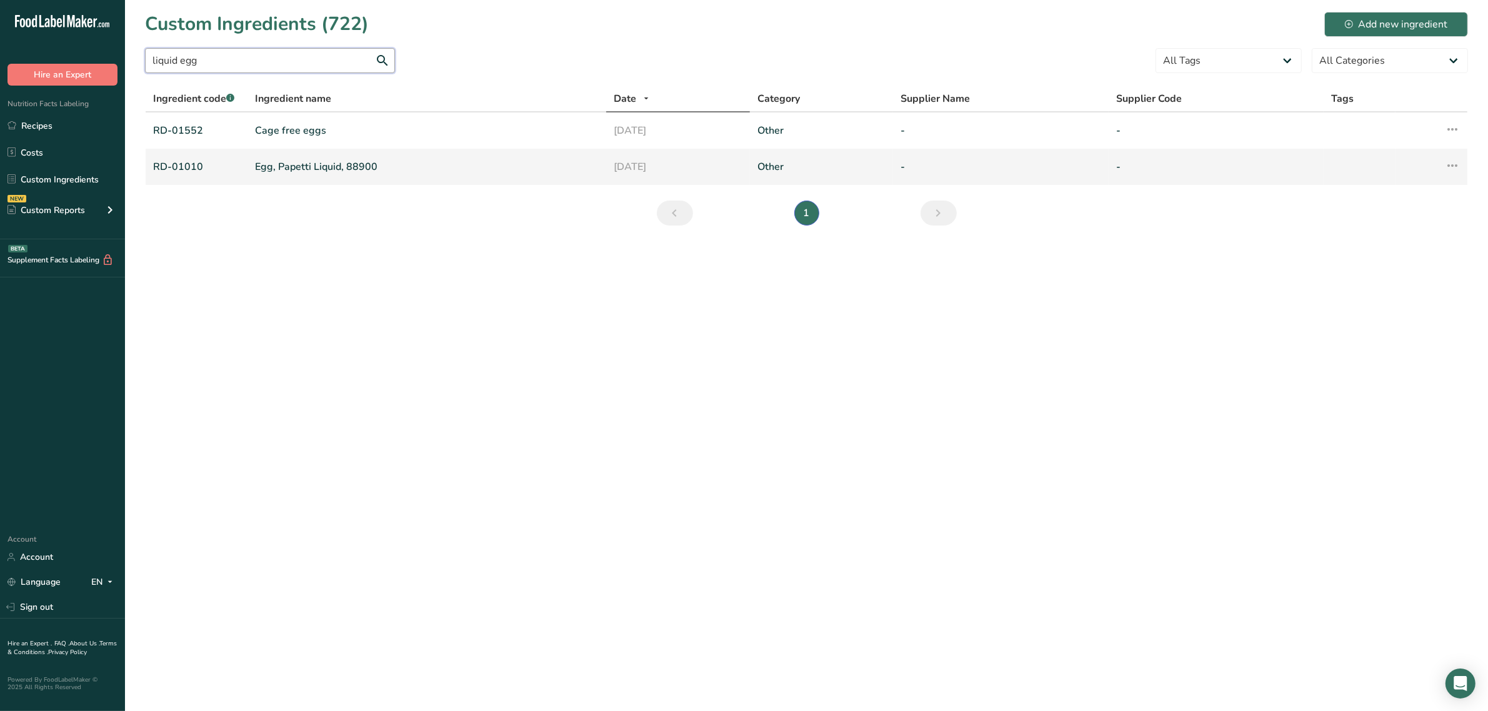
type input "liquid egg"
click at [344, 170] on link "Egg, Papetti Liquid, 88900" at bounding box center [427, 166] width 344 height 15
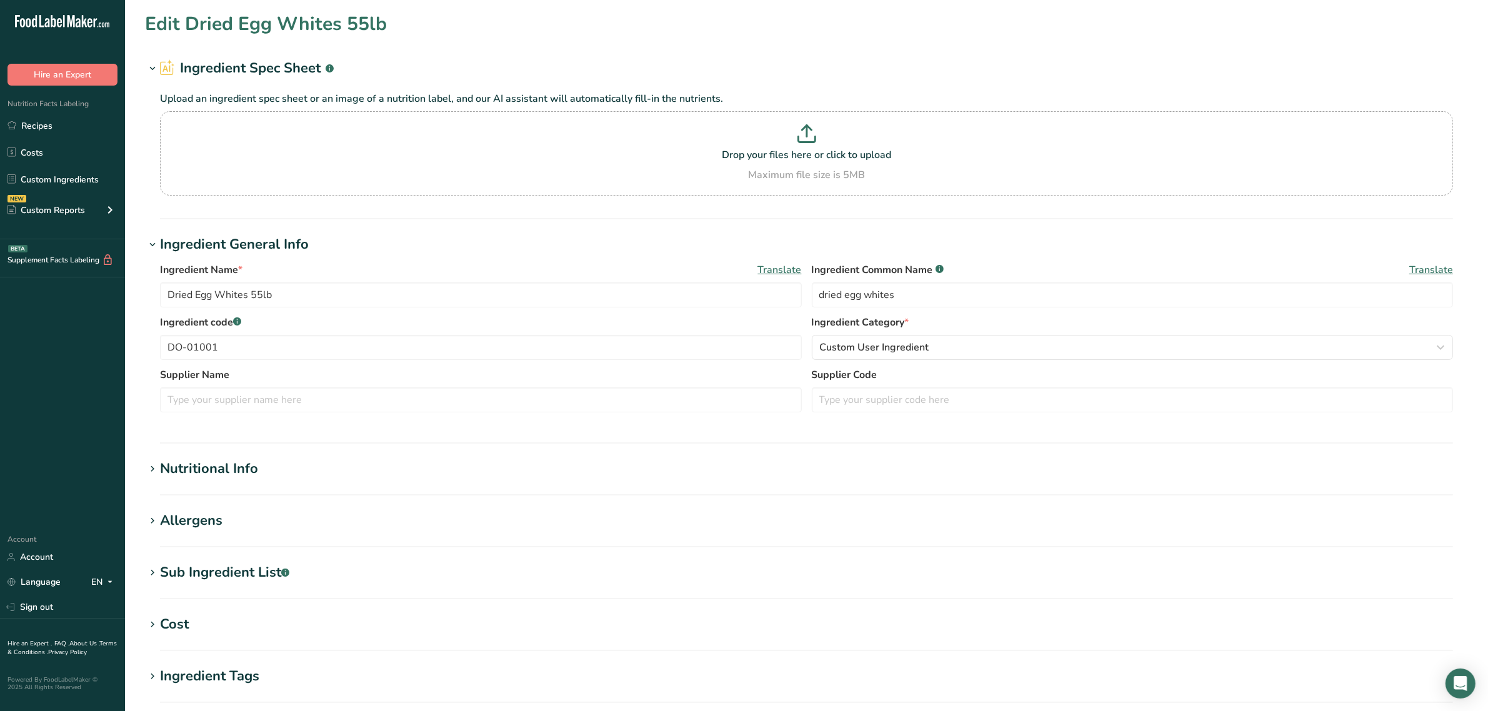
type input "Egg, Papetti Liquid, 88900"
type input "liquid whole eggs"
type input "RD-01010"
type input "46"
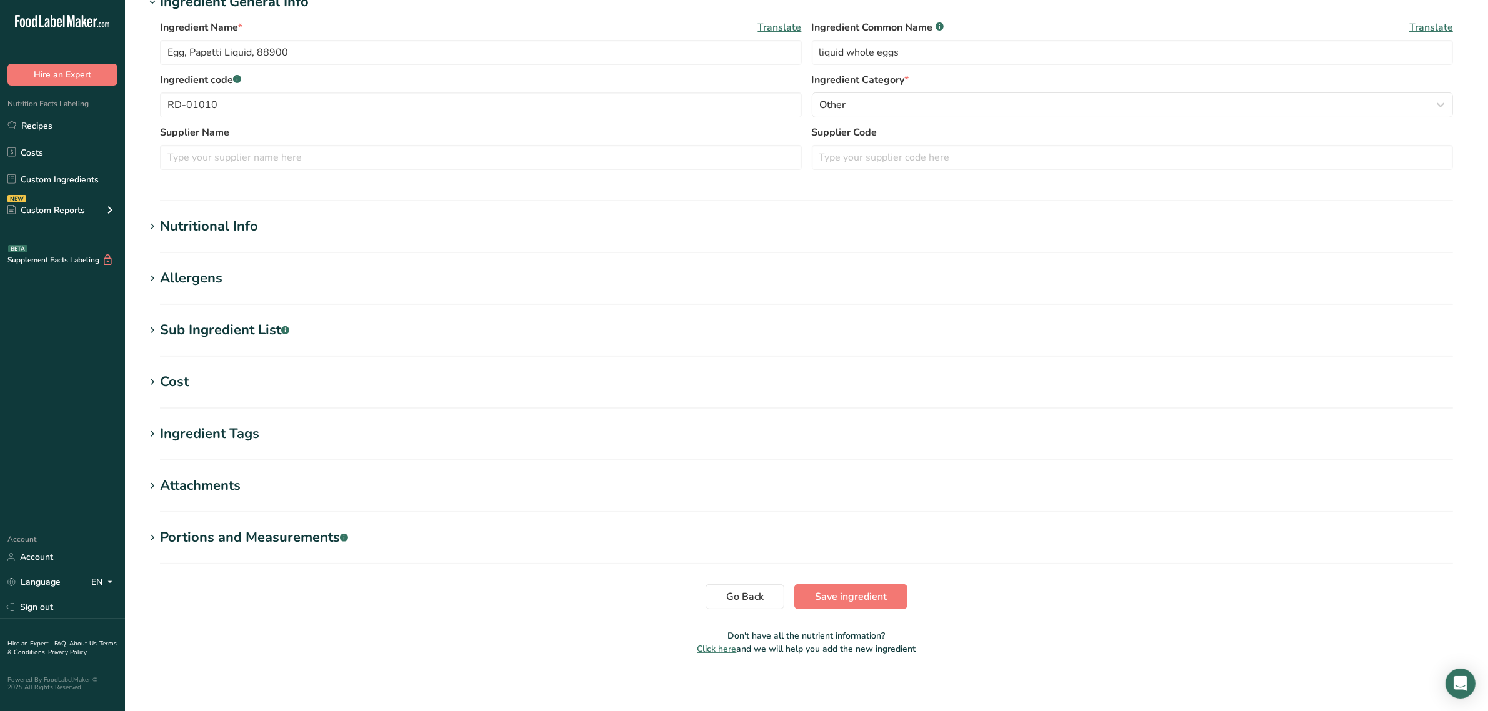
type input "70"
type KJ "292.88"
type Fat "4.5"
type Fat "1.5"
type Fat "0"
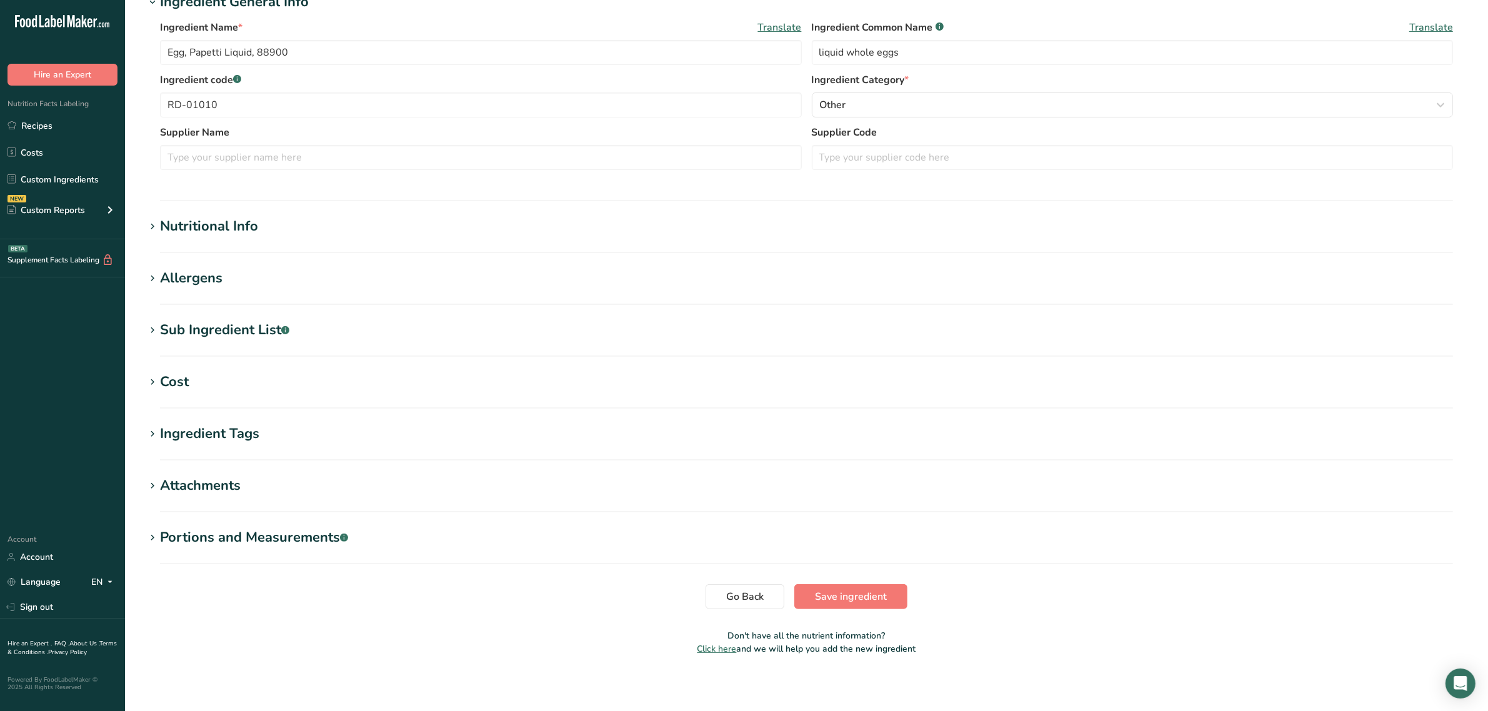
type input "170"
type input "65"
type Carbohydrates "0"
type Fiber "0"
type Sugars "0"
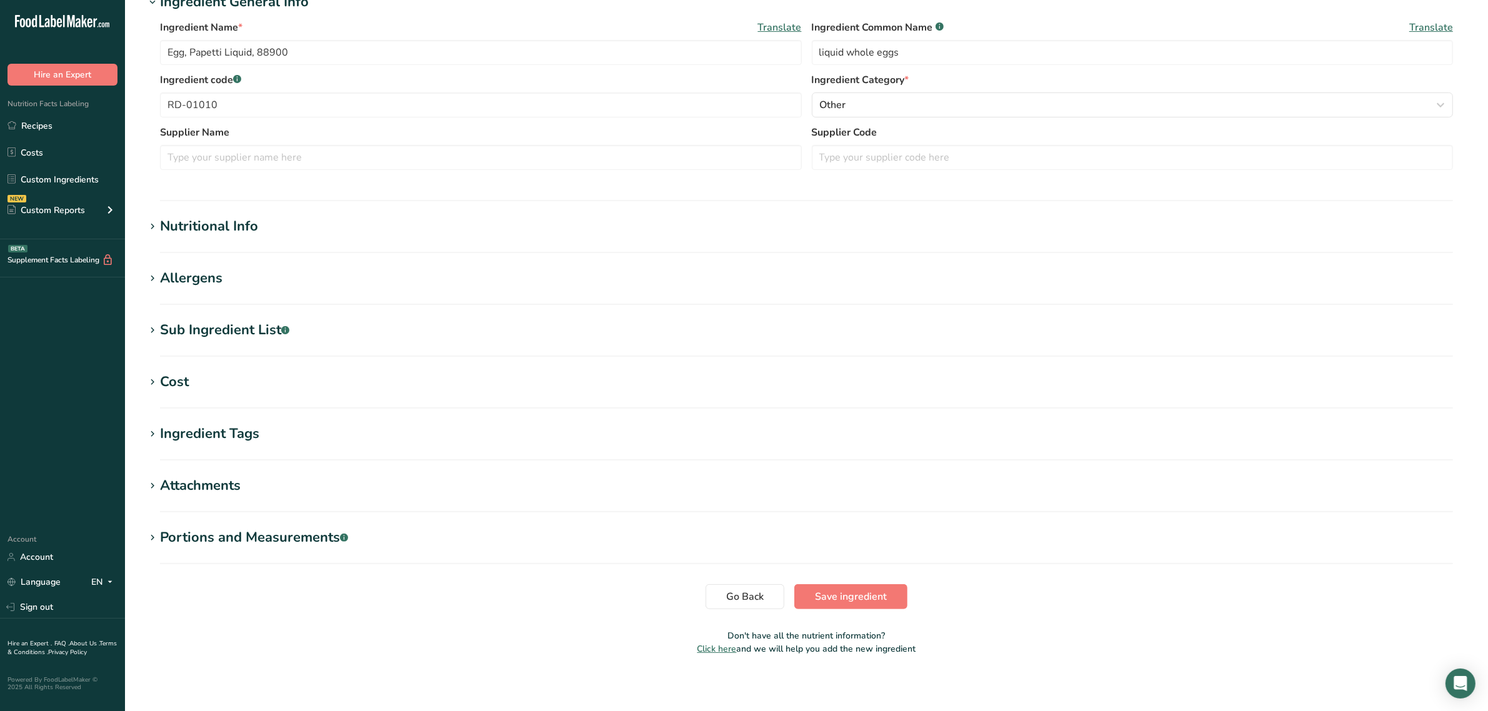
type Sugars "0"
type input "6"
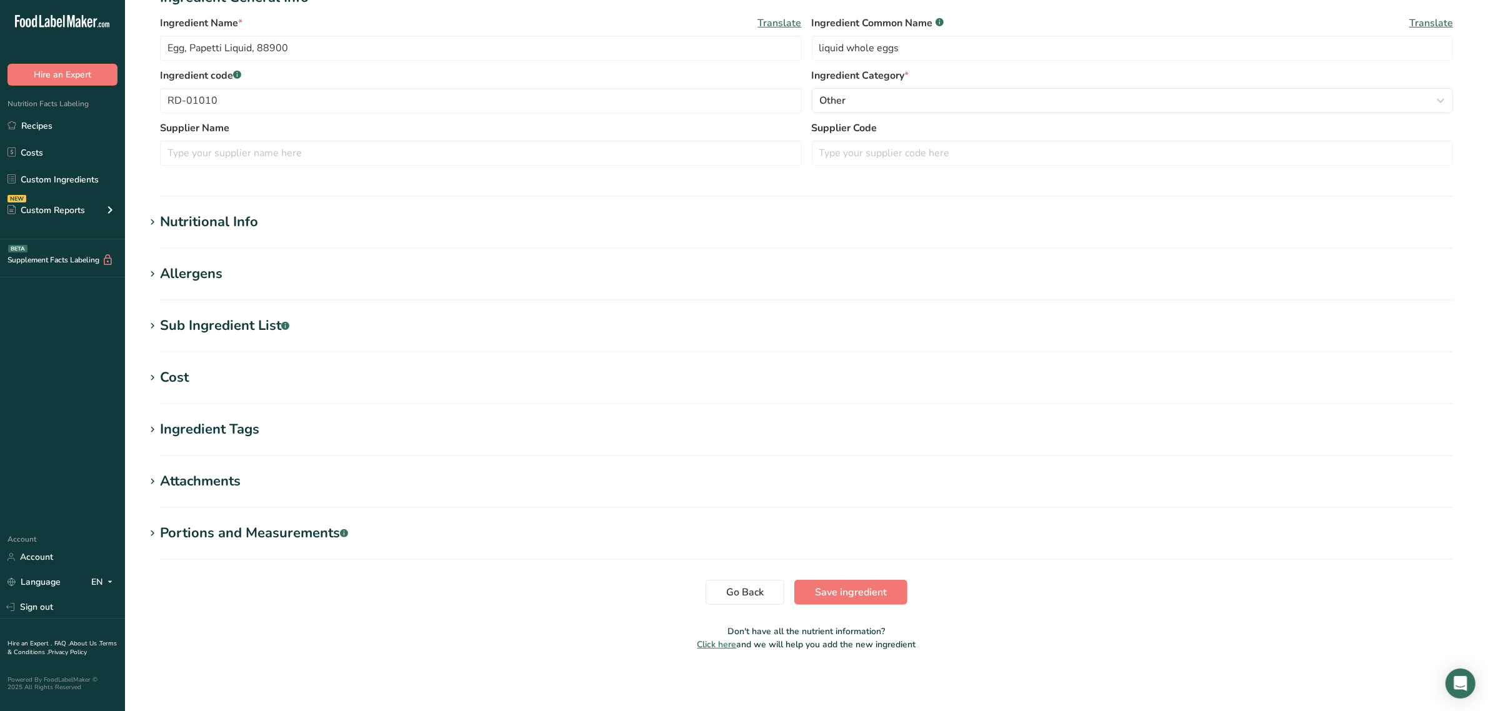
click at [207, 223] on div "Nutritional Info" at bounding box center [209, 222] width 98 height 21
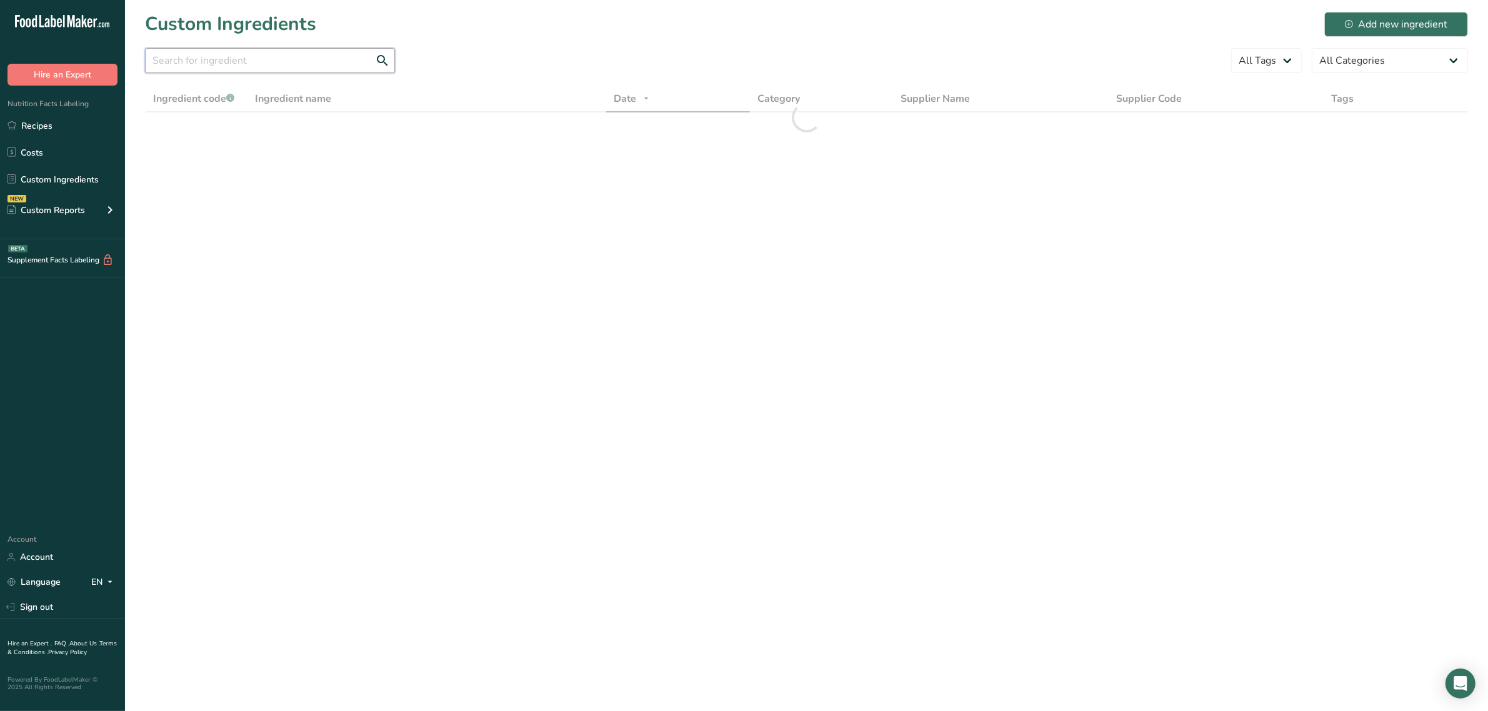
click at [278, 56] on input "text" at bounding box center [270, 60] width 250 height 25
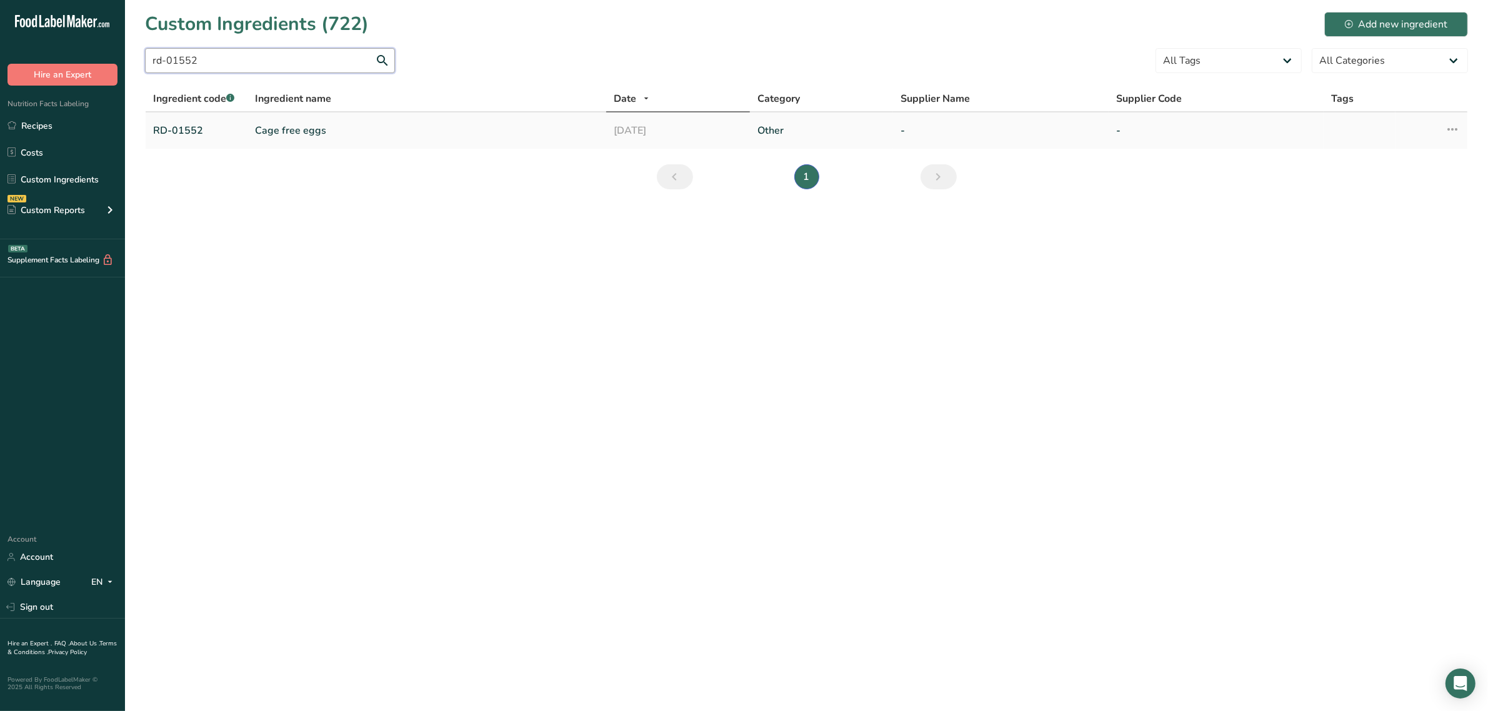
type input "rd-01552"
click at [297, 132] on link "Cage free eggs" at bounding box center [427, 130] width 344 height 15
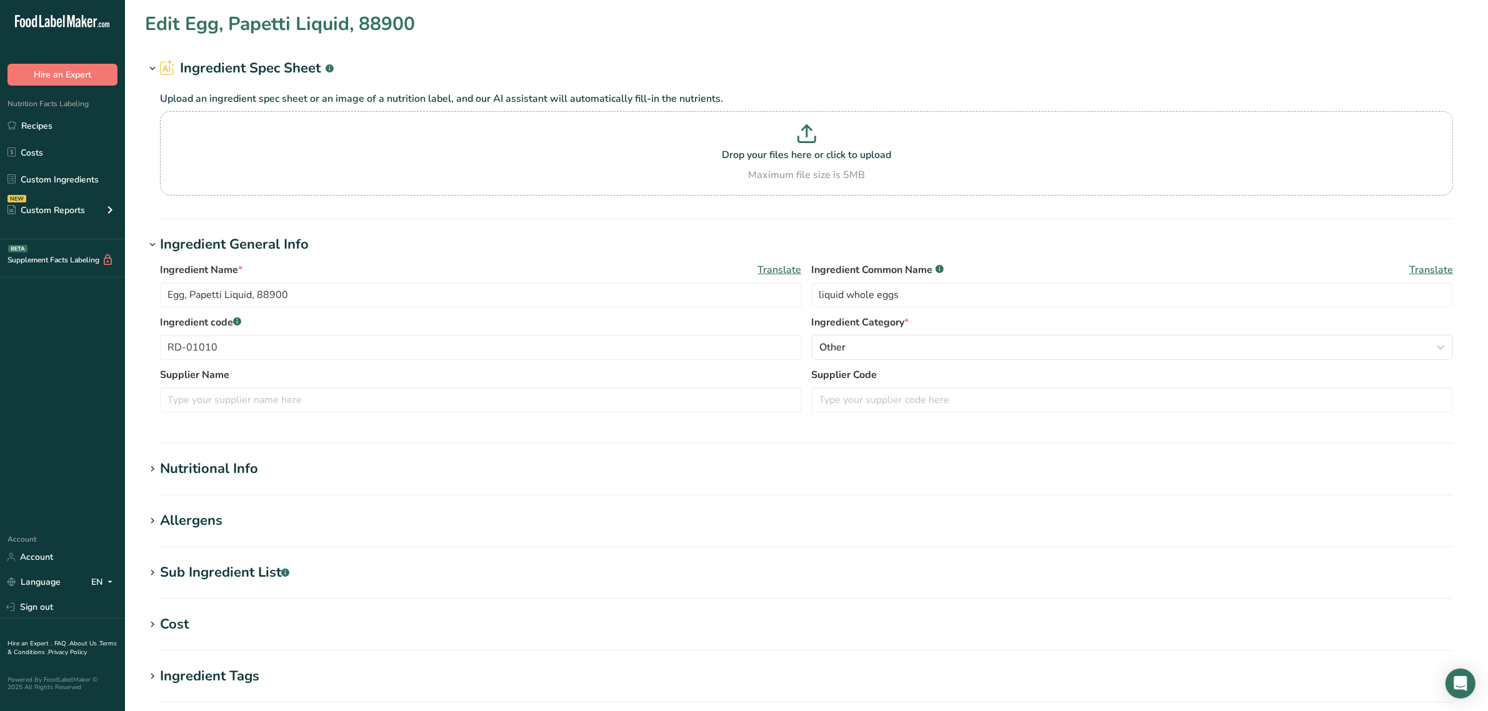
type input "Cage free eggs"
type input "cage-free liquid whole eggs with citric acid"
type input "RD-01552"
type input "100"
click at [216, 466] on div "Nutritional Info" at bounding box center [209, 469] width 98 height 21
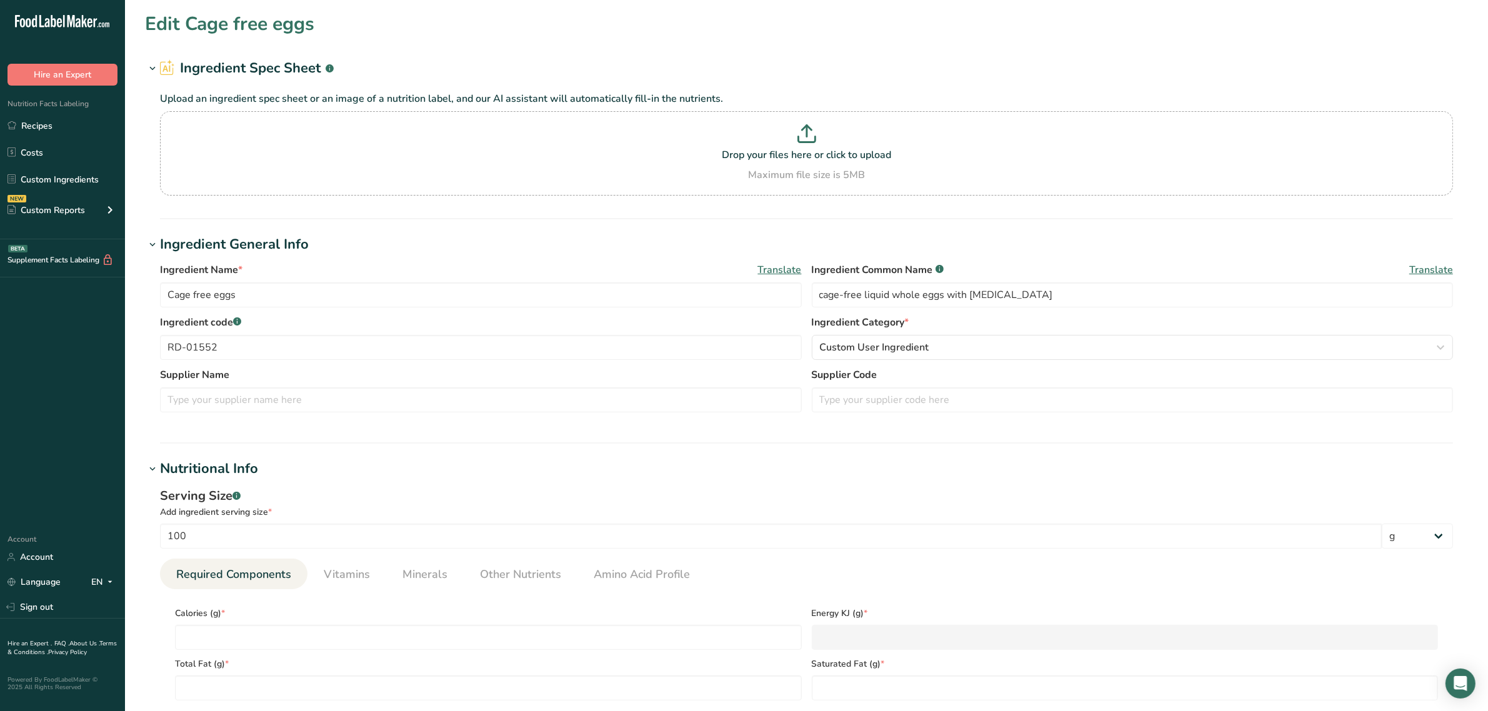
type input "143"
type KJ "598.312"
type Fat "9.48"
type Fat "3.12"
type Fat "0"
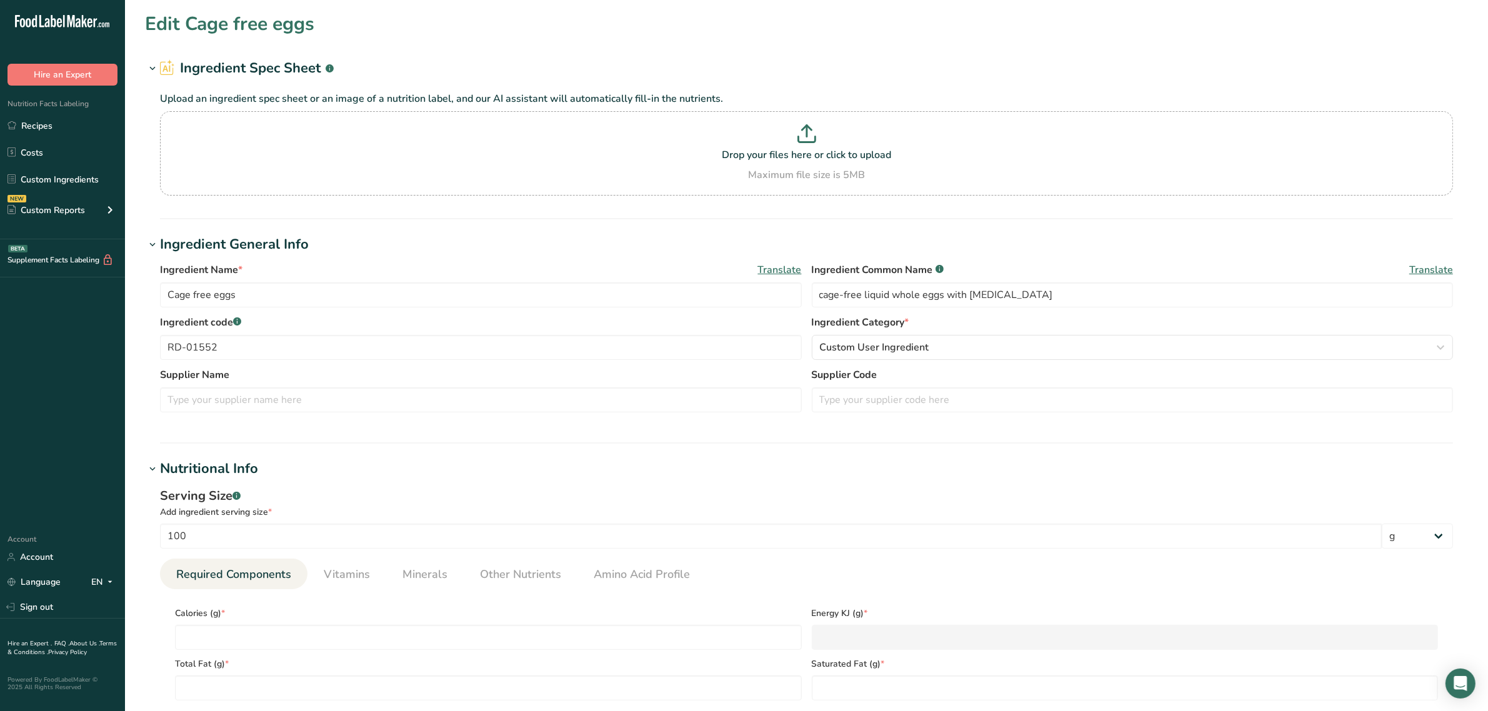
type input "370.8"
type input "141.5"
type Carbohydrates "0.7"
type Fiber "0"
type Sugars "0.36"
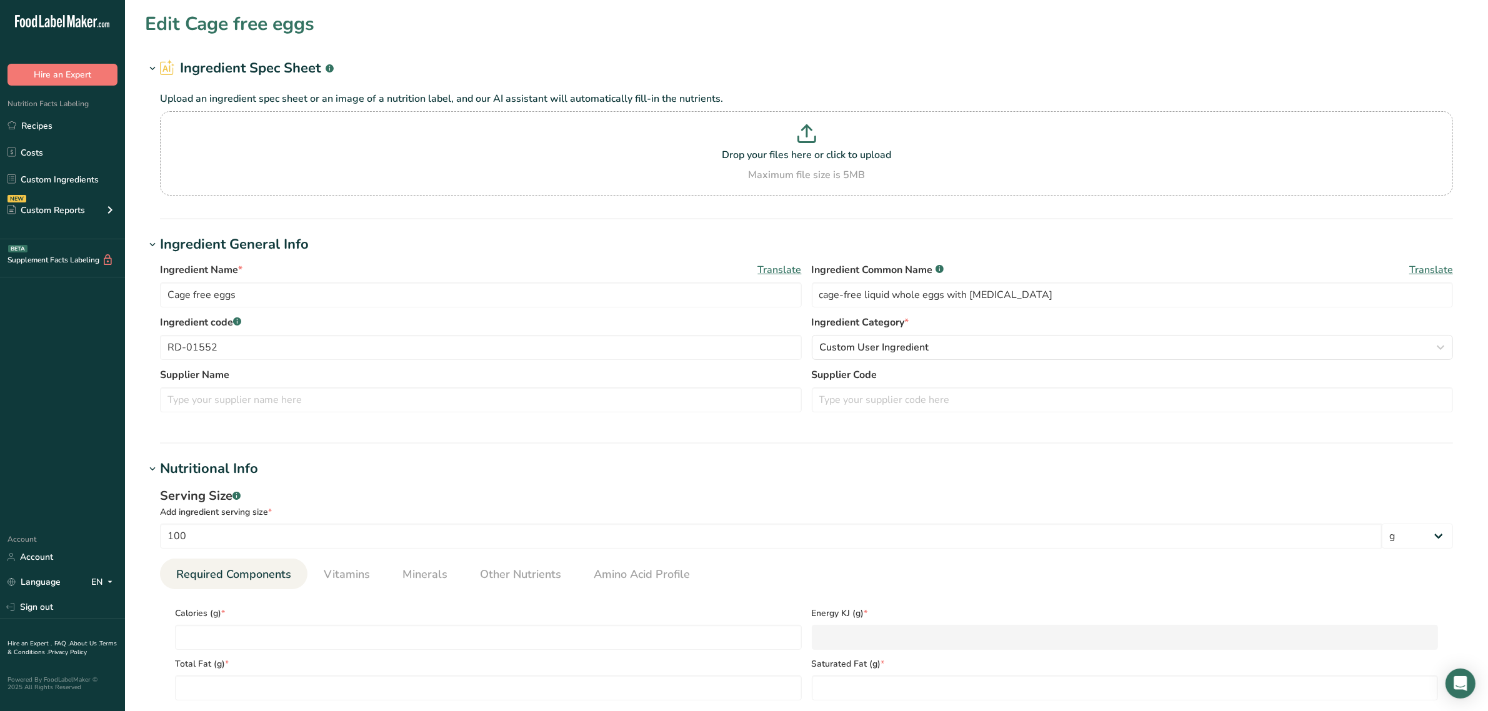
type Sugars "0"
type input "12.52"
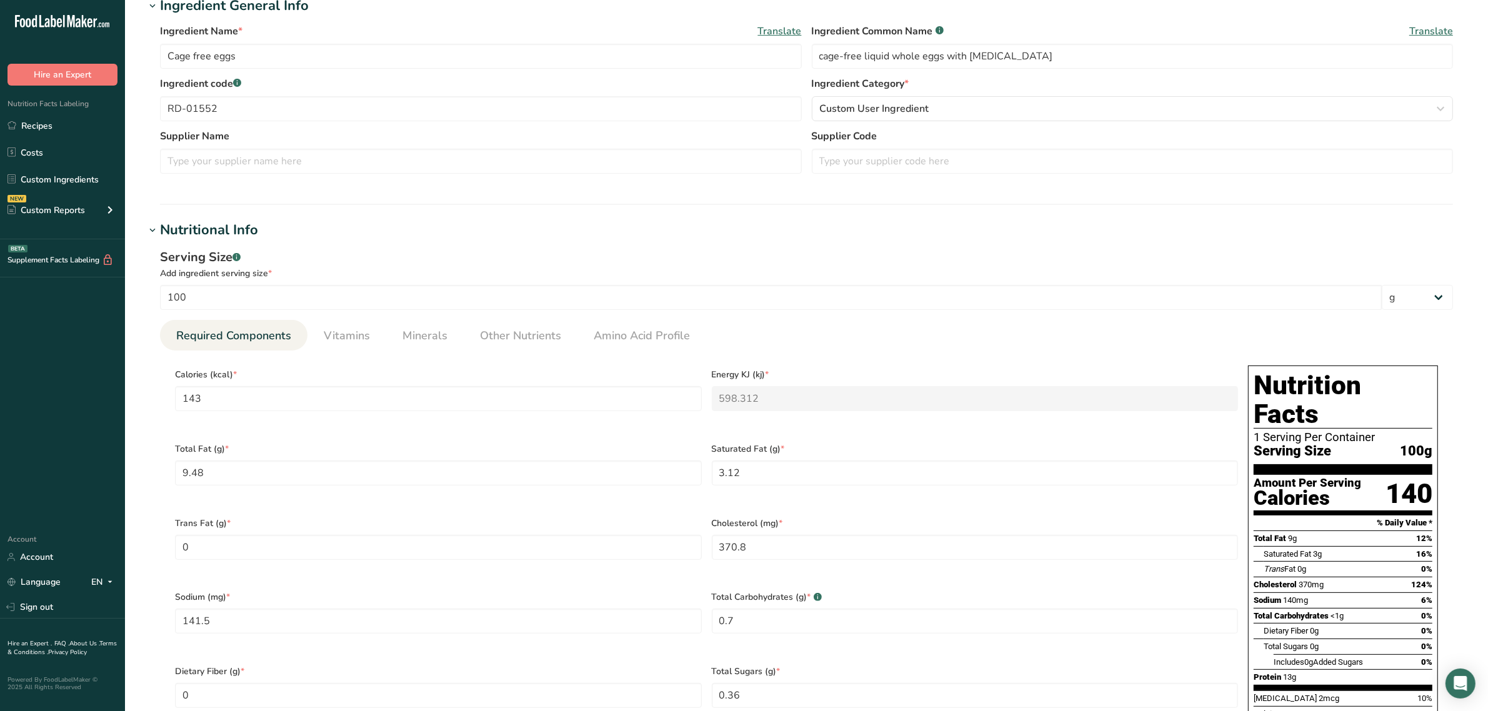
scroll to position [78, 0]
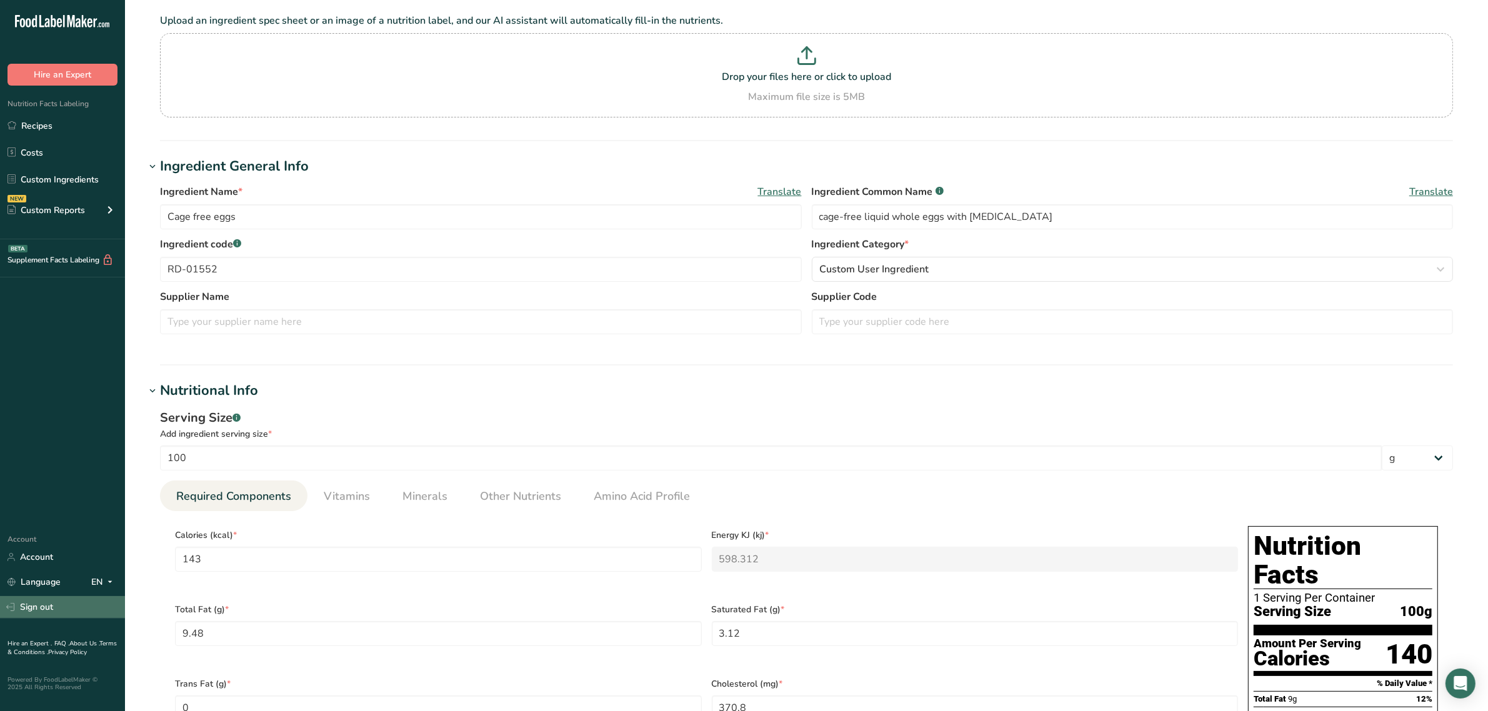
click at [61, 607] on link "Sign out" at bounding box center [62, 607] width 125 height 22
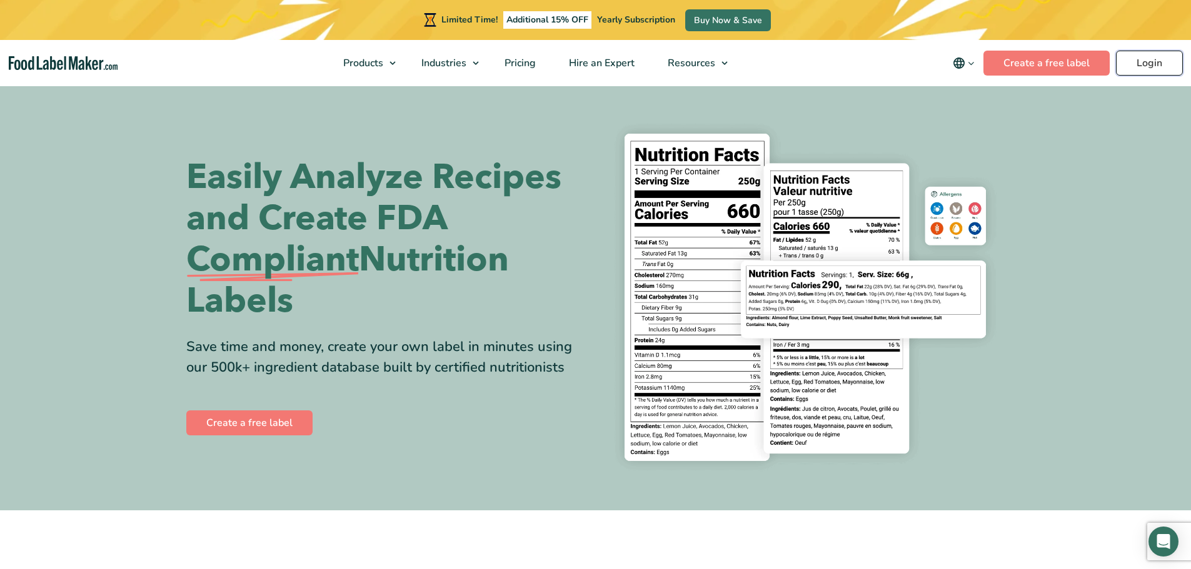
click at [1162, 56] on link "Login" at bounding box center [1149, 63] width 67 height 25
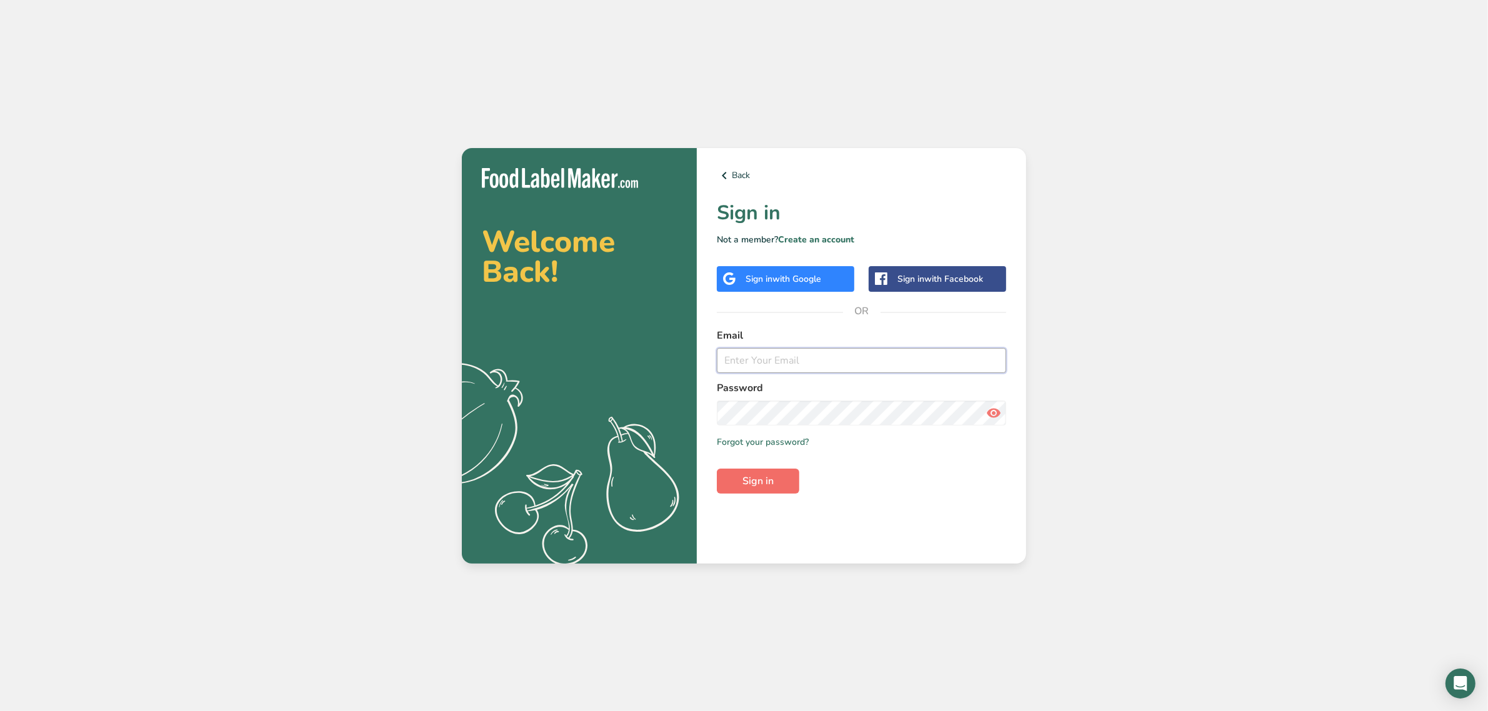
type input "[EMAIL_ADDRESS][DOMAIN_NAME]"
click at [730, 484] on button "Sign in" at bounding box center [758, 481] width 82 height 25
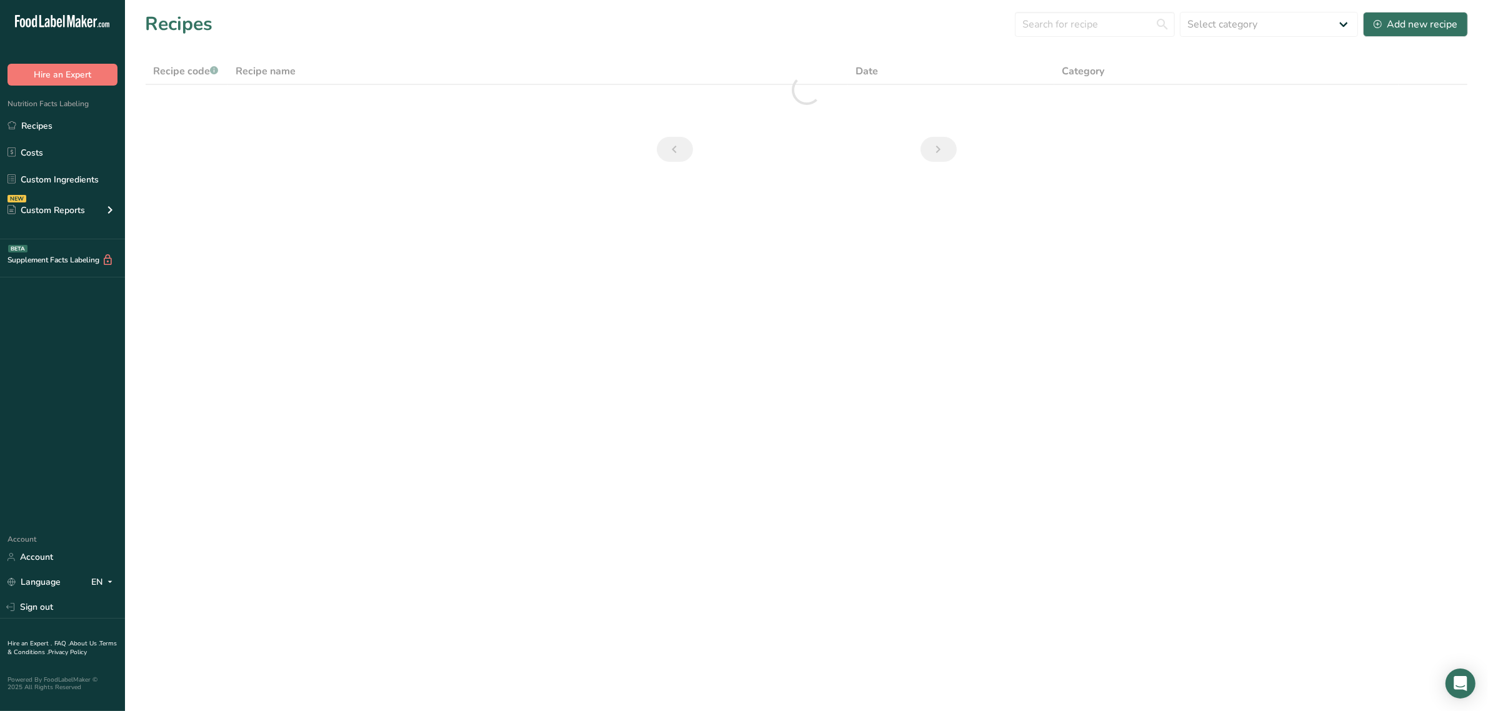
click at [59, 166] on ul "Recipes Costs Custom Ingredients NEW Custom Reports Menu Label Ingredient Compa…" at bounding box center [62, 170] width 125 height 112
click at [64, 176] on link "Custom Ingredients" at bounding box center [62, 179] width 125 height 24
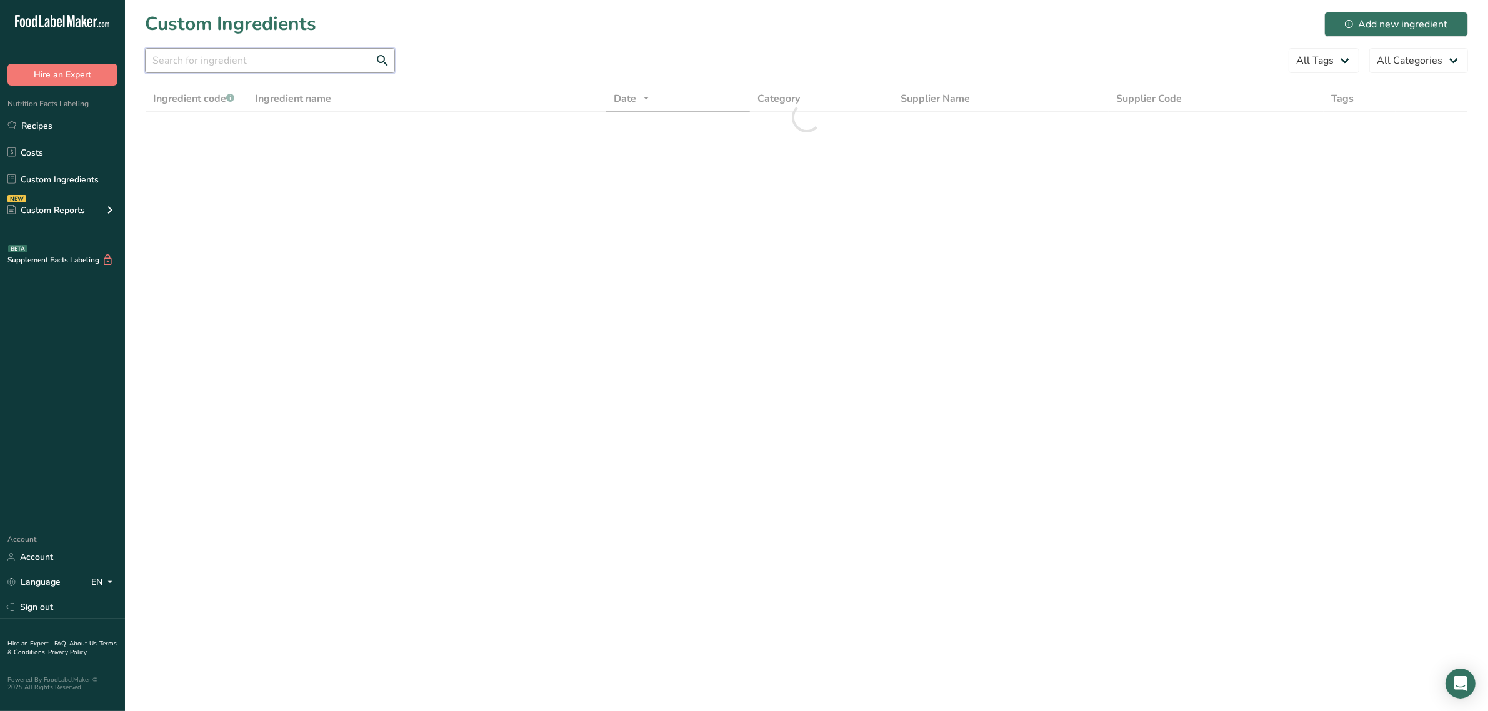
click at [239, 67] on input "text" at bounding box center [270, 60] width 250 height 25
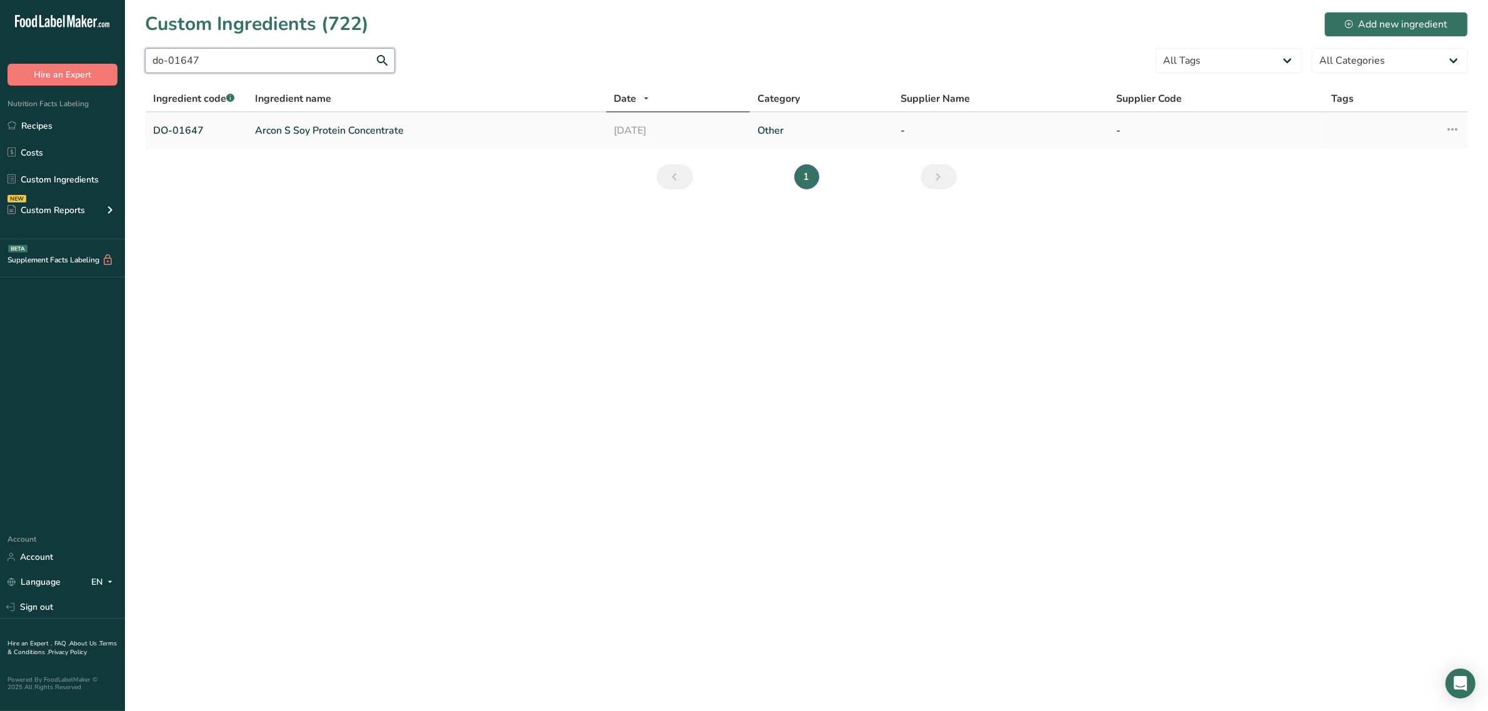
type input "do-01647"
click at [351, 117] on td "Arcon S Soy Protein Concentrate" at bounding box center [426, 130] width 359 height 36
click at [350, 123] on link "Arcon S Soy Protein Concentrate" at bounding box center [427, 130] width 344 height 15
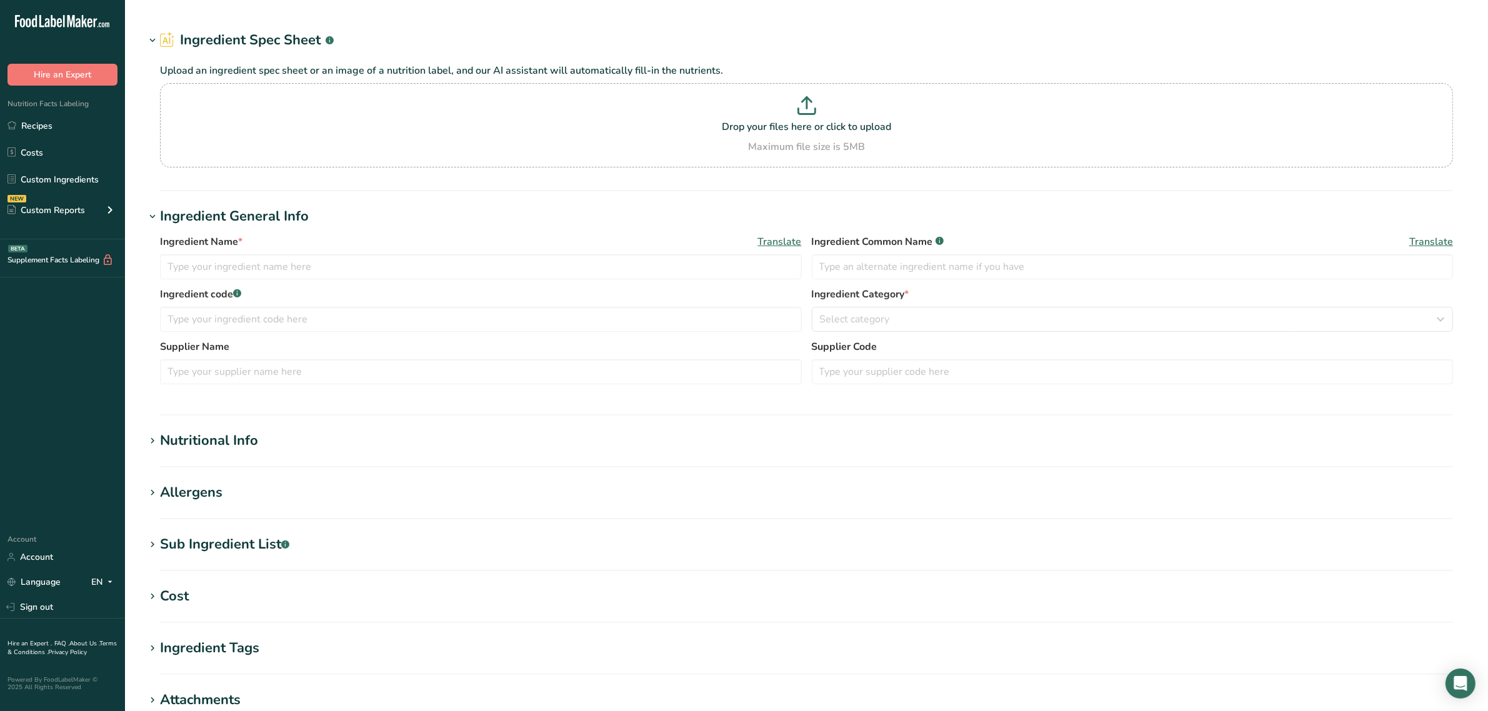
type input "Arcon S Soy Protein Concentrate"
type input "soy protein concentrate"
type input "DO-01647"
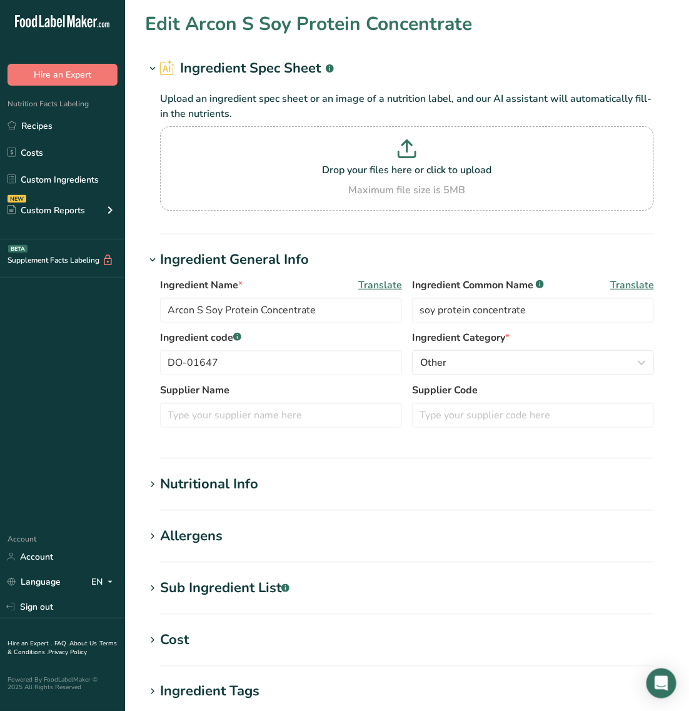
click at [309, 489] on h1 "Nutritional Info" at bounding box center [407, 484] width 524 height 21
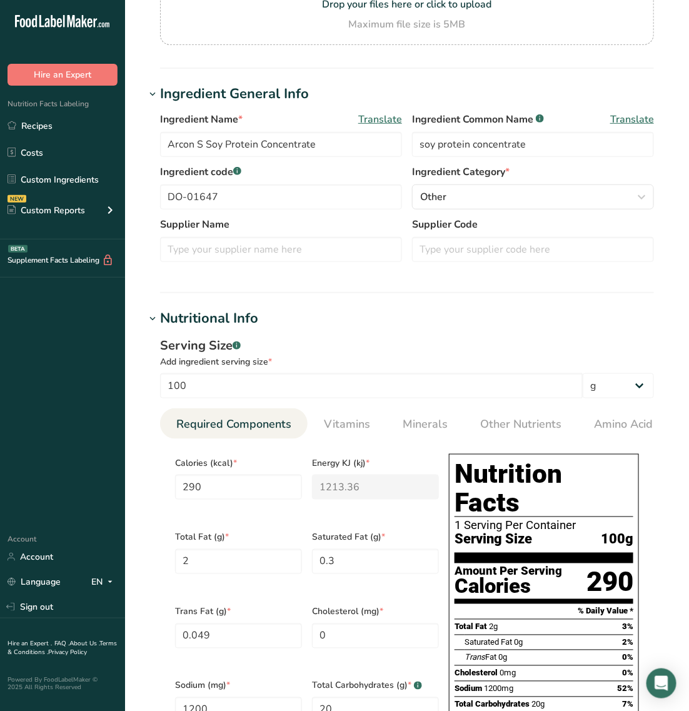
scroll to position [391, 0]
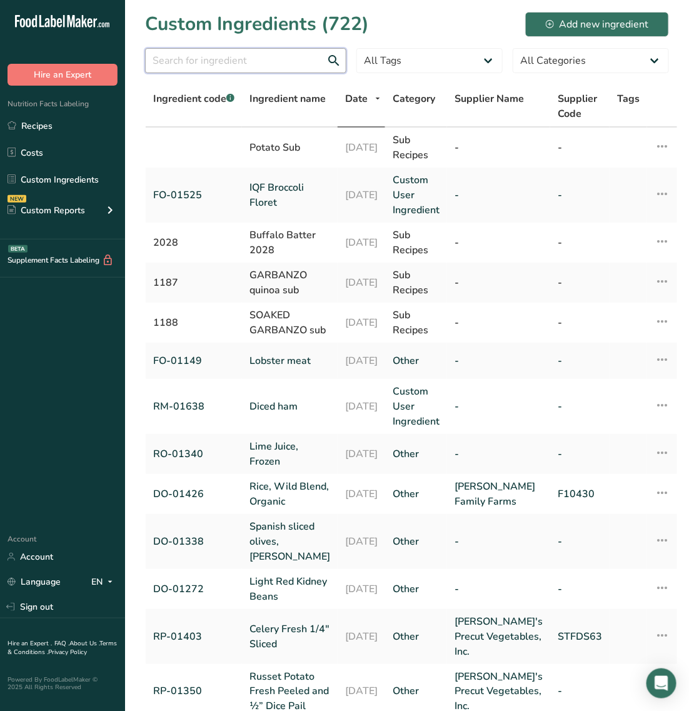
click at [207, 57] on input "text" at bounding box center [245, 60] width 201 height 25
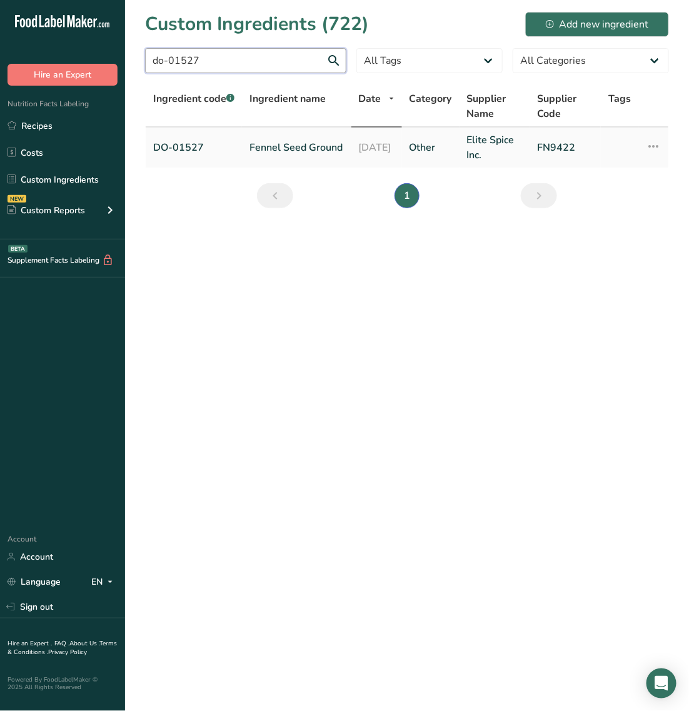
type input "do-01527"
drag, startPoint x: 283, startPoint y: 144, endPoint x: 279, endPoint y: 233, distance: 89.5
click at [282, 144] on link "Fennel Seed Ground" at bounding box center [296, 147] width 94 height 15
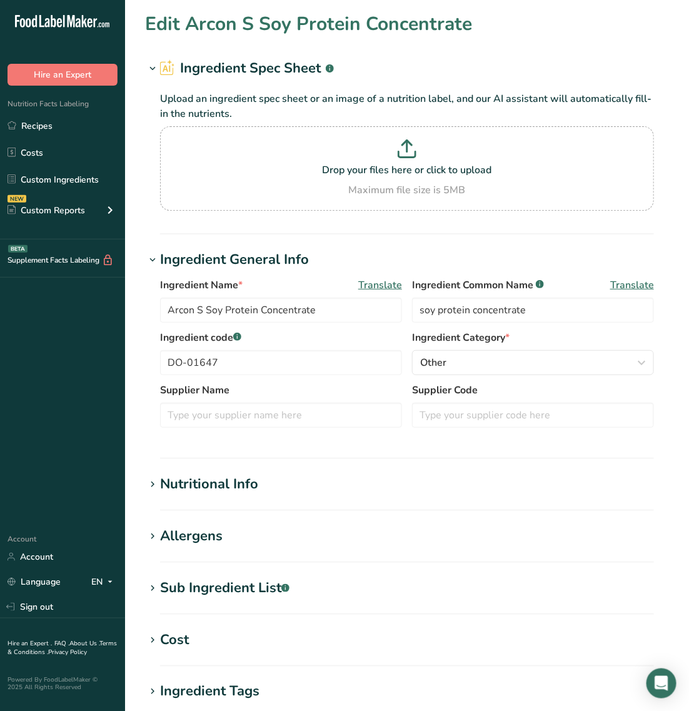
type input "Fennel Seed Ground"
type input "spices"
type input "DO-01527"
type input "Elite Spice Inc."
type input "FN9422"
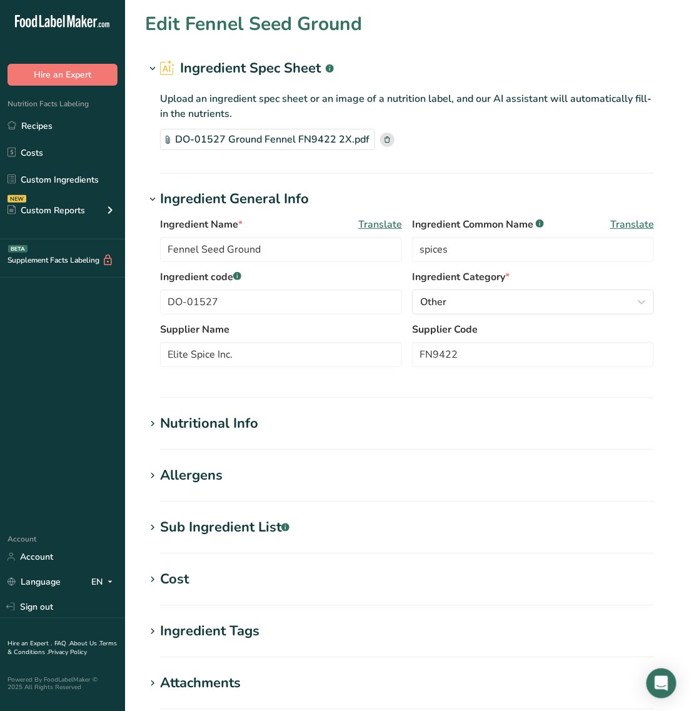
click at [222, 428] on div "Nutritional Info" at bounding box center [209, 423] width 98 height 21
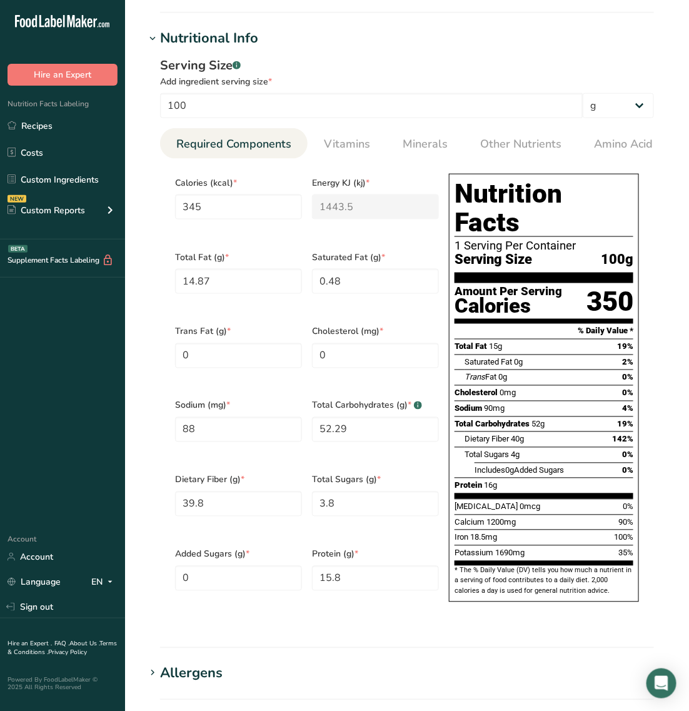
scroll to position [391, 0]
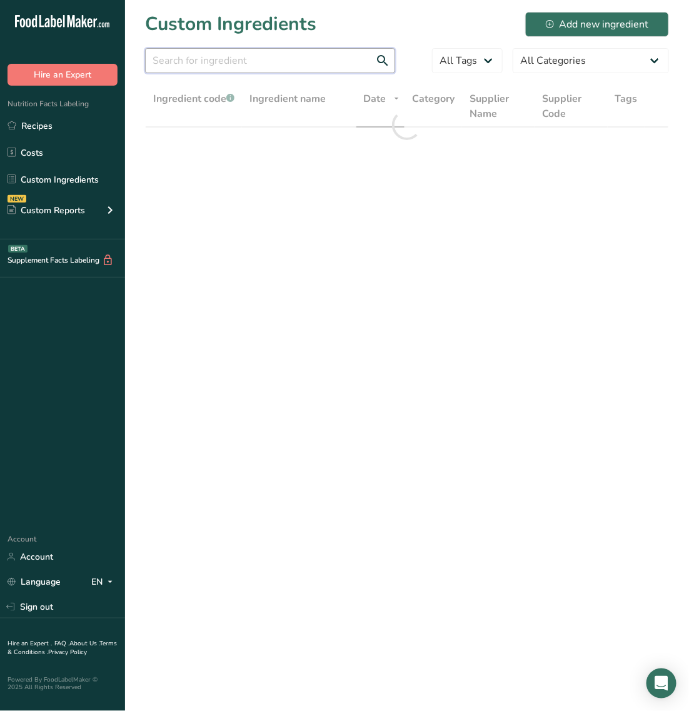
drag, startPoint x: 214, startPoint y: 69, endPoint x: 195, endPoint y: 47, distance: 28.3
click at [214, 69] on input "text" at bounding box center [270, 60] width 250 height 25
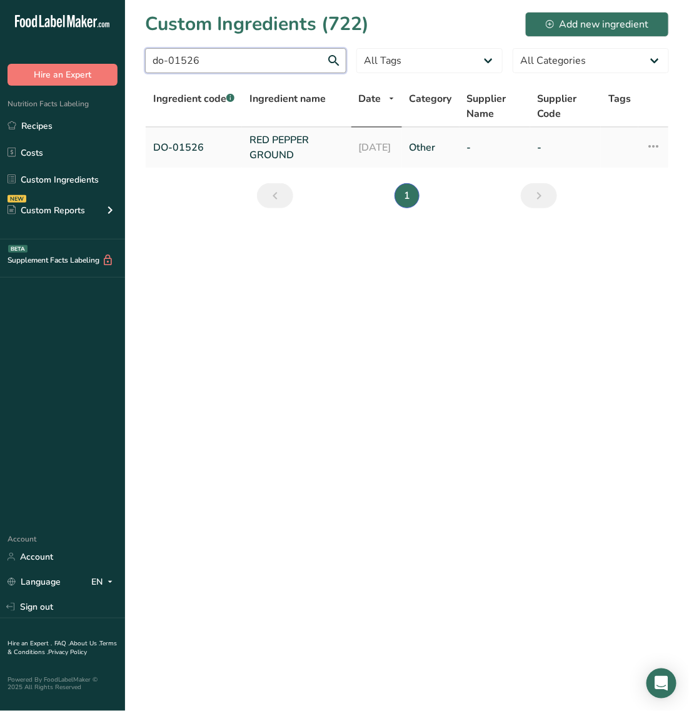
type input "do-01526"
click at [270, 141] on link "RED PEPPER GROUND" at bounding box center [296, 147] width 94 height 30
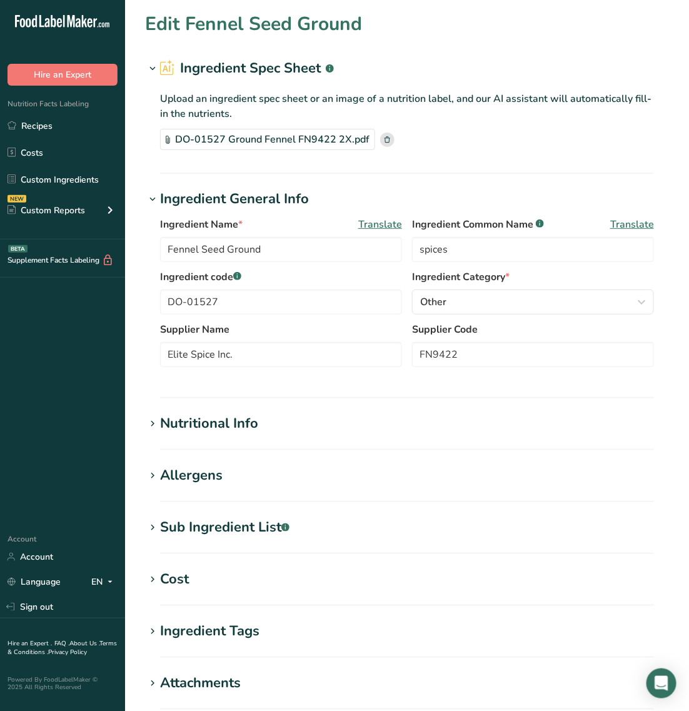
type input "RED PEPPER GROUND"
type input "DO-01526"
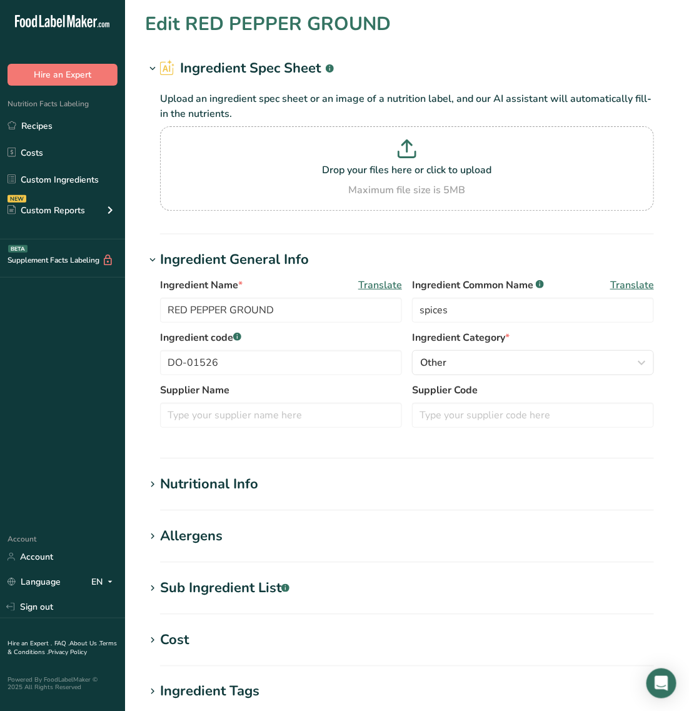
type input "318"
type KJ "1330.5"
type Fat "17.27"
type Fat "3.26"
type Fat "0"
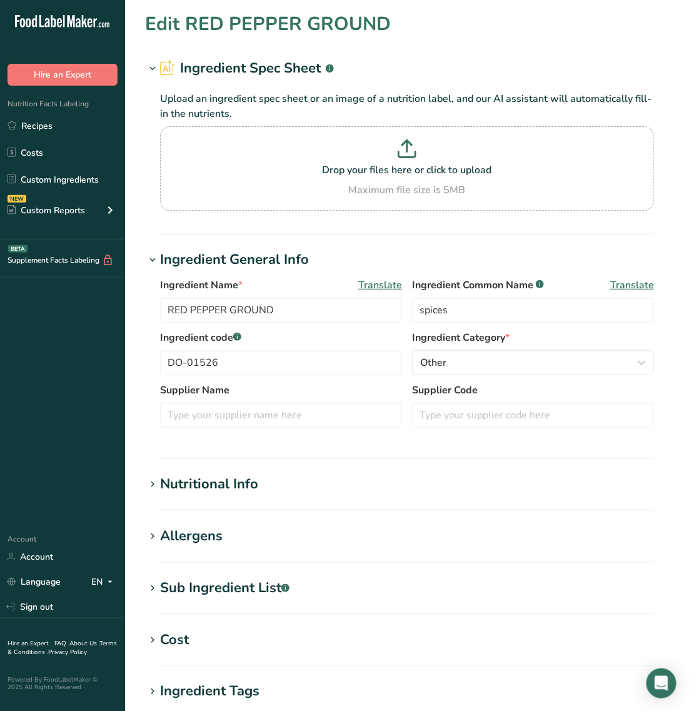
type input "0"
type input "30"
type Carbohydrates "56.63"
type Fiber "27.2"
type Sugars "10.34"
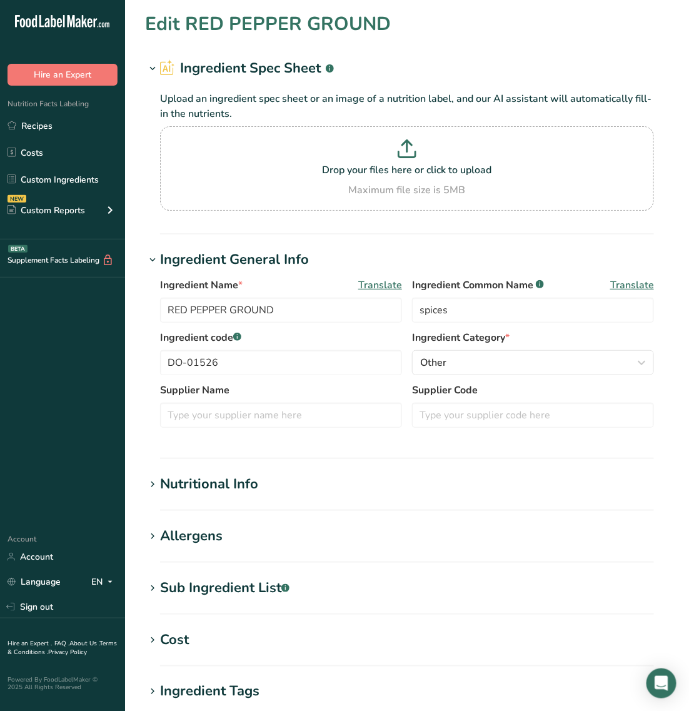
type Sugars "0"
type input "12.01"
click at [242, 484] on div "Nutritional Info" at bounding box center [209, 484] width 98 height 21
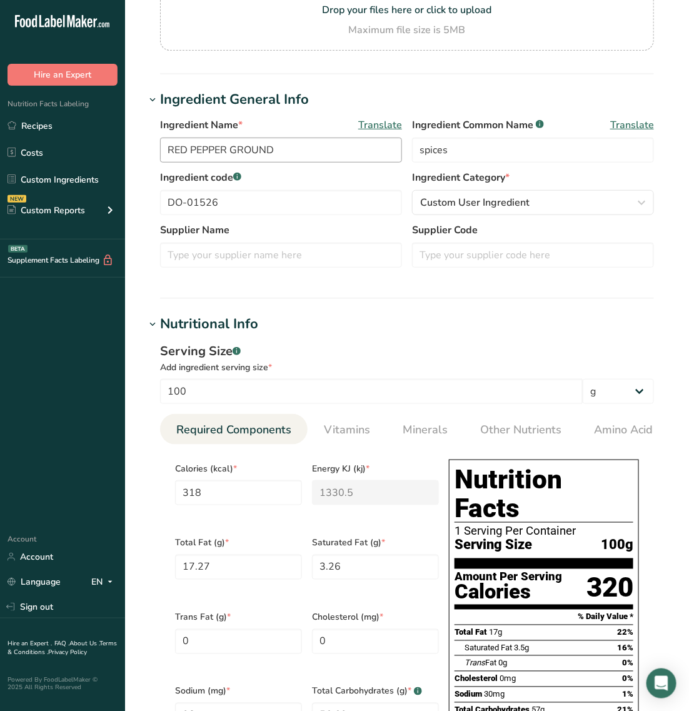
scroll to position [312, 0]
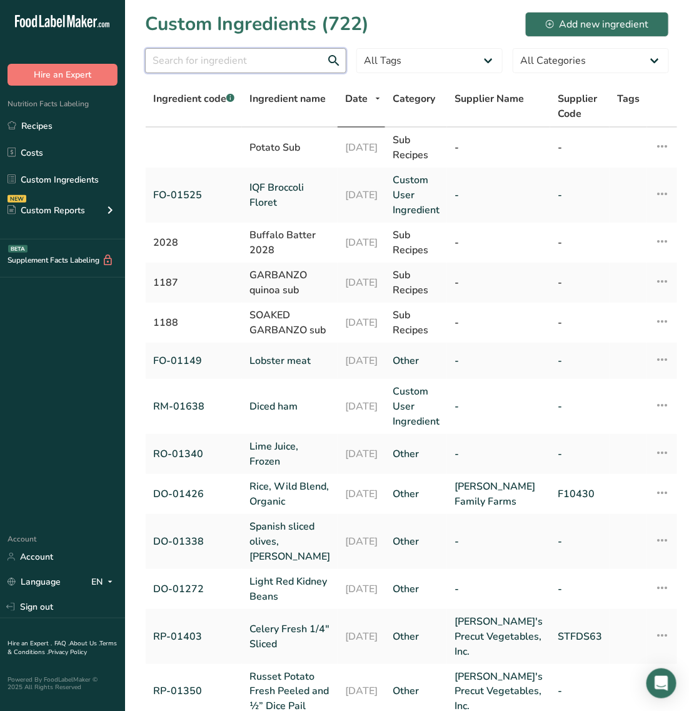
click at [194, 54] on input "text" at bounding box center [245, 60] width 201 height 25
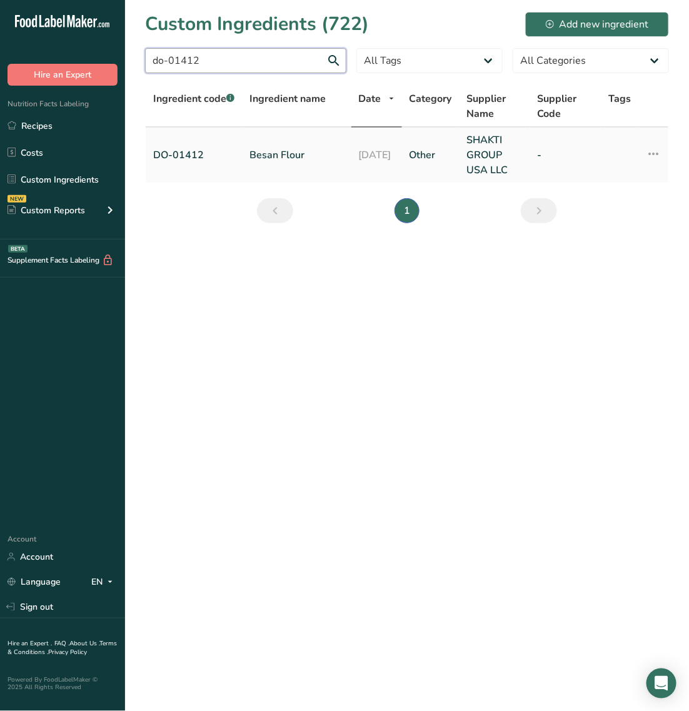
type input "do-01412"
click at [289, 166] on td "Besan Flour" at bounding box center [296, 154] width 109 height 55
click at [291, 163] on td "Besan Flour" at bounding box center [296, 154] width 109 height 55
click at [286, 154] on link "Besan Flour" at bounding box center [296, 154] width 94 height 15
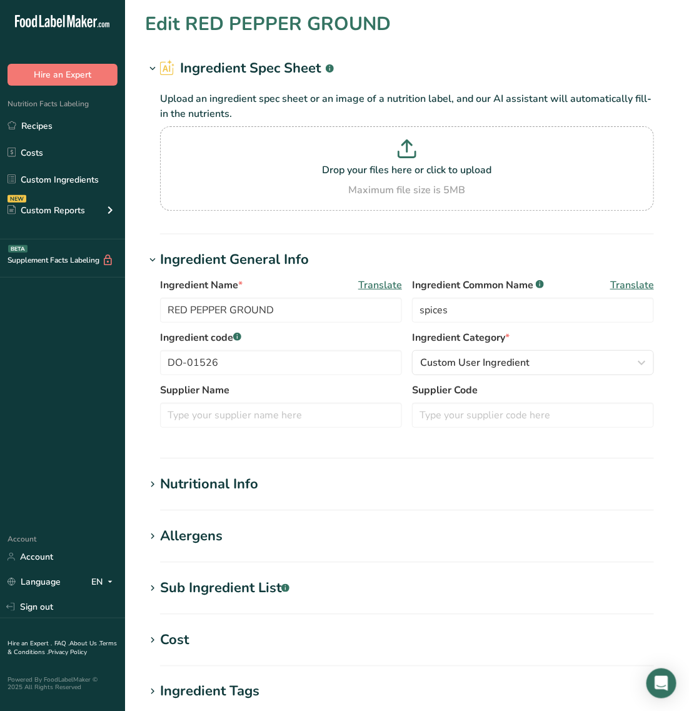
type input "Besan Flour"
type input "Besan flour"
type input "DO-01412"
type input "SHAKTI GROUP USA LLC"
type input "30"
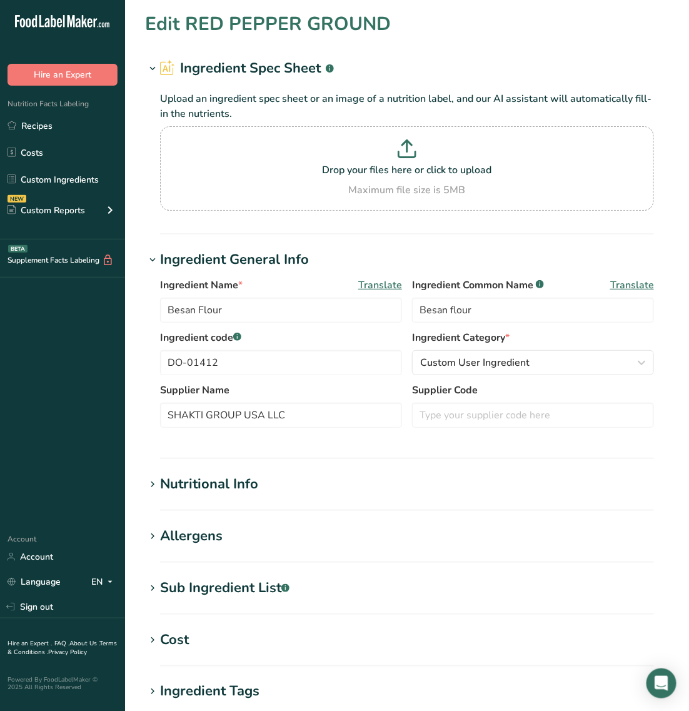
type input "105"
type KJ "439.3"
type Fat "1"
type Fat "0"
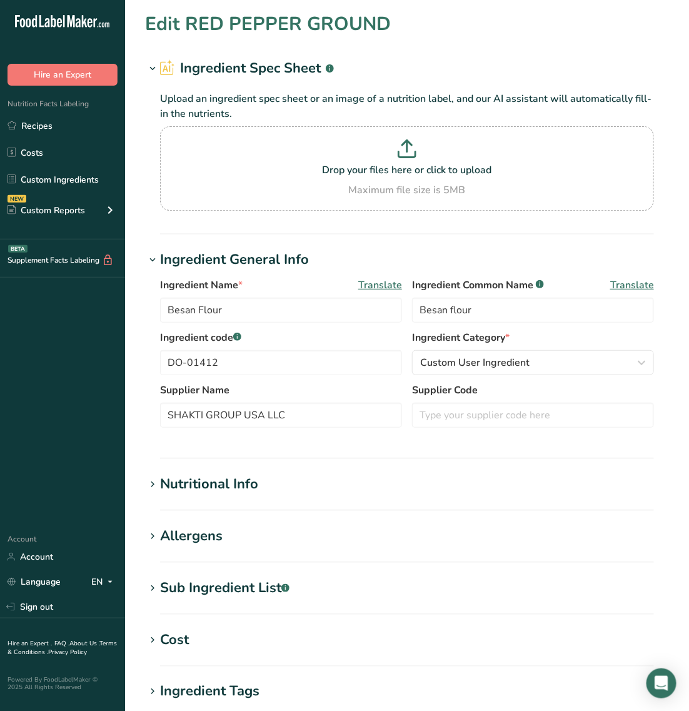
type input "0"
type input "5"
type Carbohydrates "17"
type Fiber "2"
type Sugars "0"
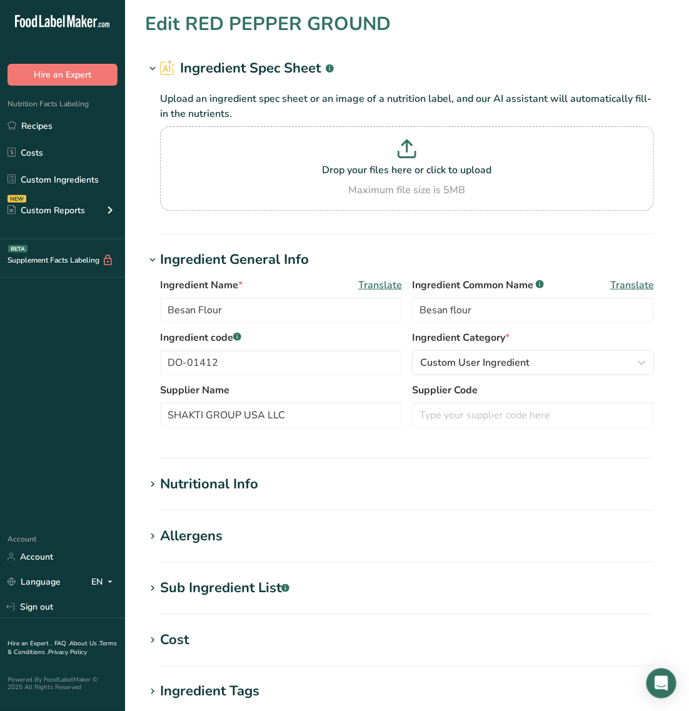
type Sugars "0"
type input "4"
click at [214, 481] on div "Nutritional Info" at bounding box center [209, 484] width 98 height 21
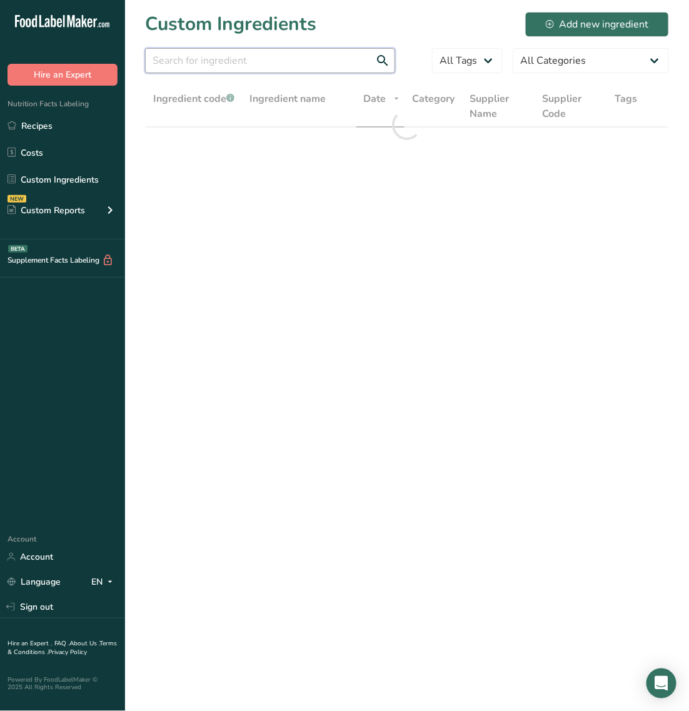
drag, startPoint x: 194, startPoint y: 59, endPoint x: 205, endPoint y: 12, distance: 48.2
click at [194, 59] on input "text" at bounding box center [270, 60] width 250 height 25
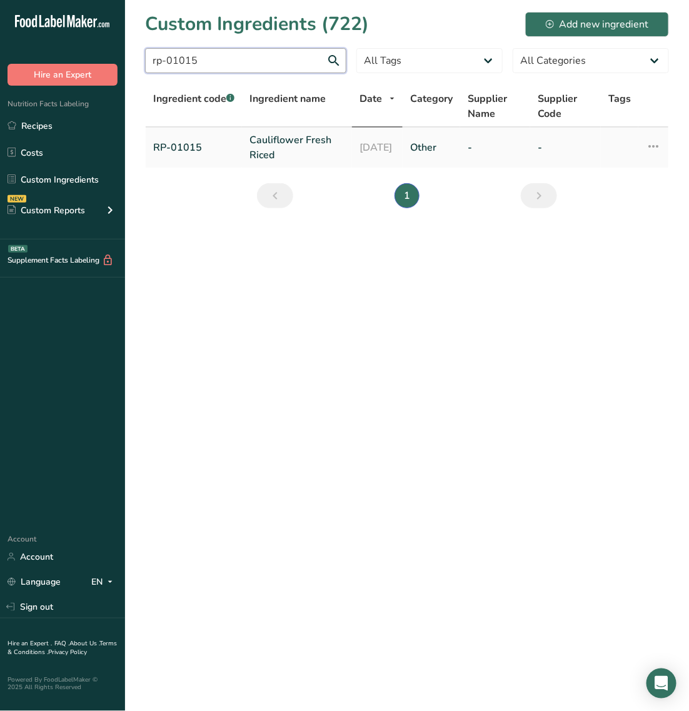
type input "rp-01015"
click at [292, 141] on link "Cauliflower Fresh Riced" at bounding box center [296, 147] width 95 height 30
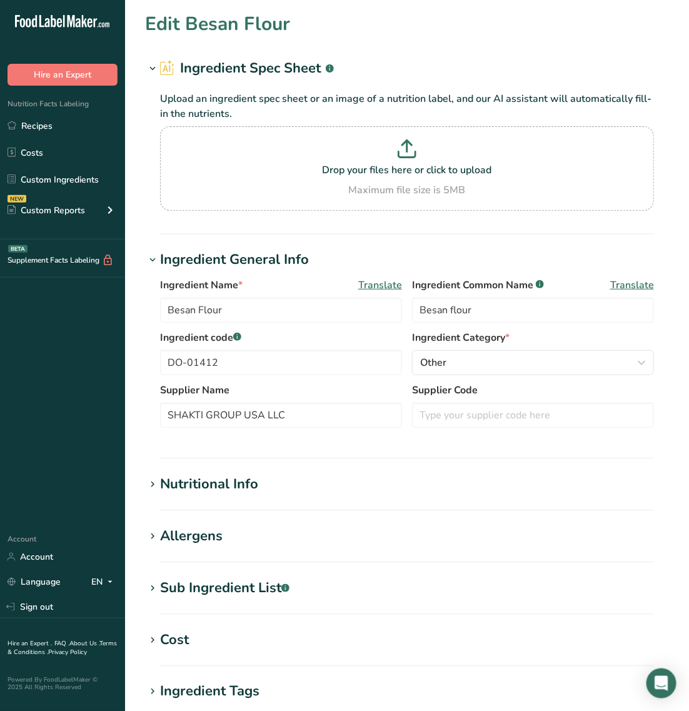
type input "Cauliflower Fresh Riced"
type input "riced cauliflower"
type input "RP-01015"
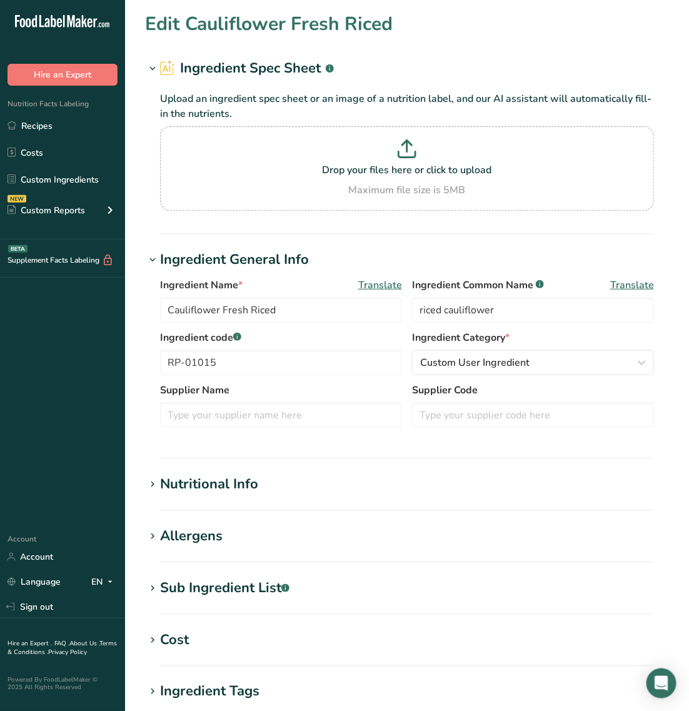
click at [239, 489] on div "Nutritional Info" at bounding box center [209, 484] width 98 height 21
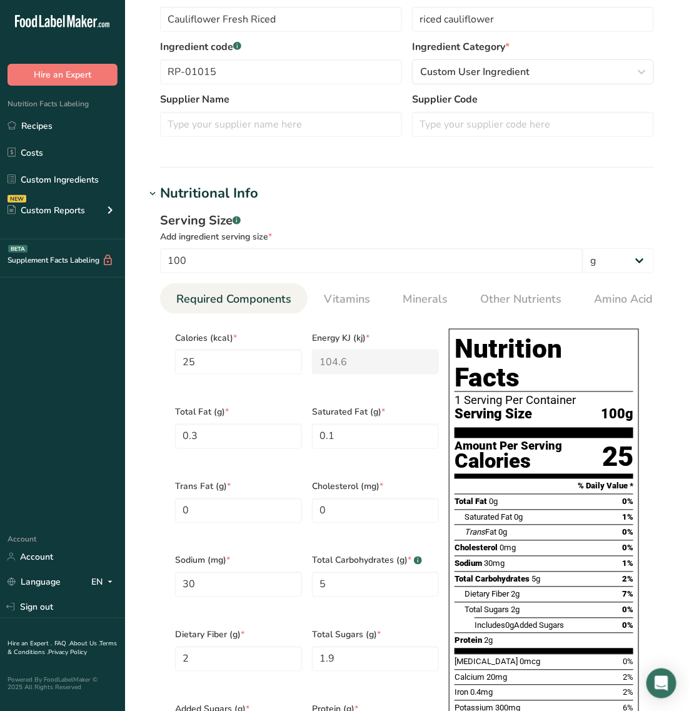
scroll to position [312, 0]
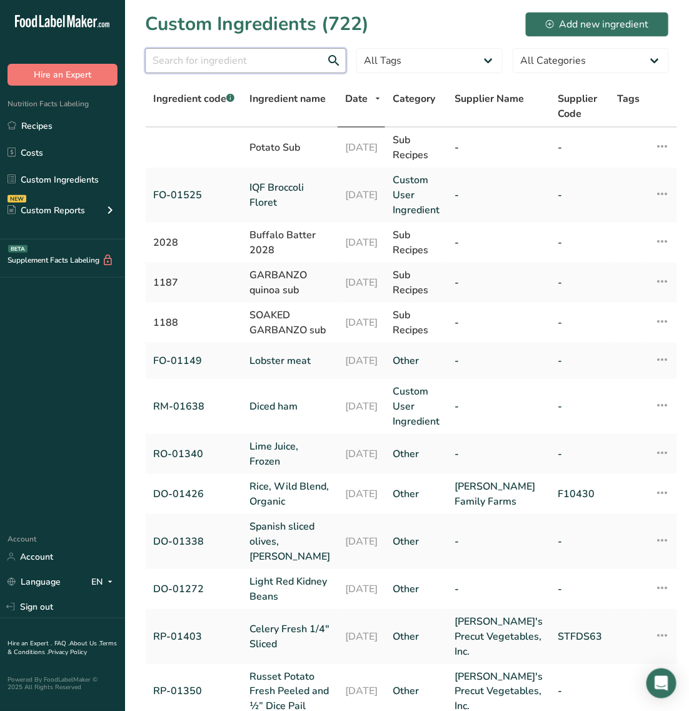
click at [216, 69] on input "text" at bounding box center [245, 60] width 201 height 25
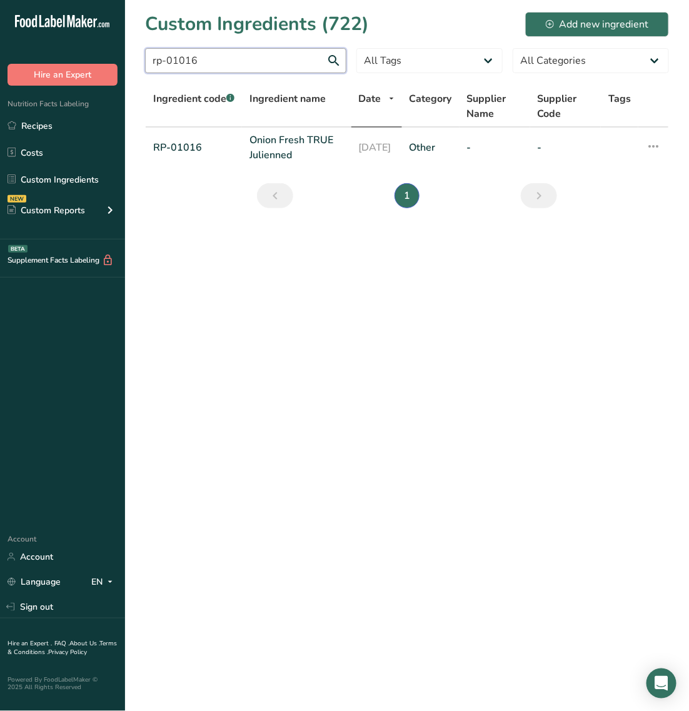
type input "rp-01016"
click at [282, 142] on link "Onion Fresh TRUE Julienned" at bounding box center [296, 147] width 94 height 30
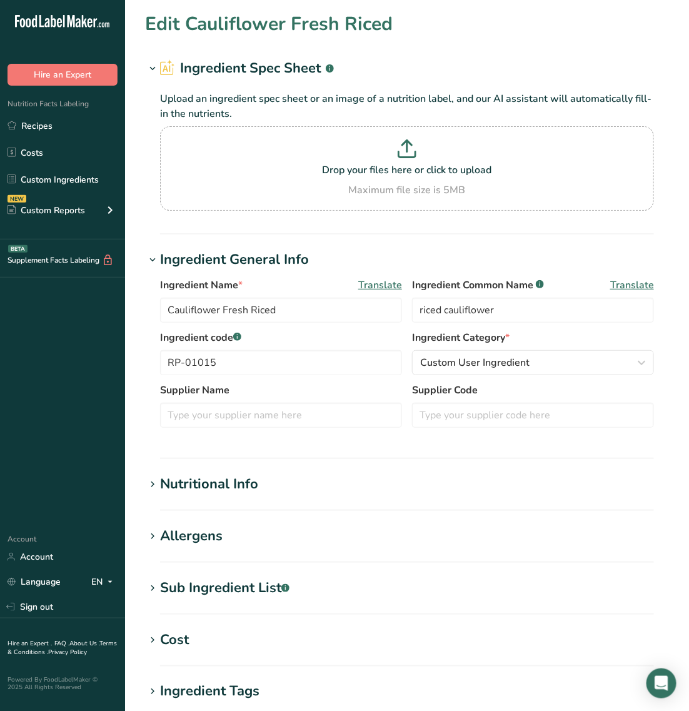
type input "Onion Fresh TRUE Julienned"
type input "onion"
type input "RP-01016"
type input "40"
type KJ "167.4"
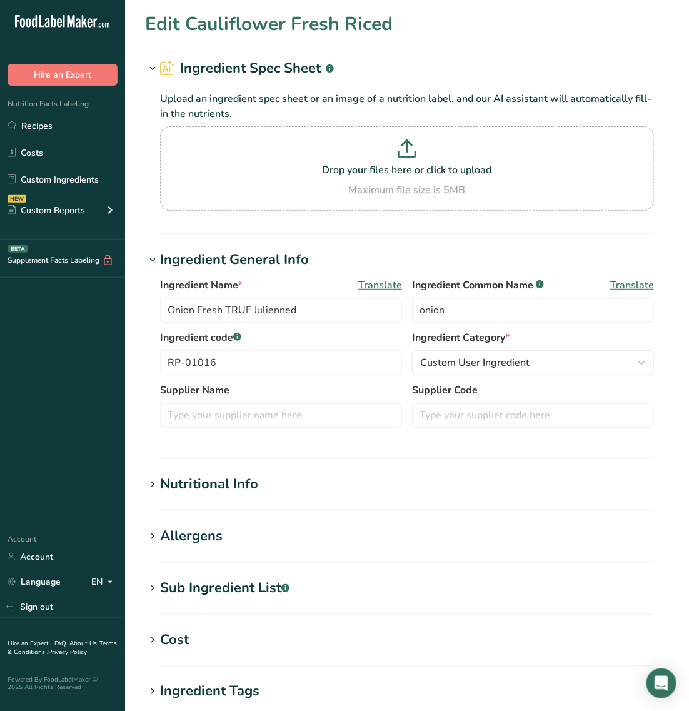
type Fat "0"
type input "0"
type input "4"
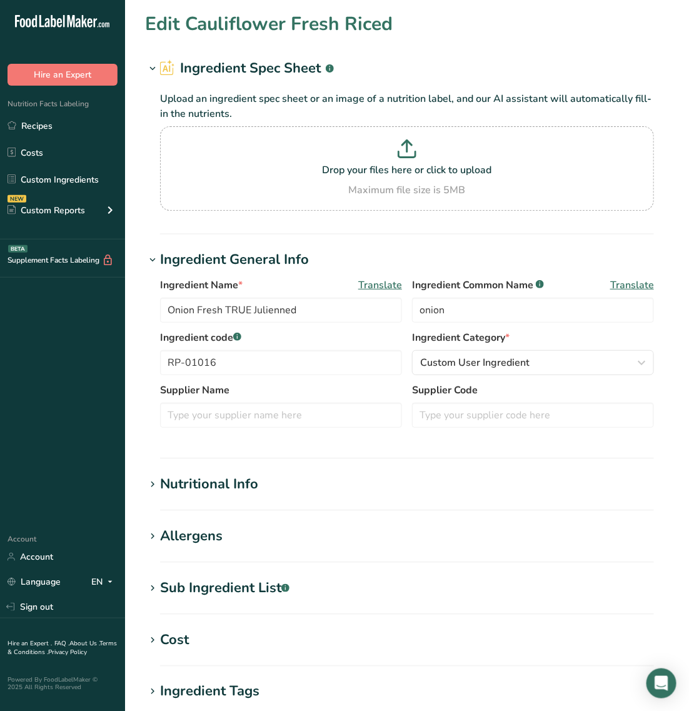
type Carbohydrates "9"
type Fiber "2"
type Sugars "4"
type Sugars "0"
type input "1"
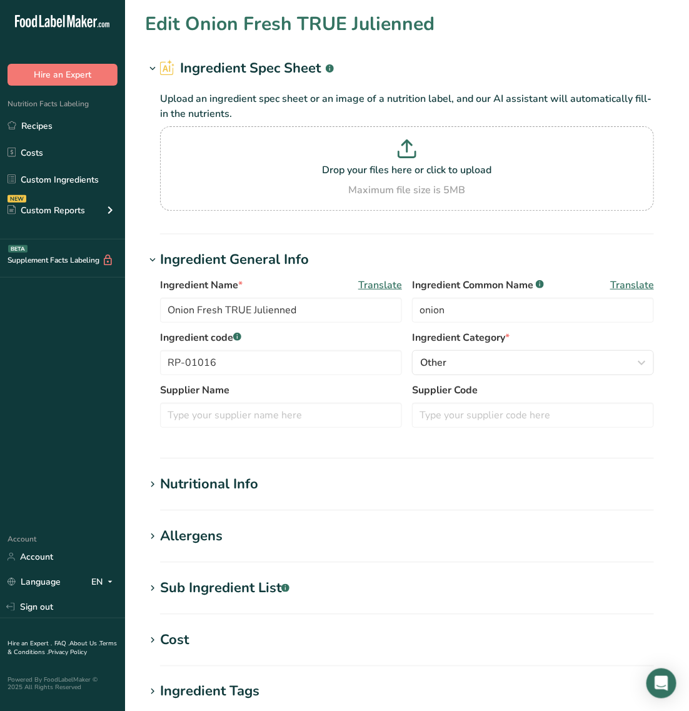
click at [211, 481] on div "Nutritional Info" at bounding box center [209, 484] width 98 height 21
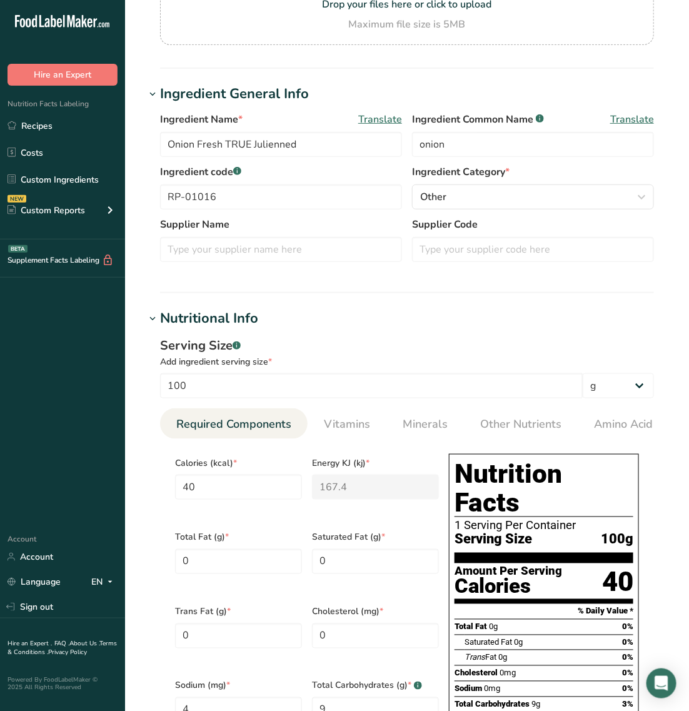
scroll to position [312, 0]
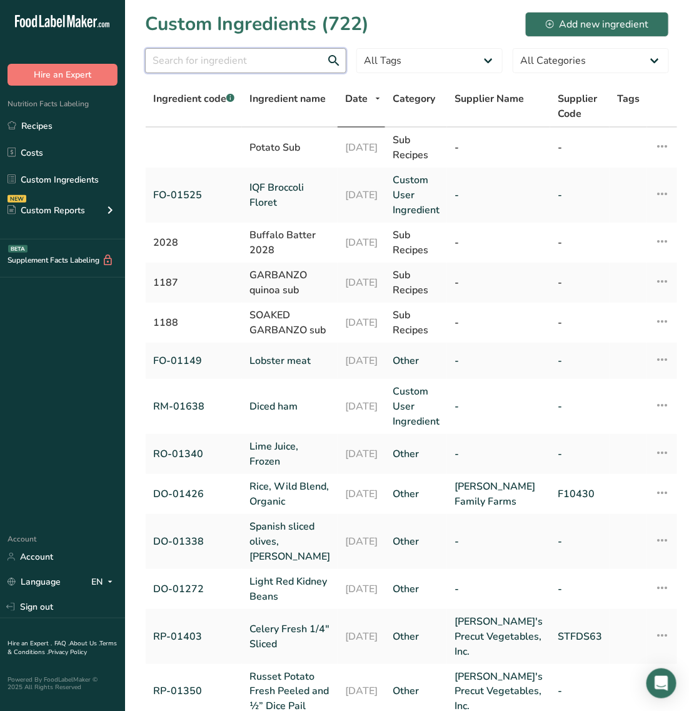
click at [226, 61] on input "text" at bounding box center [245, 60] width 201 height 25
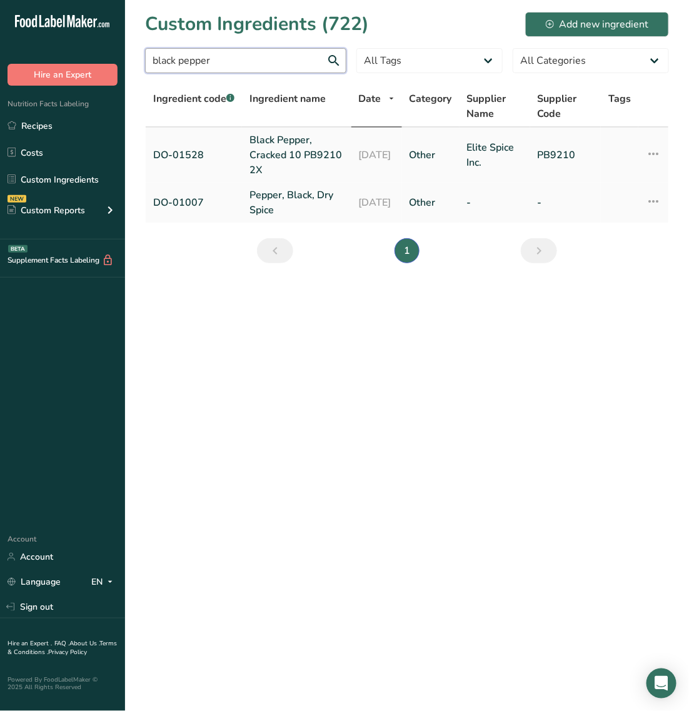
type input "black pepper"
click at [206, 158] on link "DO-01528" at bounding box center [193, 154] width 81 height 15
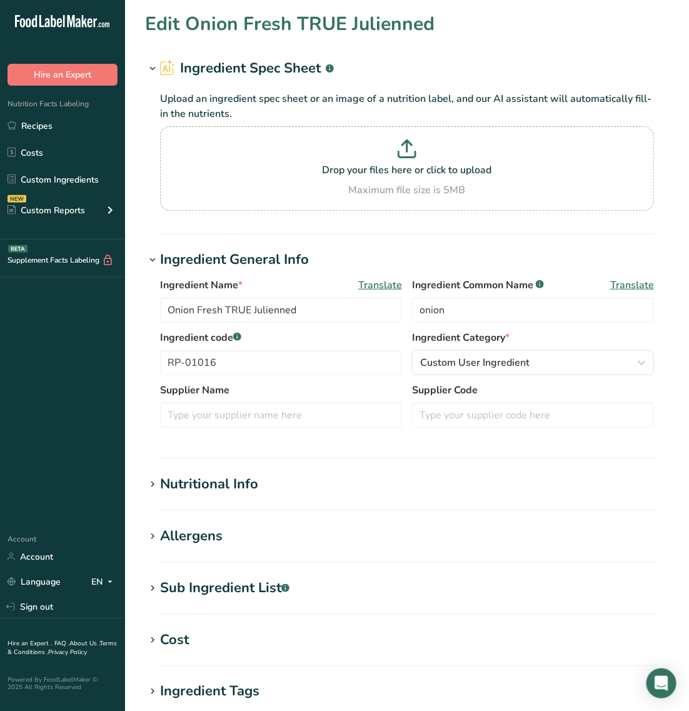
type input "Black Pepper, Cracked 10 PB9210 2X"
type input "spices"
type input "DO-01528"
type input "Elite Spice Inc."
type input "PB9210"
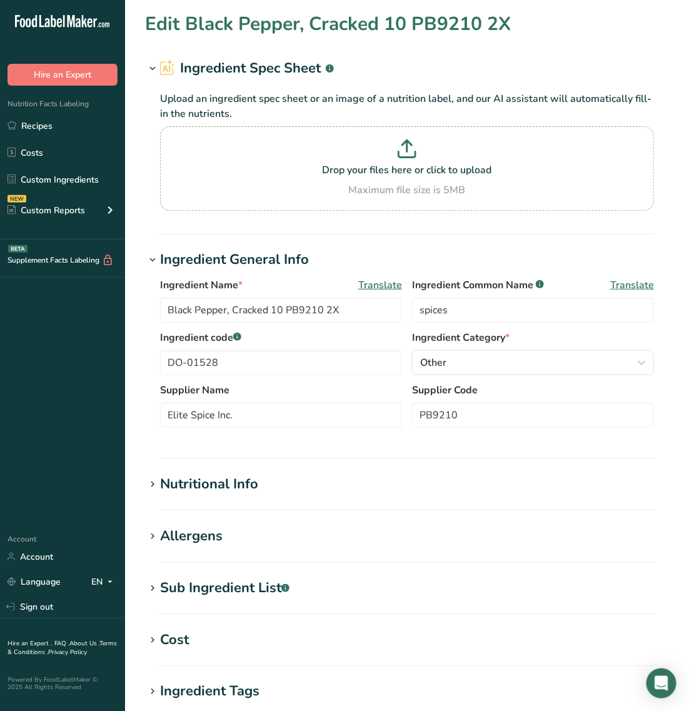
type input "251"
type KJ "1050.2"
type Fat "3.26"
type Fat "1.39"
type Fat "0"
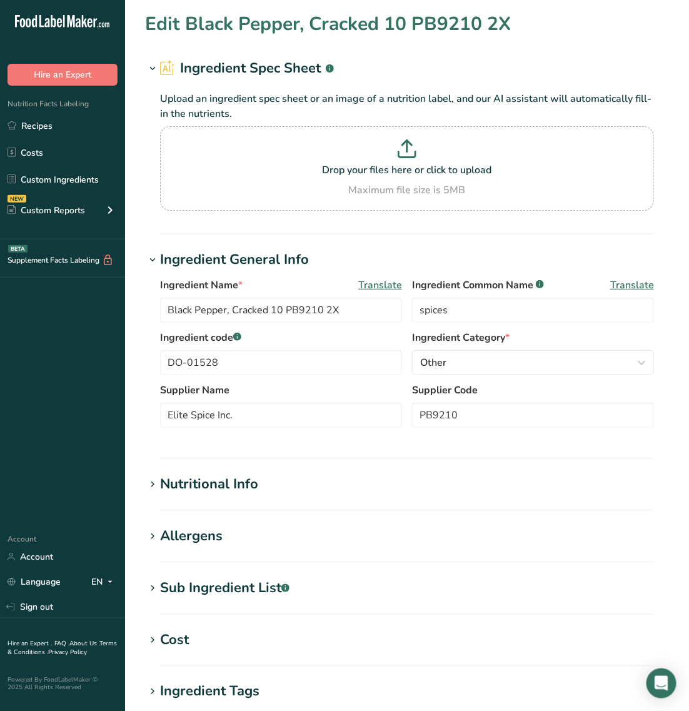
type input "0"
type input "20"
type Carbohydrates "63.95"
type Fiber "25.3"
type Sugars "0.64"
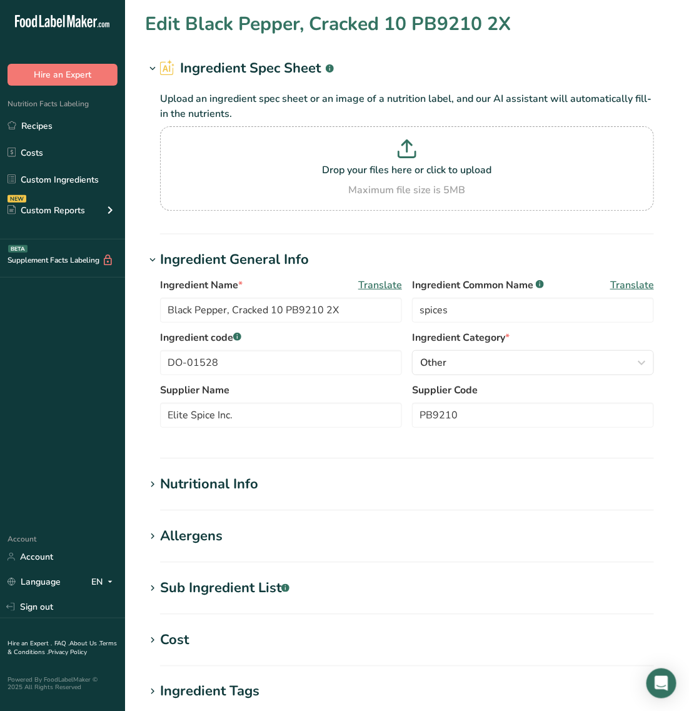
type Sugars "0"
type input "10.39"
click at [255, 475] on div "Nutritional Info" at bounding box center [209, 484] width 98 height 21
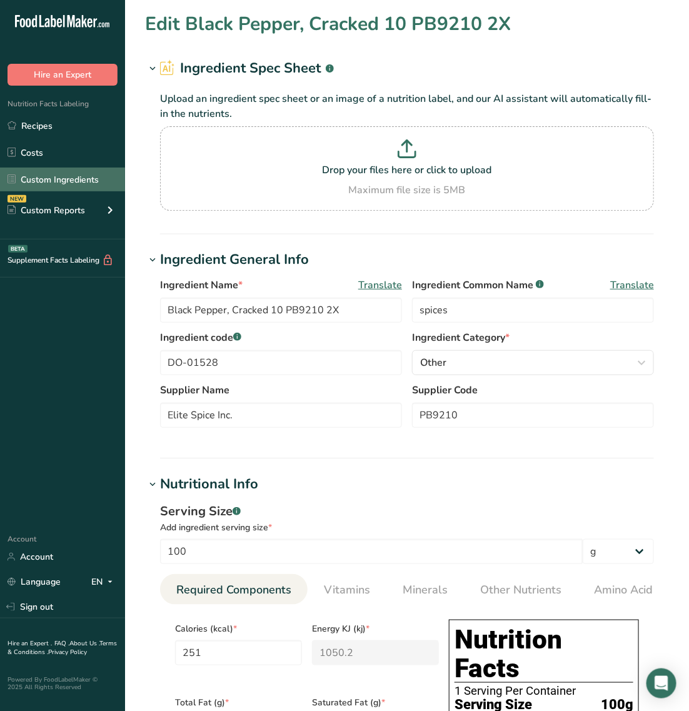
click at [79, 176] on link "Custom Ingredients" at bounding box center [62, 179] width 125 height 24
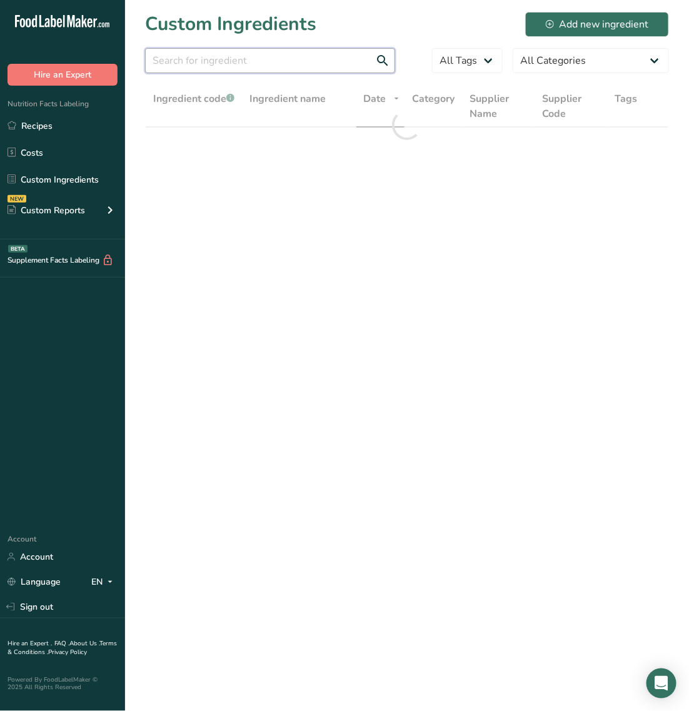
click at [225, 53] on input "text" at bounding box center [270, 60] width 250 height 25
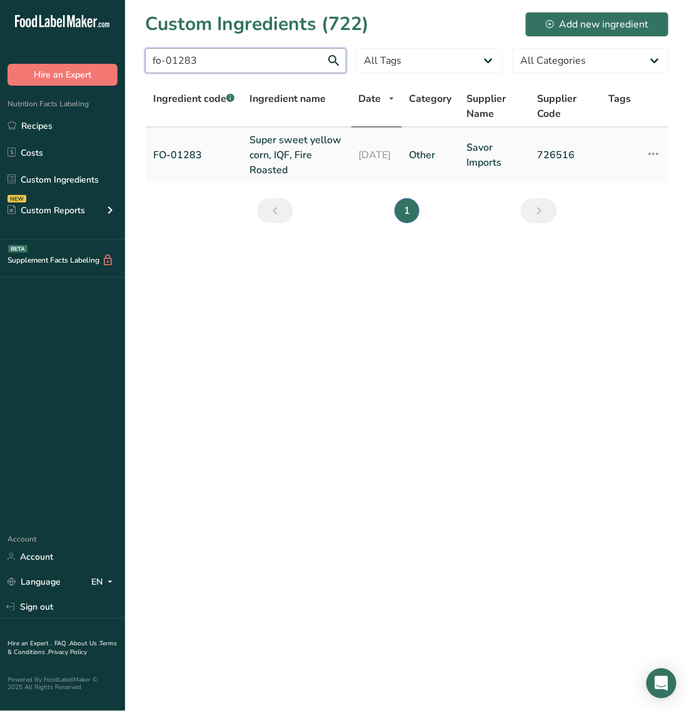
type input "fo-01283"
click at [248, 149] on td "Super sweet yellow corn, IQF, Fire Roasted" at bounding box center [296, 154] width 109 height 55
click at [267, 151] on link "Super sweet yellow corn, IQF, Fire Roasted" at bounding box center [296, 154] width 94 height 45
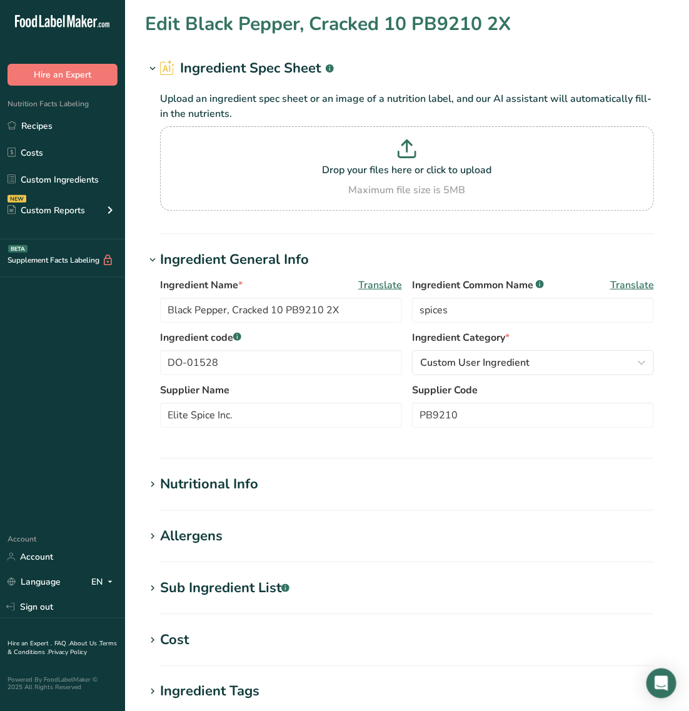
type input "Super sweet yellow corn, IQF, Fire Roasted"
type input "yellow corn"
type input "FO-01283"
type input "Savor Imports"
type input "726516"
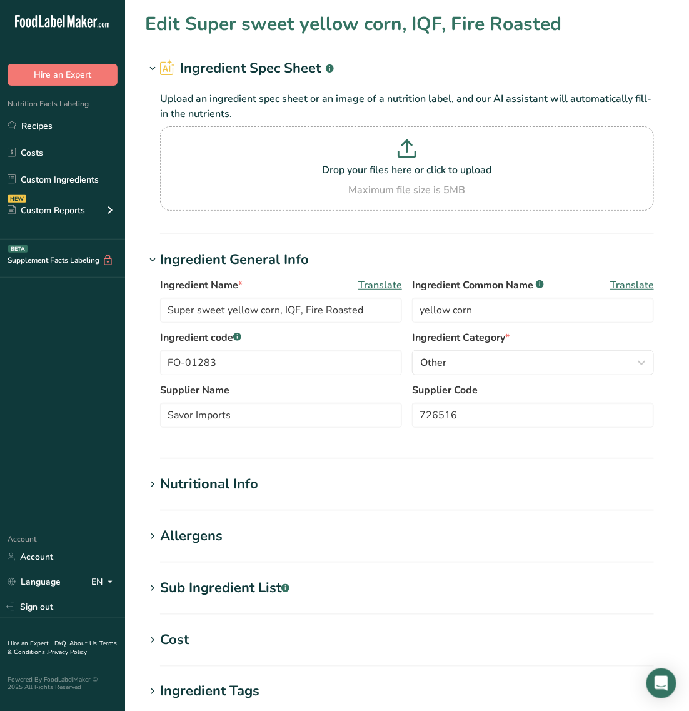
click at [204, 482] on div "Nutritional Info" at bounding box center [209, 484] width 98 height 21
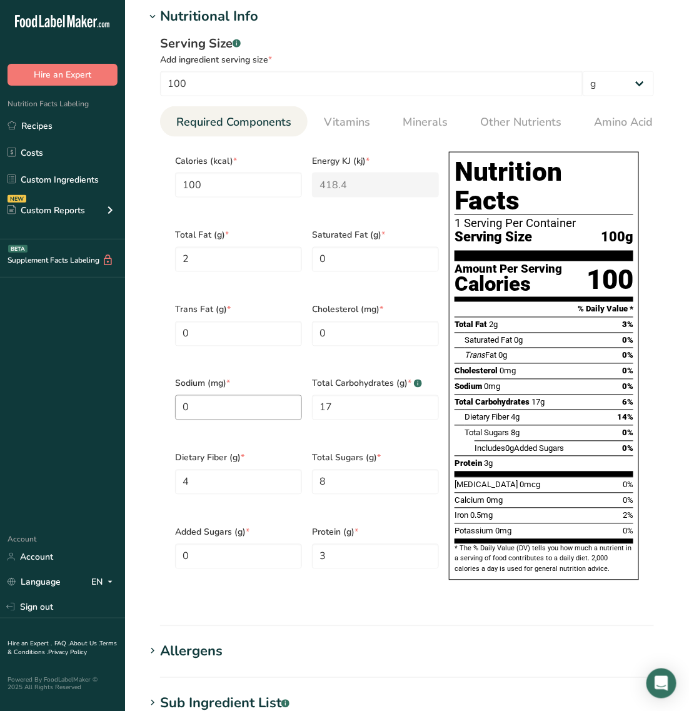
scroll to position [469, 0]
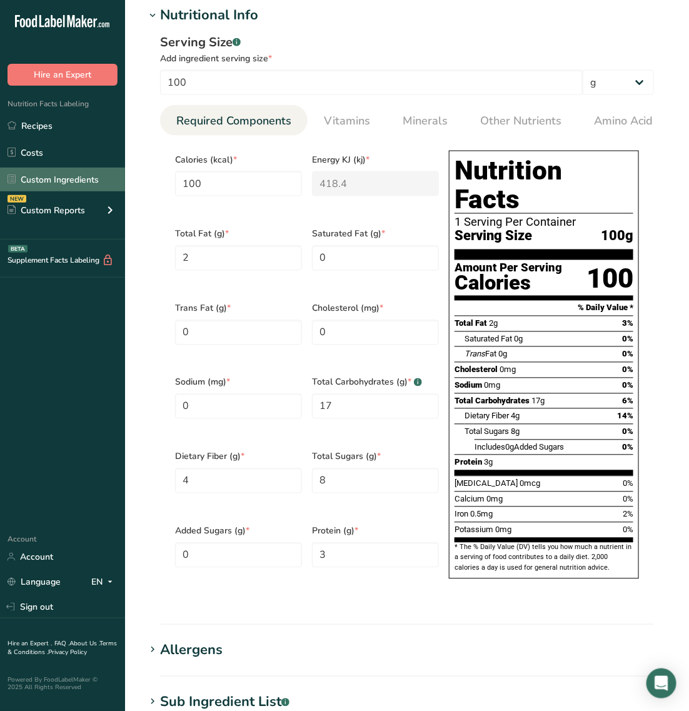
click at [77, 174] on link "Custom Ingredients" at bounding box center [62, 179] width 125 height 24
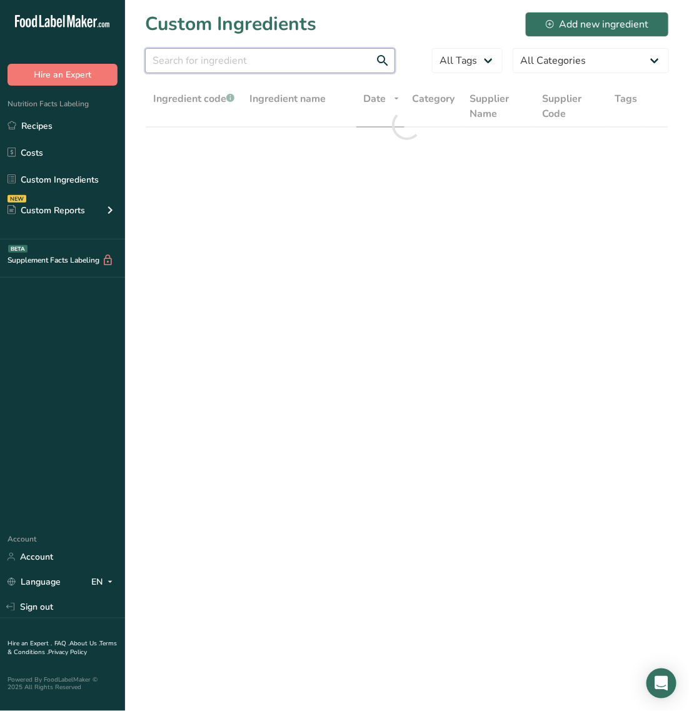
click at [234, 64] on input "text" at bounding box center [270, 60] width 250 height 25
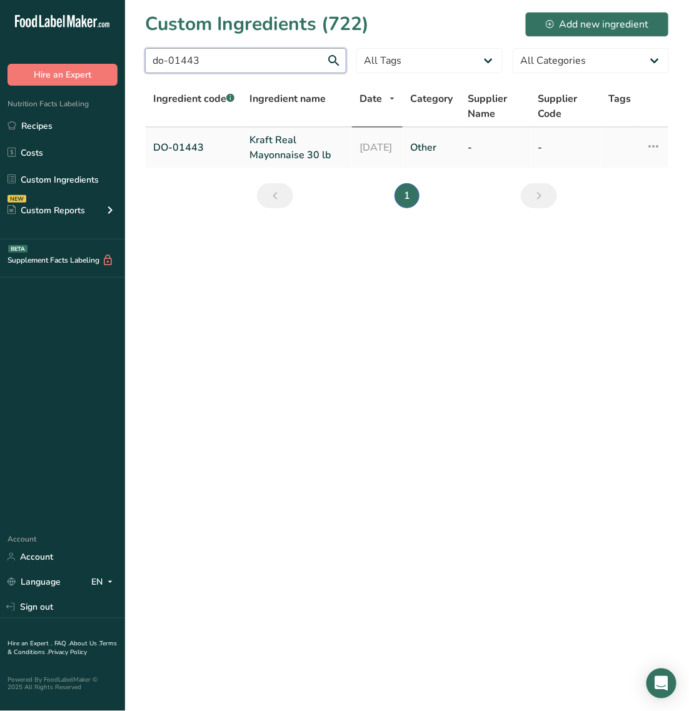
type input "do-01443"
click at [258, 154] on link "Kraft Real Mayonnaise 30 lb" at bounding box center [296, 147] width 95 height 30
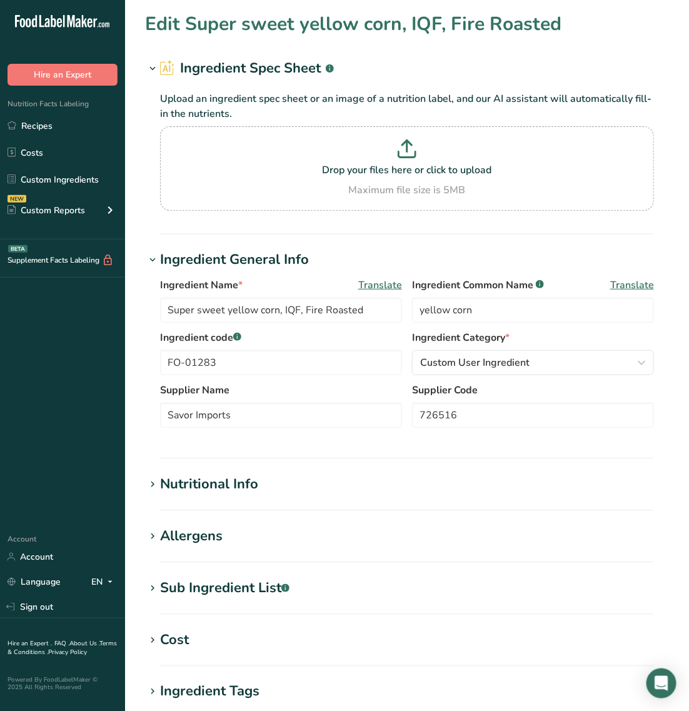
type input "Kraft Real Mayonnaise 30 lb"
type input "mayonnaise"
type input "DO-01443"
type input "14"
type input "712.392"
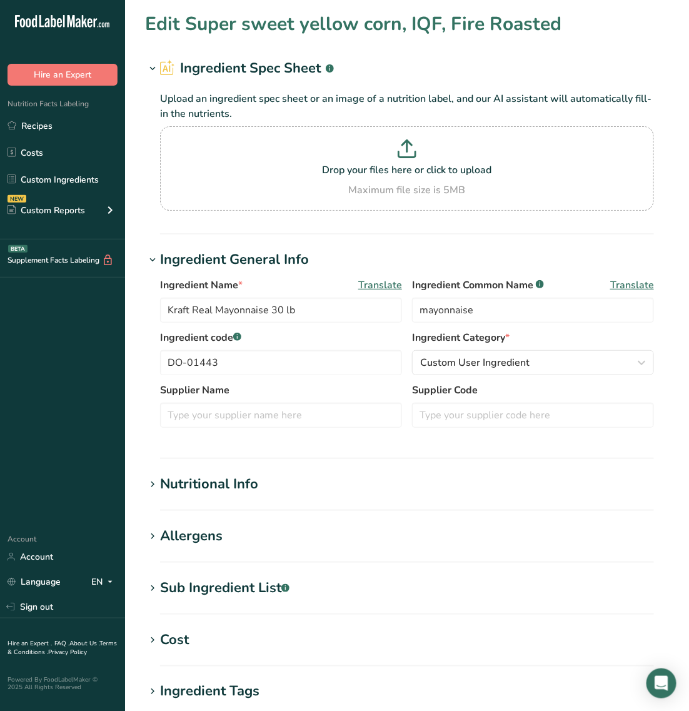
type KJ "2980.6"
type Fat "78.439"
type Fat "11.881"
type Fat "1.558"
type input "24.691"
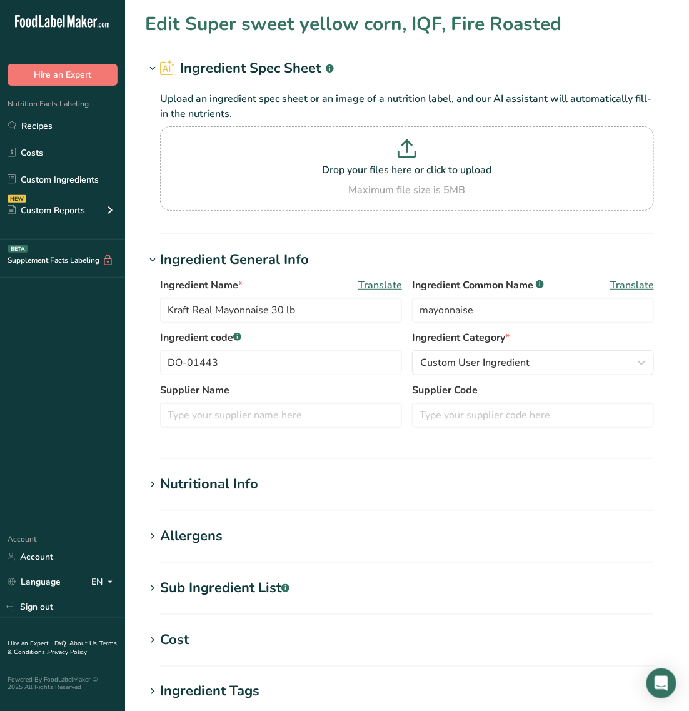
type input "525.366"
type Carbohydrates "0.697"
type Fiber "0.003"
type Sugars "0.657"
type Sugars "0.635"
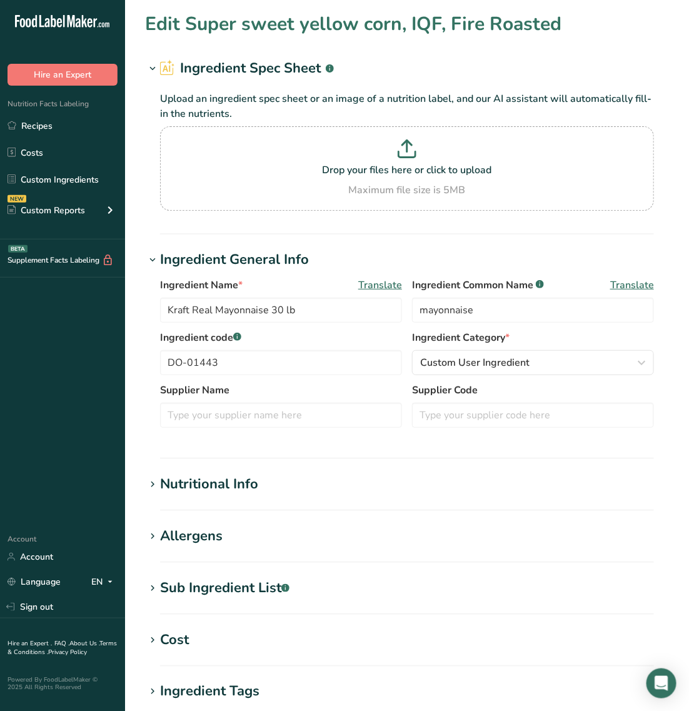
type input "0.662"
click at [207, 485] on div "Nutritional Info" at bounding box center [209, 484] width 98 height 21
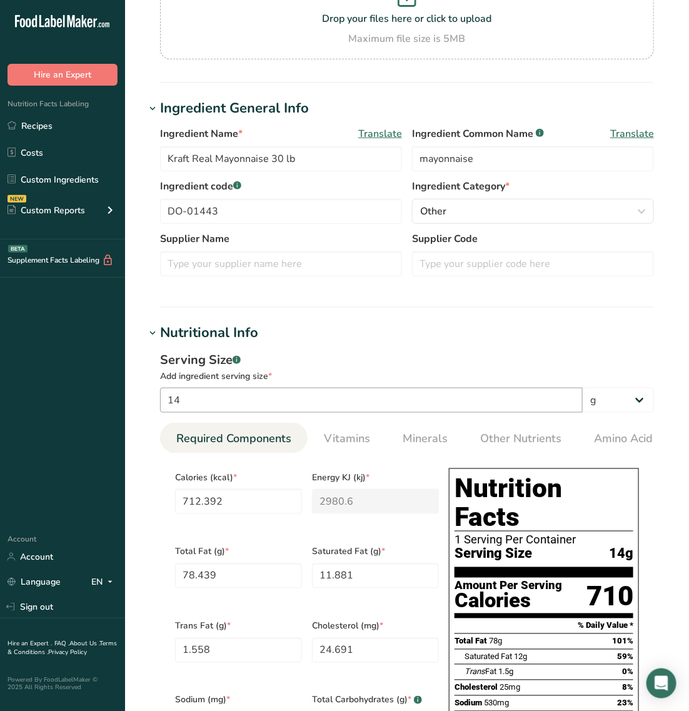
scroll to position [156, 0]
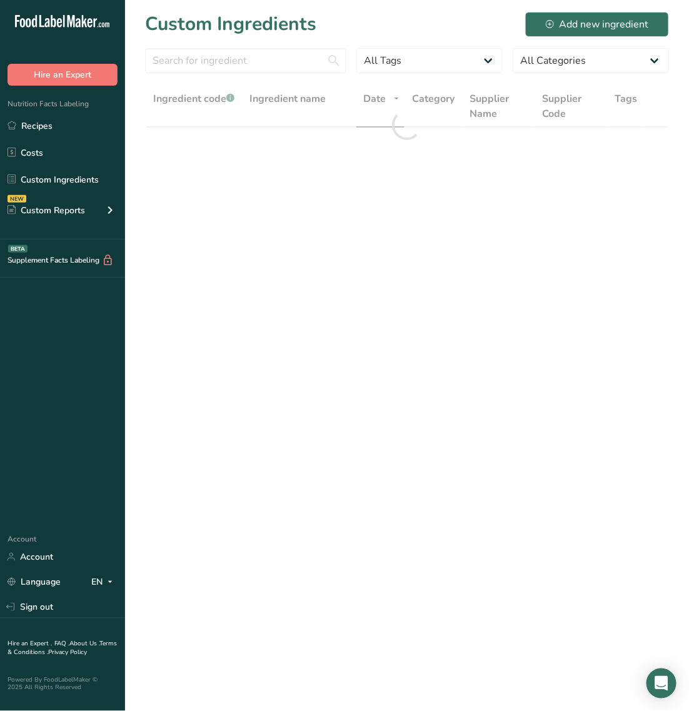
click at [202, 46] on section "Custom Ingredients Add new ingredient All Tags Source of Antioxidants Prebiotic…" at bounding box center [407, 92] width 564 height 184
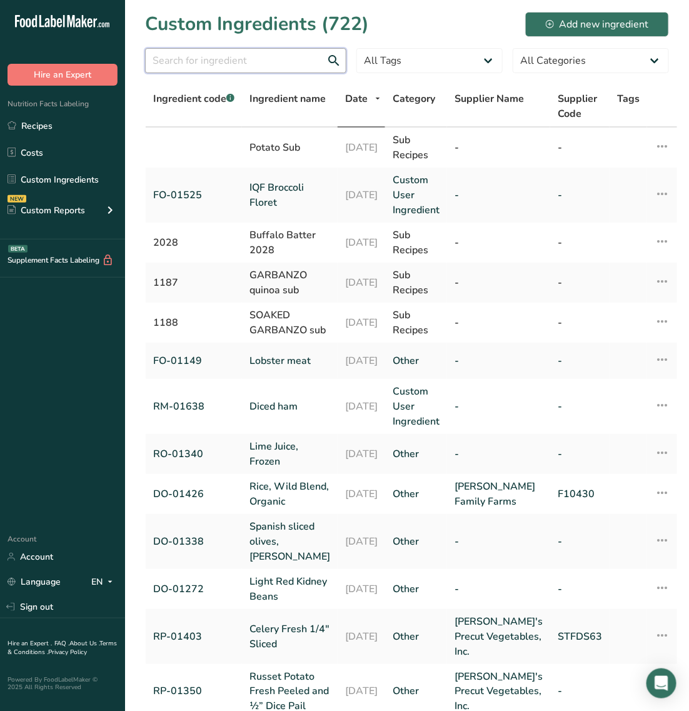
click at [204, 54] on input "text" at bounding box center [245, 60] width 201 height 25
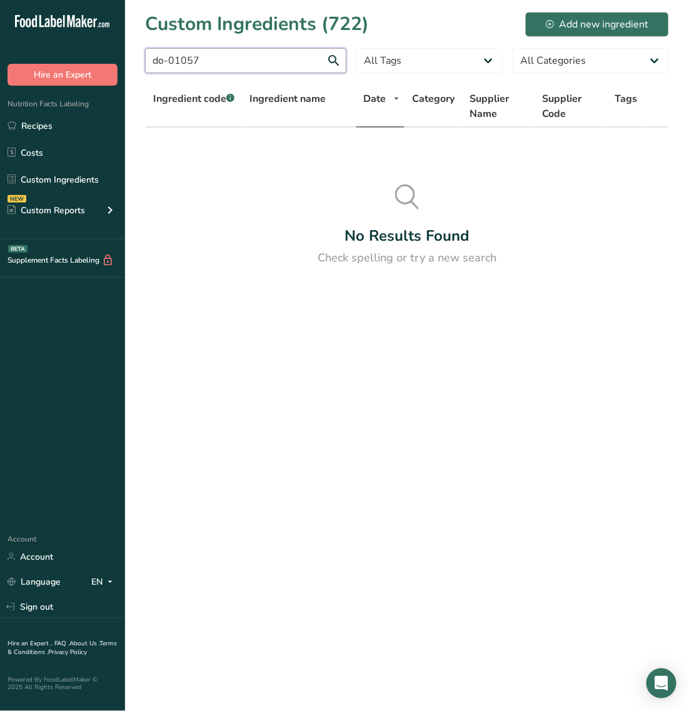
drag, startPoint x: 219, startPoint y: 54, endPoint x: -6, endPoint y: -16, distance: 235.4
click at [0, 0] on html ".a-20{fill:#fff;} Hire an Expert Nutrition Facts Labeling Recipes Costs Custom …" at bounding box center [344, 355] width 689 height 711
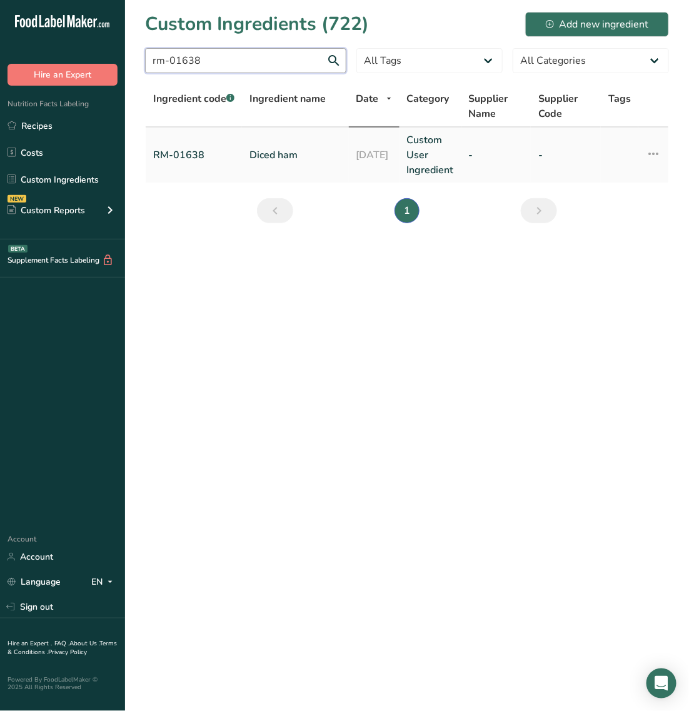
type input "rm-01638"
click at [279, 151] on link "Diced ham" at bounding box center [295, 154] width 92 height 15
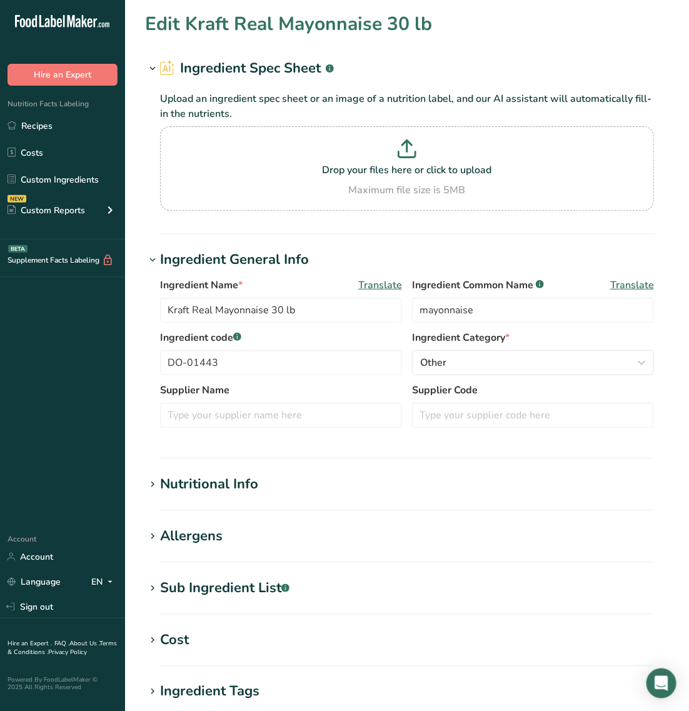
type input "Diced ham"
type input "ham"
type input "RM-01638"
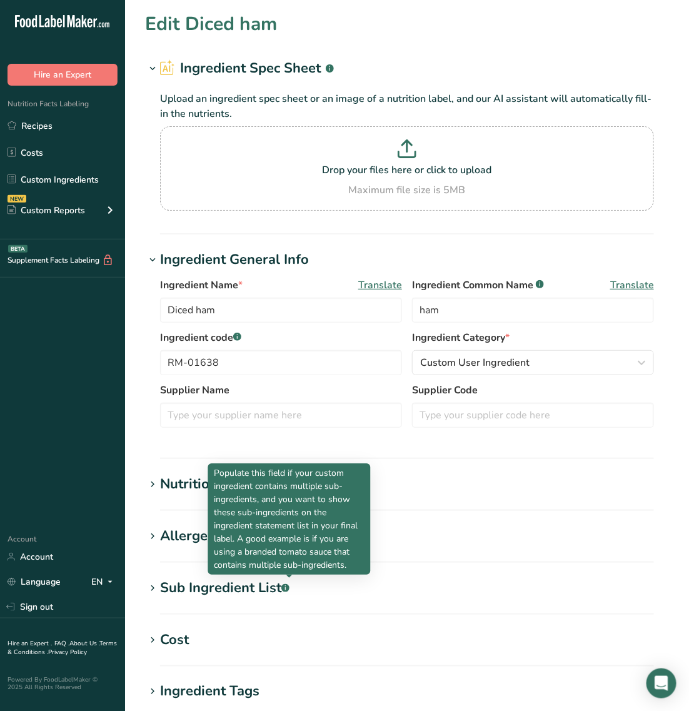
click at [266, 582] on div "Sub Ingredient List .a-a{fill:#347362;}.b-a{fill:#fff;}" at bounding box center [224, 587] width 129 height 21
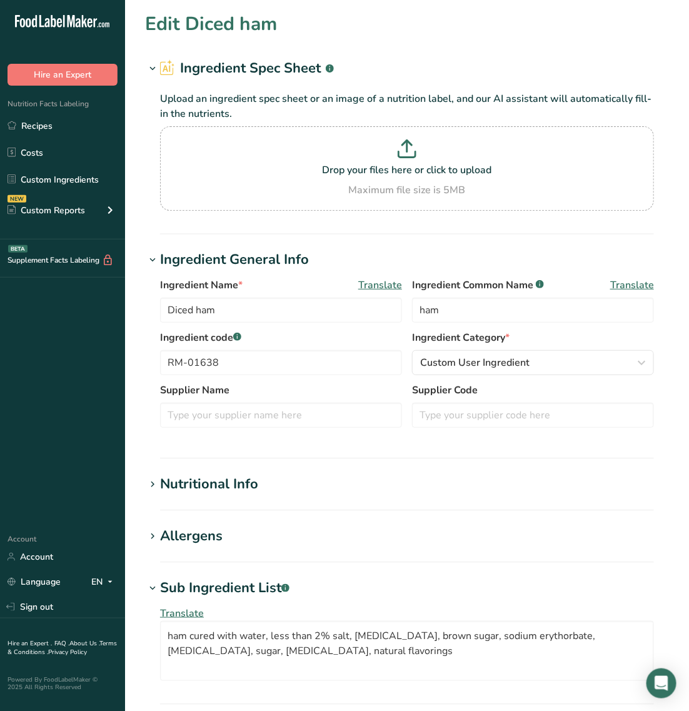
click at [236, 488] on div "Nutritional Info" at bounding box center [209, 484] width 98 height 21
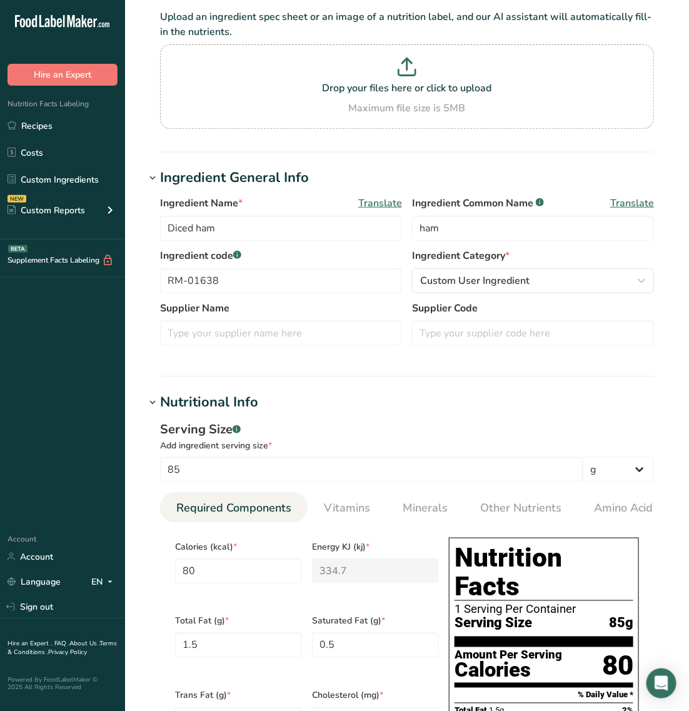
scroll to position [234, 0]
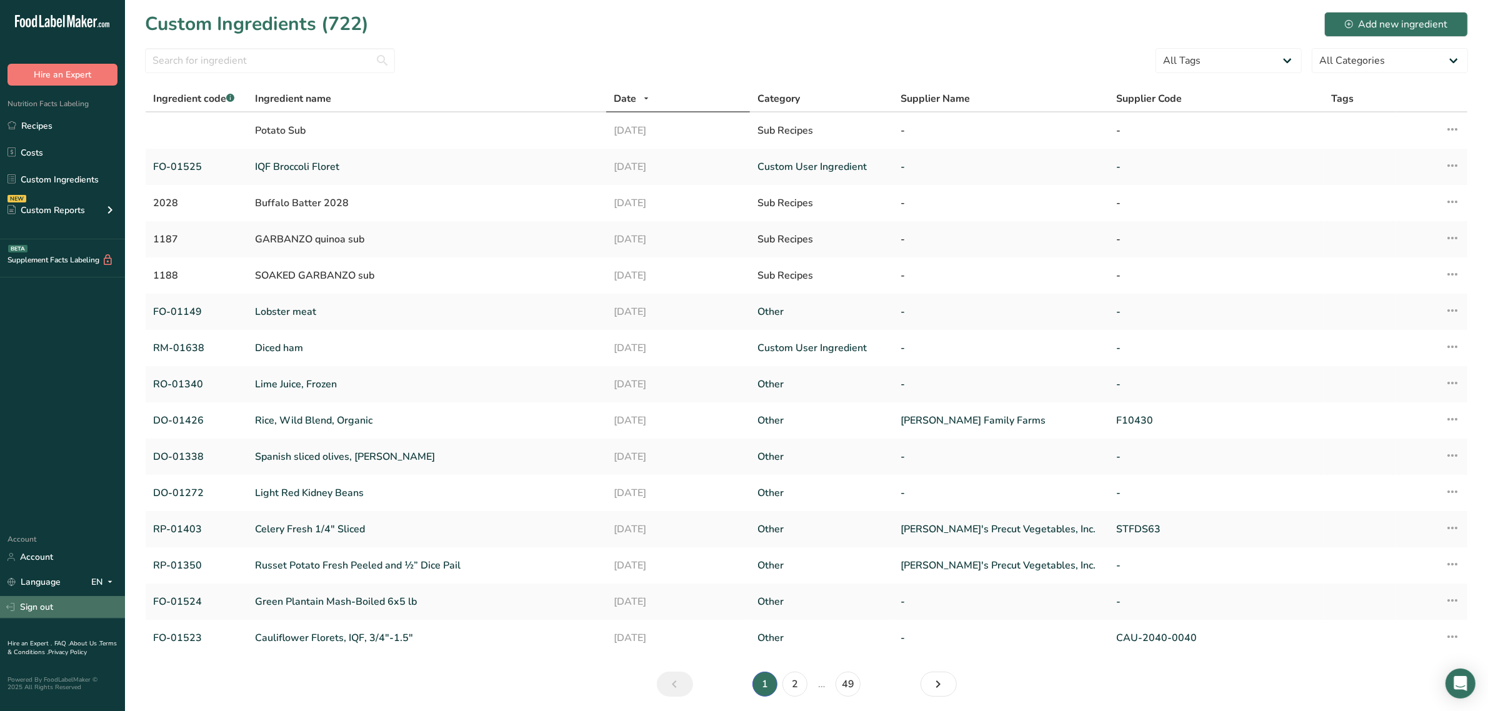
click at [34, 606] on link "Sign out" at bounding box center [62, 607] width 125 height 22
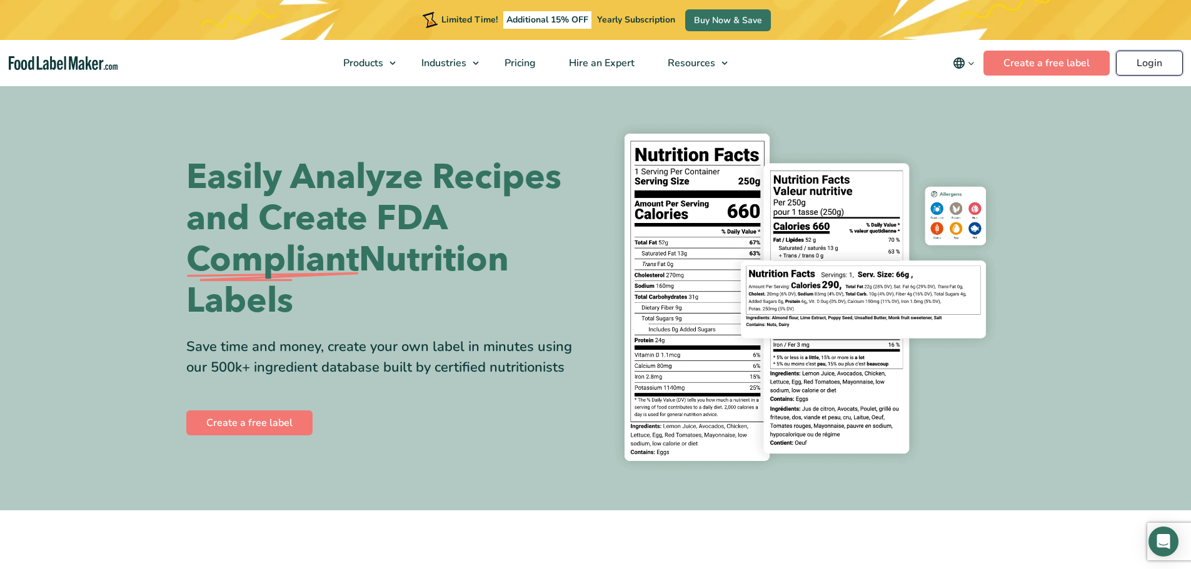
click at [1129, 56] on link "Login" at bounding box center [1149, 63] width 67 height 25
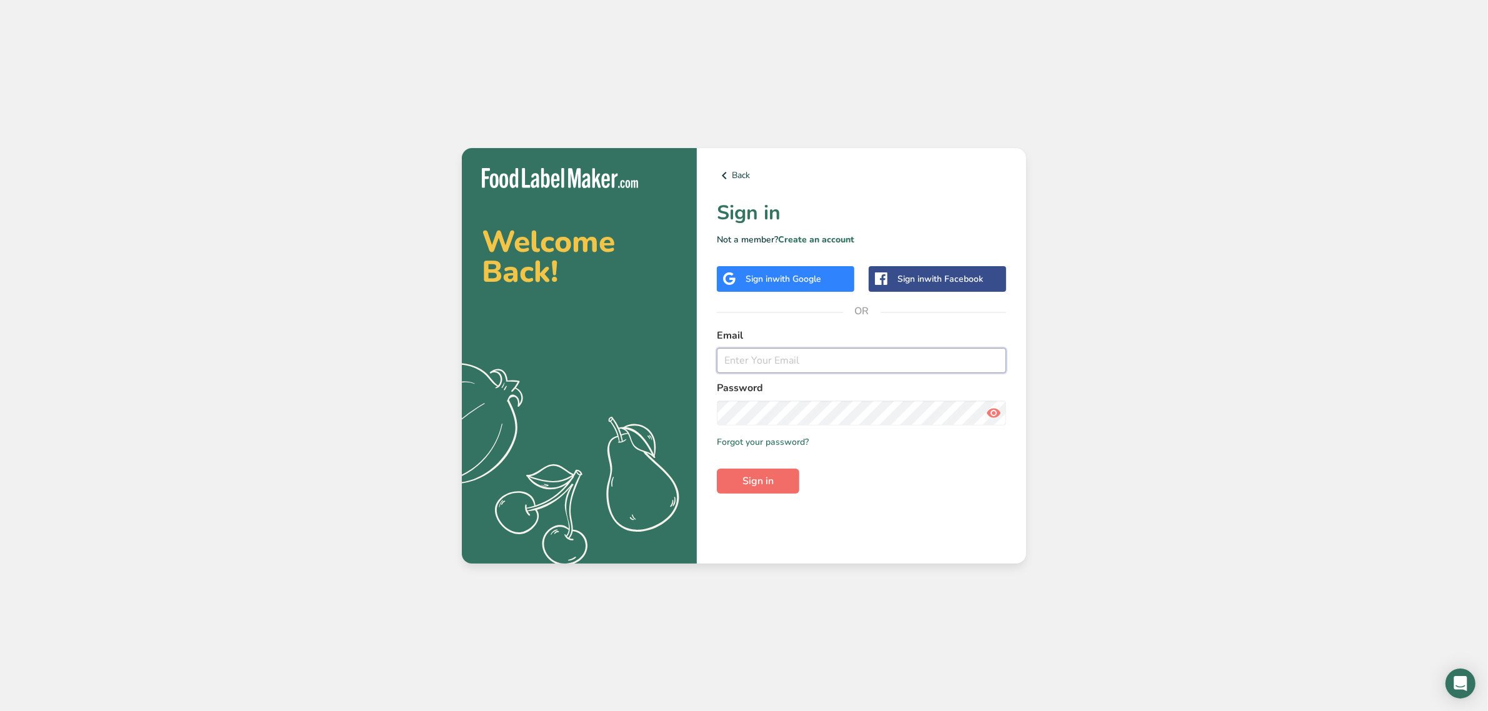
type input "[EMAIL_ADDRESS][DOMAIN_NAME]"
click at [772, 483] on span "Sign in" at bounding box center [757, 481] width 31 height 15
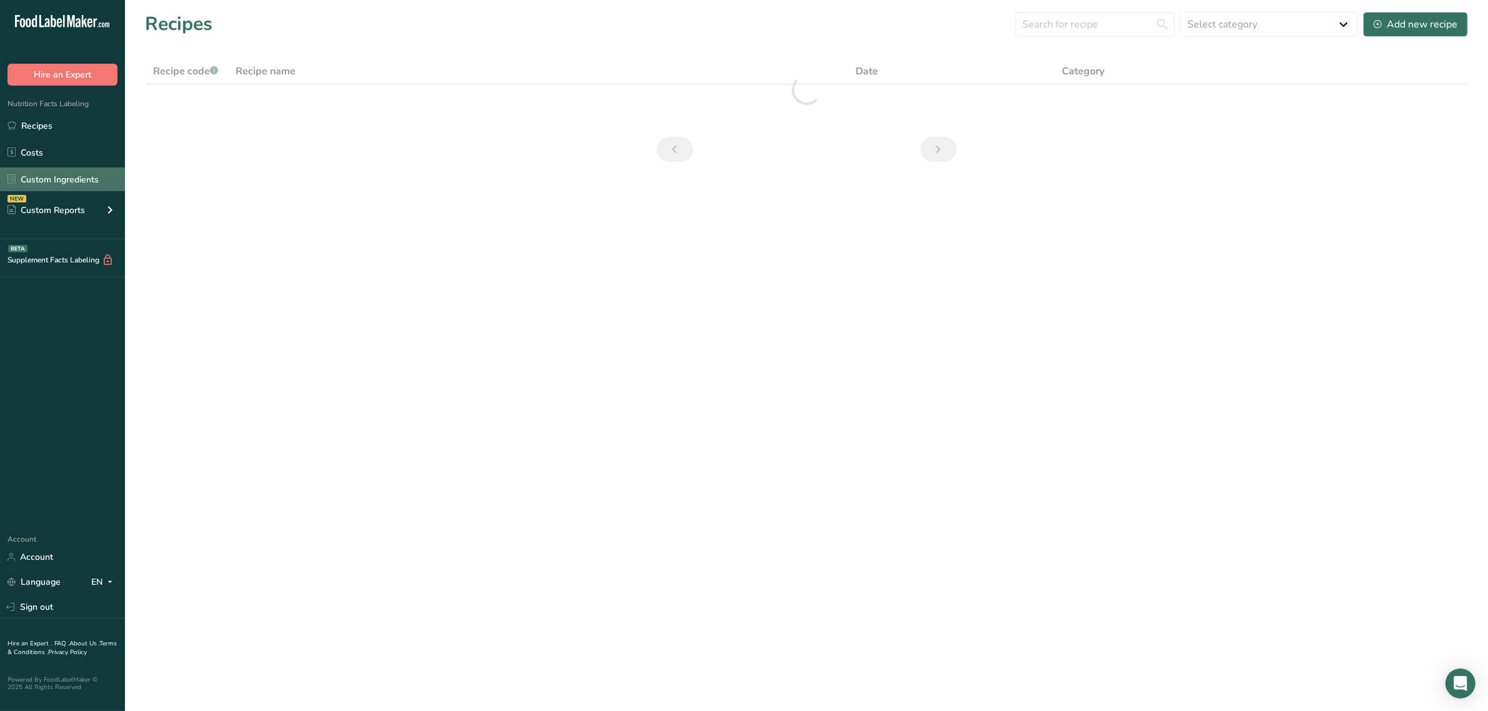
click at [63, 187] on link "Custom Ingredients" at bounding box center [62, 179] width 125 height 24
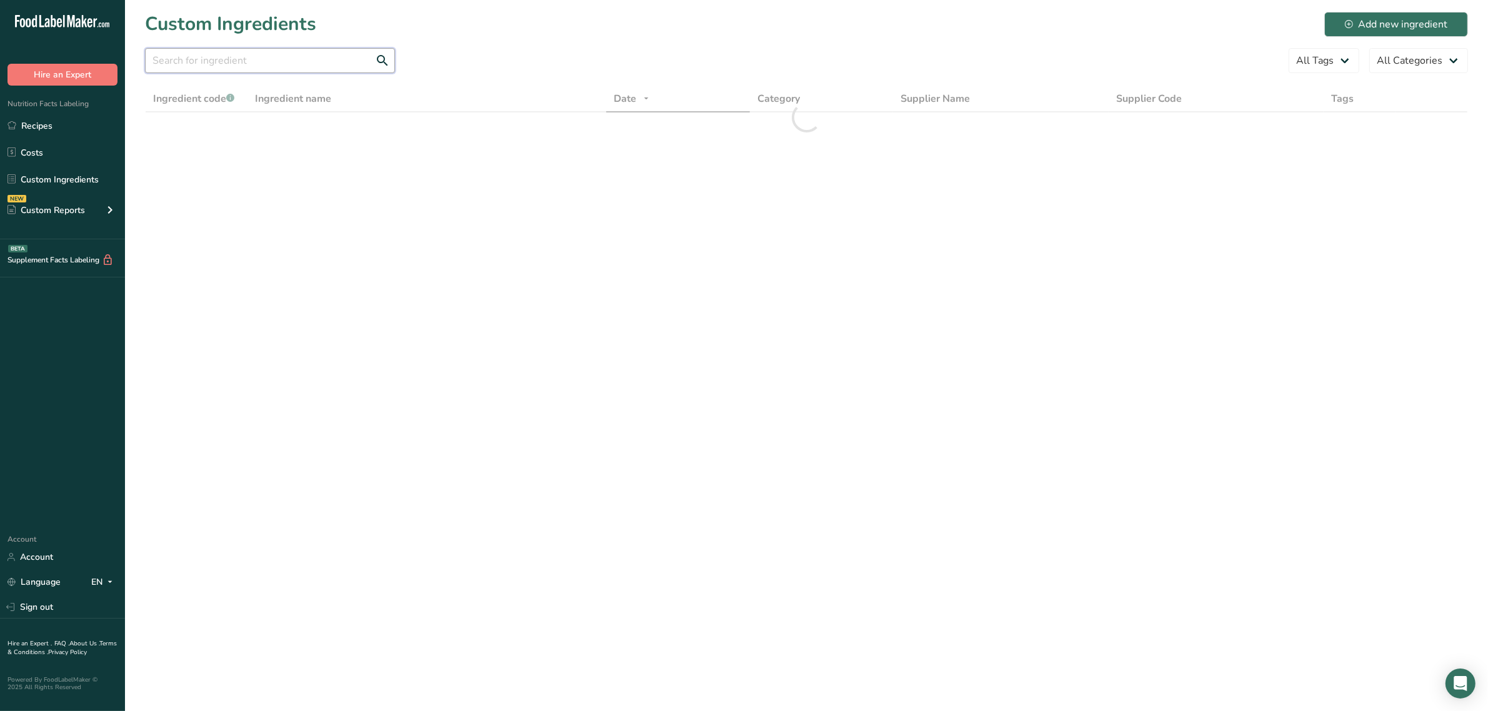
click at [270, 67] on input "text" at bounding box center [270, 60] width 250 height 25
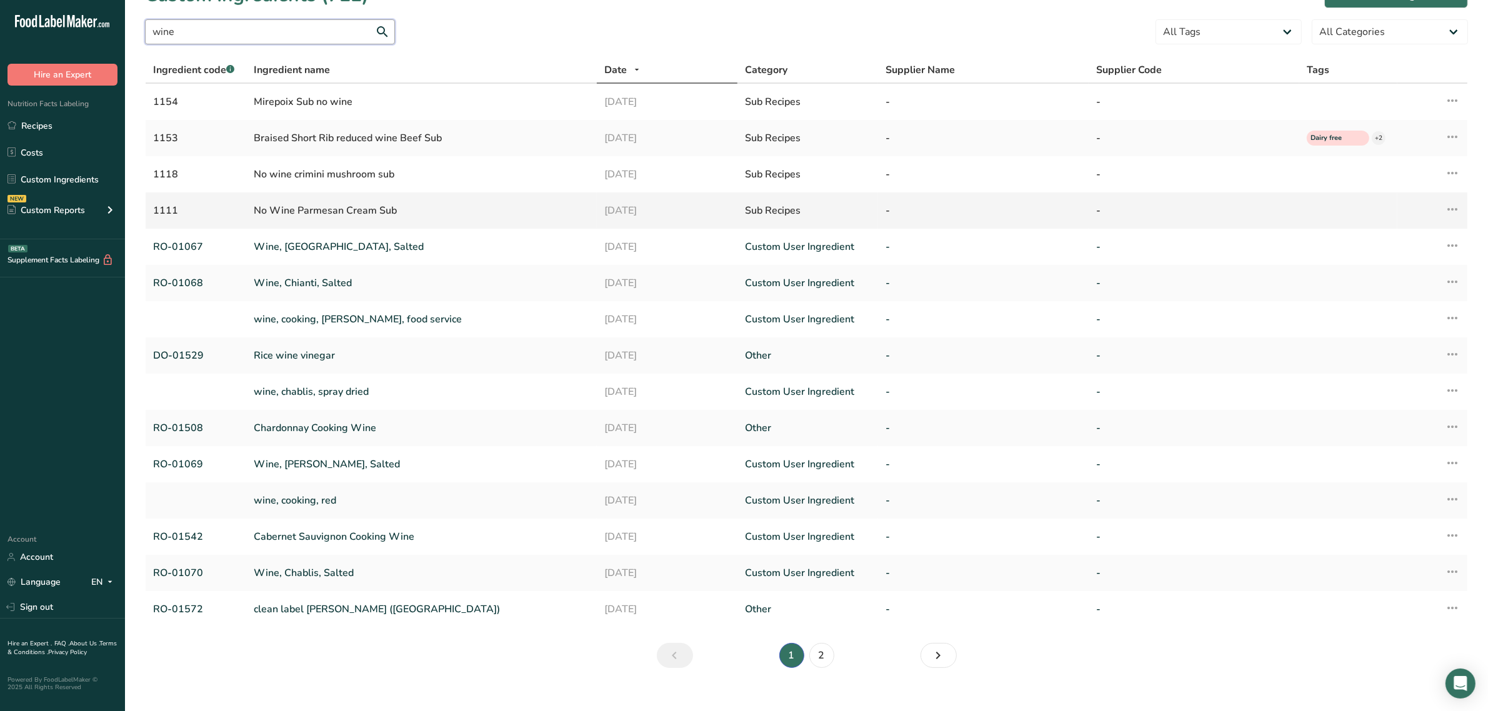
scroll to position [44, 0]
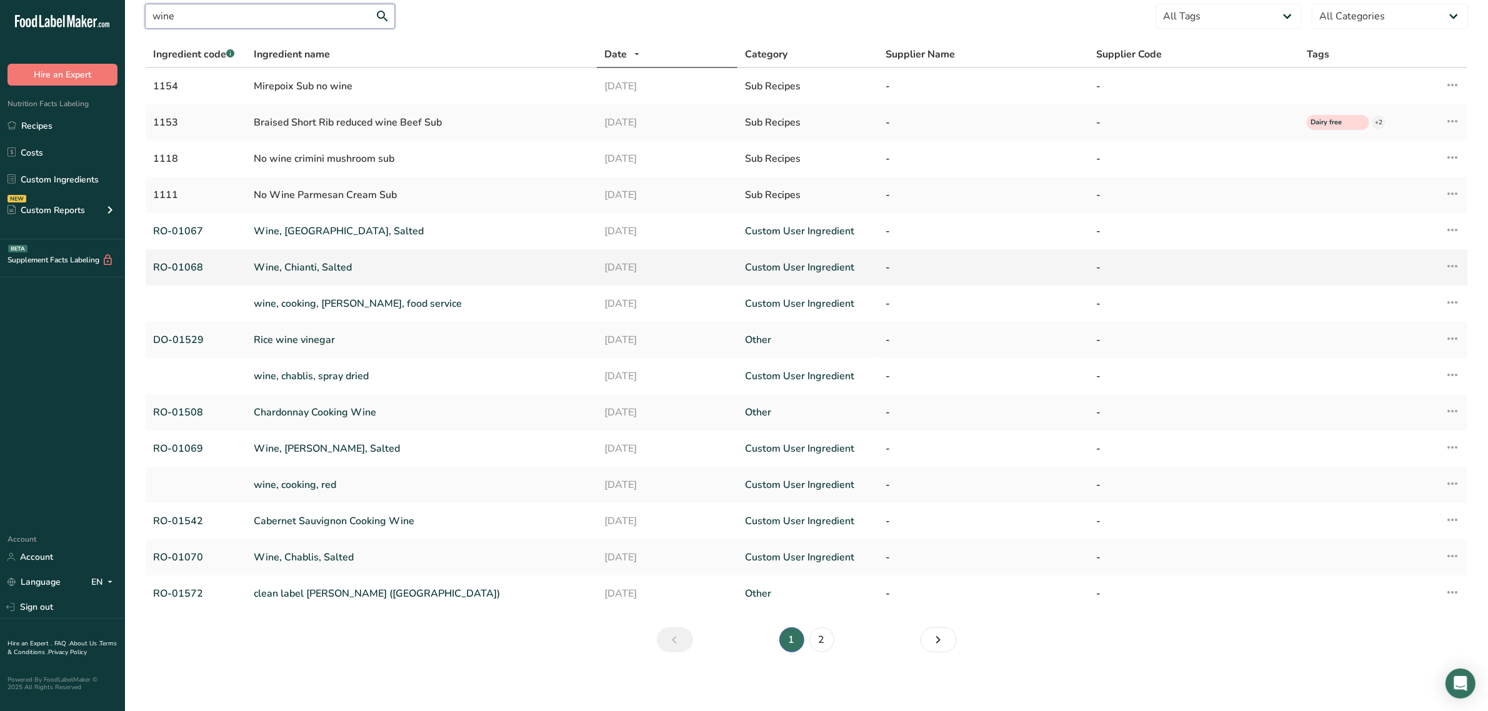
type input "wine"
click at [323, 260] on link "Wine, Chianti, Salted" at bounding box center [422, 267] width 336 height 15
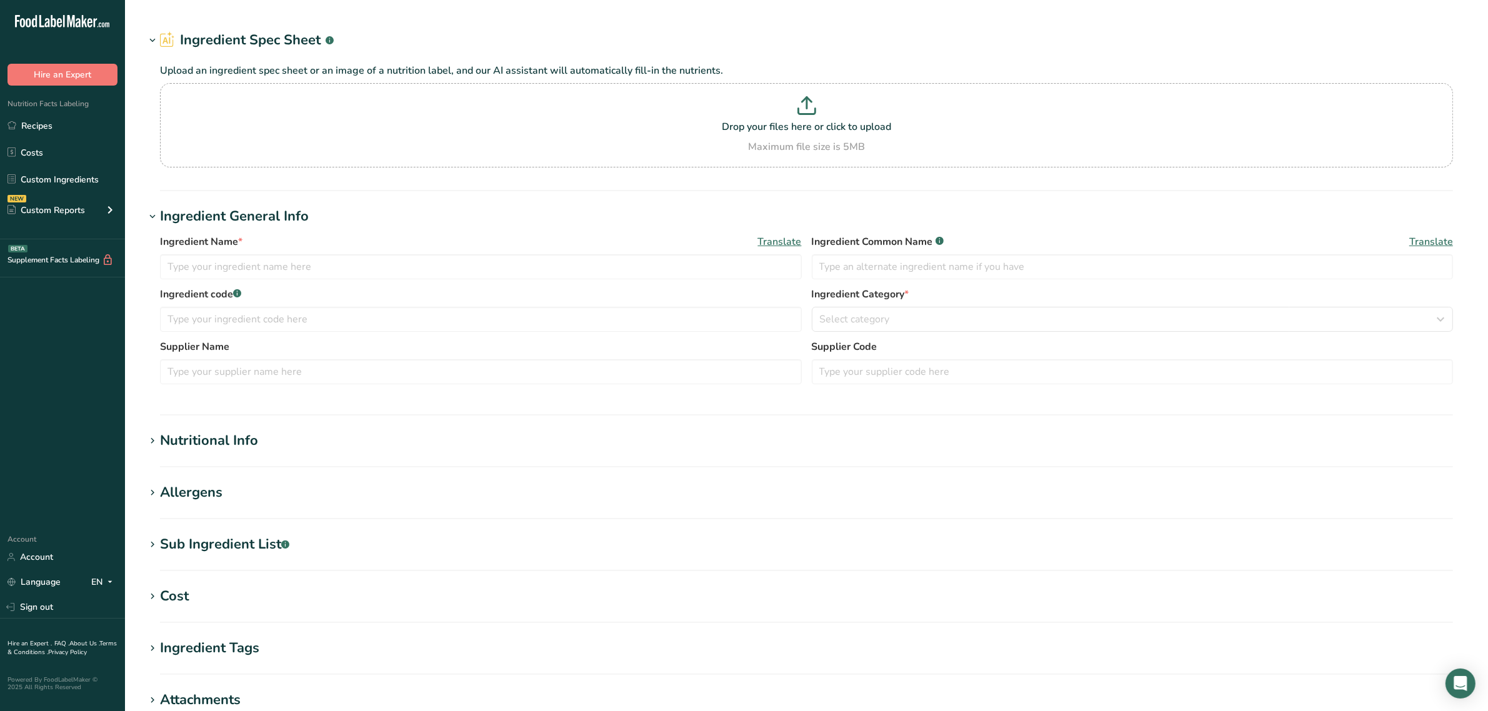
type input "Wine, Chianti, Salted"
type input "red wine"
type input "RO-01068"
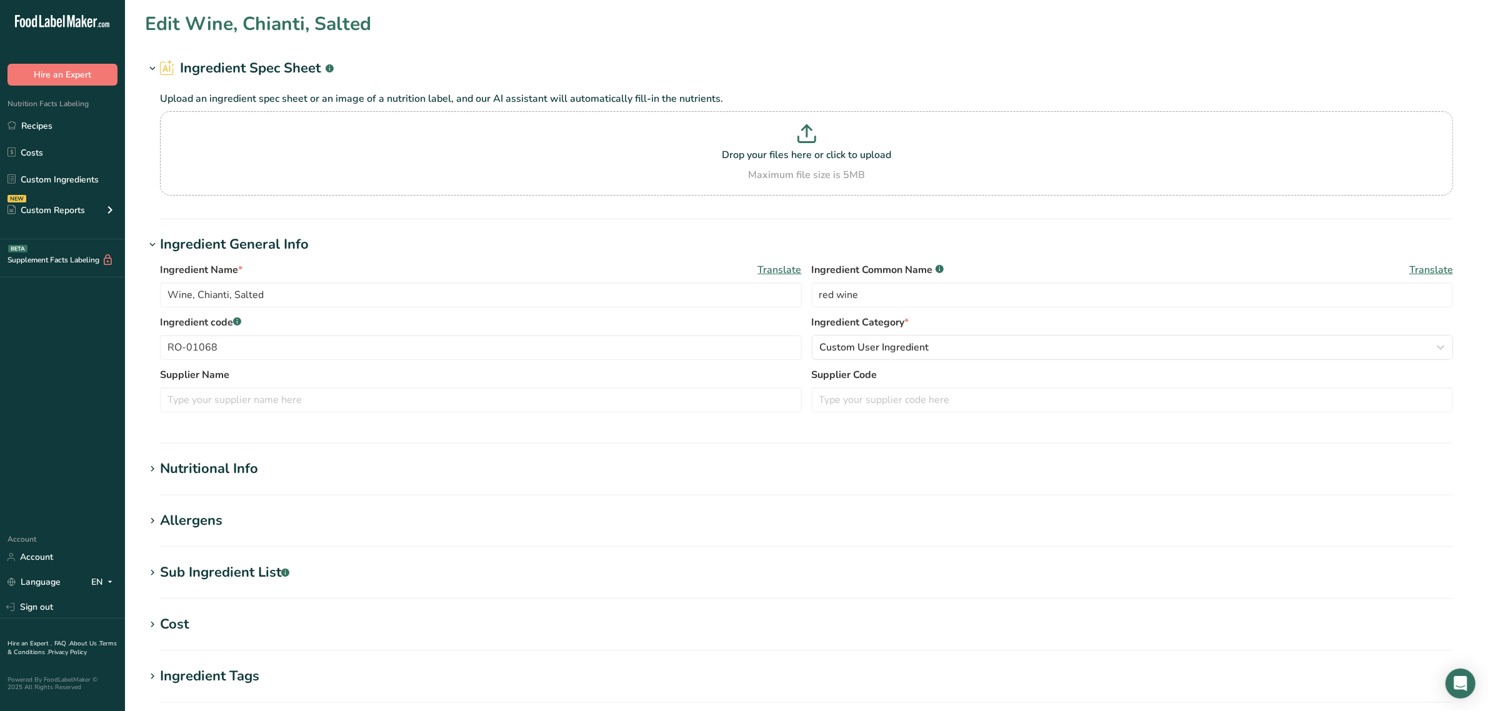
click at [242, 564] on div "Sub Ingredient List .a-a{fill:#347362;}.b-a{fill:#fff;}" at bounding box center [224, 572] width 129 height 21
click at [258, 622] on textarea "(wine, salt, sulfites)" at bounding box center [806, 636] width 1293 height 60
click at [172, 624] on textarea "(wine, salt, sulfites" at bounding box center [806, 636] width 1293 height 60
type textarea "wine, salt, sulfites"
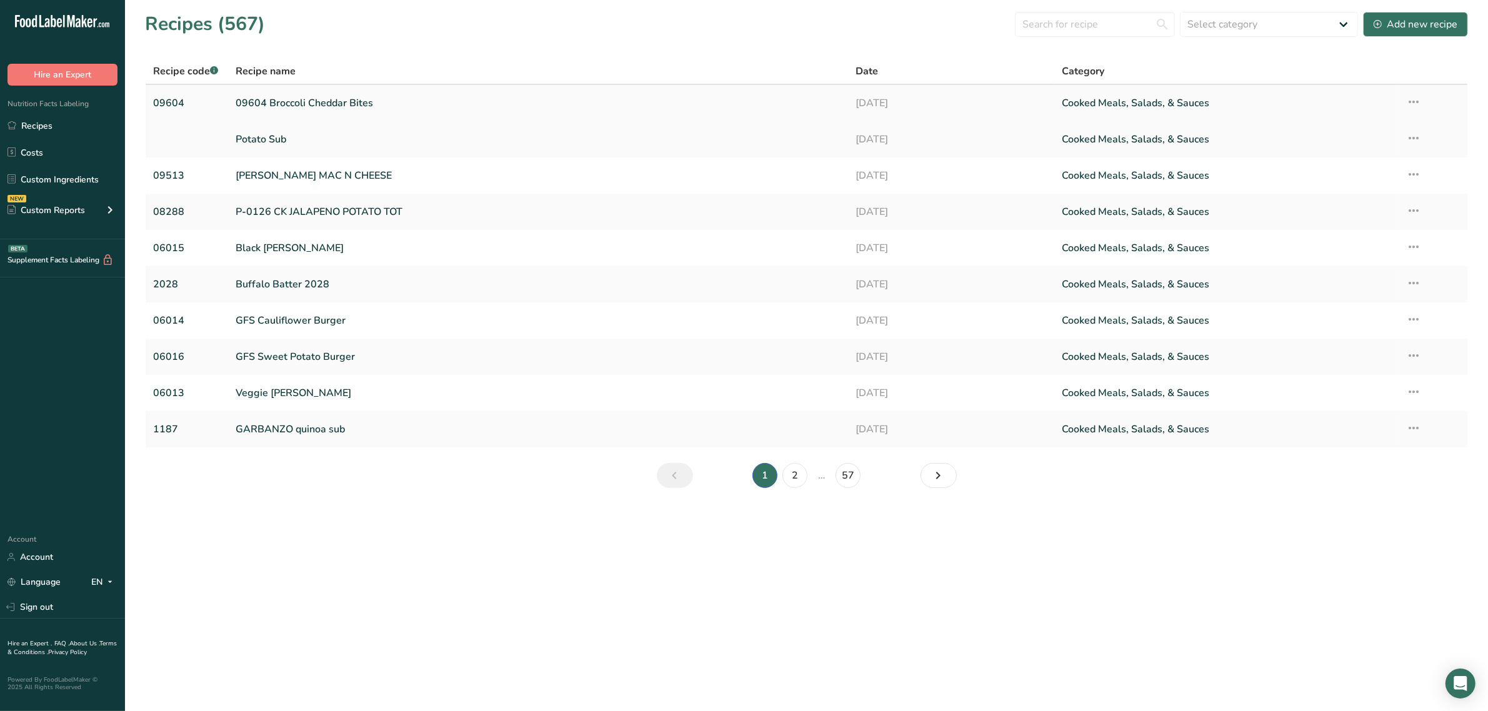
click at [334, 107] on link "09604 Broccoli Cheddar Bites" at bounding box center [538, 103] width 604 height 26
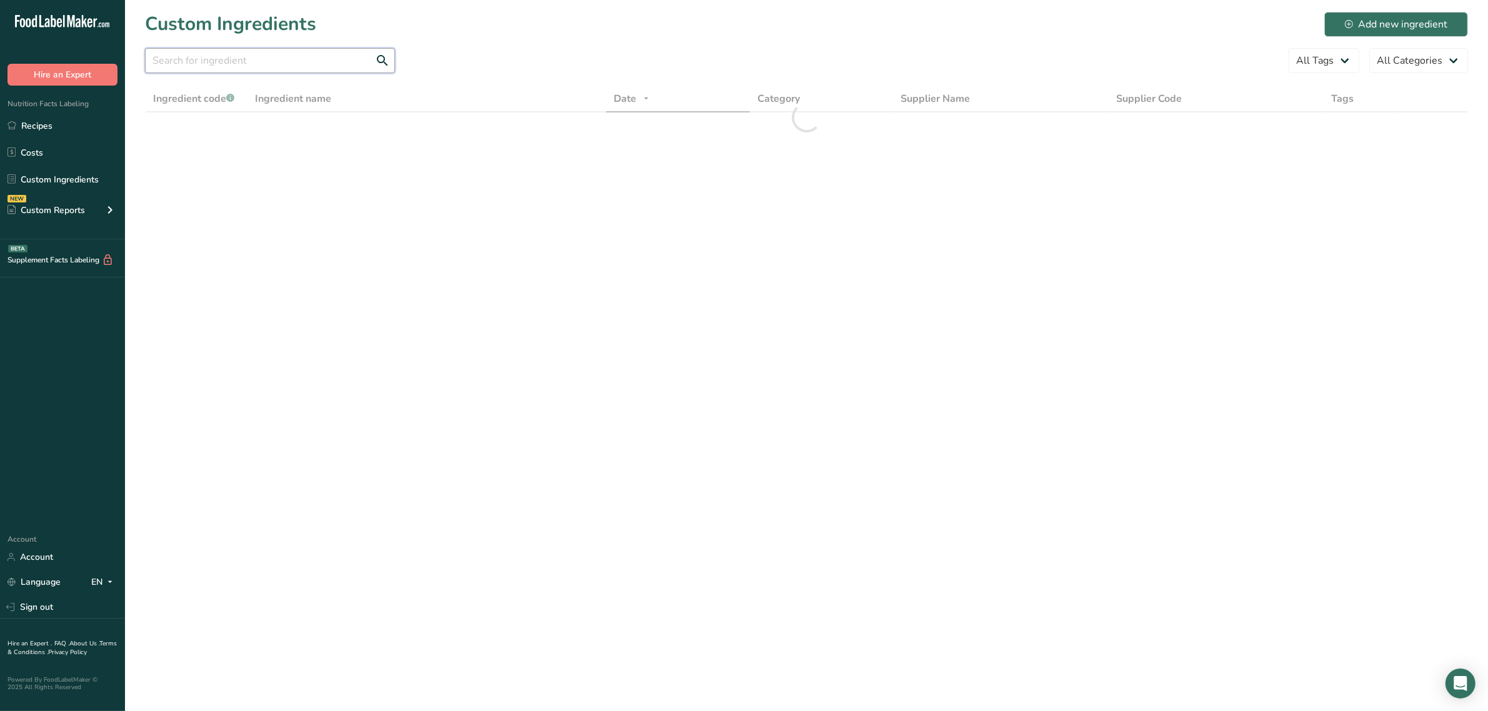
click at [319, 58] on input "text" at bounding box center [270, 60] width 250 height 25
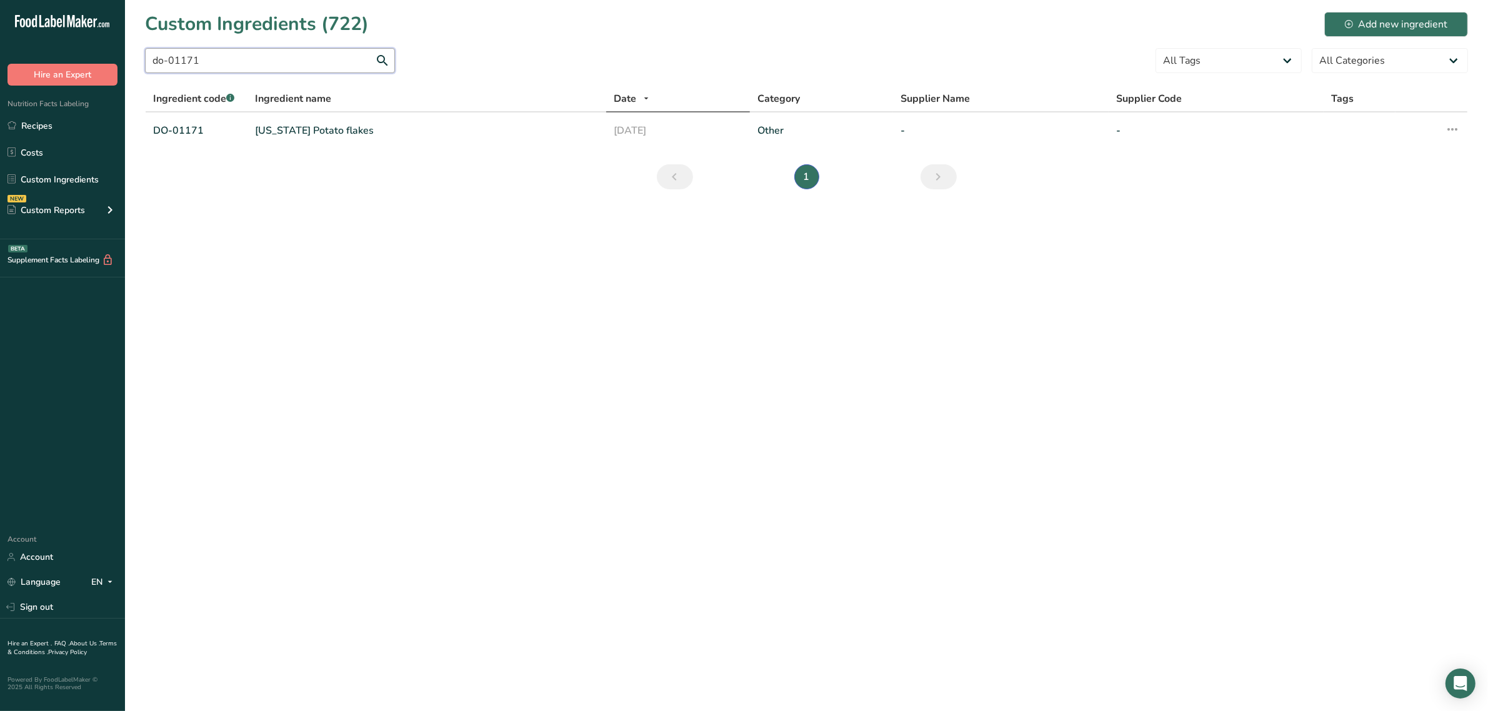
type input "do-01171"
click at [281, 128] on link "[US_STATE] Potato flakes" at bounding box center [427, 130] width 344 height 15
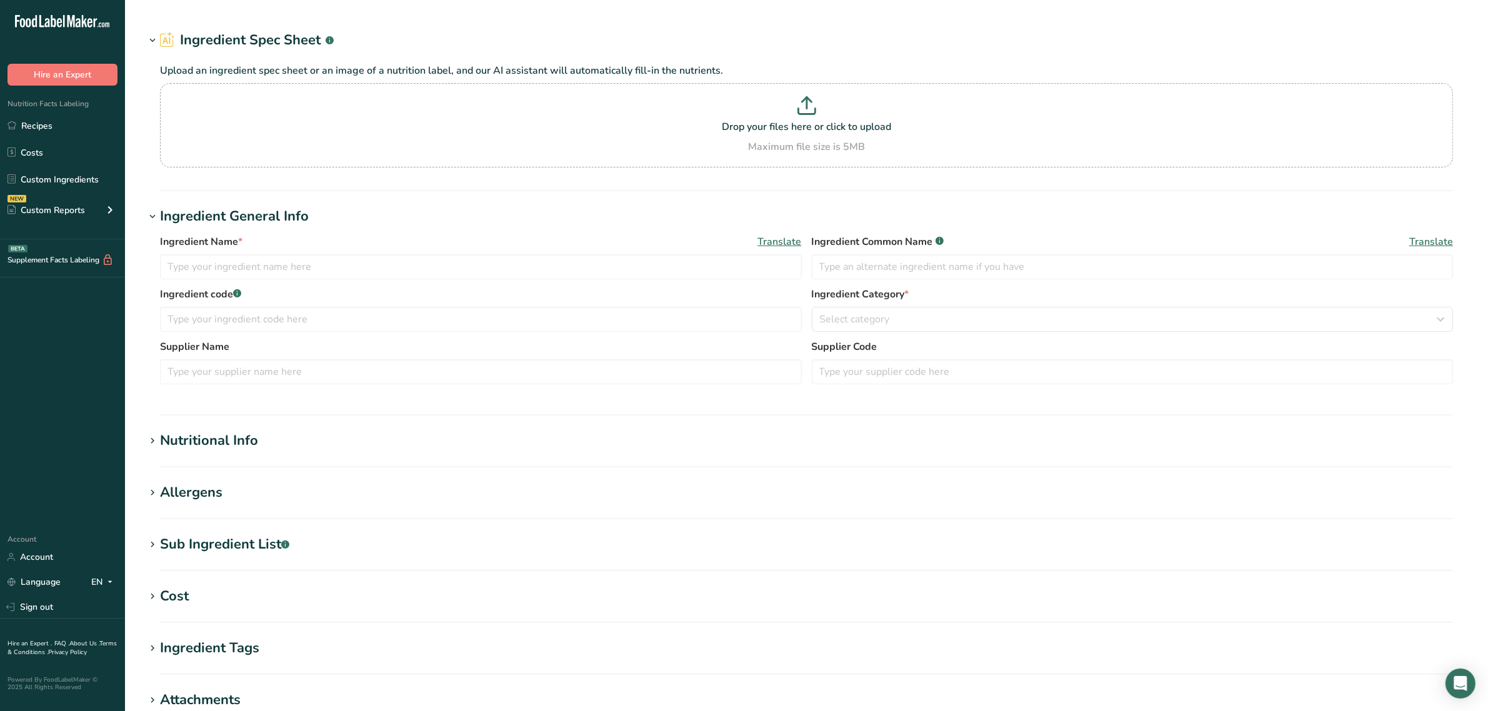
click at [254, 542] on div "Sub Ingredient List .a-a{fill:#347362;}.b-a{fill:#fff;}" at bounding box center [224, 544] width 129 height 21
type input "OREGON Potato flakes"
type input "potato flake"
type input "DO-01171"
type textarea "potatoes, mono and diglycerides, sodium acid pyrophosphate, citric acid"
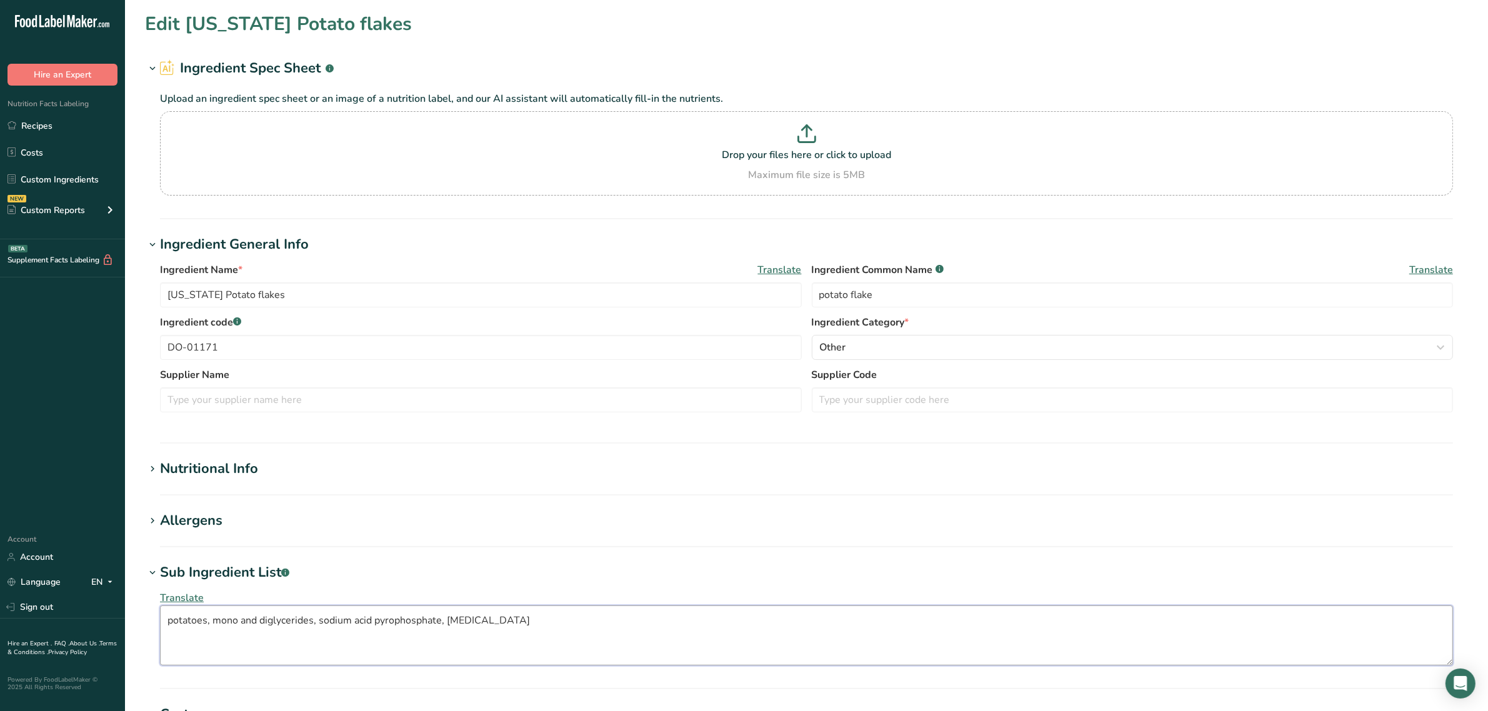
drag, startPoint x: 312, startPoint y: 624, endPoint x: 214, endPoint y: 614, distance: 98.6
click at [212, 613] on textarea "potatoes, mono and diglycerides, sodium acid pyrophosphate, citric acid" at bounding box center [806, 636] width 1293 height 60
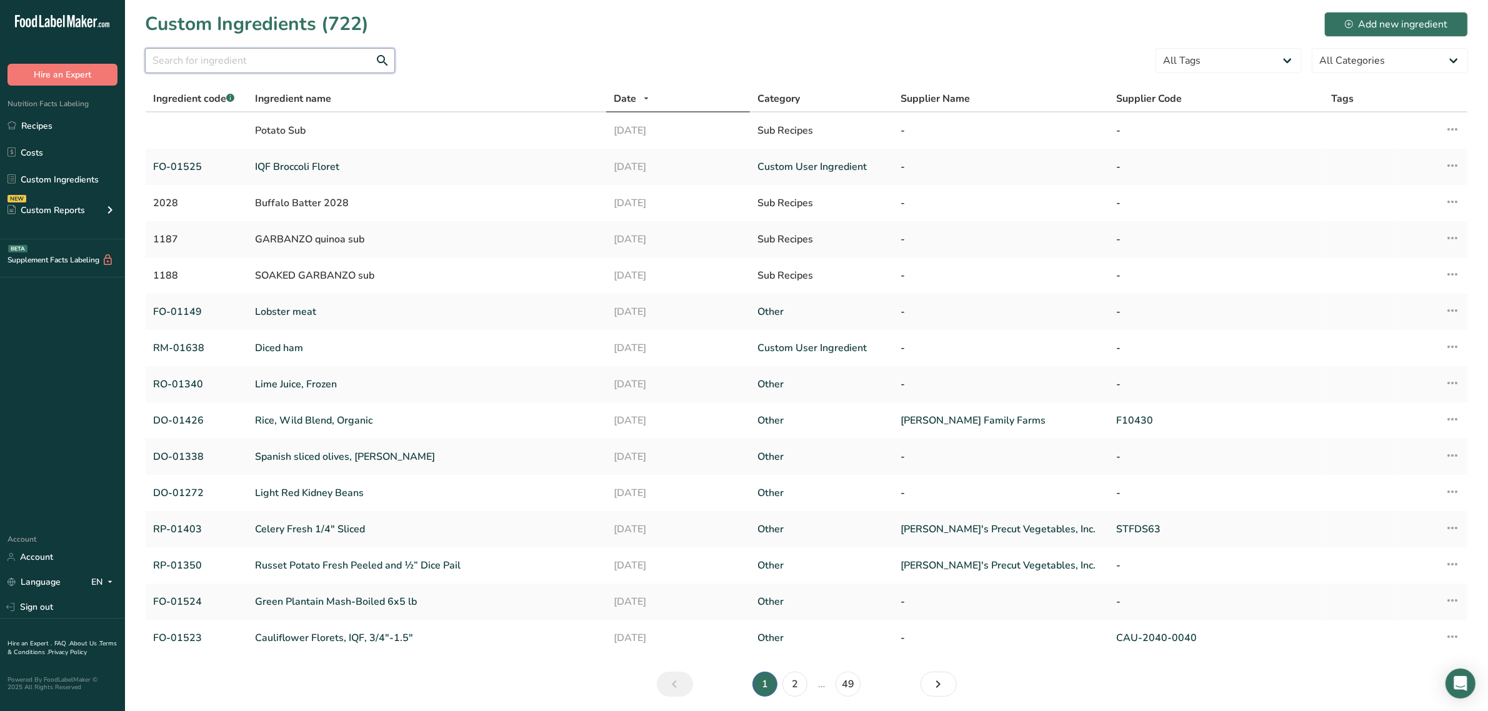
click at [307, 66] on input "text" at bounding box center [270, 60] width 250 height 25
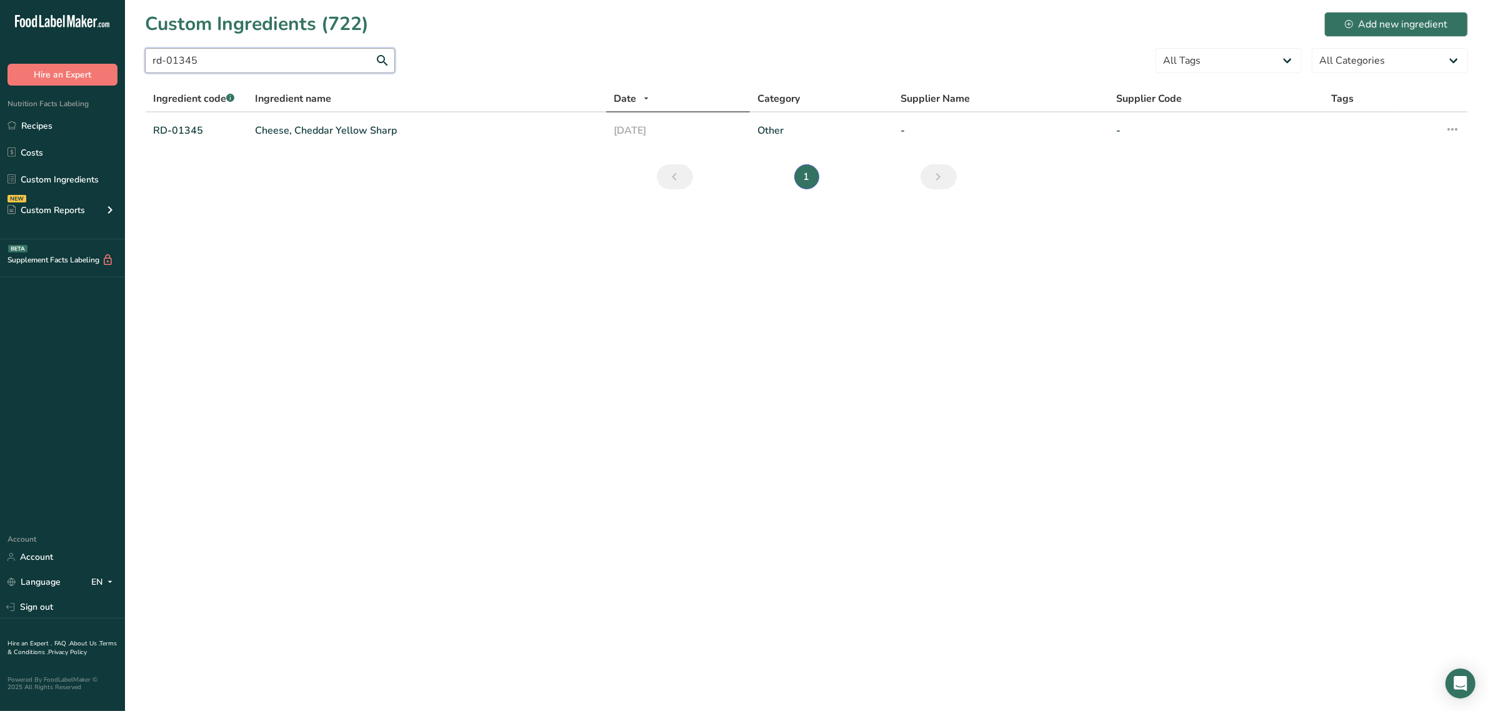
type input "rd-01345"
click at [316, 122] on td "Cheese, Cheddar Yellow Sharp" at bounding box center [426, 130] width 359 height 36
click at [317, 133] on link "Cheese, Cheddar Yellow Sharp" at bounding box center [427, 130] width 344 height 15
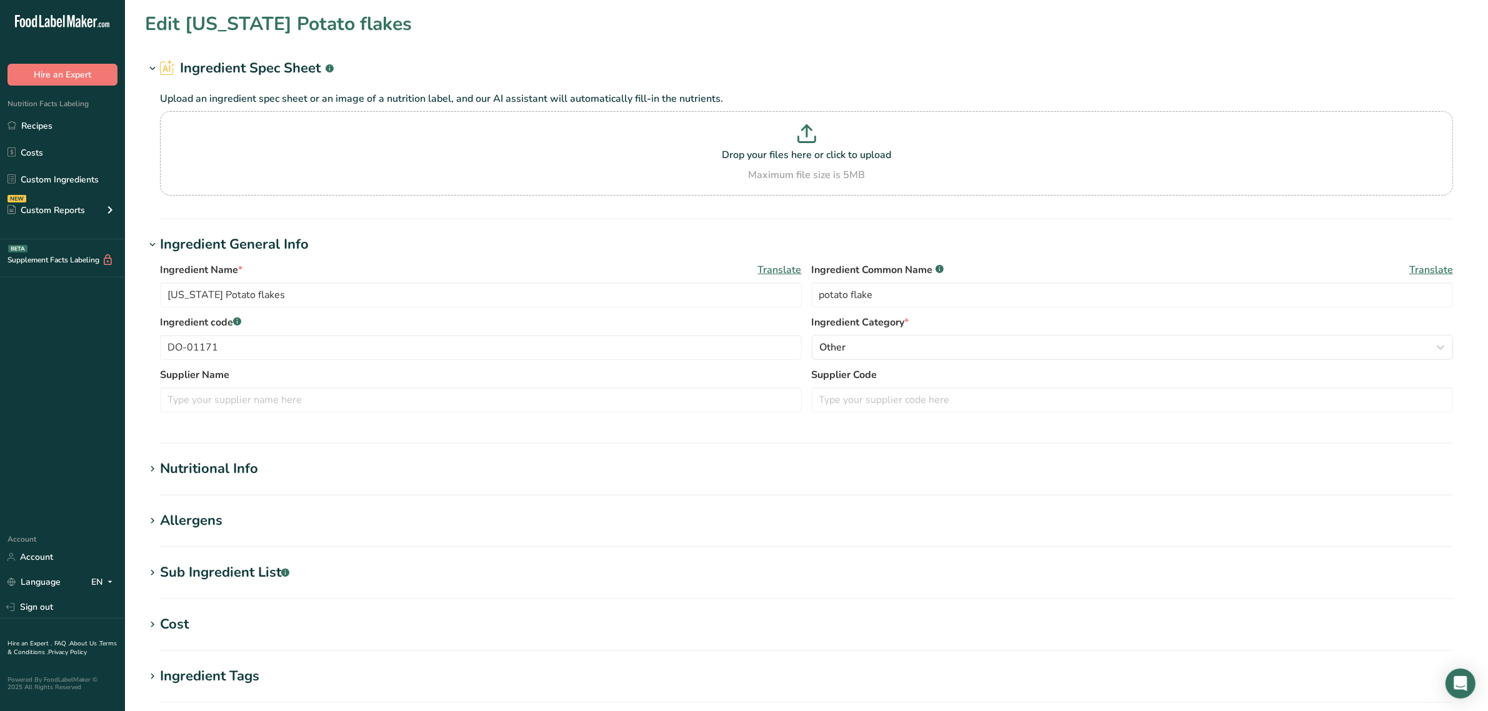
type input "Cheese, Cheddar Yellow Sharp"
type input "cheddar cheese"
type input "RD-01345"
type textarea "cultured pasteurized milk, salt, enzymes, annatto [color]"
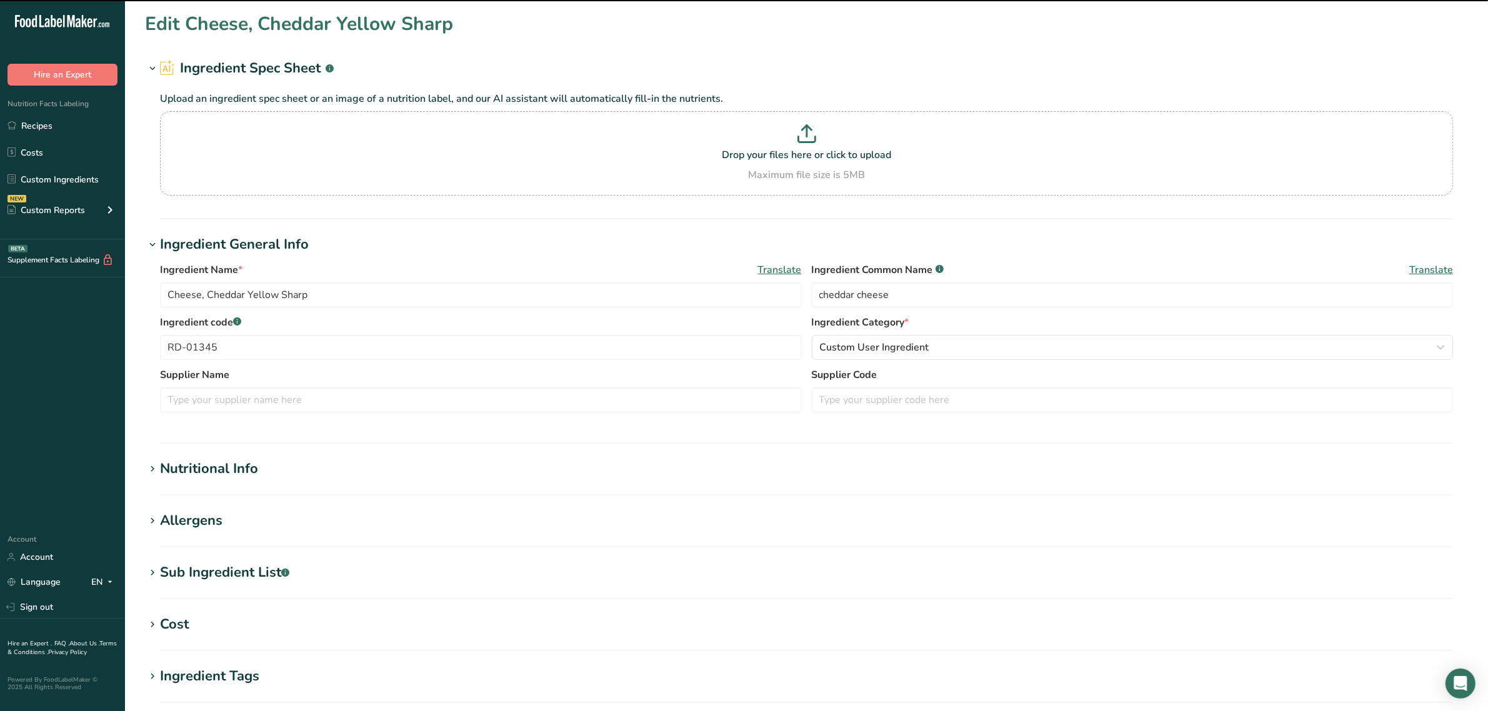
click at [231, 575] on div "Sub Ingredient List .a-a{fill:#347362;}.b-a{fill:#fff;}" at bounding box center [224, 572] width 129 height 21
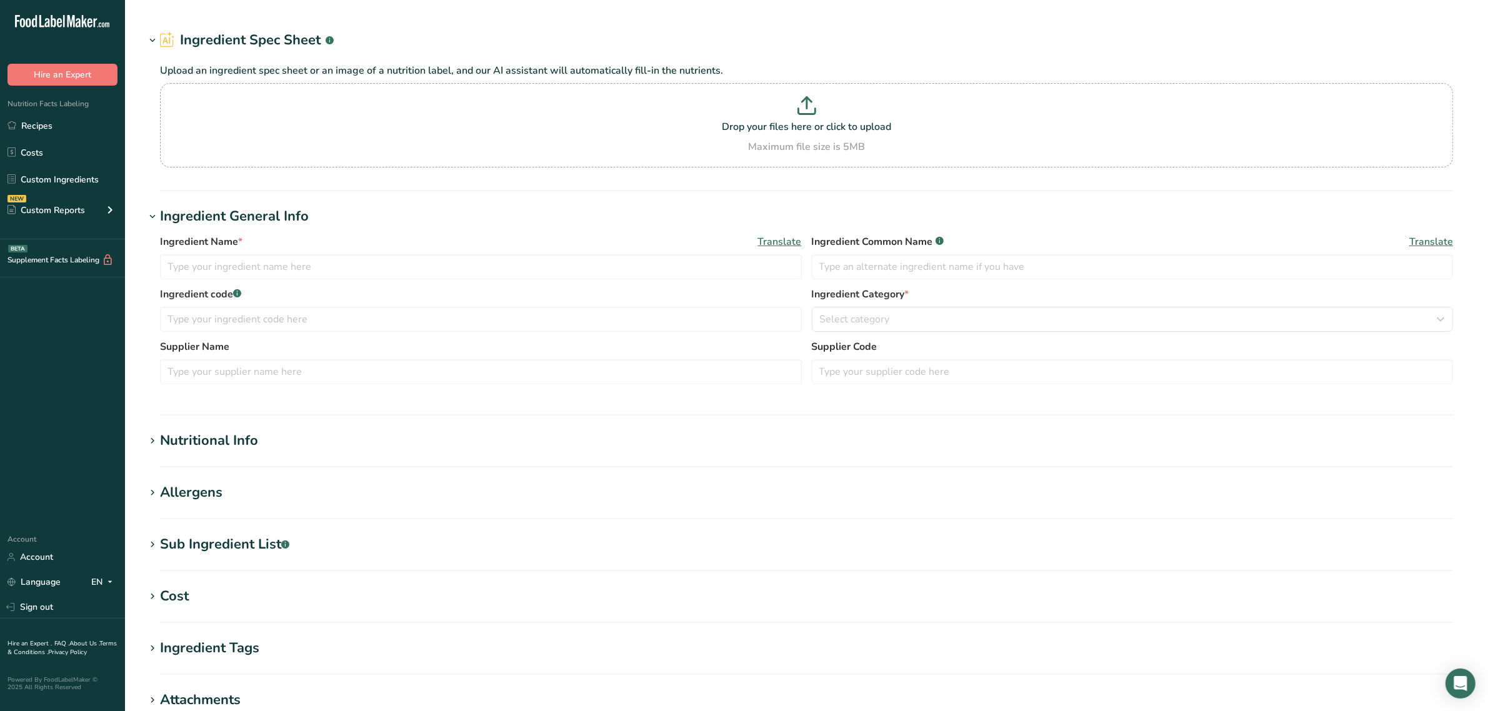
type input "Wine, Chianti, Salted"
type input "red wine"
type input "RO-01068"
click at [248, 558] on section "Ingredient Spec Sheet .a-a{fill:#347362;}.b-a{fill:#fff;} Upload an ingredient …" at bounding box center [806, 445] width 1363 height 890
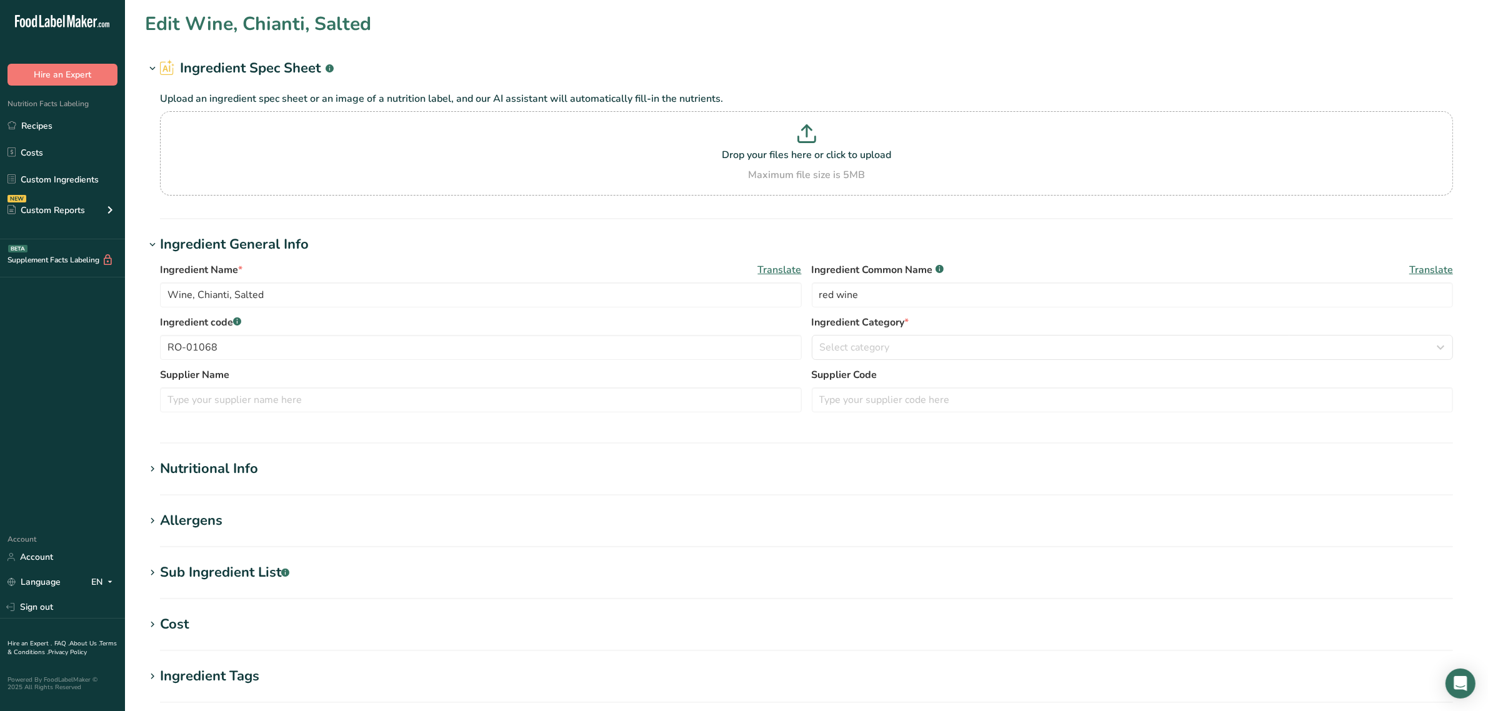
click at [249, 564] on div "Sub Ingredient List .a-a{fill:#347362;}.b-a{fill:#fff;}" at bounding box center [224, 572] width 129 height 21
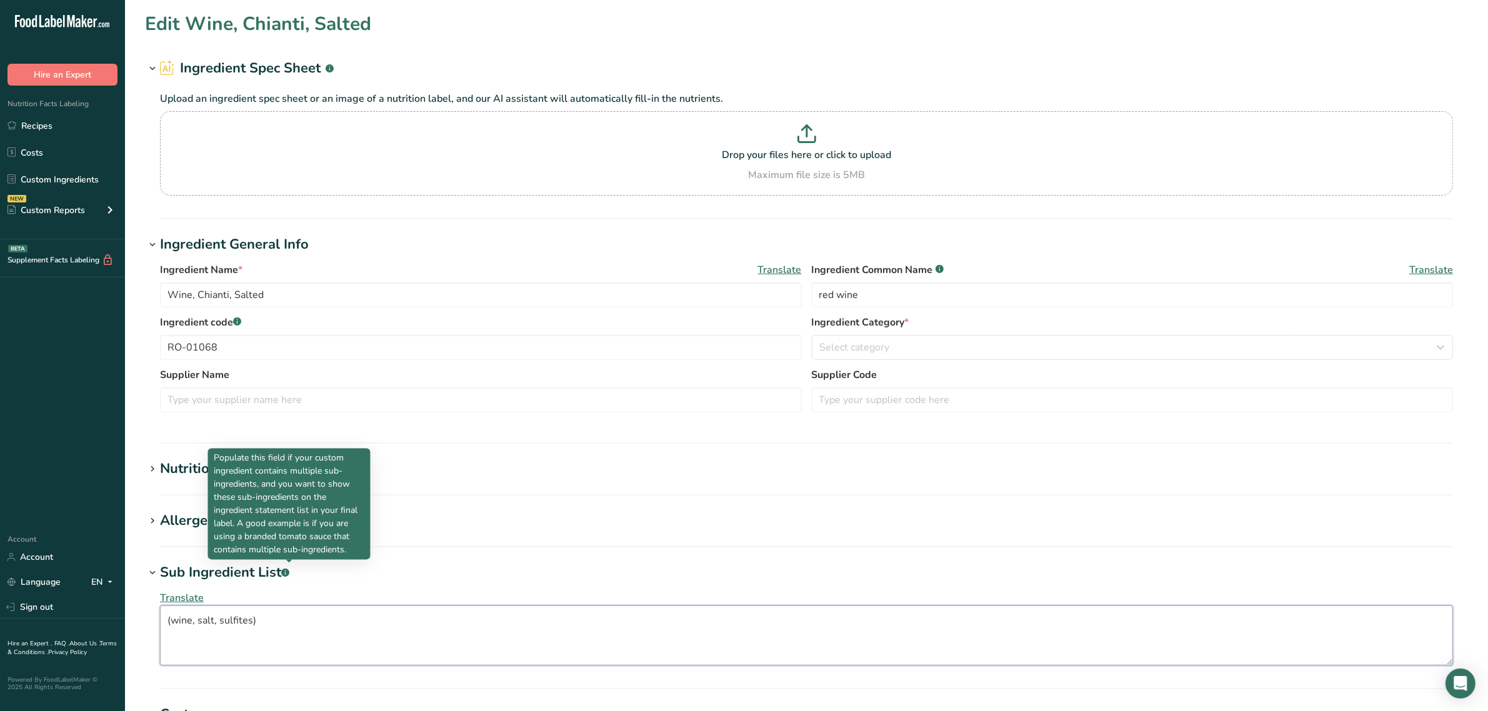
click at [311, 609] on textarea "(wine, salt, sulfites)" at bounding box center [806, 636] width 1293 height 60
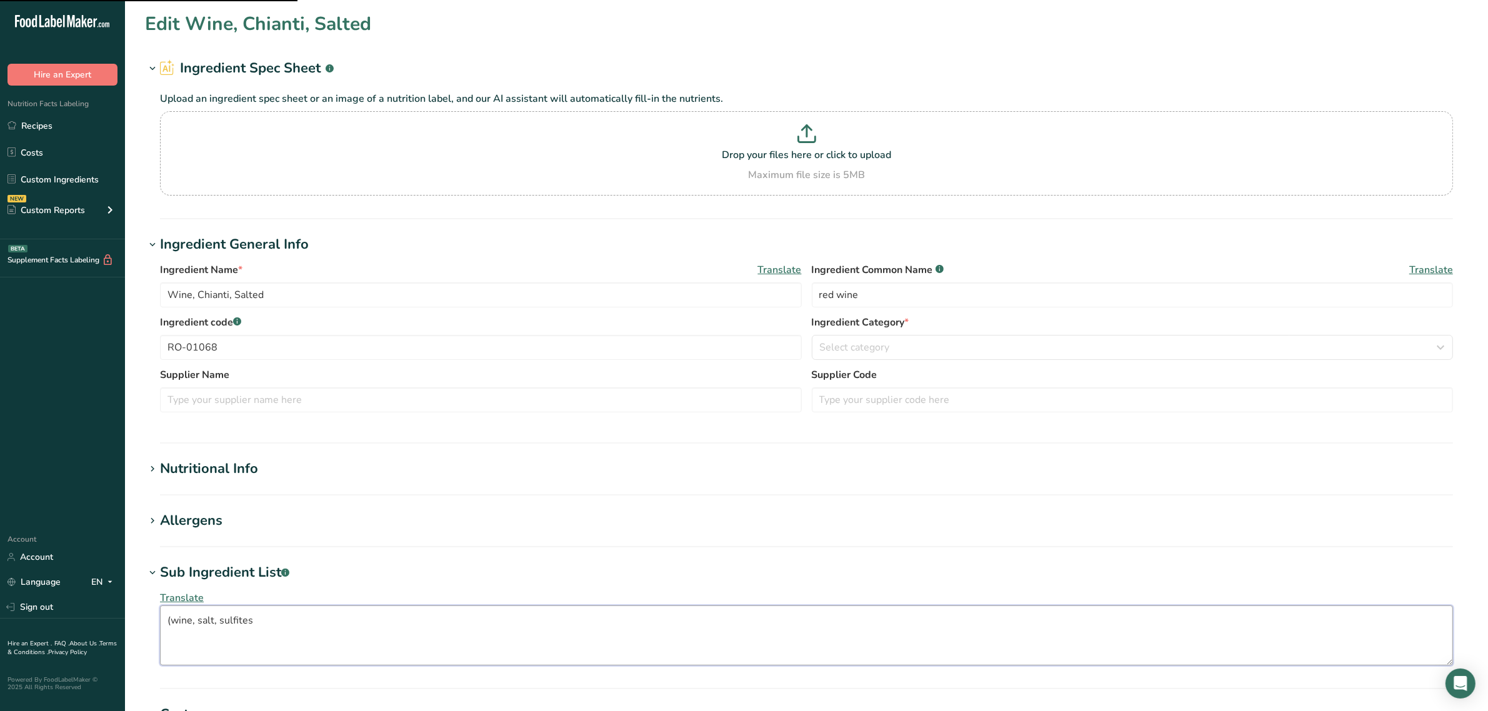
click at [175, 616] on textarea "(wine, salt, sulfites" at bounding box center [806, 636] width 1293 height 60
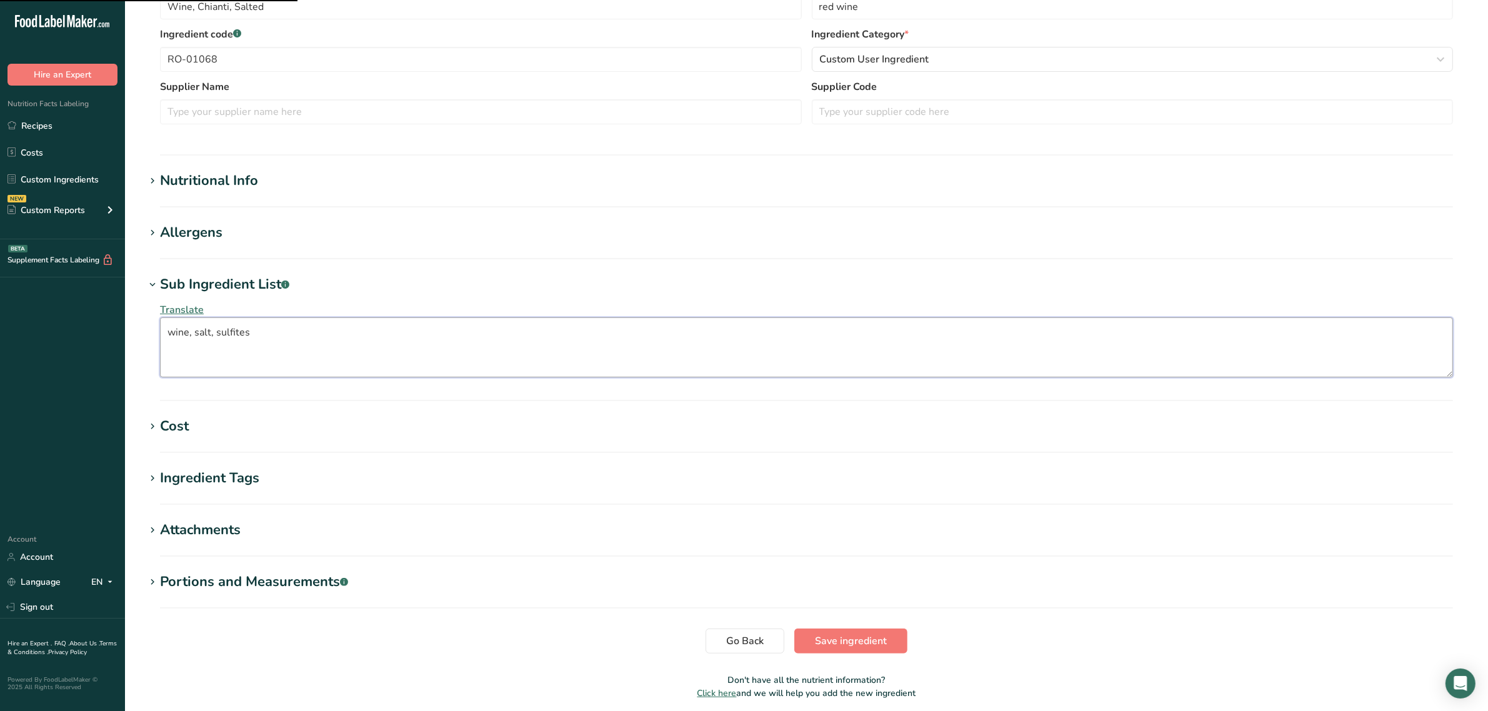
scroll to position [336, 0]
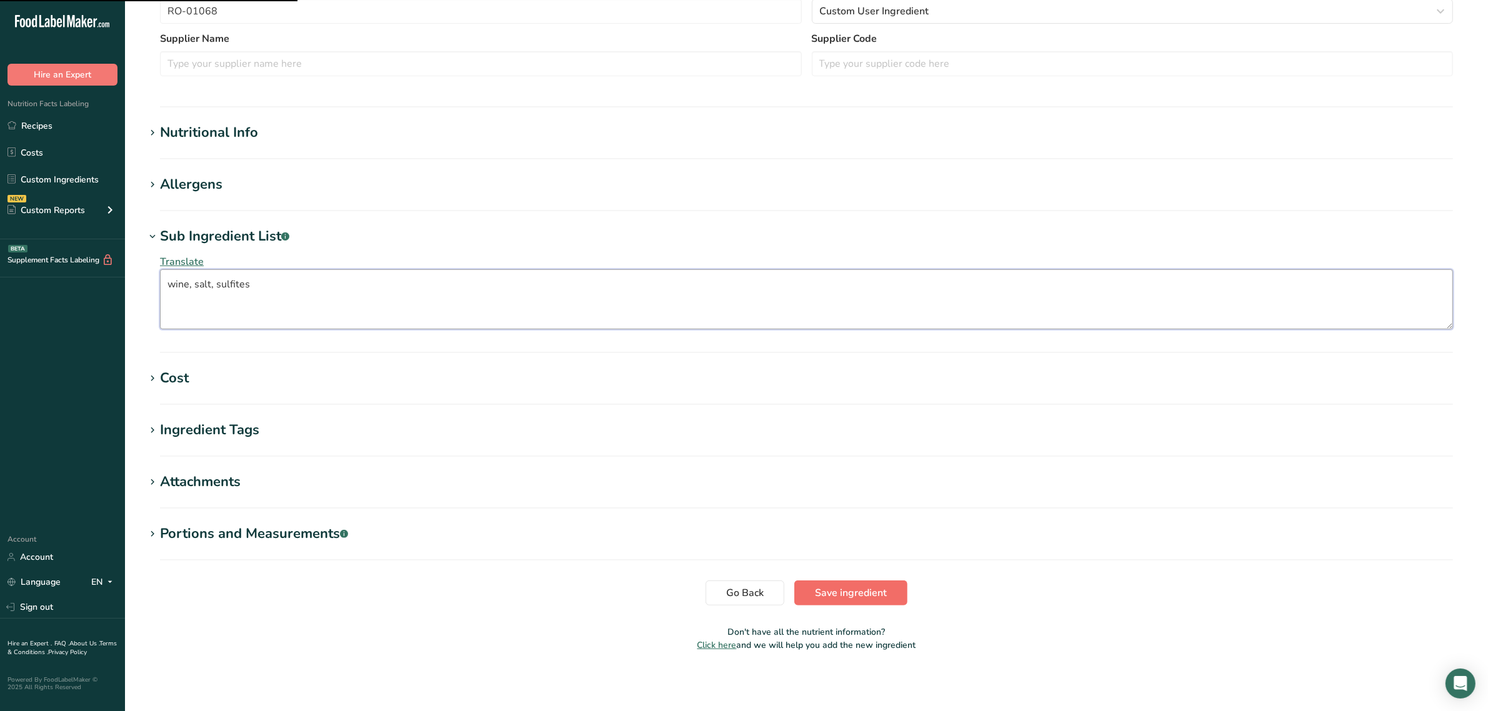
type textarea "wine, salt, sulfites"
click at [807, 589] on button "Save ingredient" at bounding box center [850, 593] width 113 height 25
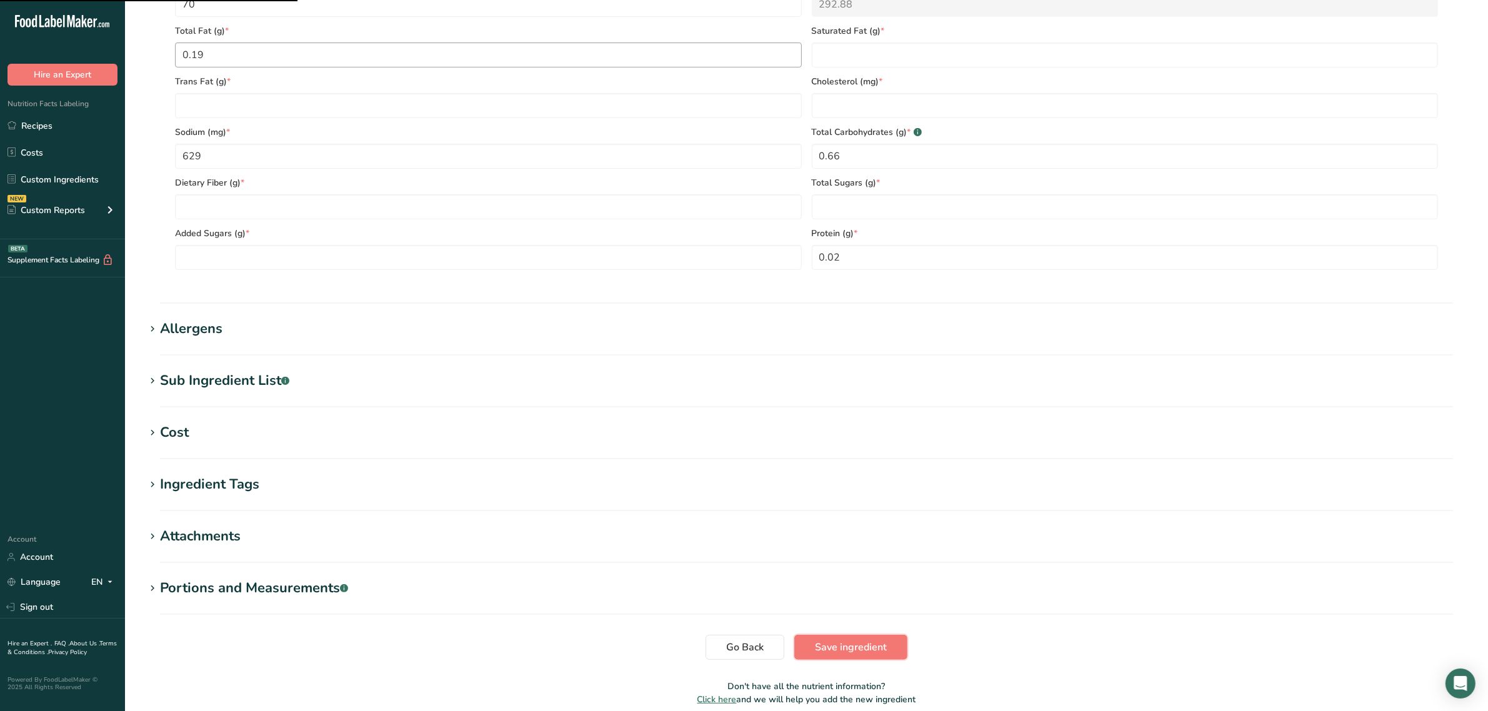
scroll to position [211, 0]
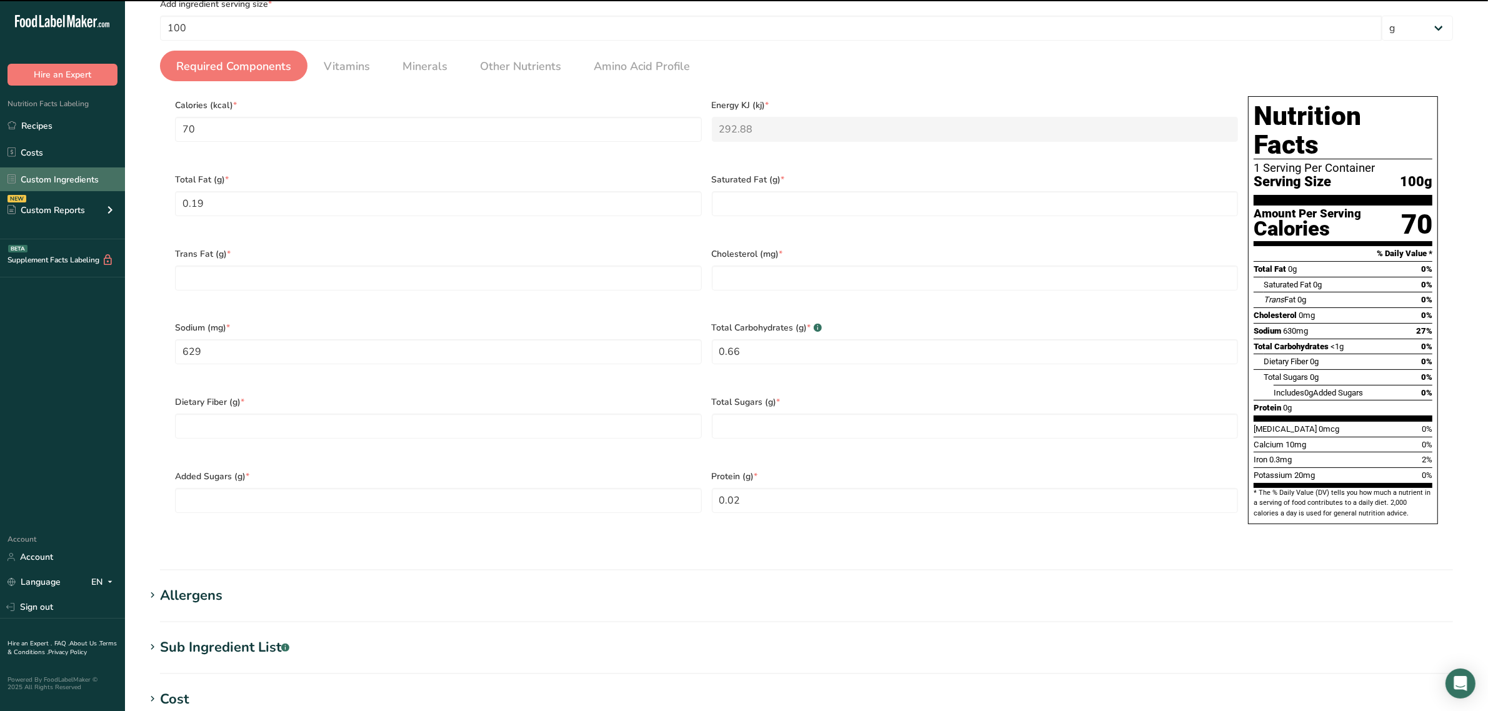
click at [61, 180] on link "Custom Ingredients" at bounding box center [62, 179] width 125 height 24
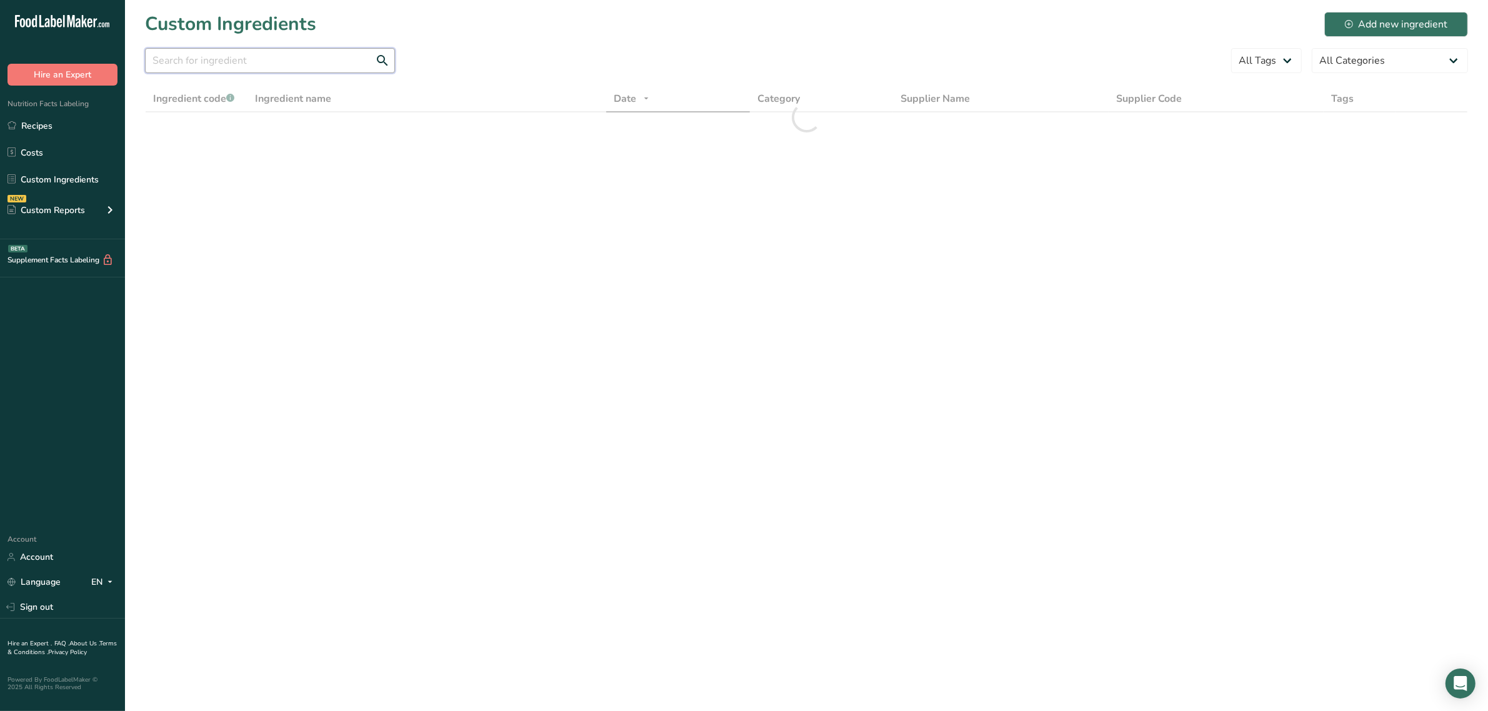
click at [259, 59] on input "text" at bounding box center [270, 60] width 250 height 25
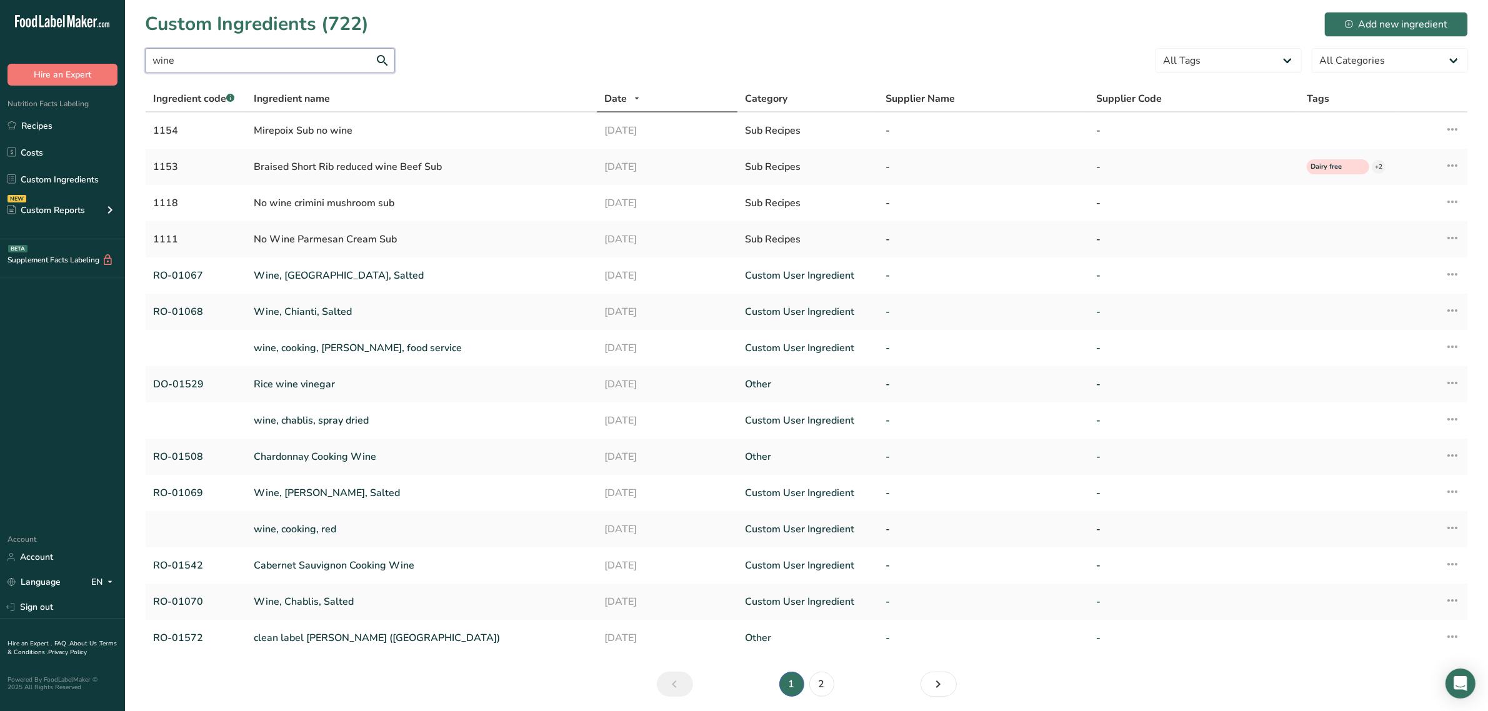
click at [254, 66] on input "wine" at bounding box center [270, 60] width 250 height 25
type input "wine"
click at [282, 572] on link "Cabernet Sauvignon Cooking Wine" at bounding box center [422, 565] width 336 height 15
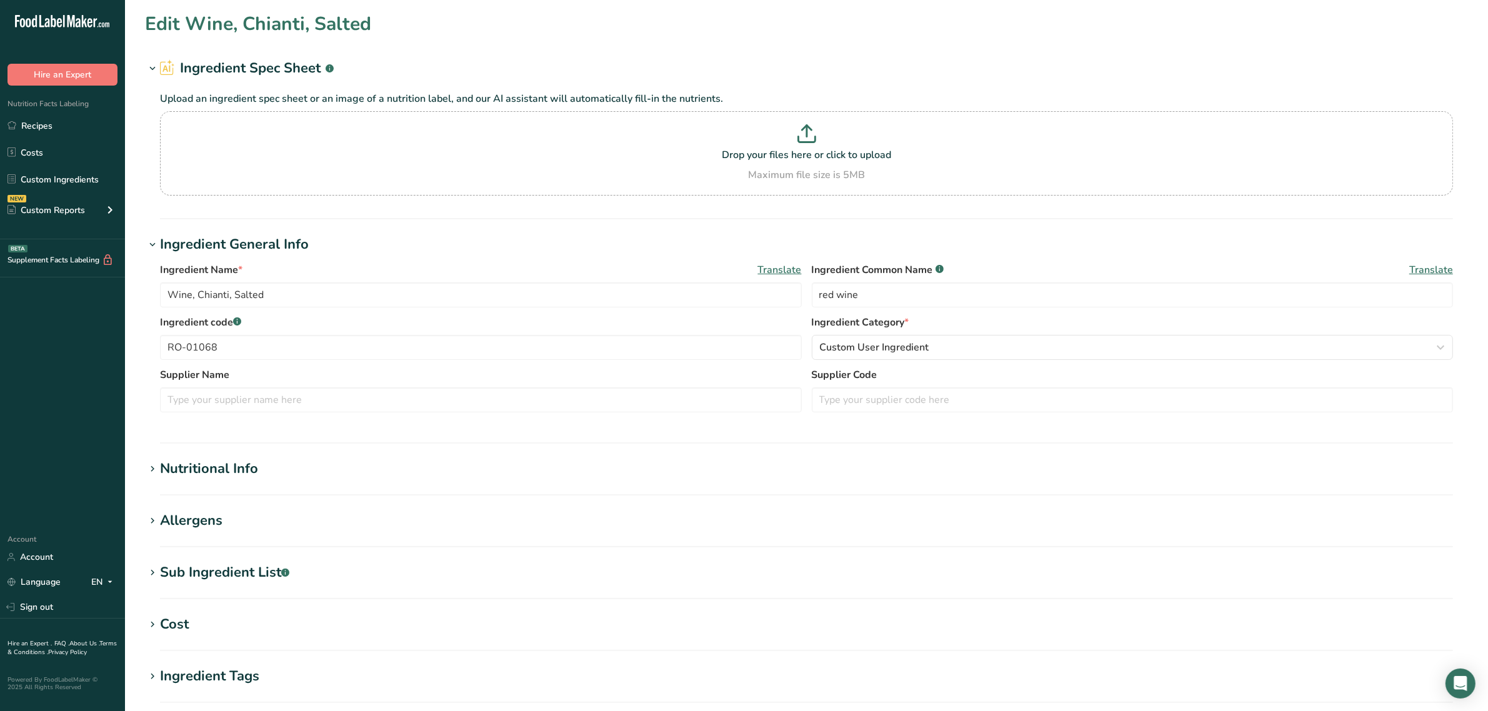
type input "Cabernet Sauvignon Cooking Wine"
type input "RO-01542"
click at [245, 570] on div "Sub Ingredient List .a-a{fill:#347362;}.b-a{fill:#fff;}" at bounding box center [224, 572] width 129 height 21
click at [312, 617] on textarea "wine, salt, sulfites" at bounding box center [806, 636] width 1293 height 60
type textarea "wine, salt, sulfur dioxide"
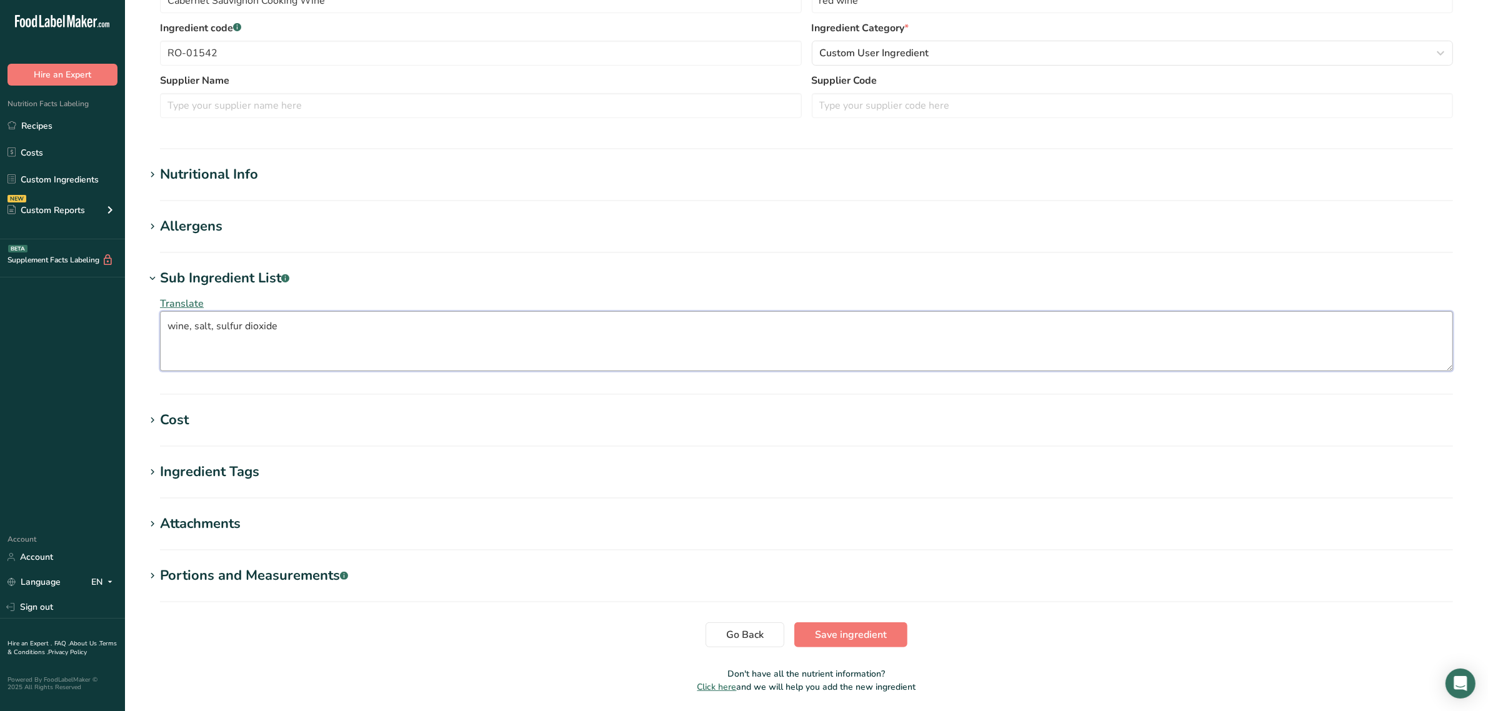
scroll to position [336, 0]
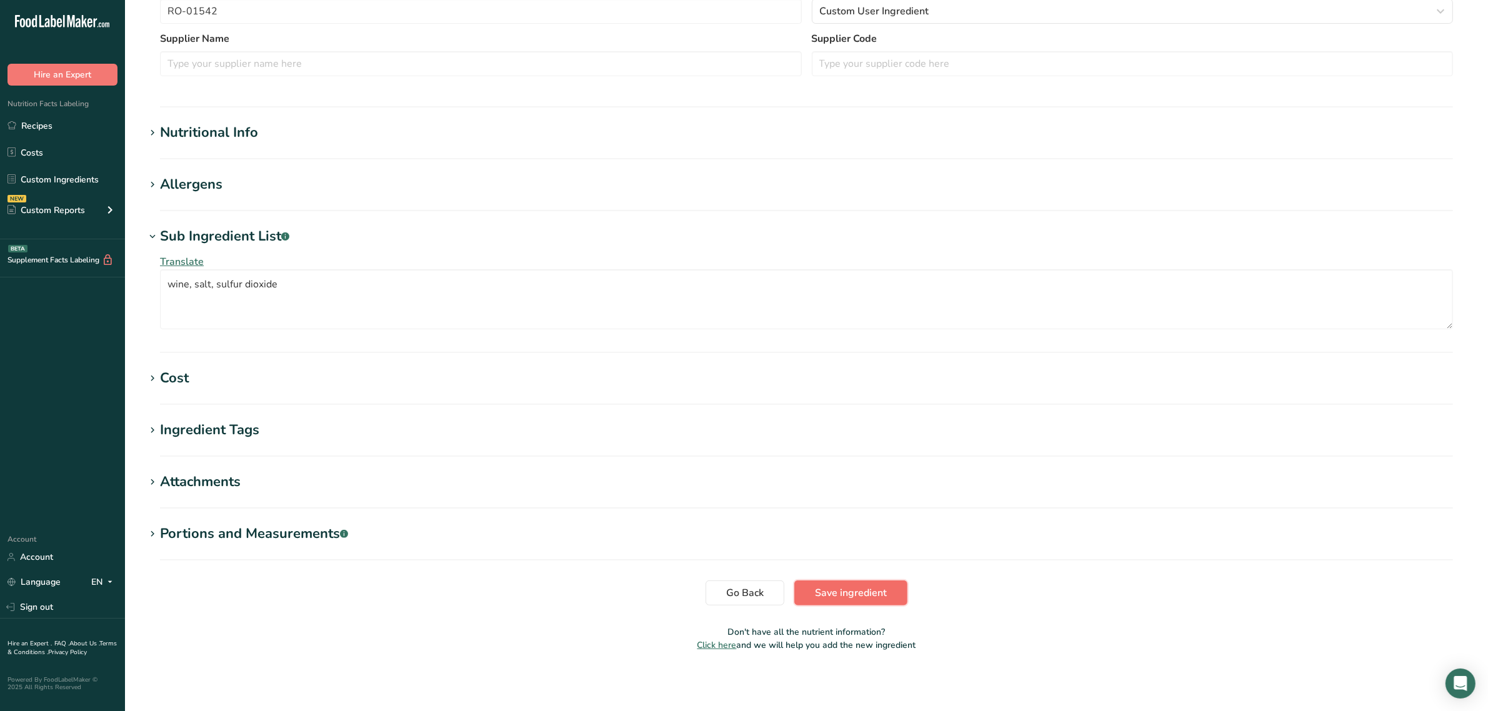
click at [867, 592] on span "Save ingredient" at bounding box center [851, 593] width 72 height 15
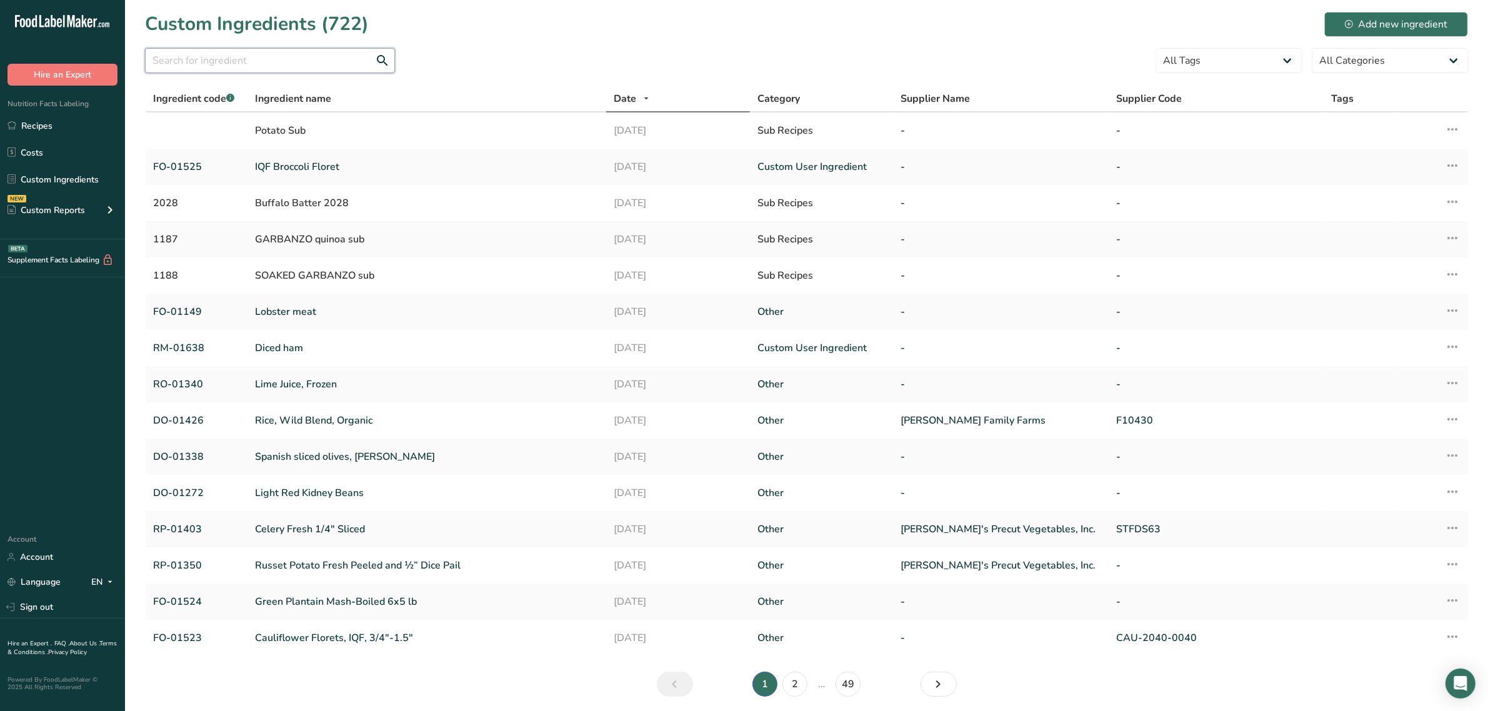
click at [307, 62] on input "text" at bounding box center [270, 60] width 250 height 25
paste input "RO-01508"
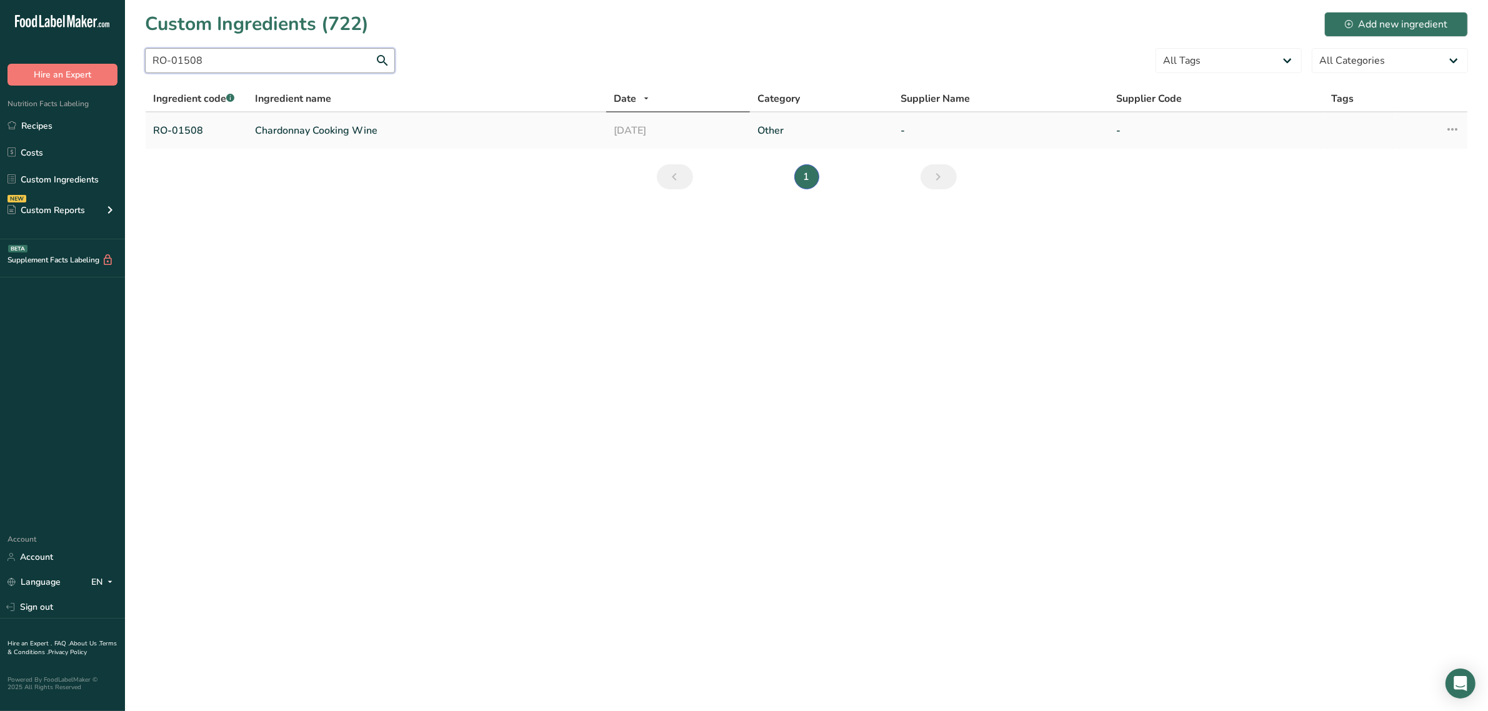
type input "RO-01508"
click at [310, 132] on link "Chardonnay Cooking Wine" at bounding box center [427, 130] width 344 height 15
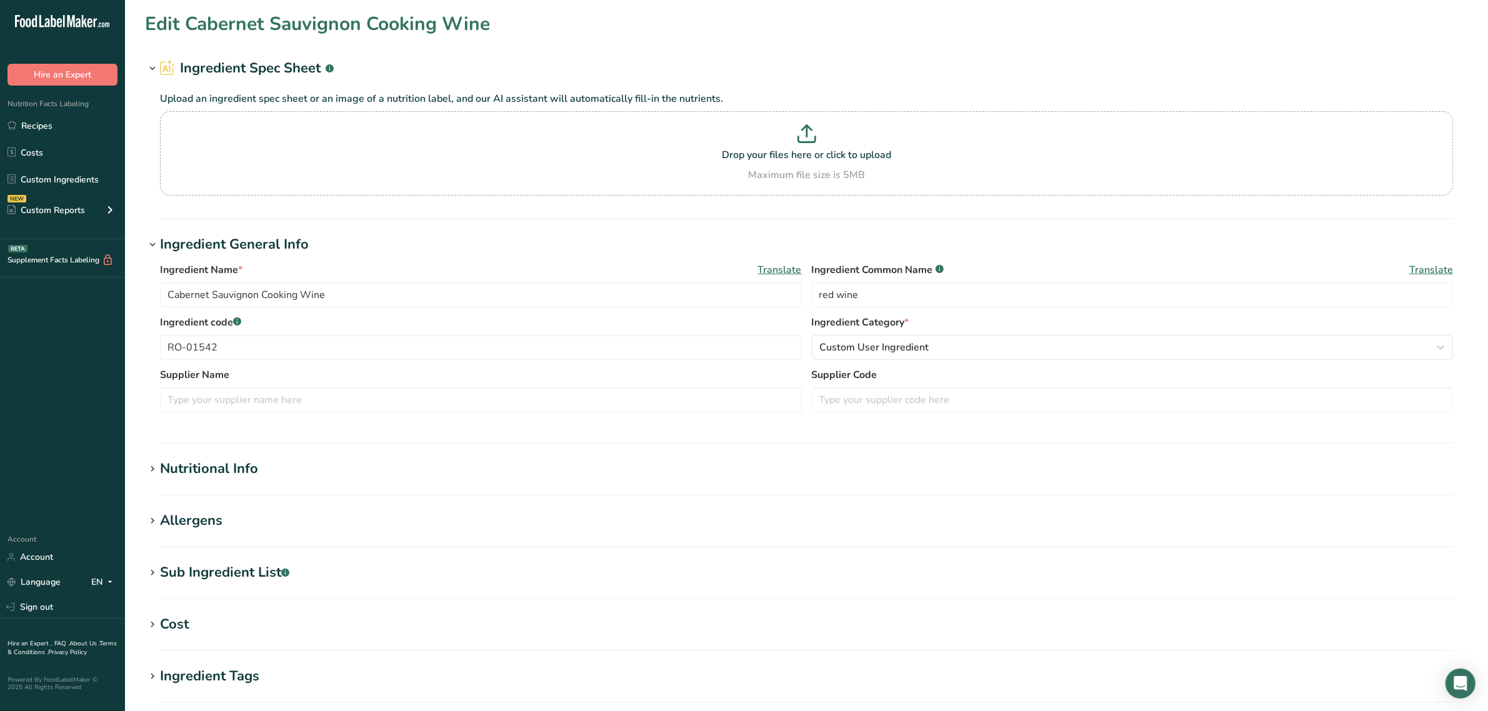
type input "Chardonnay Cooking Wine"
type input "white wine"
type input "RO-01508"
click at [222, 569] on div "Sub Ingredient List .a-a{fill:#347362;}.b-a{fill:#fff;}" at bounding box center [224, 572] width 129 height 21
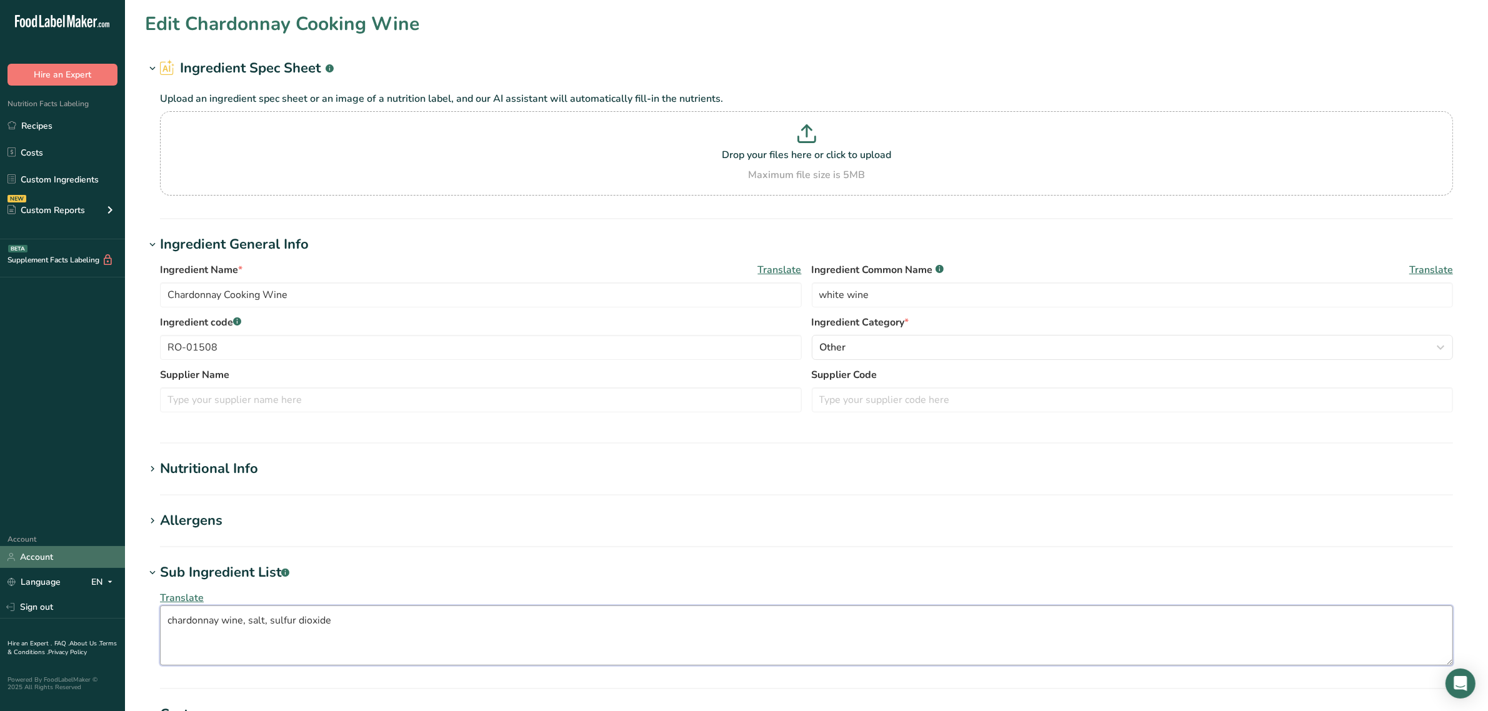
drag, startPoint x: 216, startPoint y: 617, endPoint x: 9, endPoint y: 559, distance: 214.7
click at [9, 559] on div ".a-20{fill:#fff;} Hire an Expert Nutrition Facts Labeling Recipes Costs Custom …" at bounding box center [744, 524] width 1488 height 1048
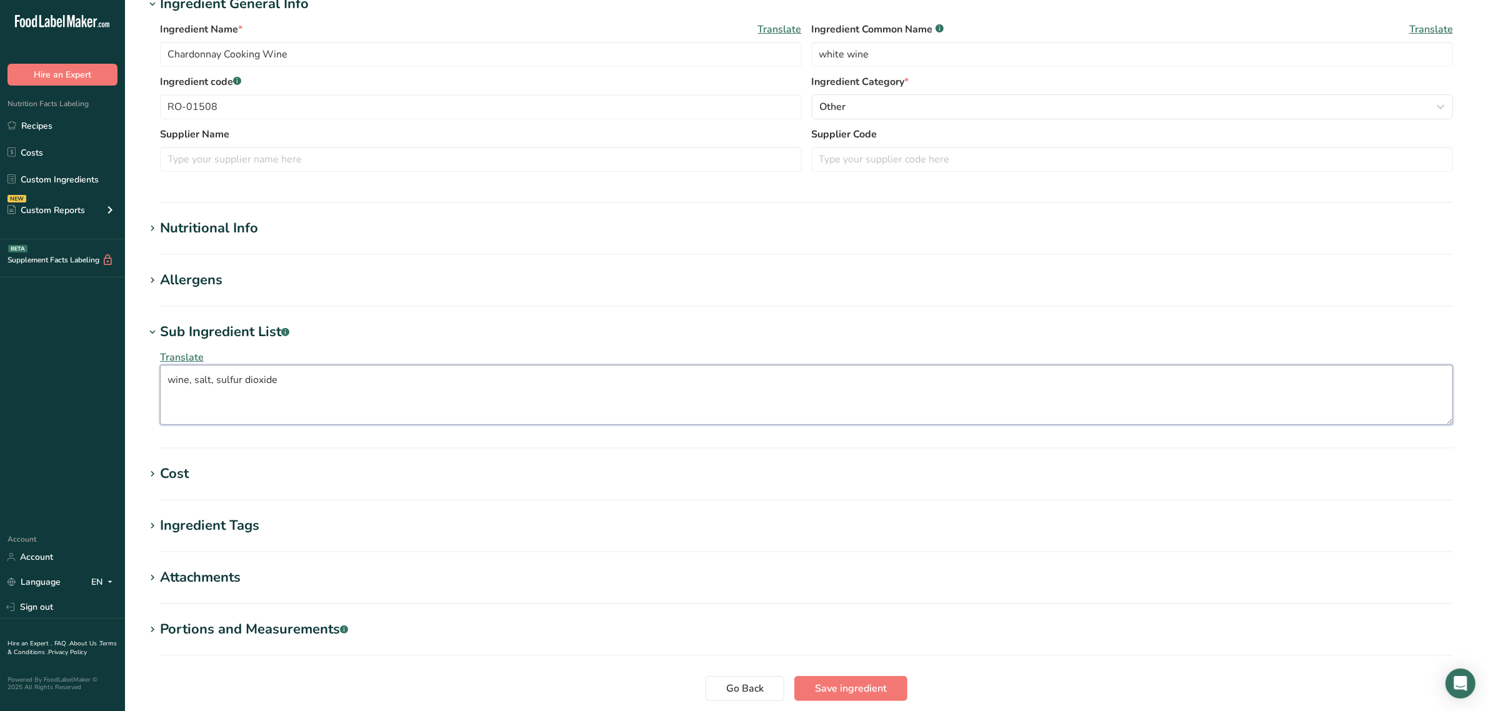
scroll to position [336, 0]
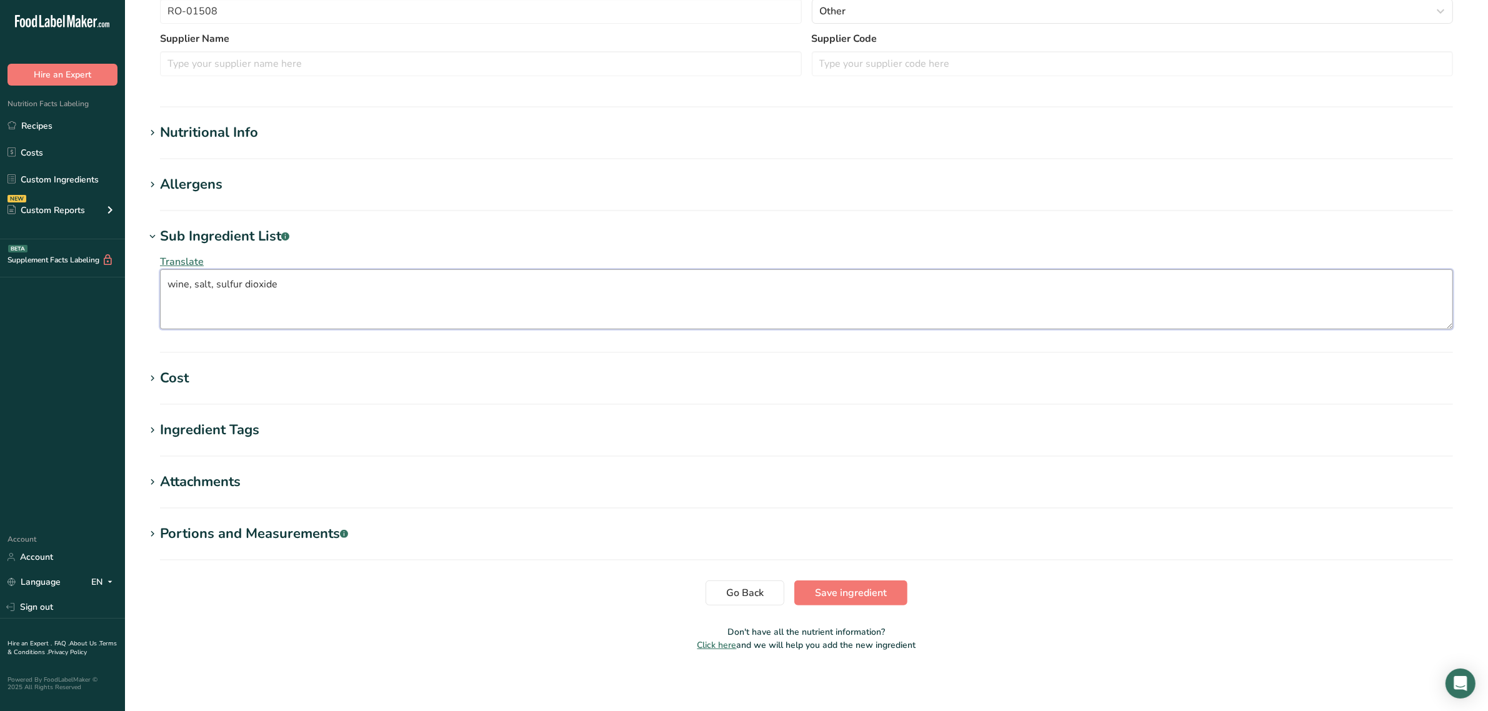
type textarea "wine, salt, sulfur dioxide"
click at [857, 589] on span "Save ingredient" at bounding box center [851, 593] width 72 height 15
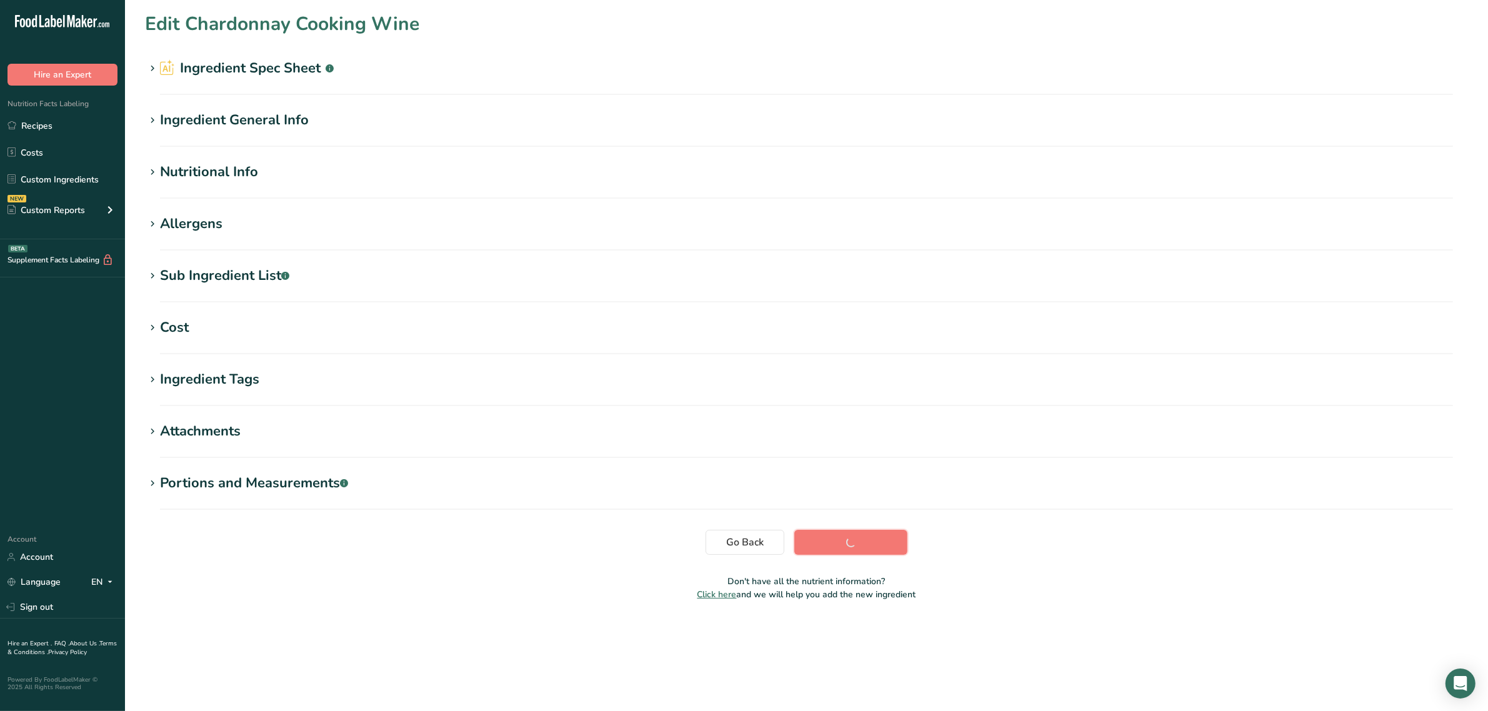
scroll to position [0, 0]
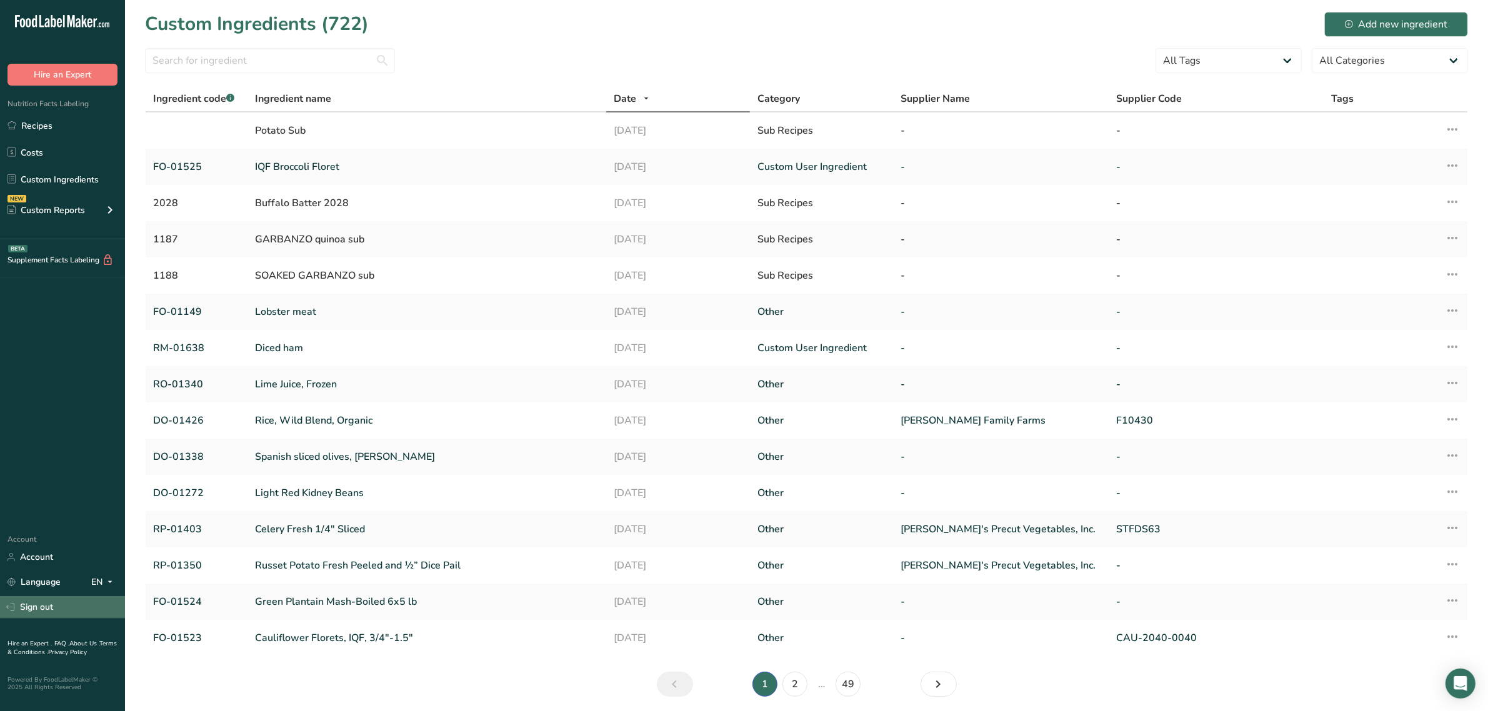
click at [50, 614] on link "Sign out" at bounding box center [62, 607] width 125 height 22
